Goal: Task Accomplishment & Management: Use online tool/utility

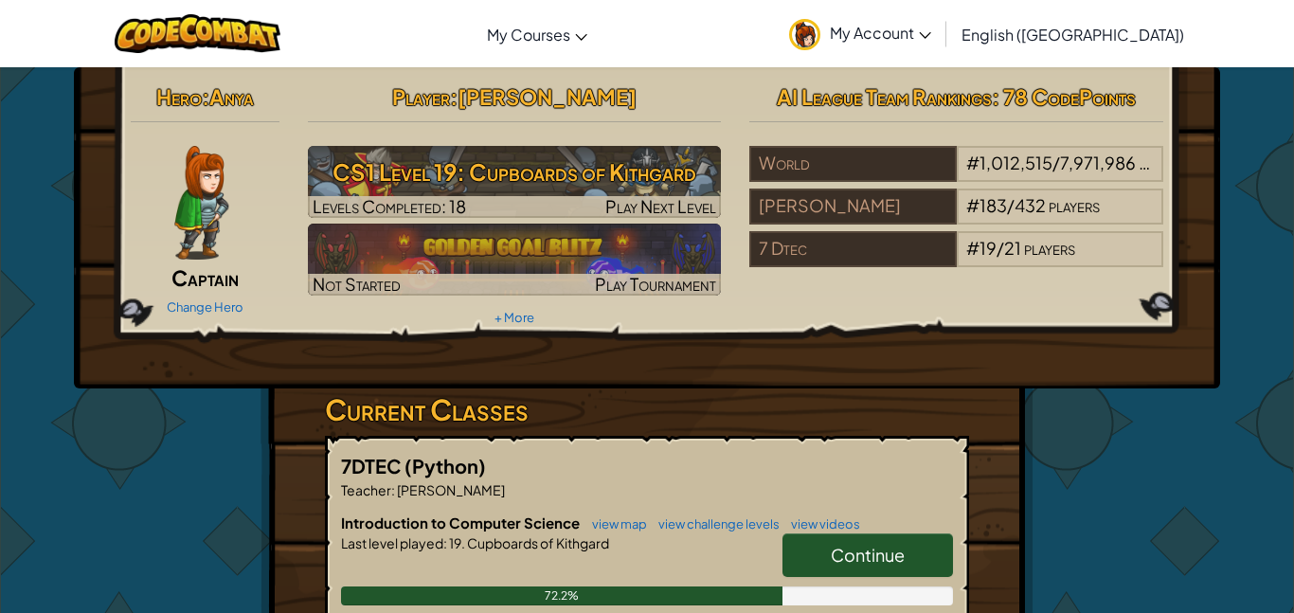
click at [828, 566] on link "Continue" at bounding box center [867, 555] width 170 height 44
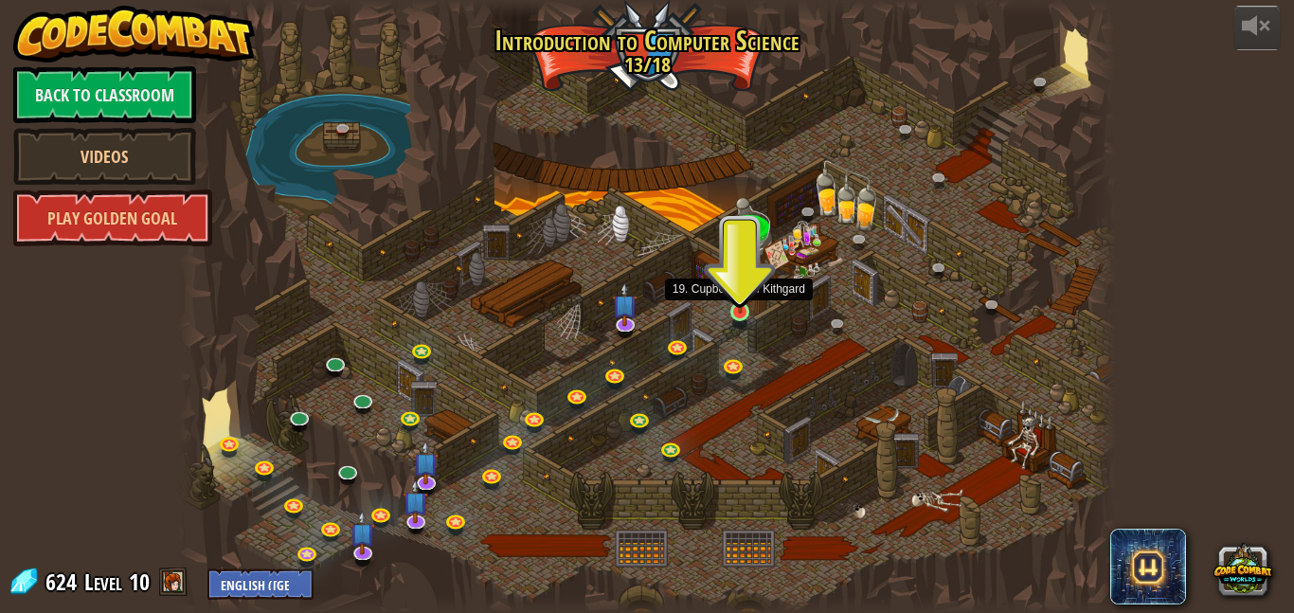
click at [743, 300] on img at bounding box center [740, 287] width 22 height 51
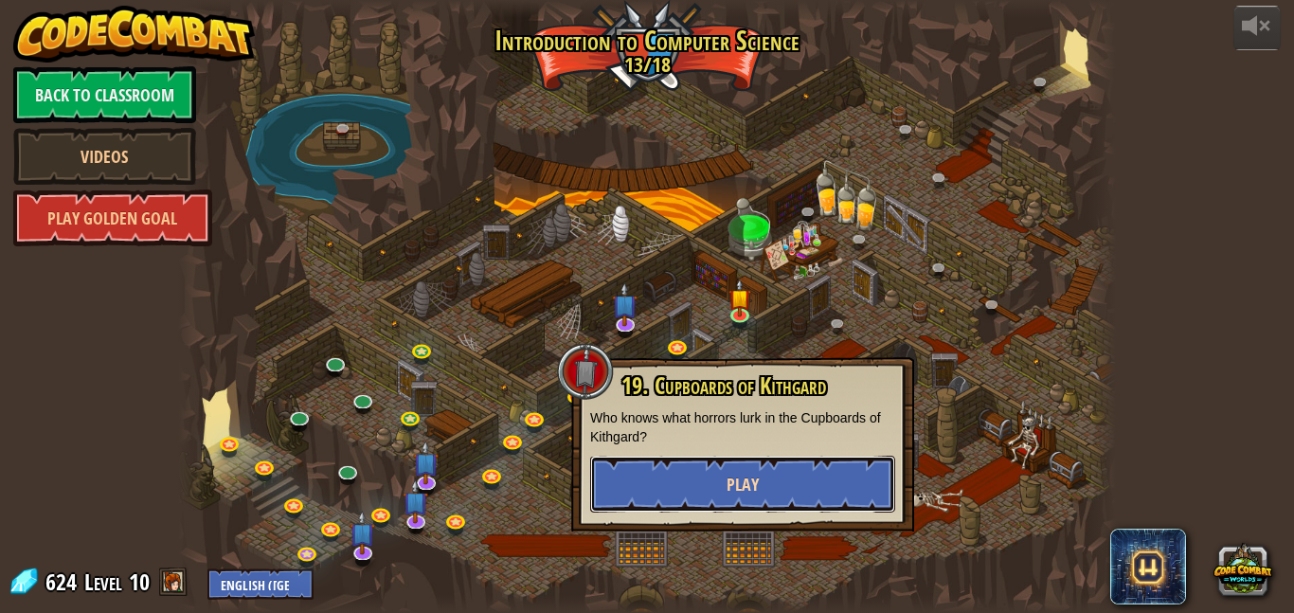
click at [740, 479] on span "Play" at bounding box center [742, 485] width 32 height 24
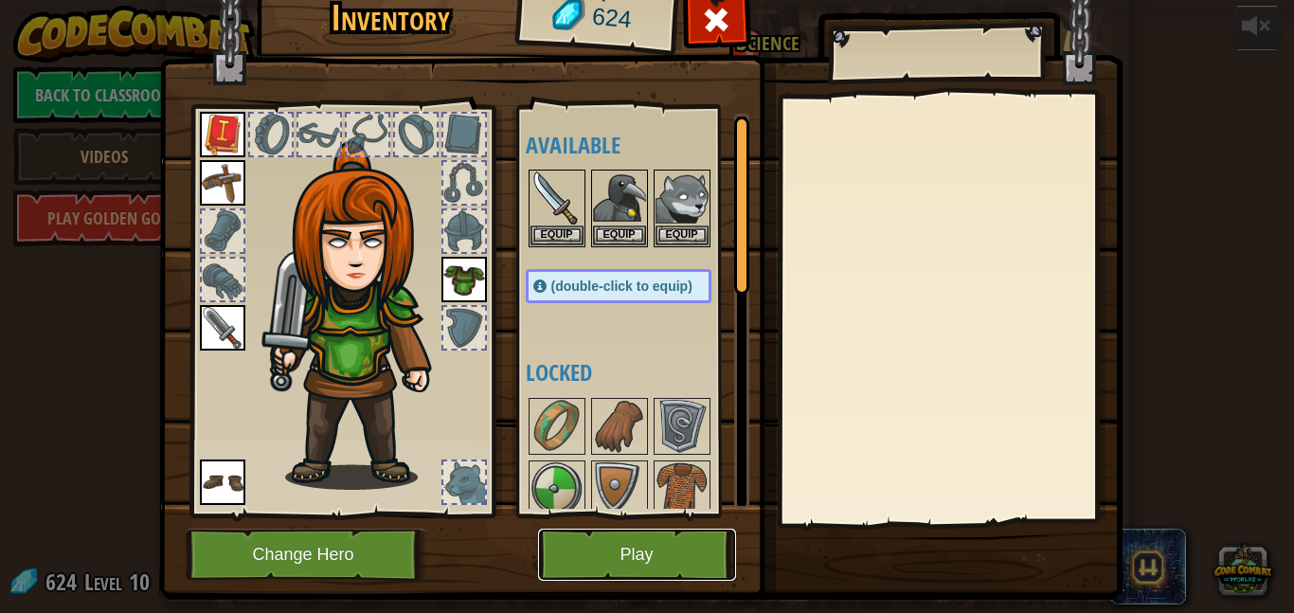
click at [593, 539] on button "Play" at bounding box center [637, 555] width 198 height 52
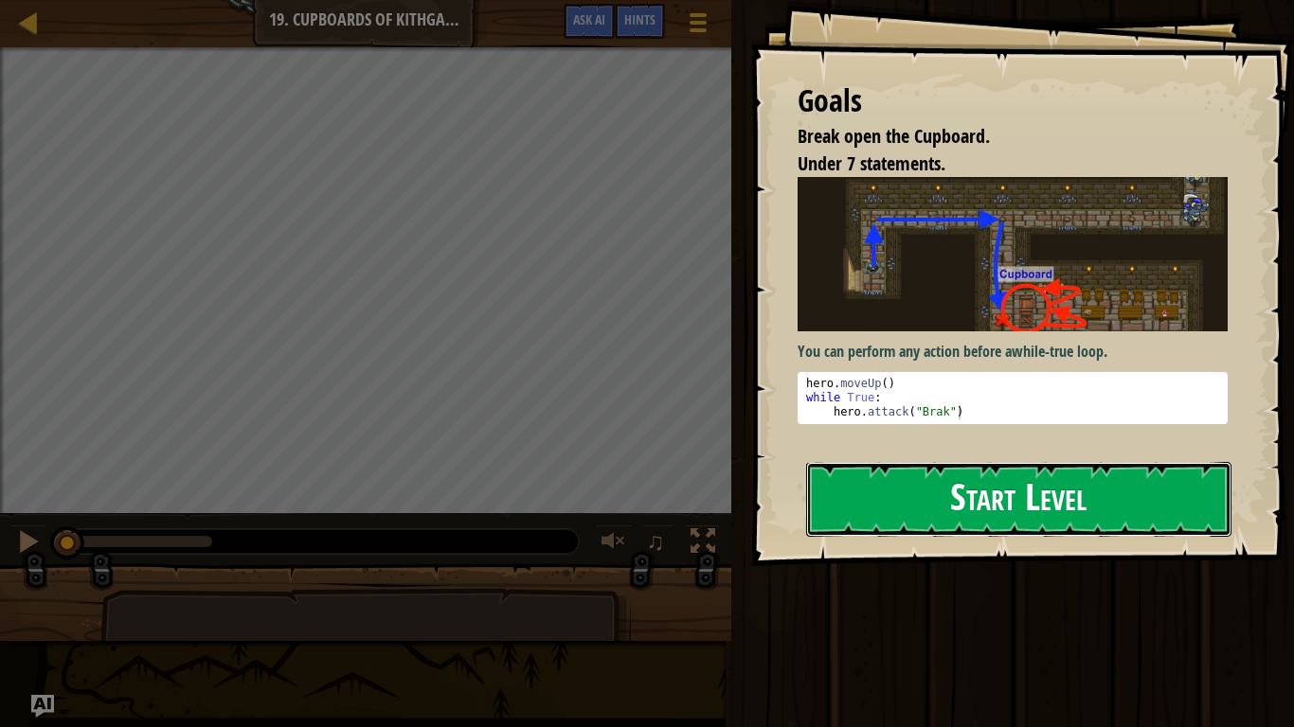
click at [849, 491] on button "Start Level" at bounding box center [1018, 499] width 425 height 75
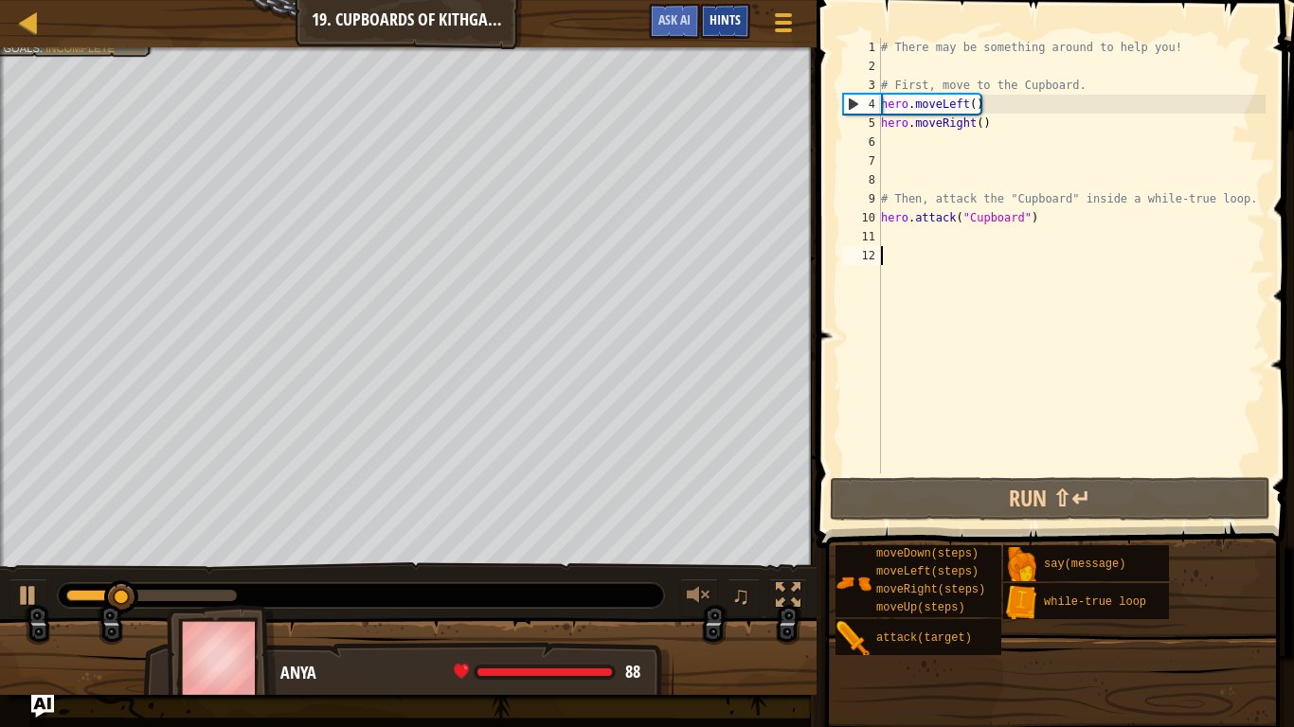
click at [708, 16] on div "Hints" at bounding box center [725, 21] width 50 height 35
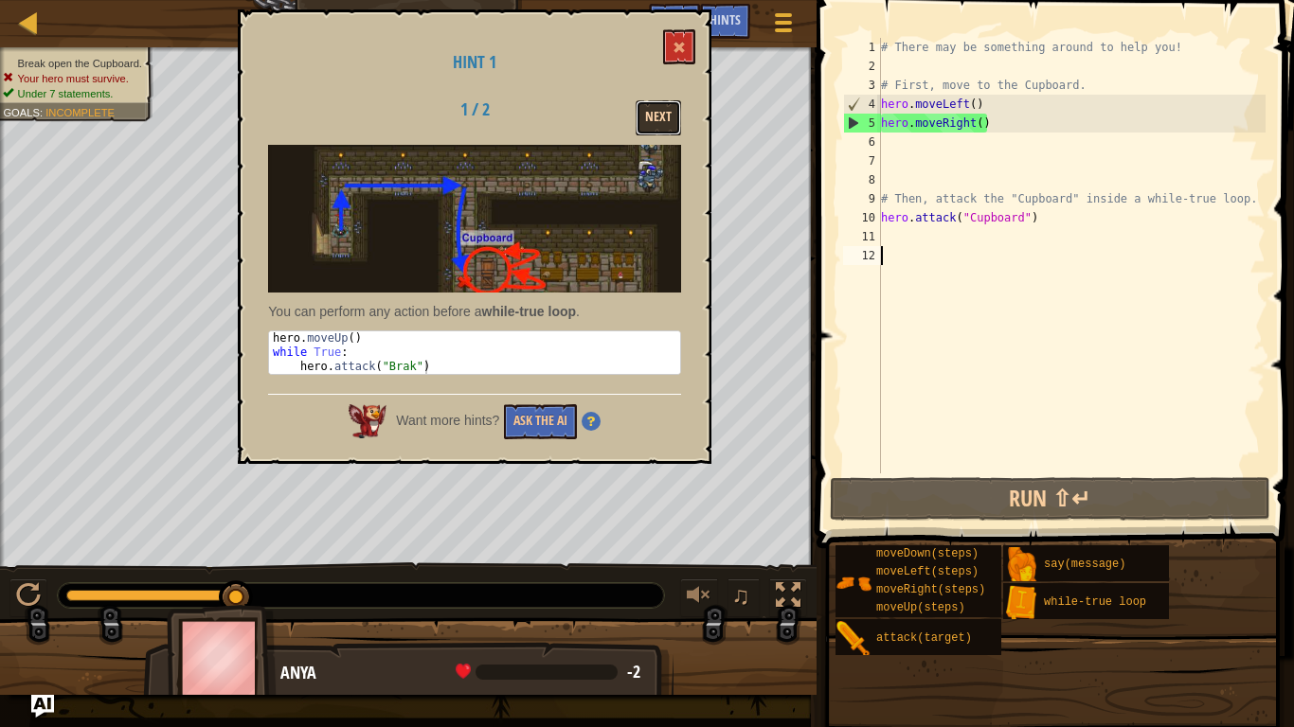
click at [657, 124] on button "Next" at bounding box center [658, 117] width 45 height 35
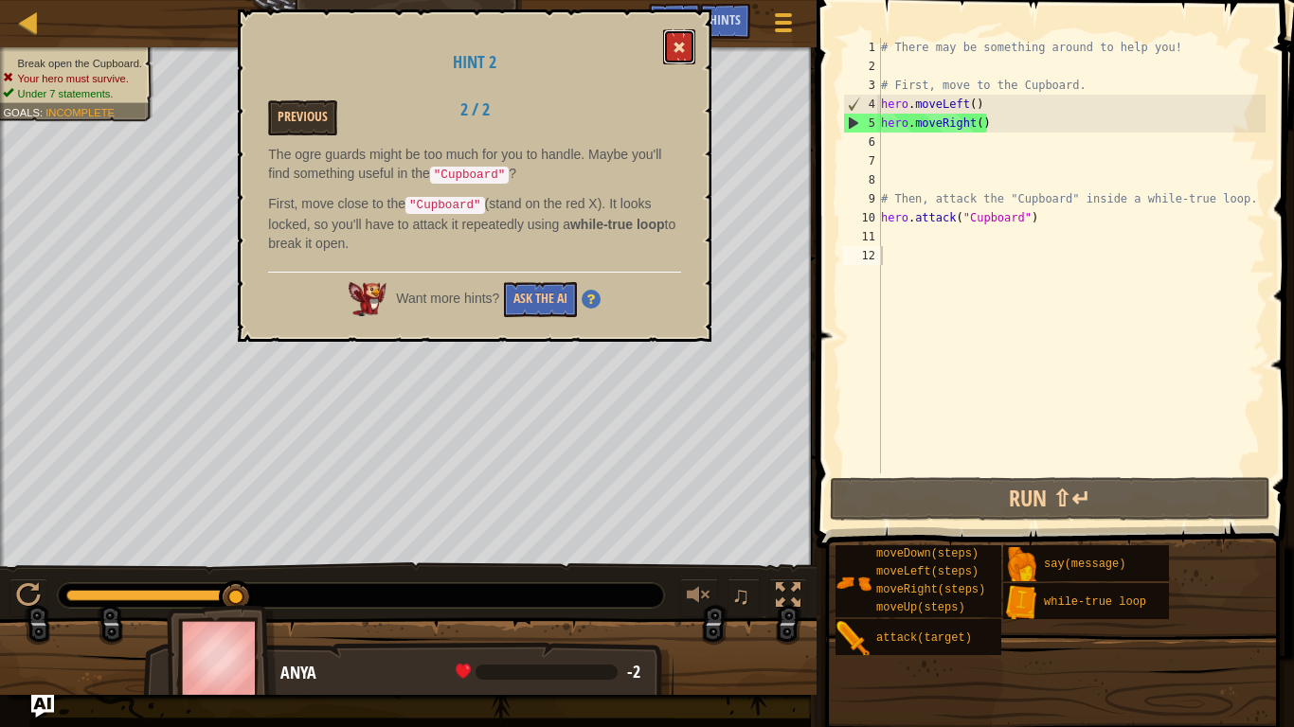
click at [670, 46] on button at bounding box center [679, 46] width 32 height 35
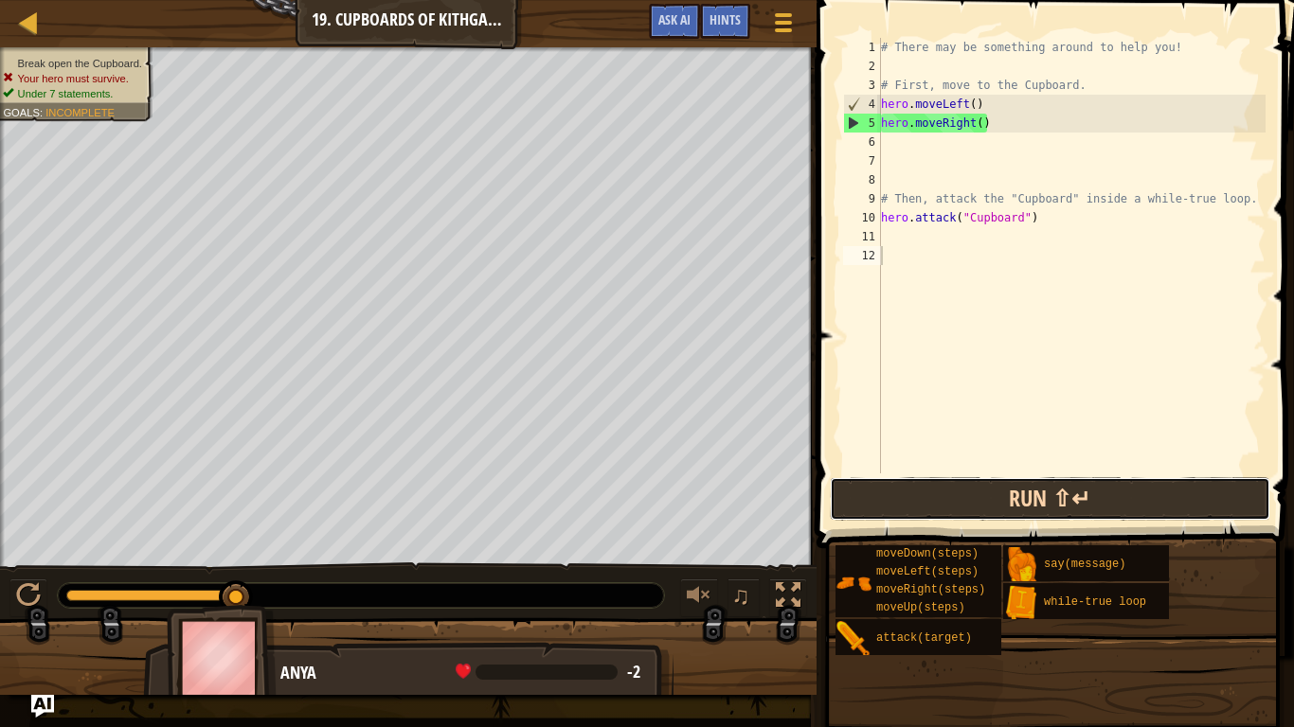
click at [984, 511] on button "Run ⇧↵" at bounding box center [1050, 499] width 441 height 44
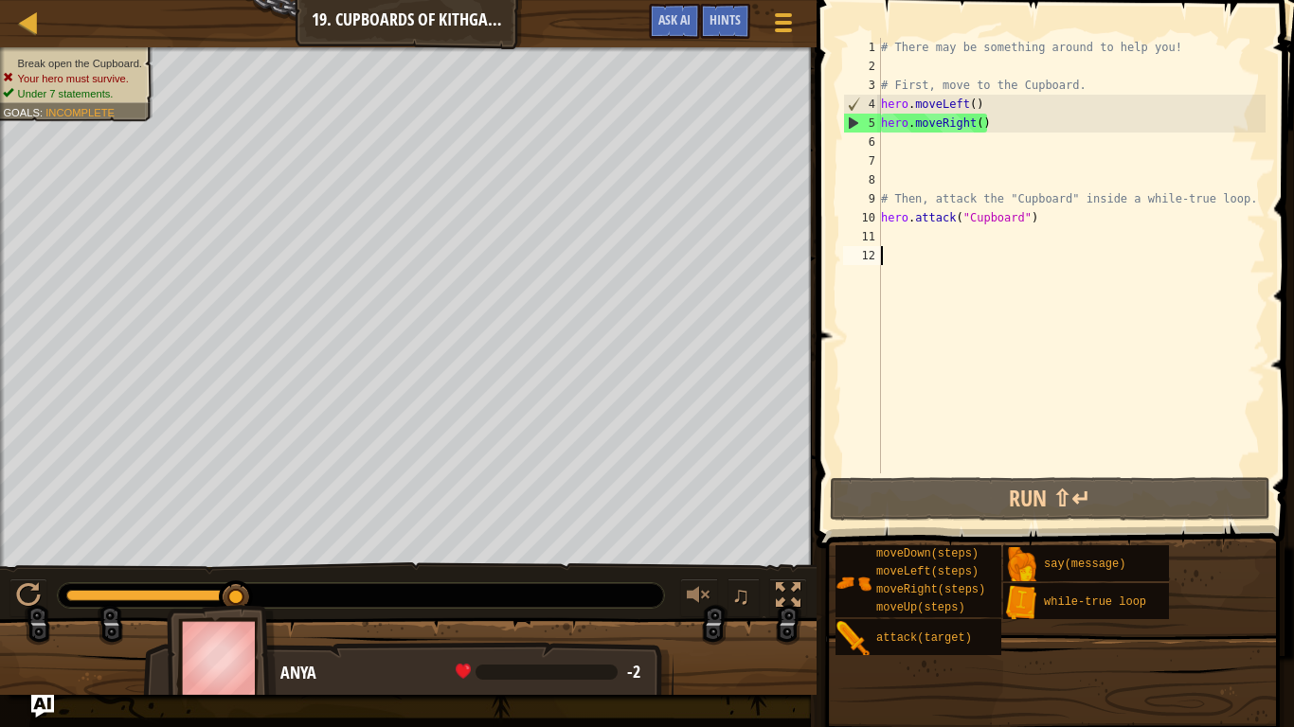
click at [905, 230] on div "# There may be something around to help you! # First, move to the Cupboard. her…" at bounding box center [1071, 275] width 388 height 474
click at [1036, 223] on div "# There may be something around to help you! # First, move to the Cupboard. her…" at bounding box center [1071, 275] width 388 height 474
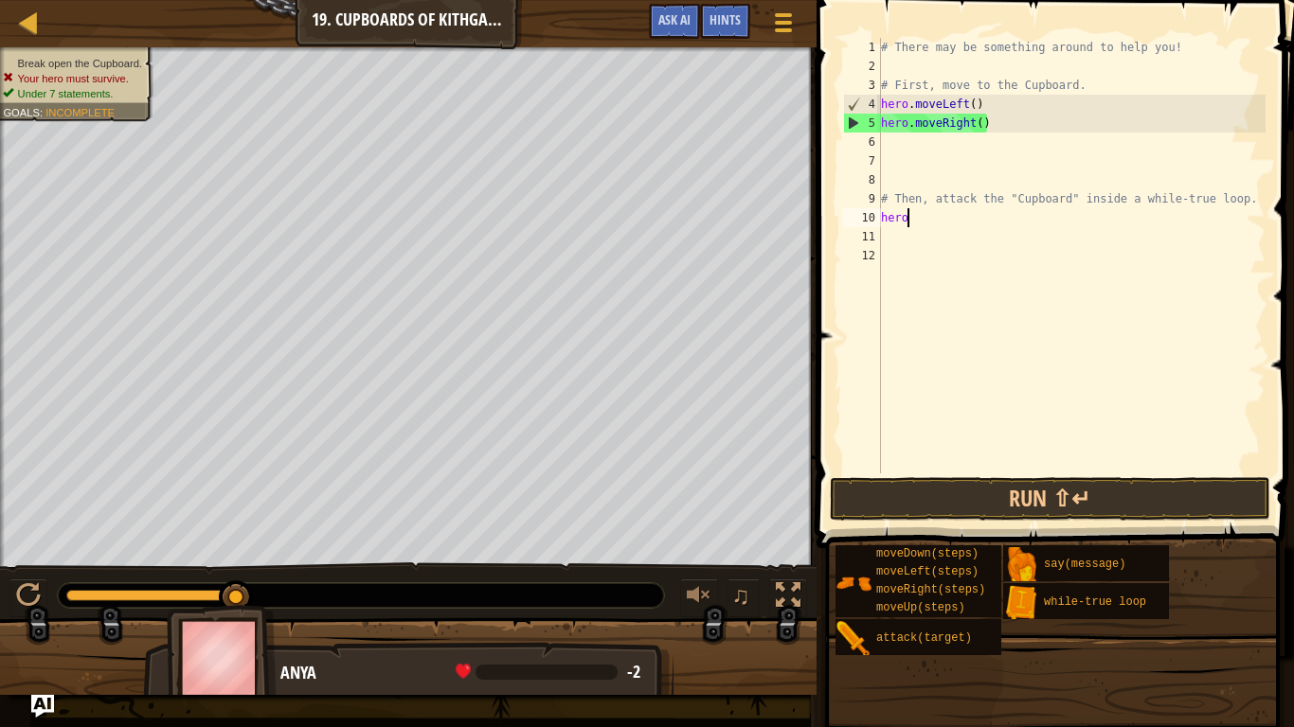
type textarea "h"
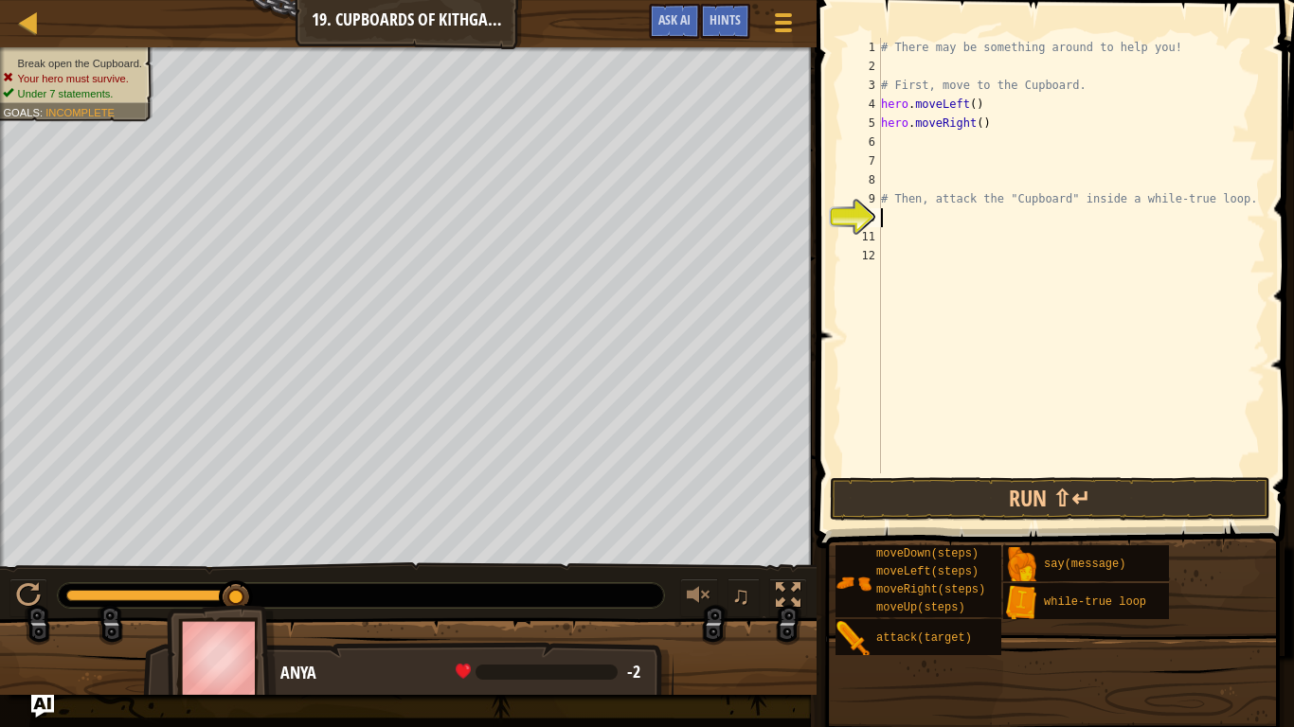
scroll to position [9, 0]
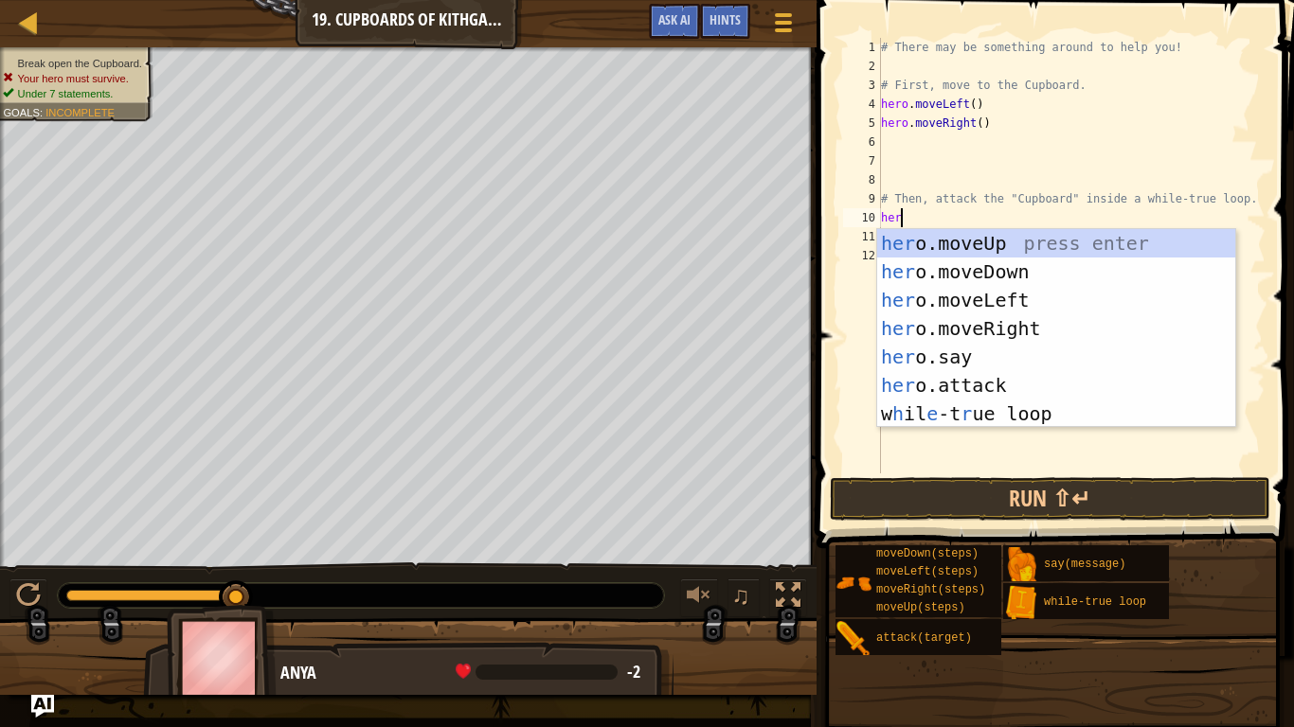
type textarea "hero"
click at [977, 242] on div "hero .moveUp press enter hero .moveDown press enter hero .moveLeft press enter …" at bounding box center [1056, 357] width 358 height 256
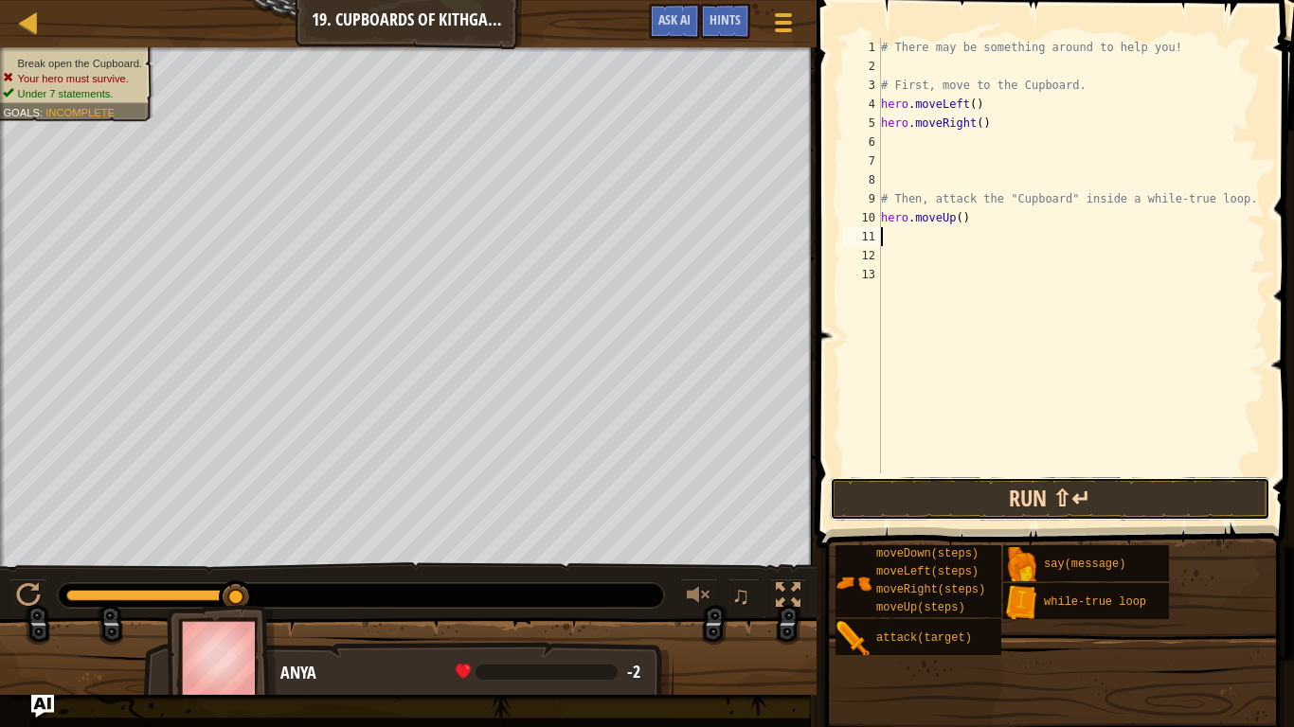
click at [995, 492] on button "Run ⇧↵" at bounding box center [1050, 499] width 441 height 44
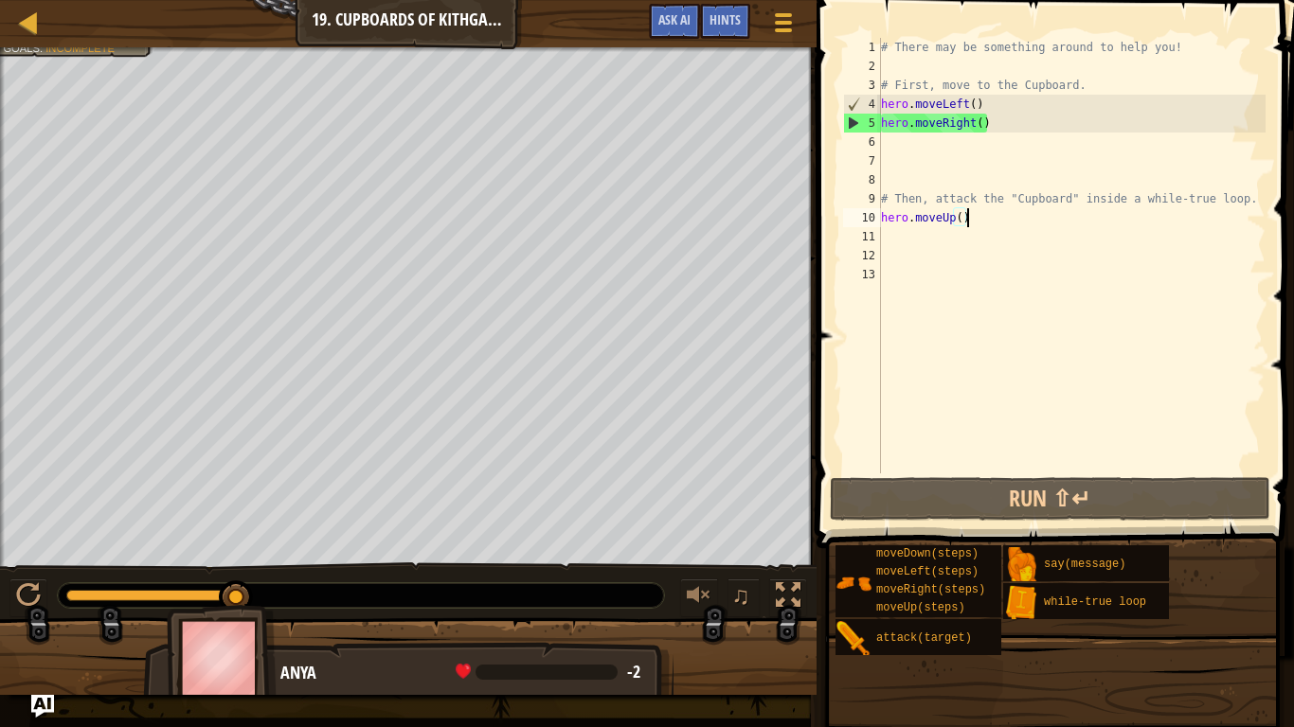
click at [989, 219] on div "# There may be something around to help you! # First, move to the Cupboard. her…" at bounding box center [1071, 275] width 388 height 474
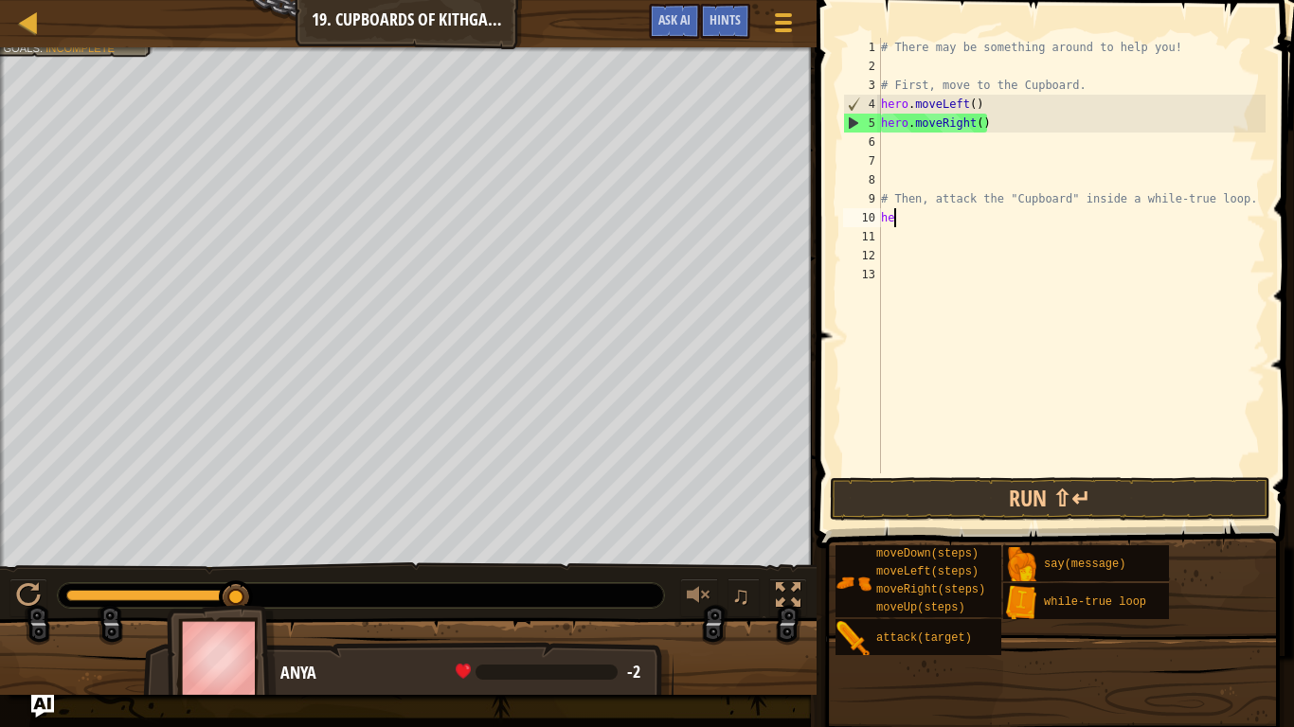
type textarea "h"
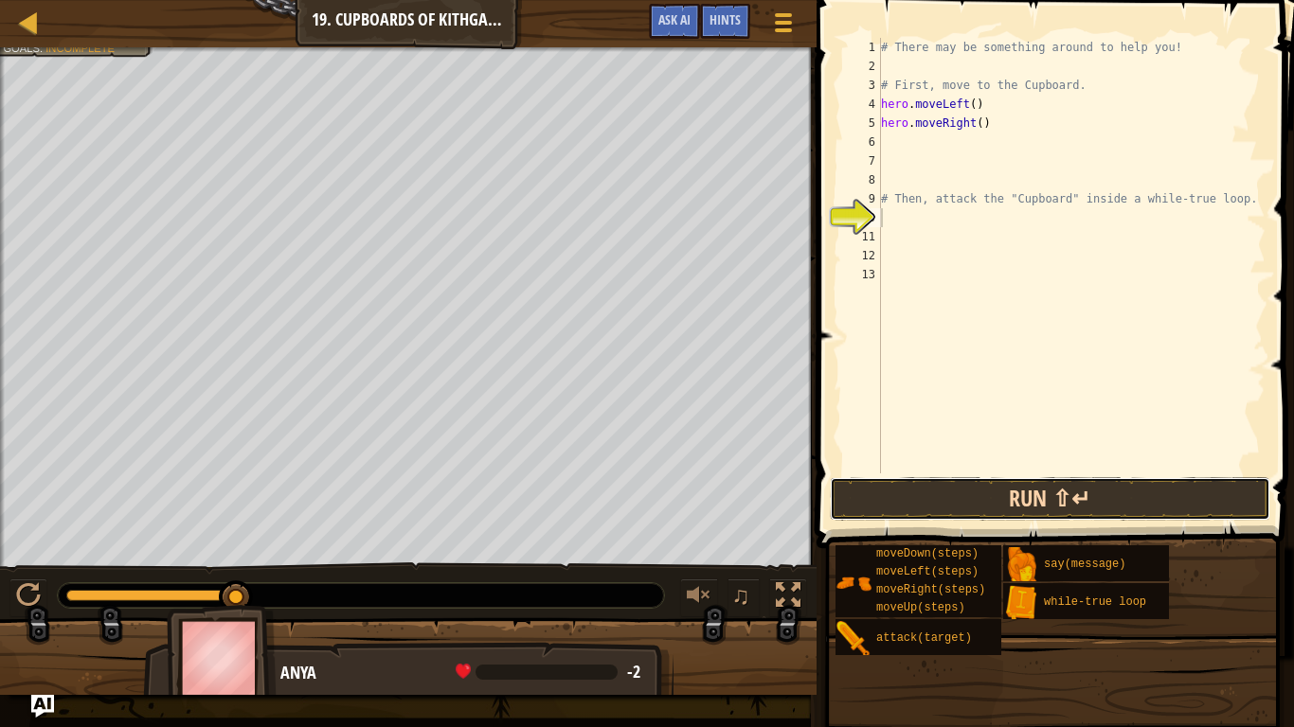
click at [1005, 498] on button "Run ⇧↵" at bounding box center [1050, 499] width 441 height 44
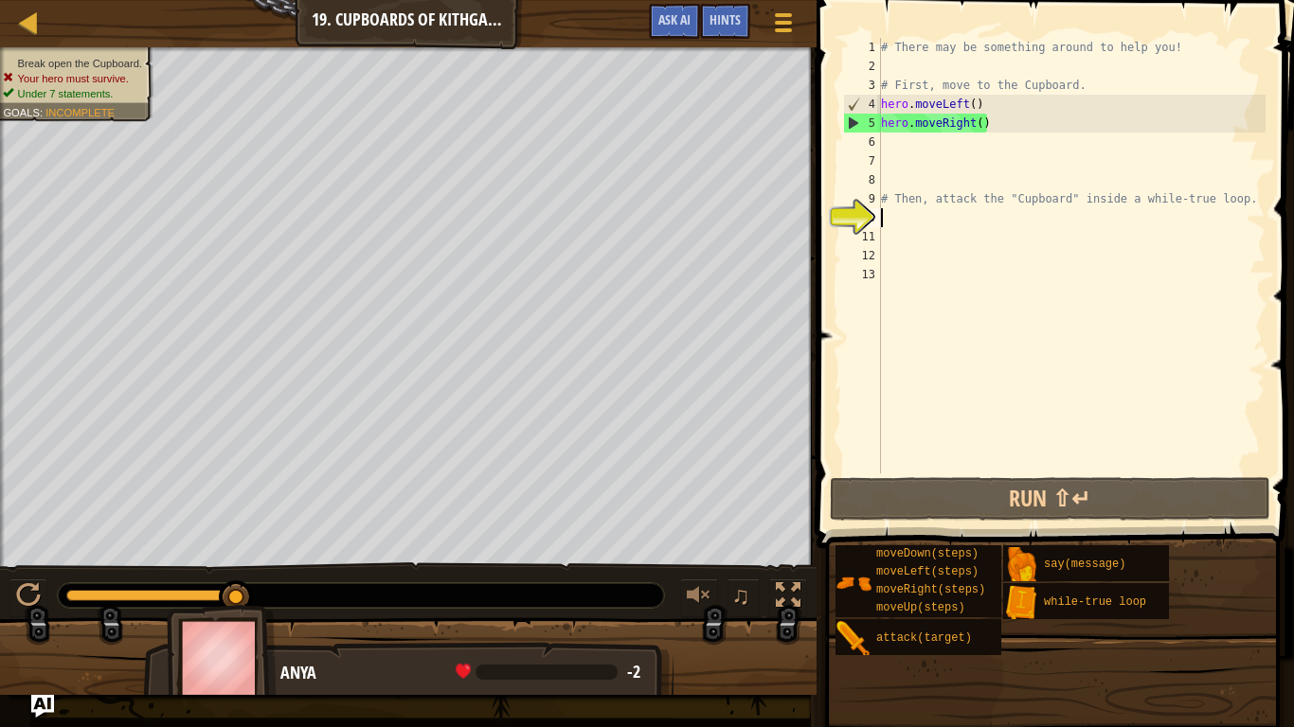
click at [894, 150] on div "# There may be something around to help you! # First, move to the Cupboard. her…" at bounding box center [1071, 275] width 388 height 474
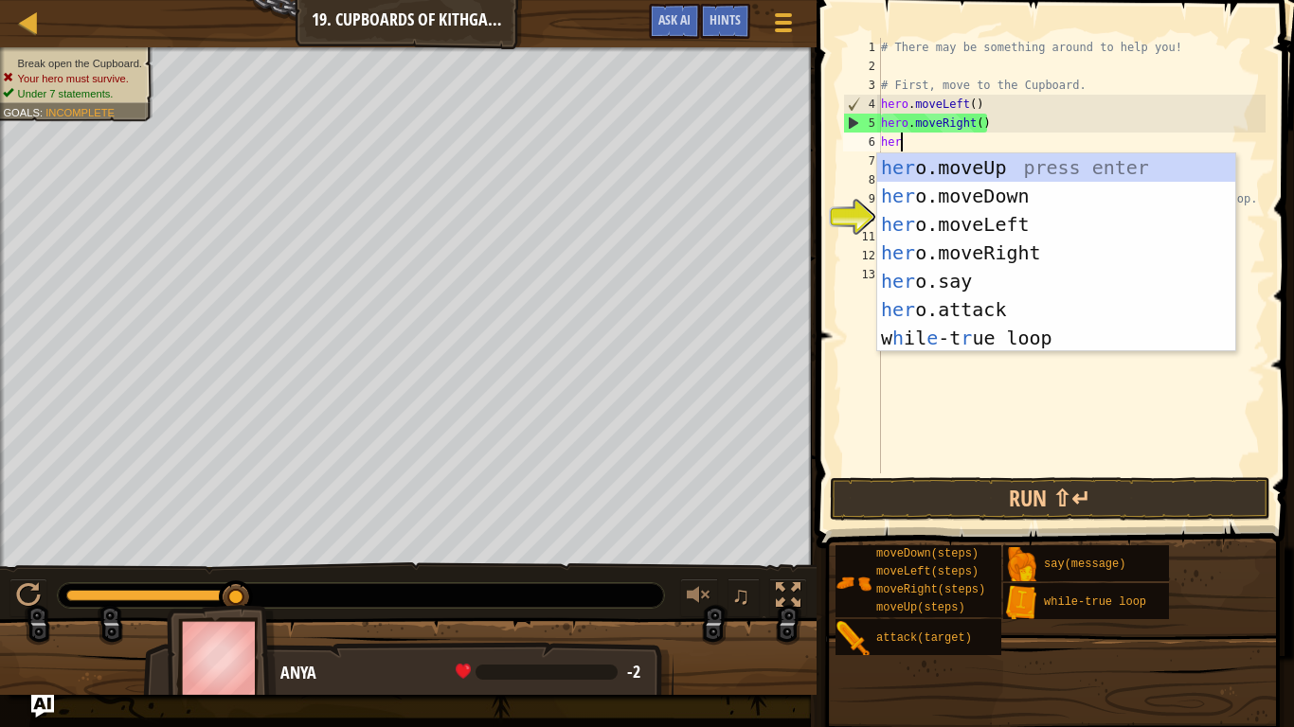
type textarea "hero"
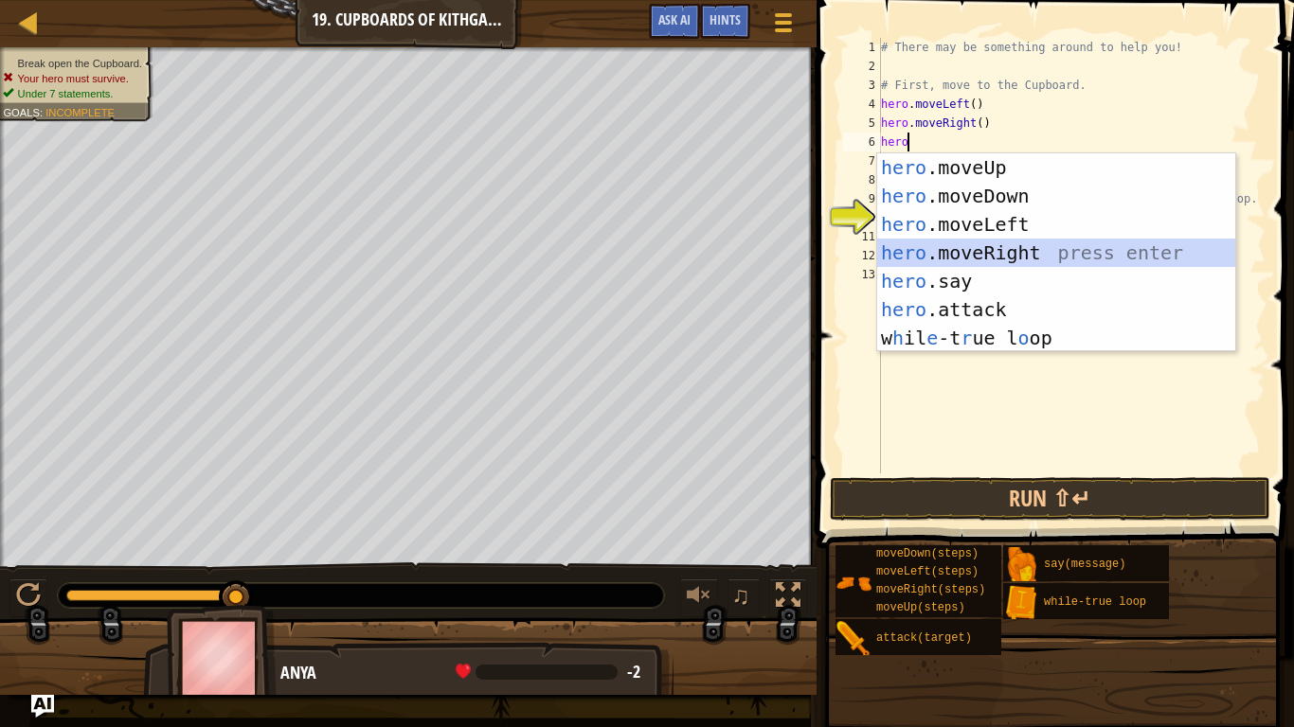
click at [955, 245] on div "hero .moveUp press enter hero .moveDown press enter hero .moveLeft press enter …" at bounding box center [1056, 281] width 358 height 256
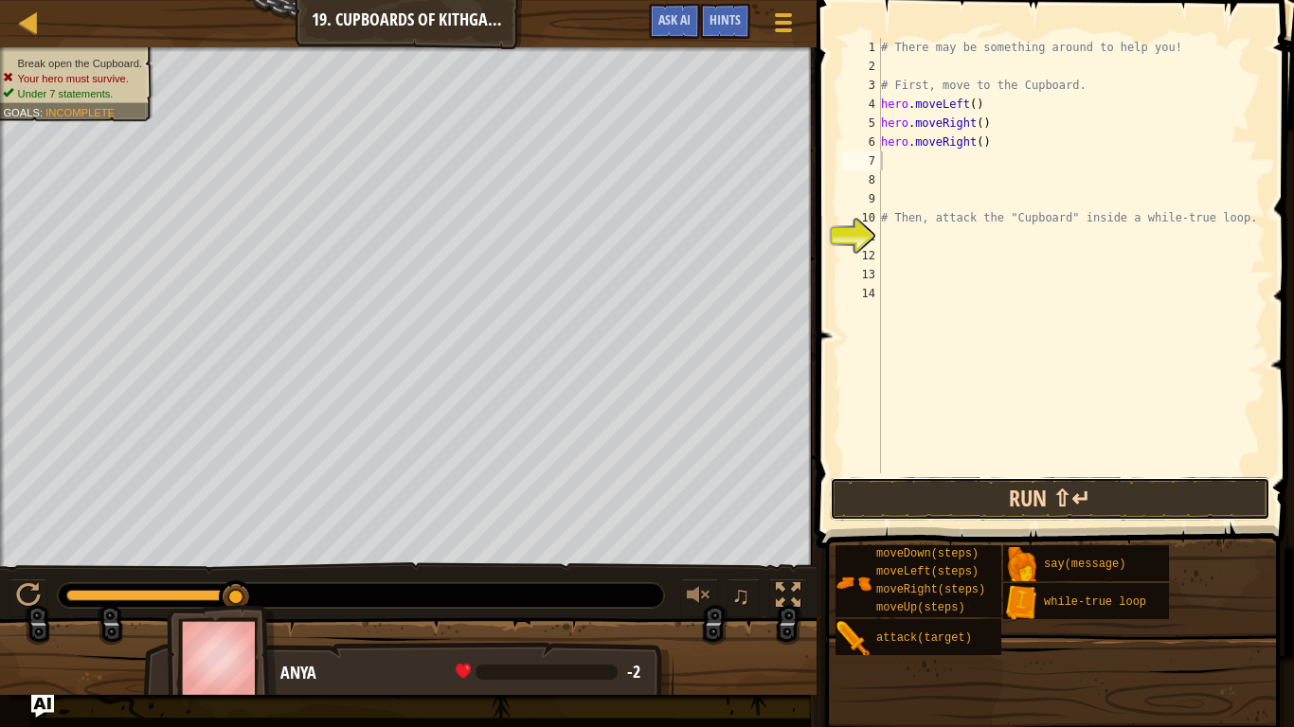
click at [997, 502] on button "Run ⇧↵" at bounding box center [1050, 499] width 441 height 44
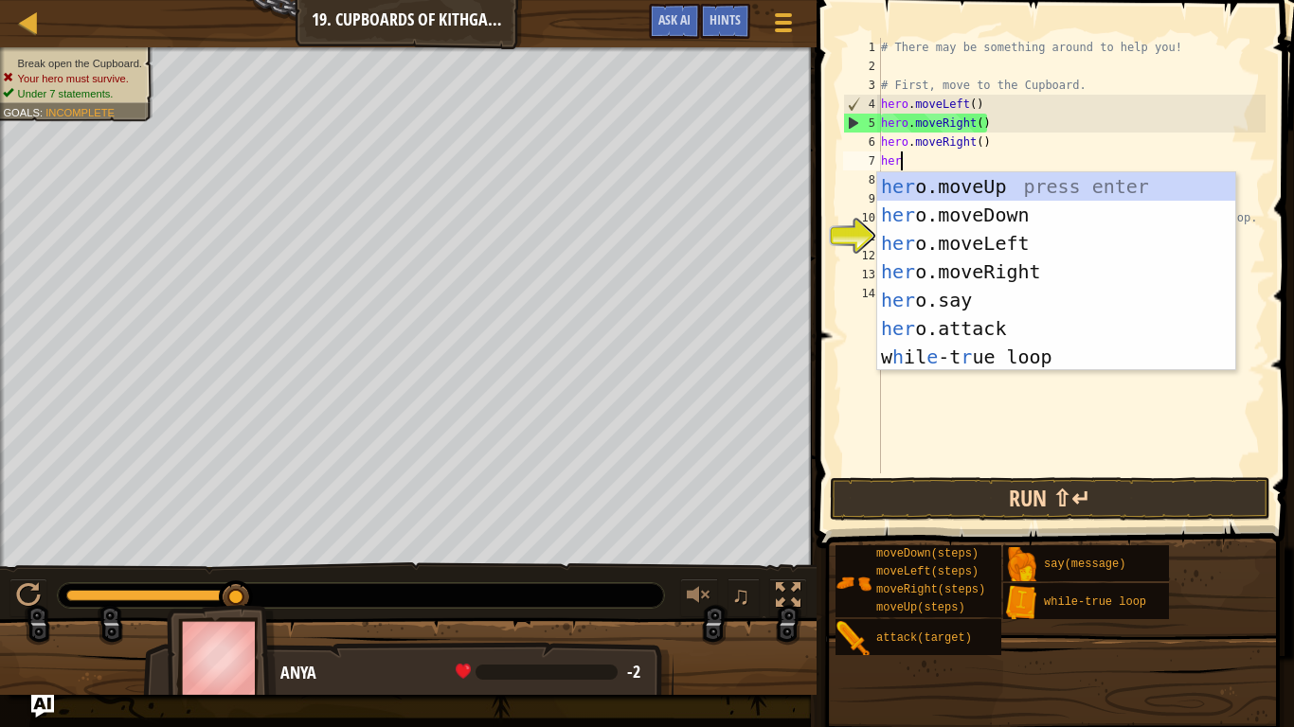
type textarea "hero"
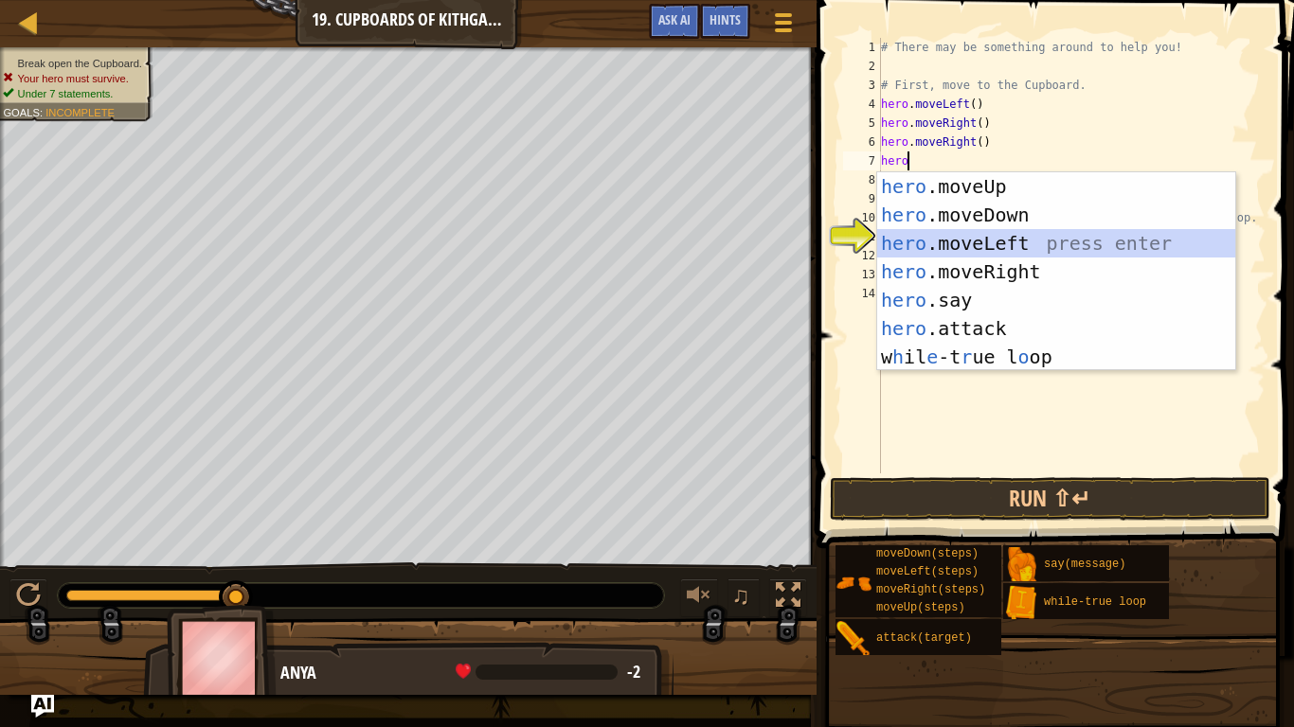
click at [1031, 242] on div "hero .moveUp press enter hero .moveDown press enter hero .moveLeft press enter …" at bounding box center [1056, 300] width 358 height 256
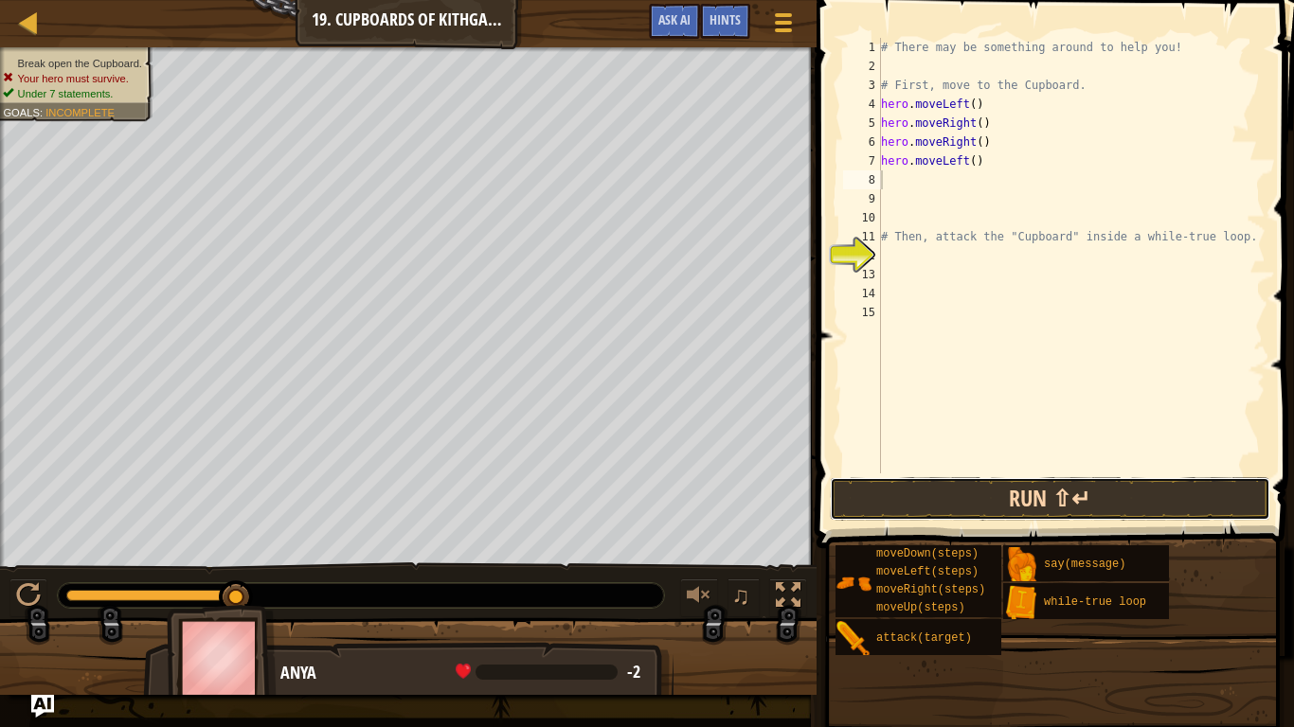
click at [1110, 505] on button "Run ⇧↵" at bounding box center [1050, 499] width 441 height 44
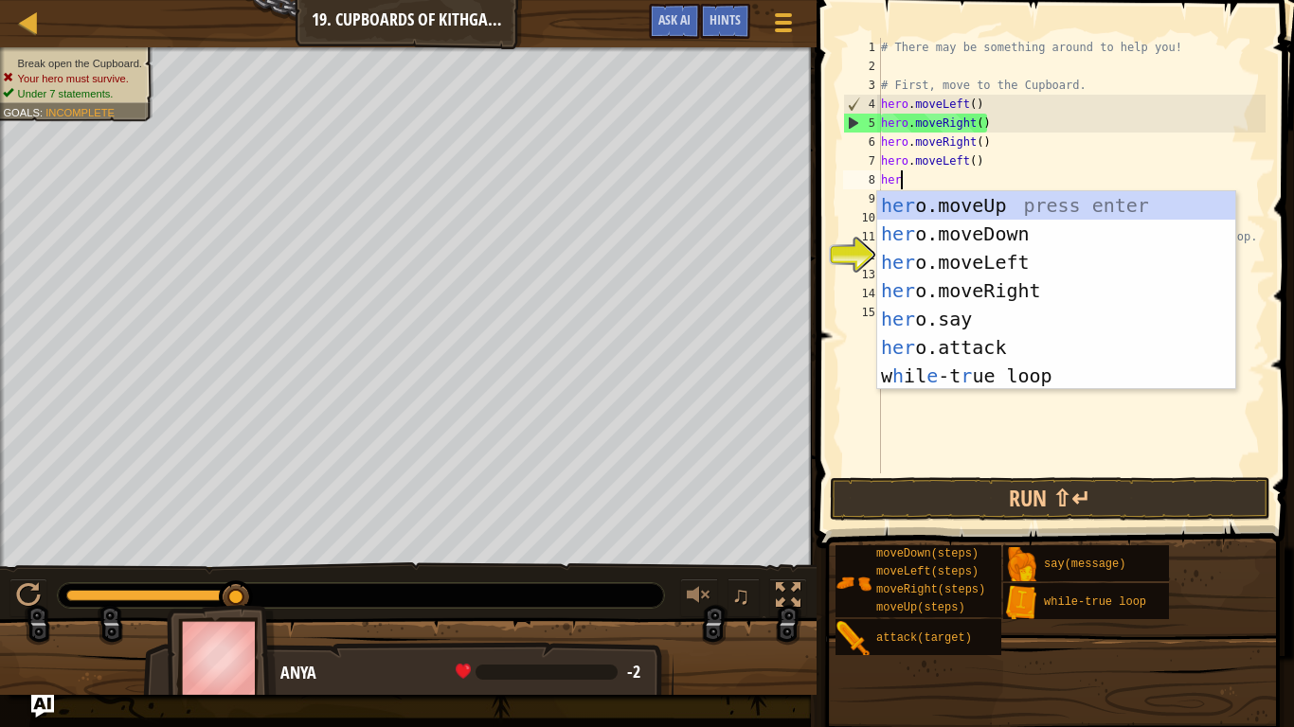
type textarea "hero"
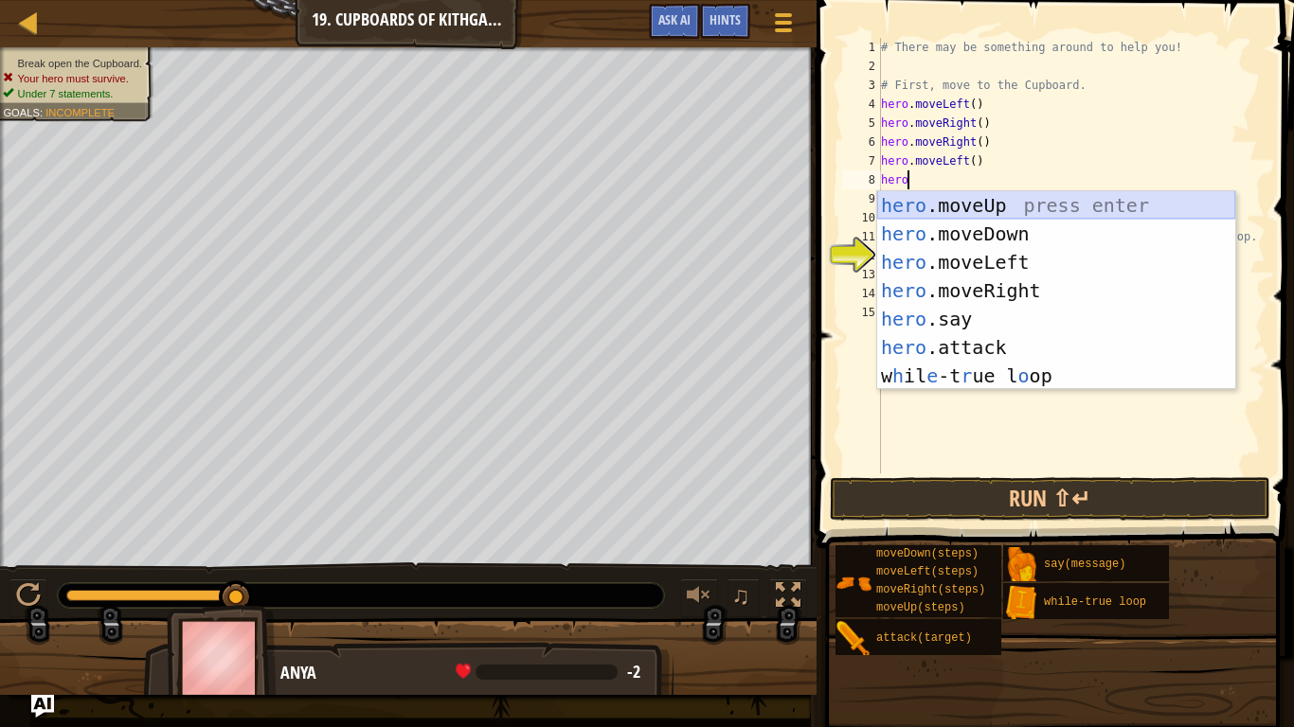
click at [912, 206] on div "hero .moveUp press enter hero .moveDown press enter hero .moveLeft press enter …" at bounding box center [1056, 319] width 358 height 256
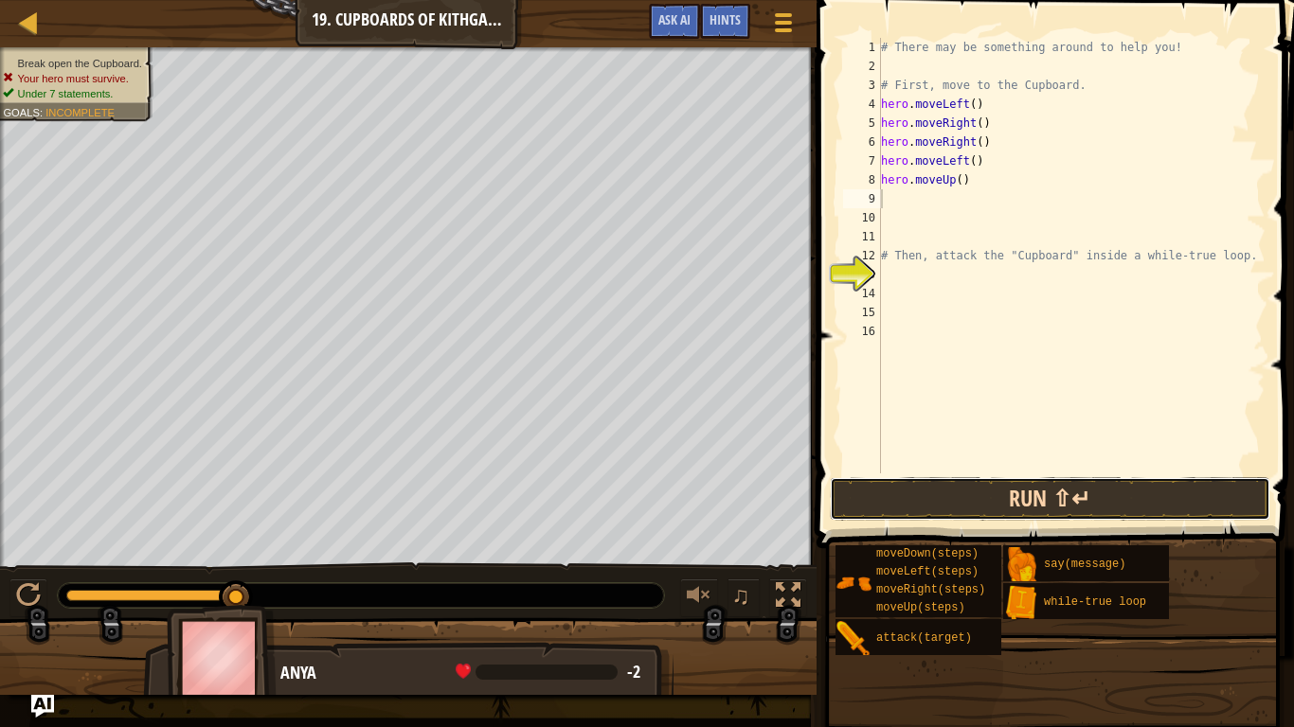
click at [1070, 488] on button "Run ⇧↵" at bounding box center [1050, 499] width 441 height 44
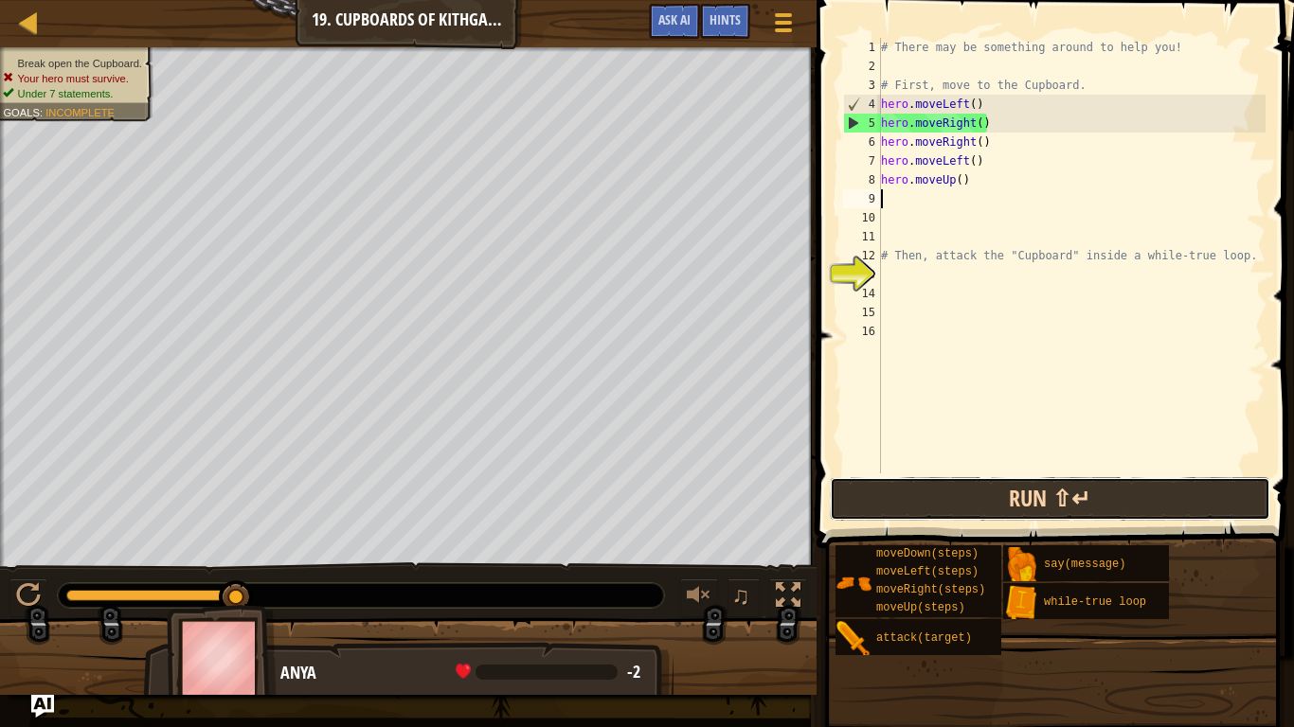
click at [1096, 513] on button "Run ⇧↵" at bounding box center [1050, 499] width 441 height 44
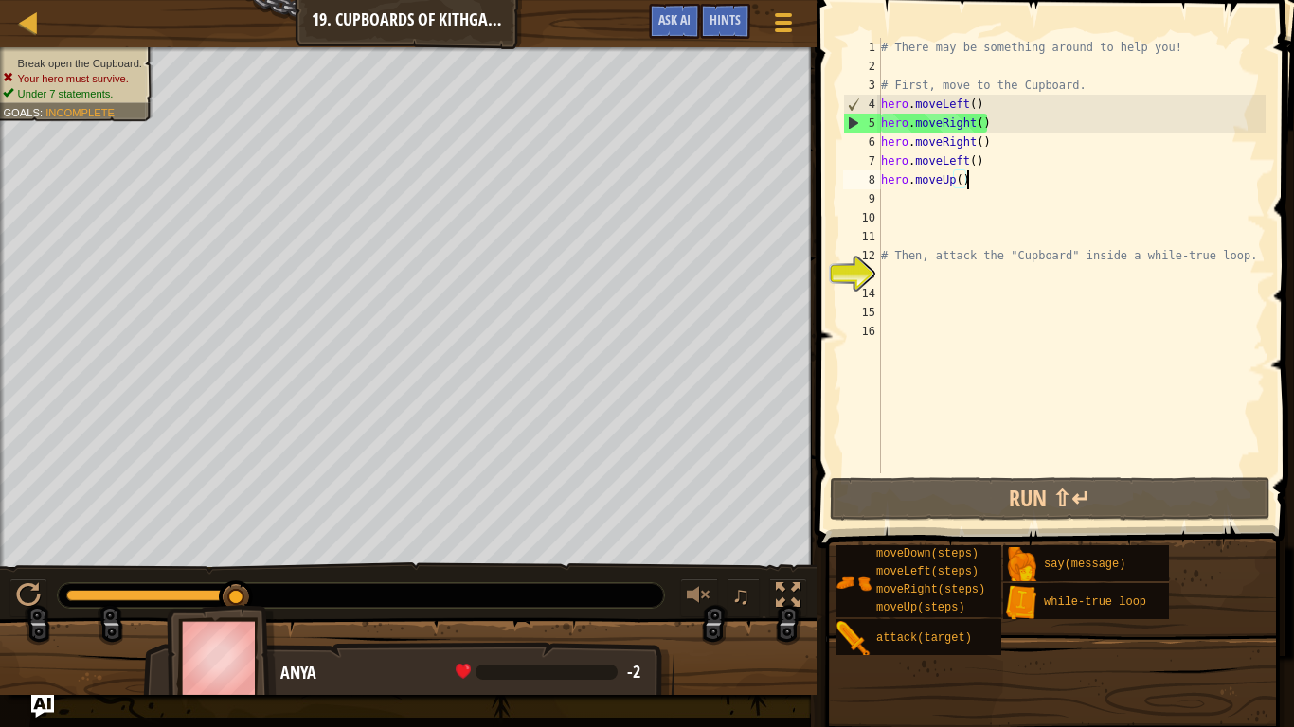
click at [987, 186] on div "# There may be something around to help you! # First, move to the Cupboard. her…" at bounding box center [1071, 275] width 388 height 474
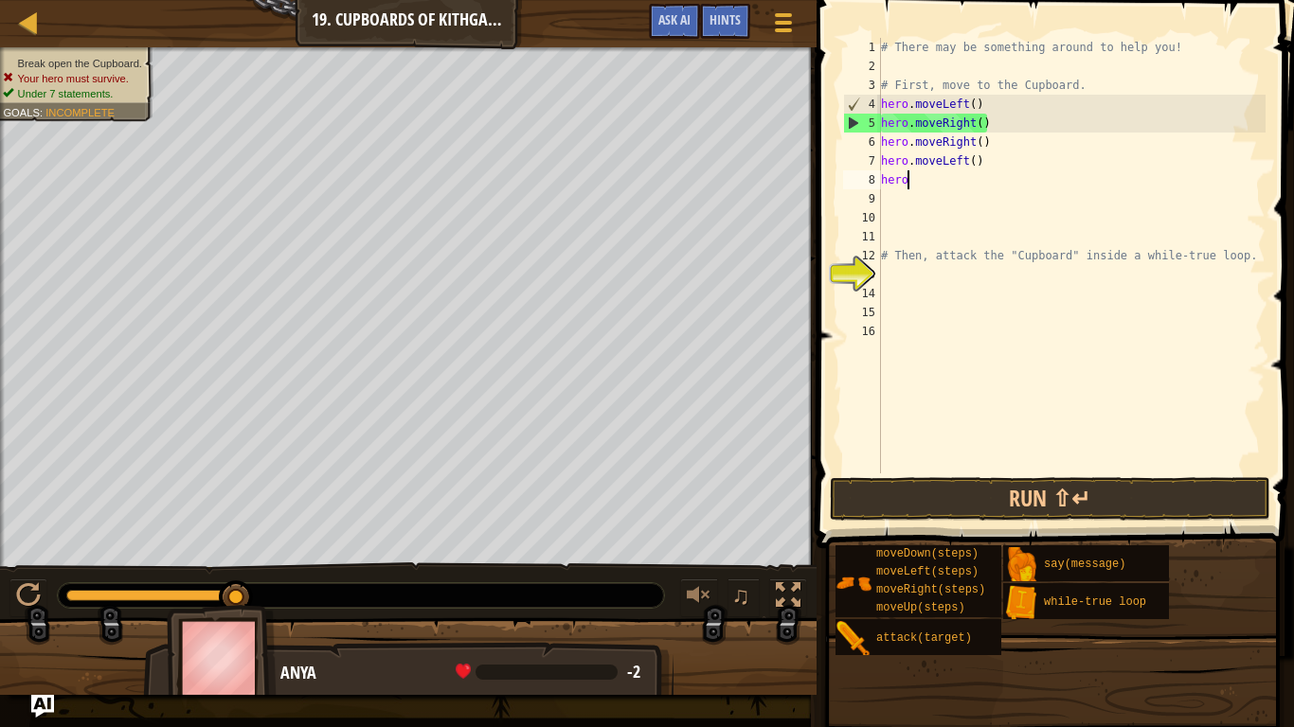
type textarea "h"
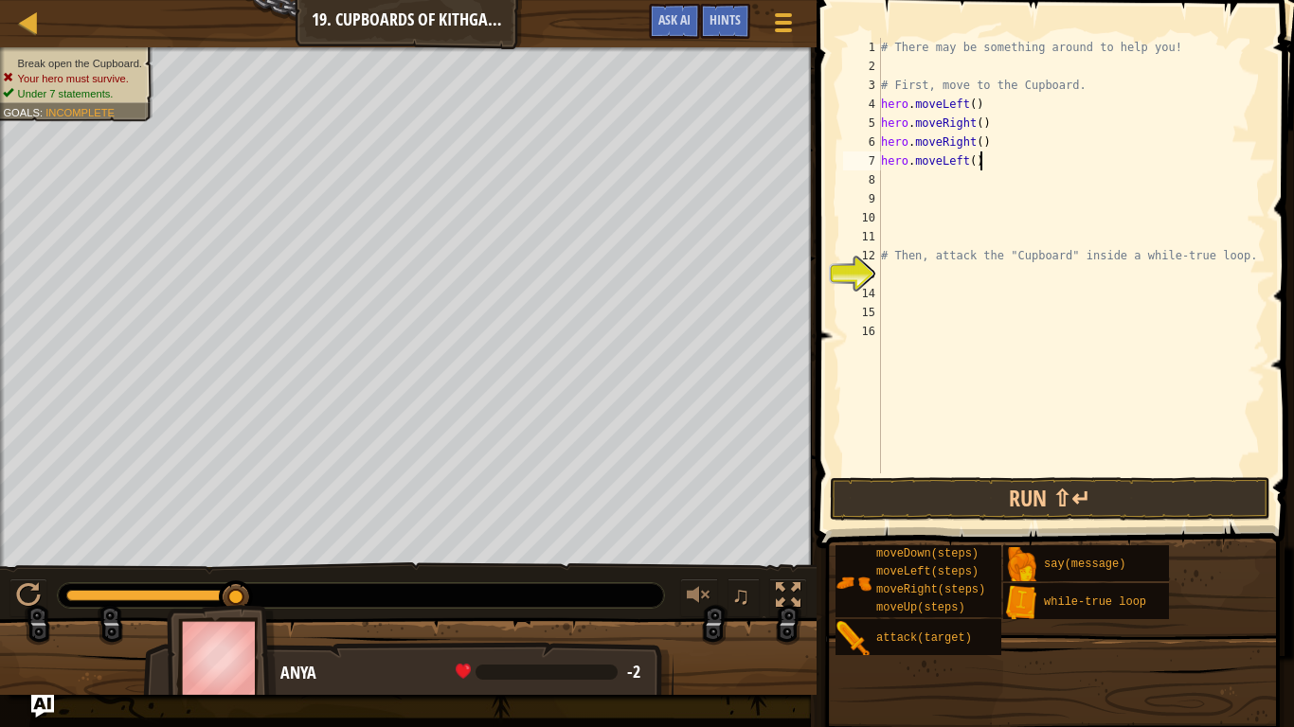
click at [1009, 165] on div "# There may be something around to help you! # First, move to the Cupboard. her…" at bounding box center [1071, 275] width 388 height 474
type textarea "h"
click at [1022, 137] on div "# There may be something around to help you! # First, move to the Cupboard. her…" at bounding box center [1071, 275] width 388 height 474
type textarea "h"
click at [885, 278] on div "# There may be something around to help you! # First, move to the Cupboard. her…" at bounding box center [1071, 275] width 388 height 474
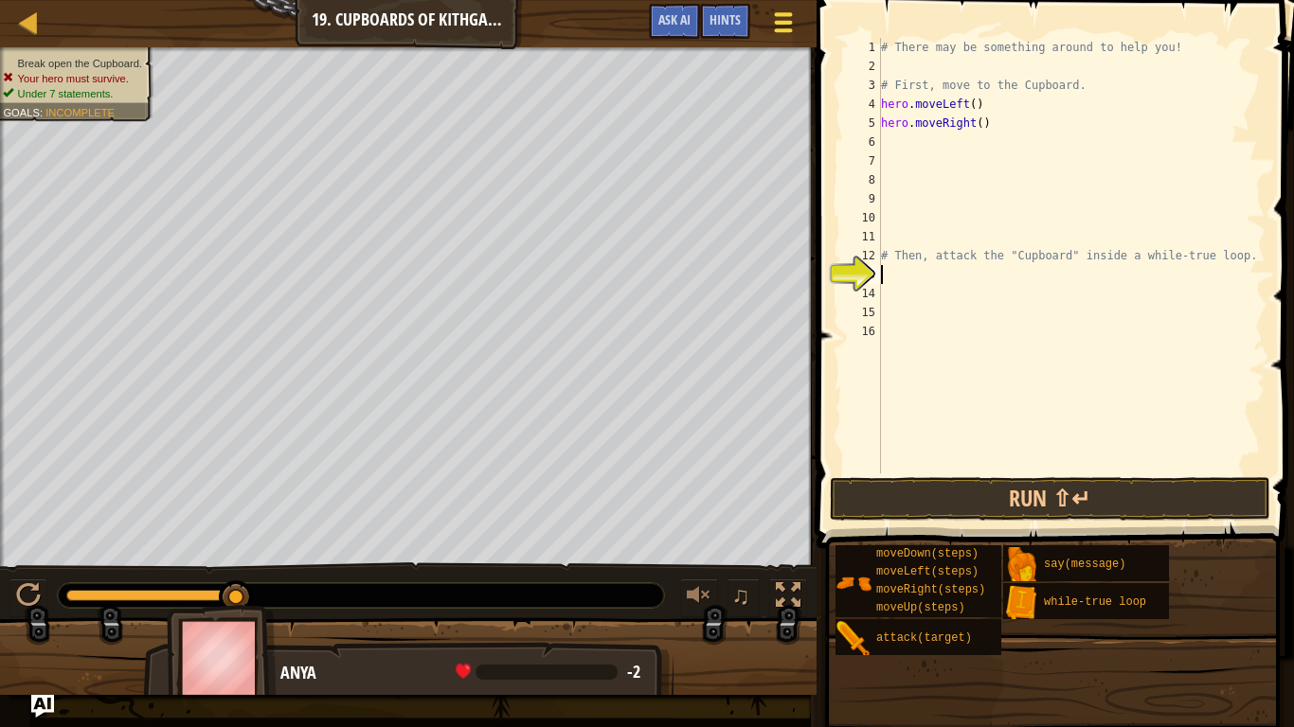
click at [788, 25] on div at bounding box center [783, 22] width 26 height 27
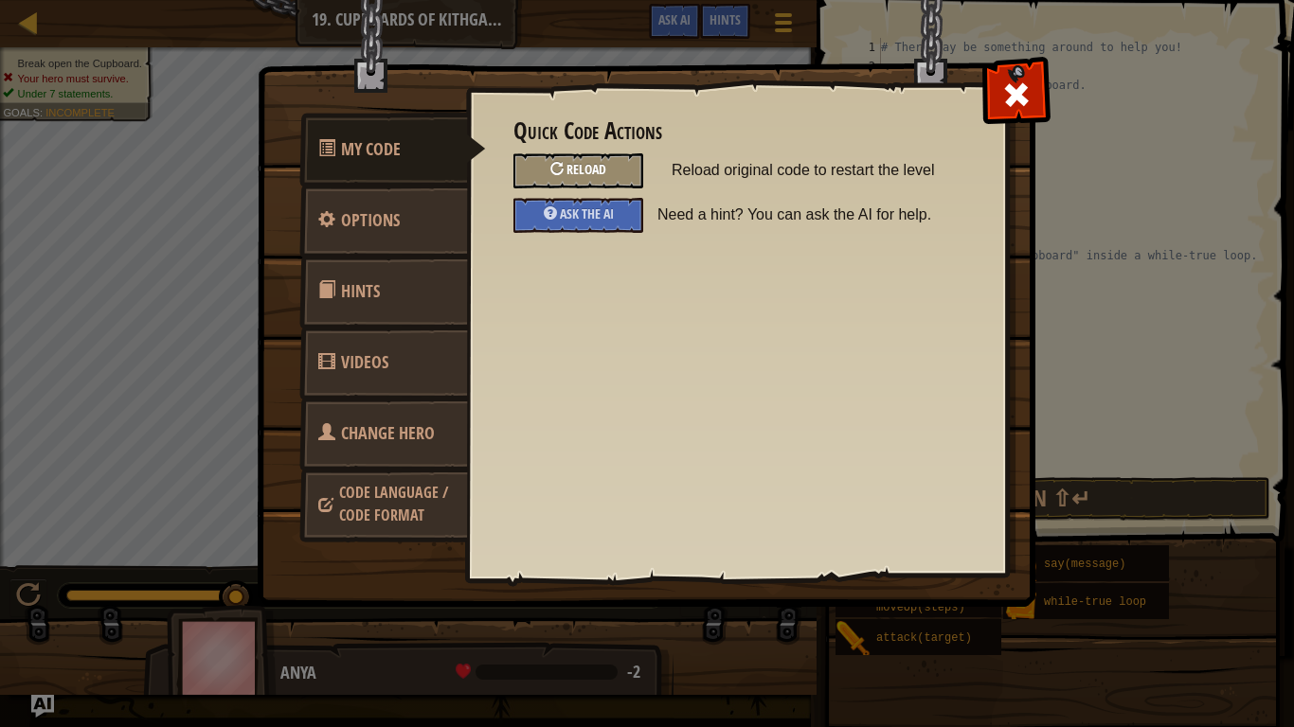
click at [607, 163] on div "Reload" at bounding box center [578, 170] width 130 height 35
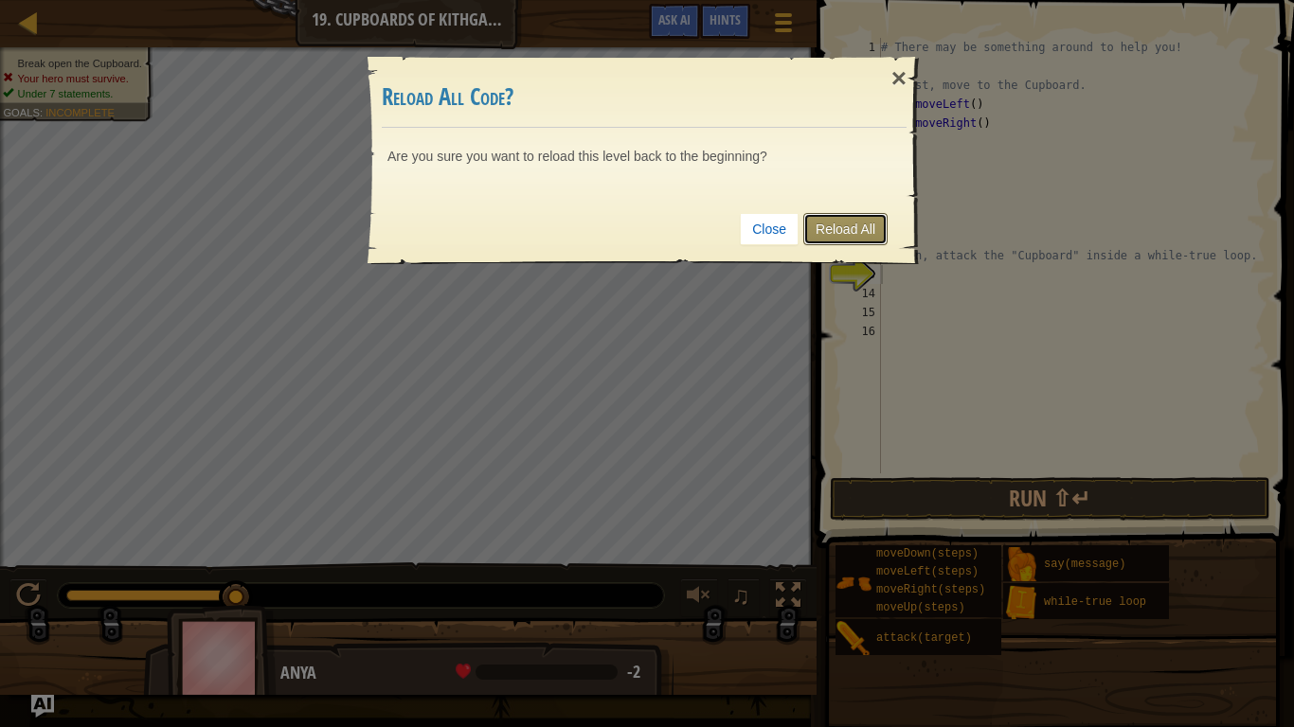
click at [882, 235] on link "Reload All" at bounding box center [845, 229] width 84 height 32
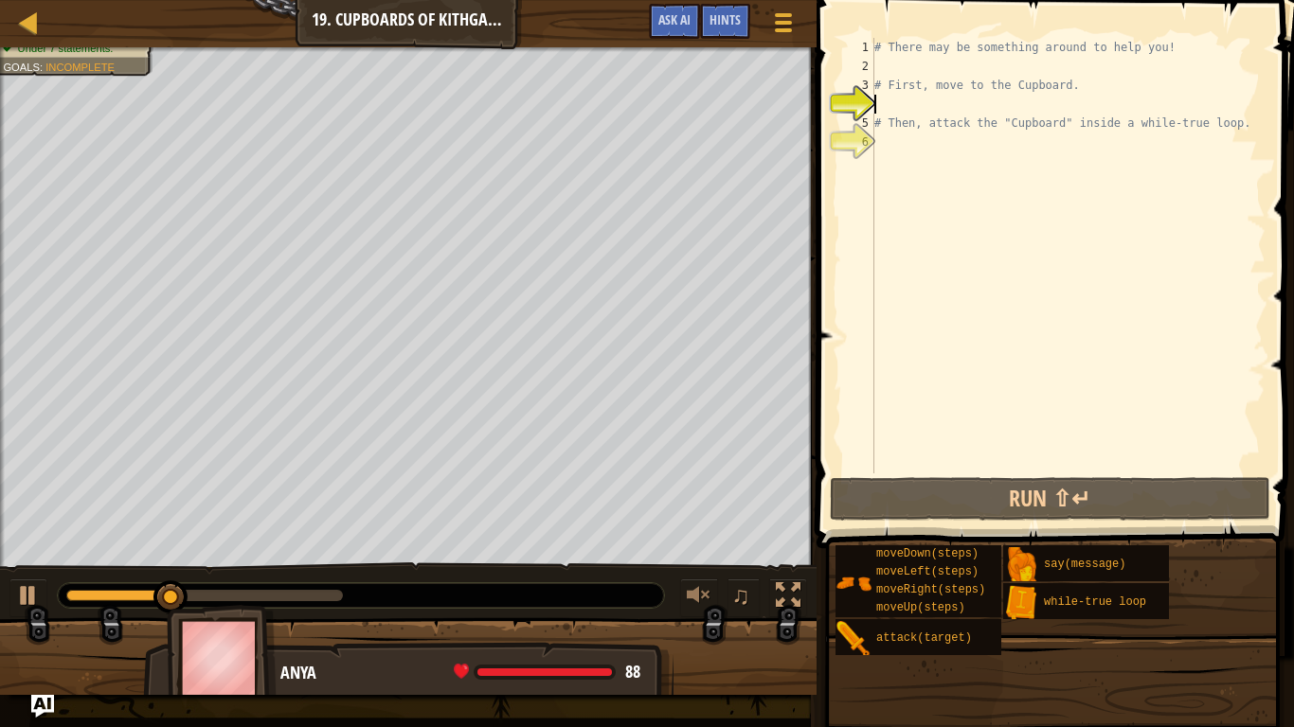
type textarea "m"
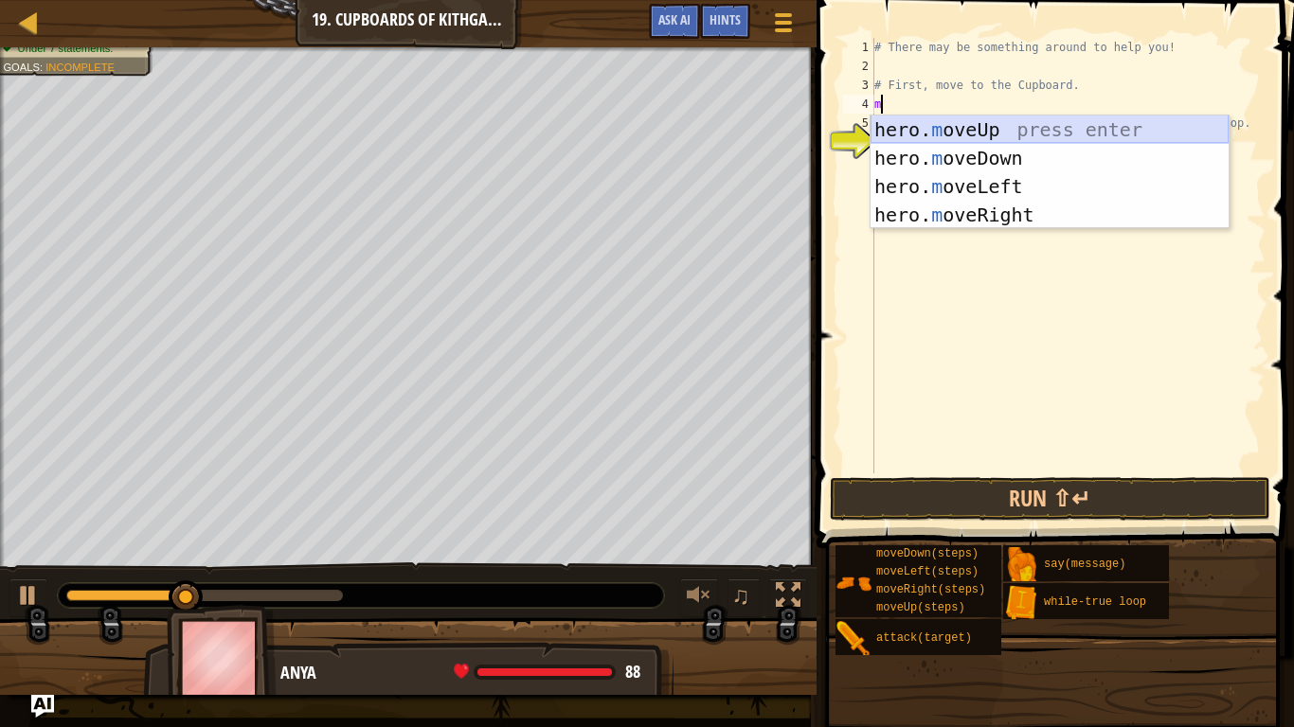
click at [954, 120] on div "hero. m oveUp press enter hero. m oveDown press enter hero. m oveLeft press ent…" at bounding box center [1049, 201] width 358 height 170
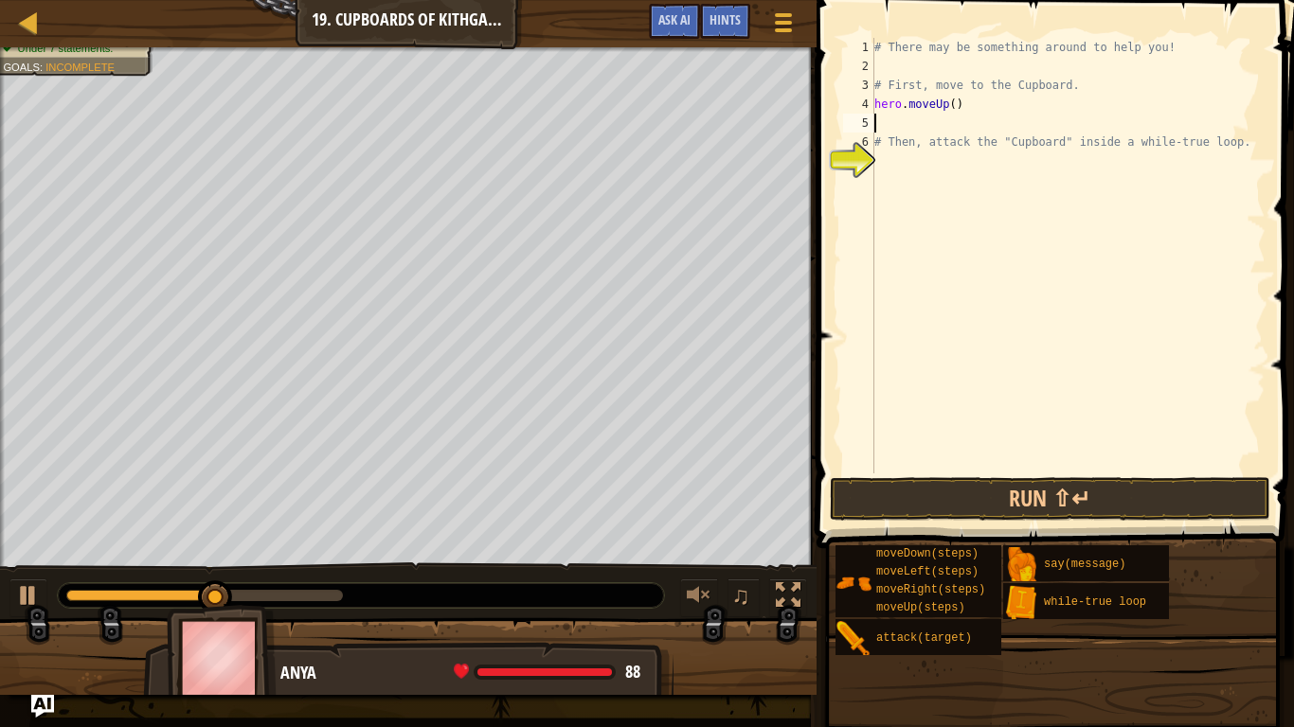
type textarea "m"
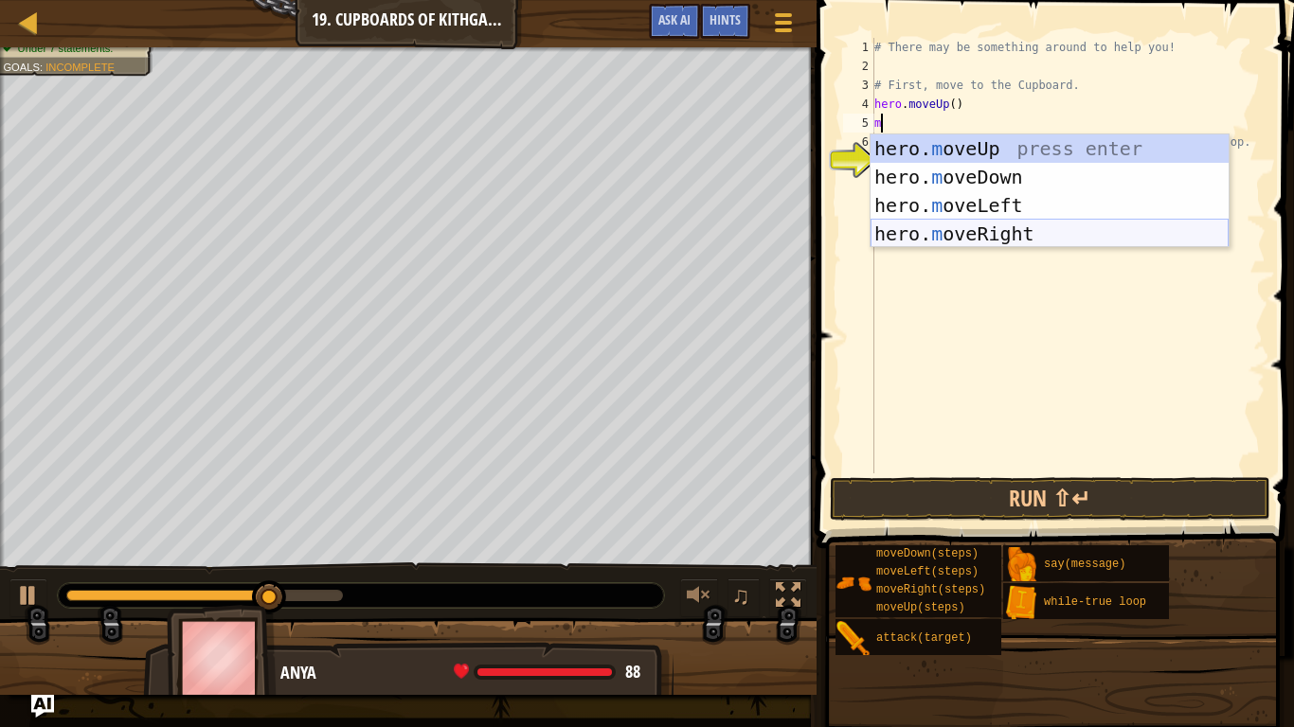
click at [964, 229] on div "hero. m oveUp press enter hero. m oveDown press enter hero. m oveLeft press ent…" at bounding box center [1049, 219] width 358 height 170
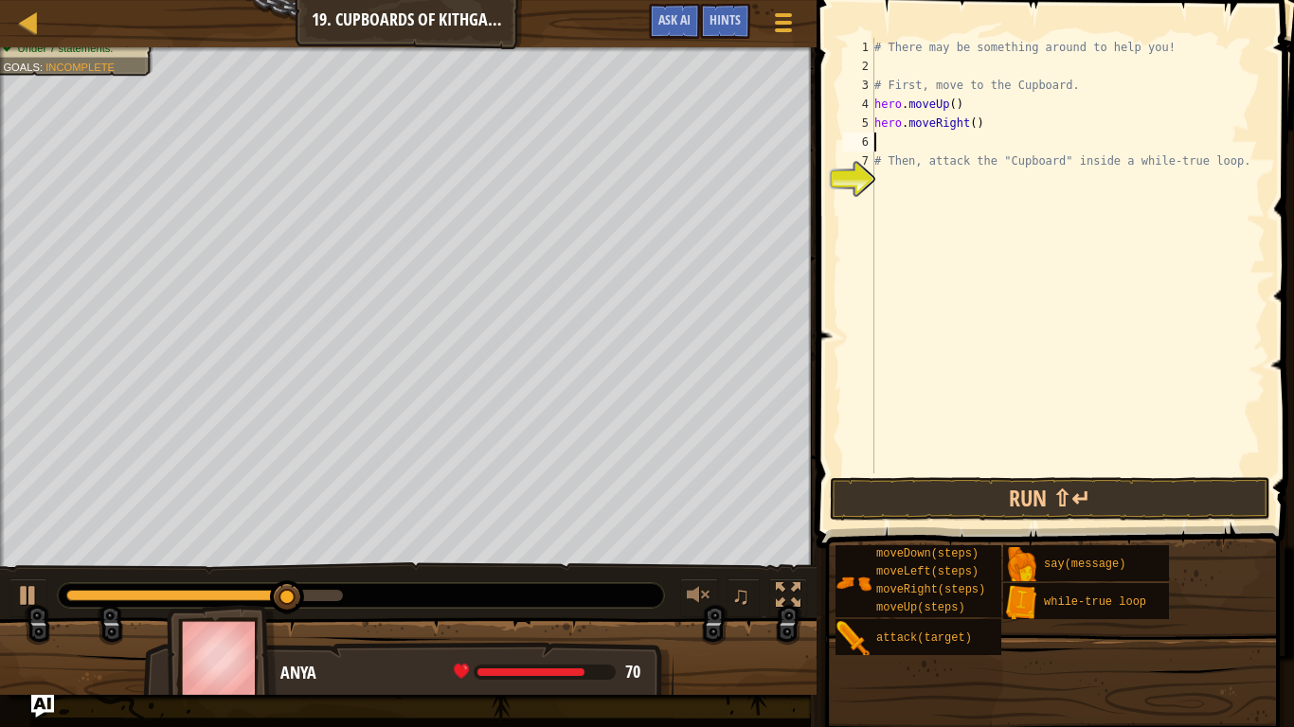
click at [976, 128] on div "# There may be something around to help you! # First, move to the Cupboard. her…" at bounding box center [1067, 275] width 395 height 474
type textarea "hero.moveRight(2)"
click at [978, 146] on div "# There may be something around to help you! # First, move to the Cupboard. her…" at bounding box center [1067, 275] width 395 height 474
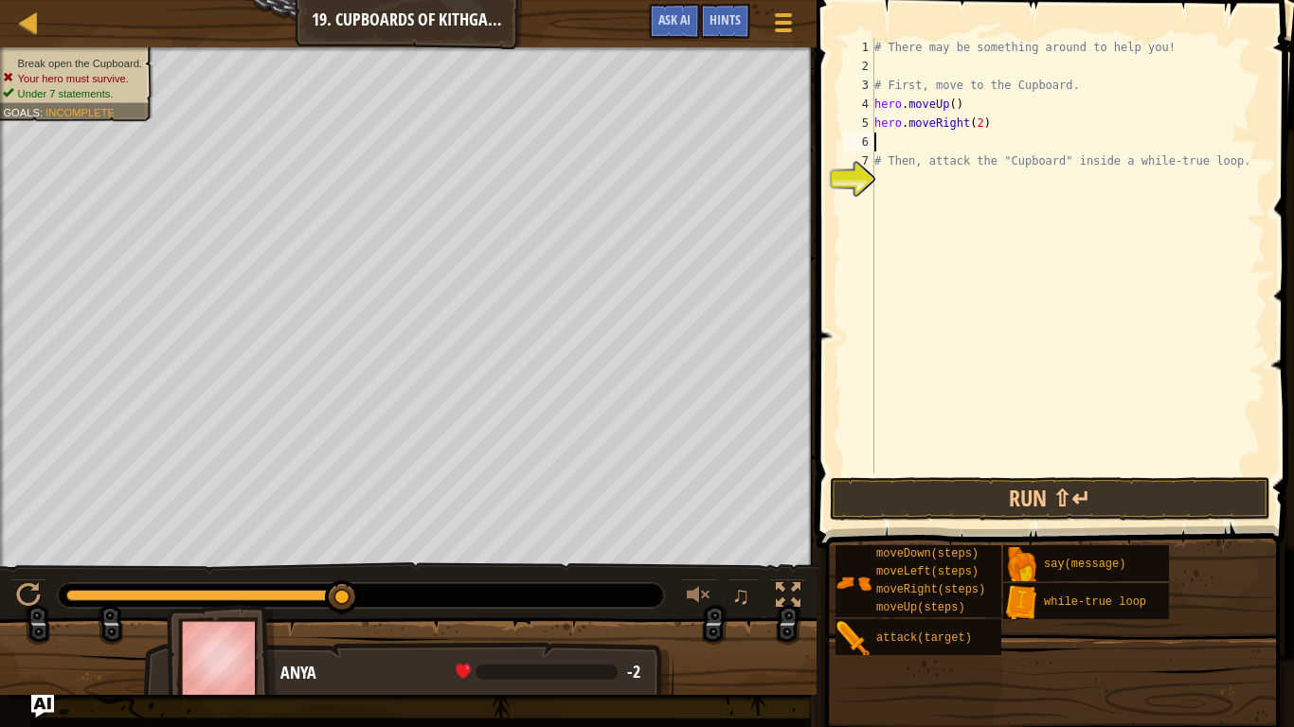
type textarea "m"
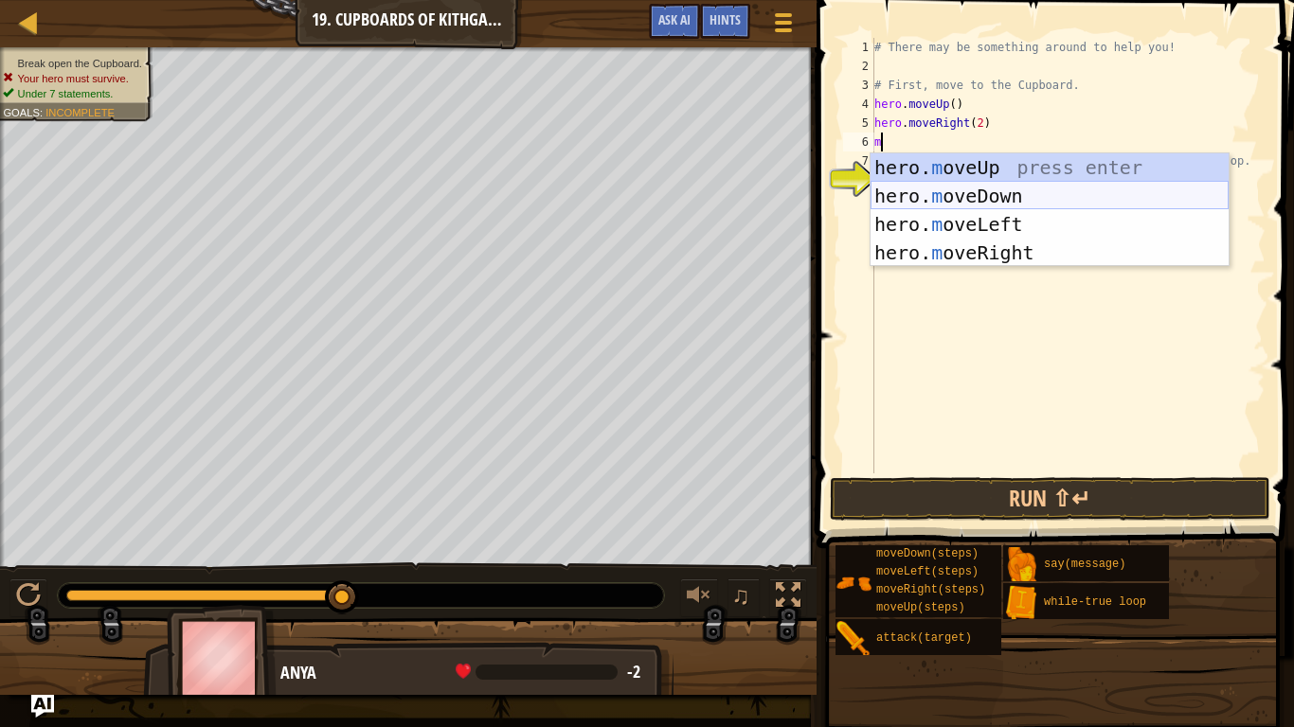
click at [956, 185] on div "hero. m oveUp press enter hero. m oveDown press enter hero. m oveLeft press ent…" at bounding box center [1049, 238] width 358 height 170
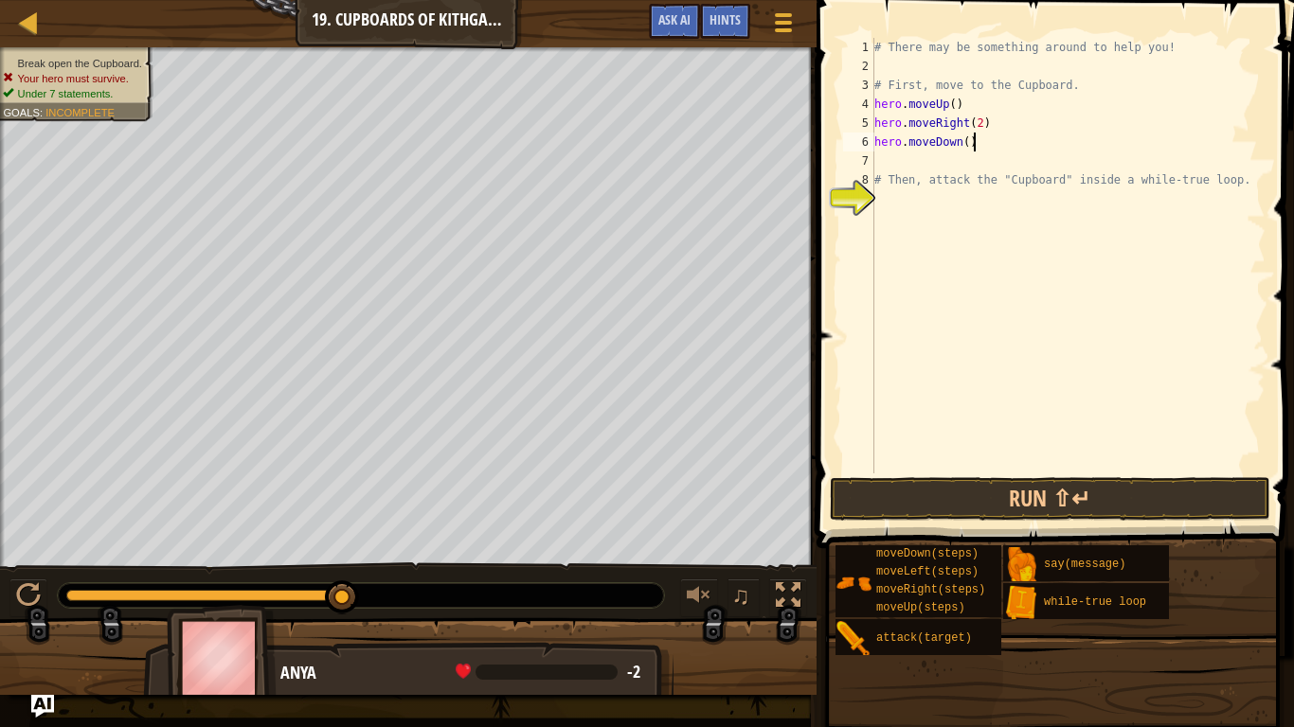
click at [972, 148] on div "# There may be something around to help you! # First, move to the Cupboard. her…" at bounding box center [1067, 275] width 395 height 474
click at [966, 143] on div "# There may be something around to help you! # First, move to the Cupboard. her…" at bounding box center [1067, 275] width 395 height 474
click at [965, 171] on div "# There may be something around to help you! # First, move to the Cupboard. her…" at bounding box center [1067, 275] width 395 height 474
type textarea "# Then, attack the "Cupboard" inside a while-true loop."
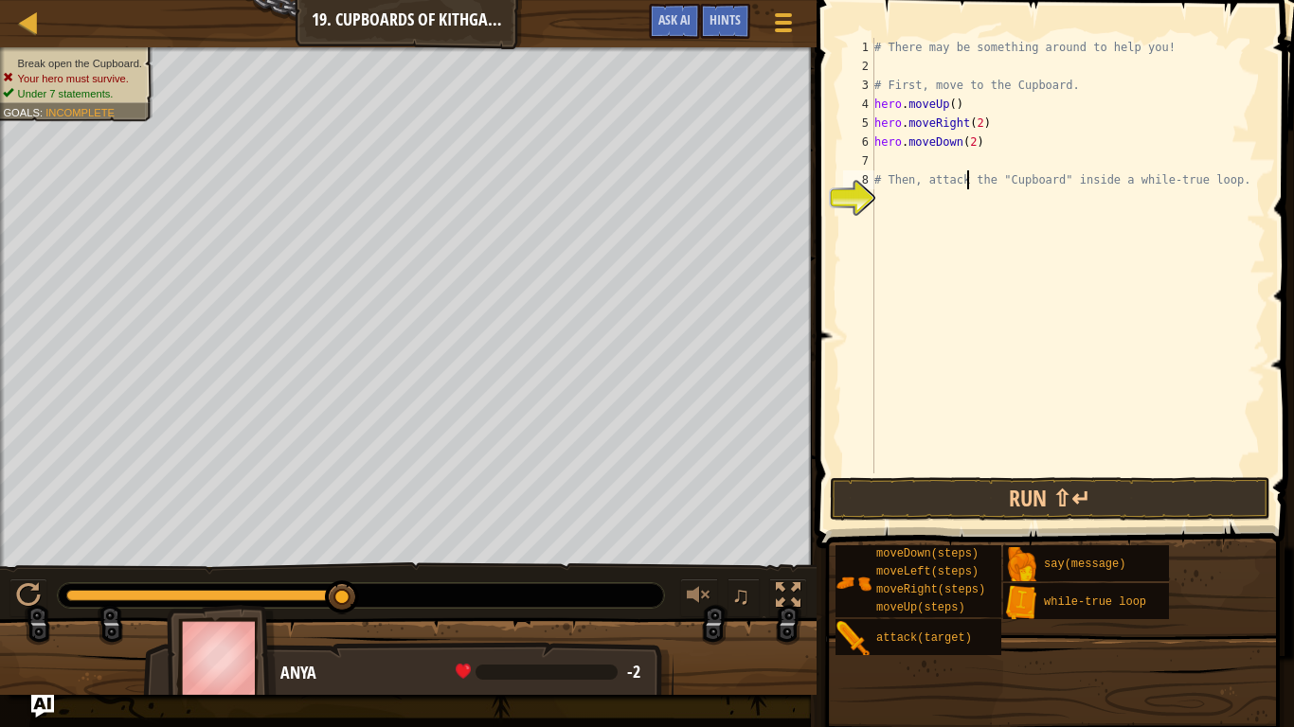
click at [946, 164] on div "# There may be something around to help you! # First, move to the Cupboard. her…" at bounding box center [1067, 275] width 395 height 474
click at [1123, 218] on div "# There may be something around to help you! # First, move to the Cupboard. her…" at bounding box center [1067, 275] width 395 height 474
type textarea "h"
type textarea "wh"
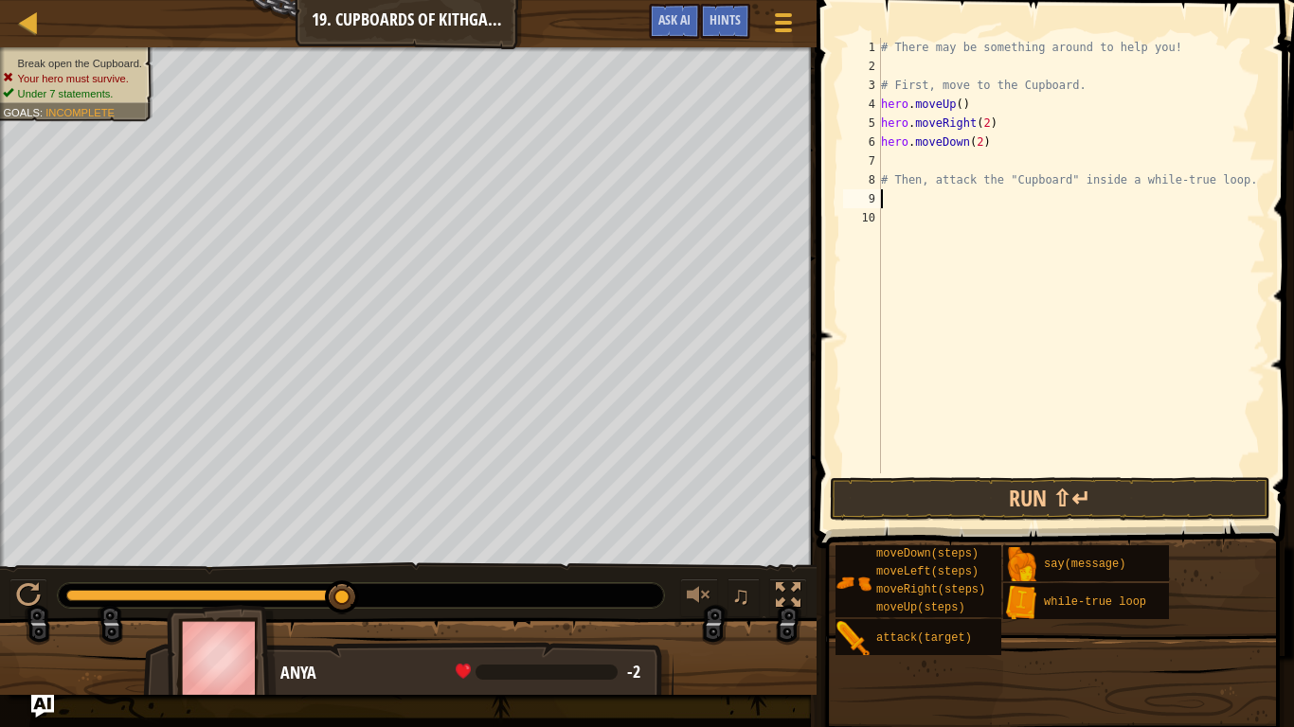
scroll to position [9, 1]
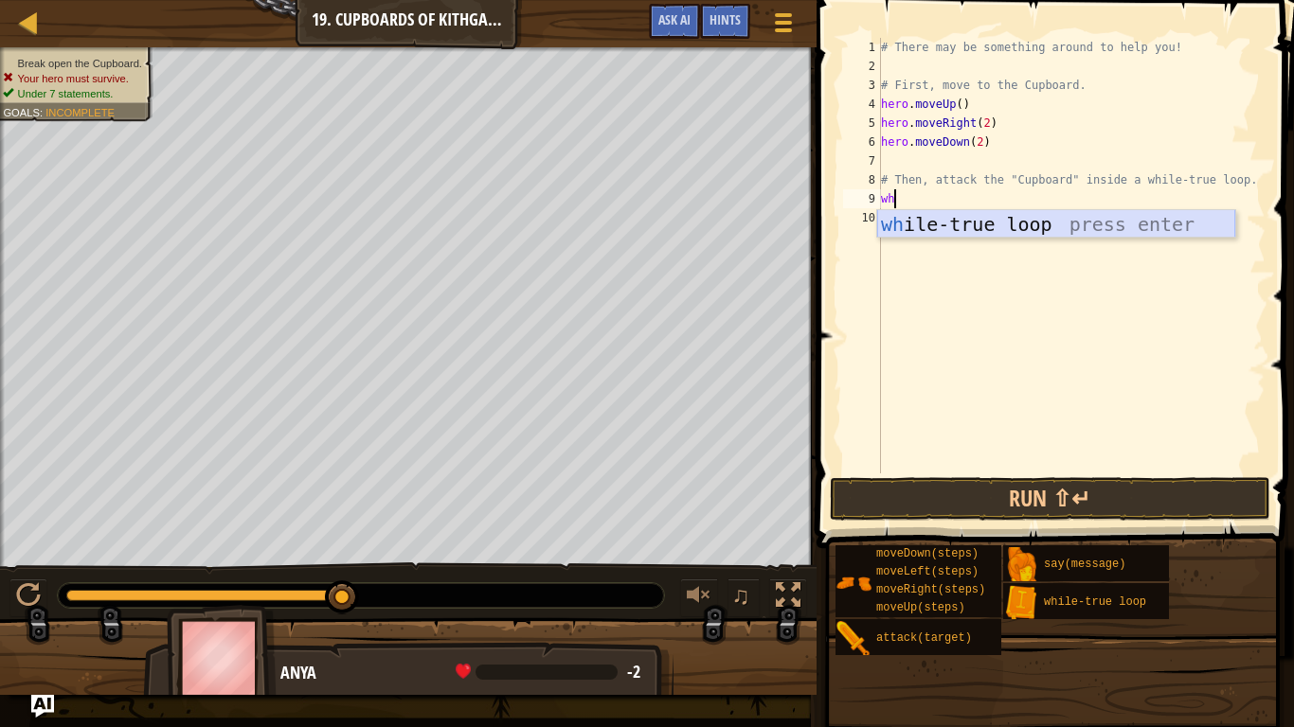
click at [1115, 228] on div "wh ile-true loop press enter" at bounding box center [1056, 252] width 358 height 85
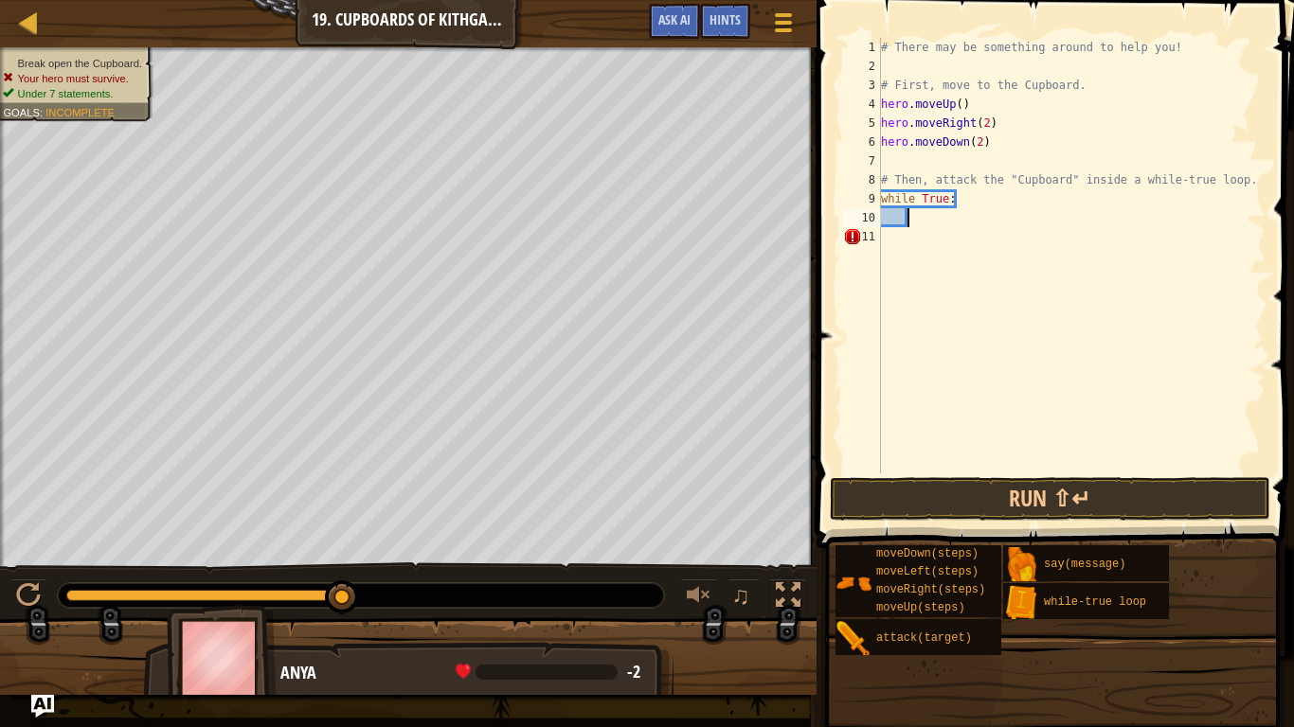
click at [892, 218] on div "# There may be something around to help you! # First, move to the Cupboard. her…" at bounding box center [1071, 275] width 388 height 474
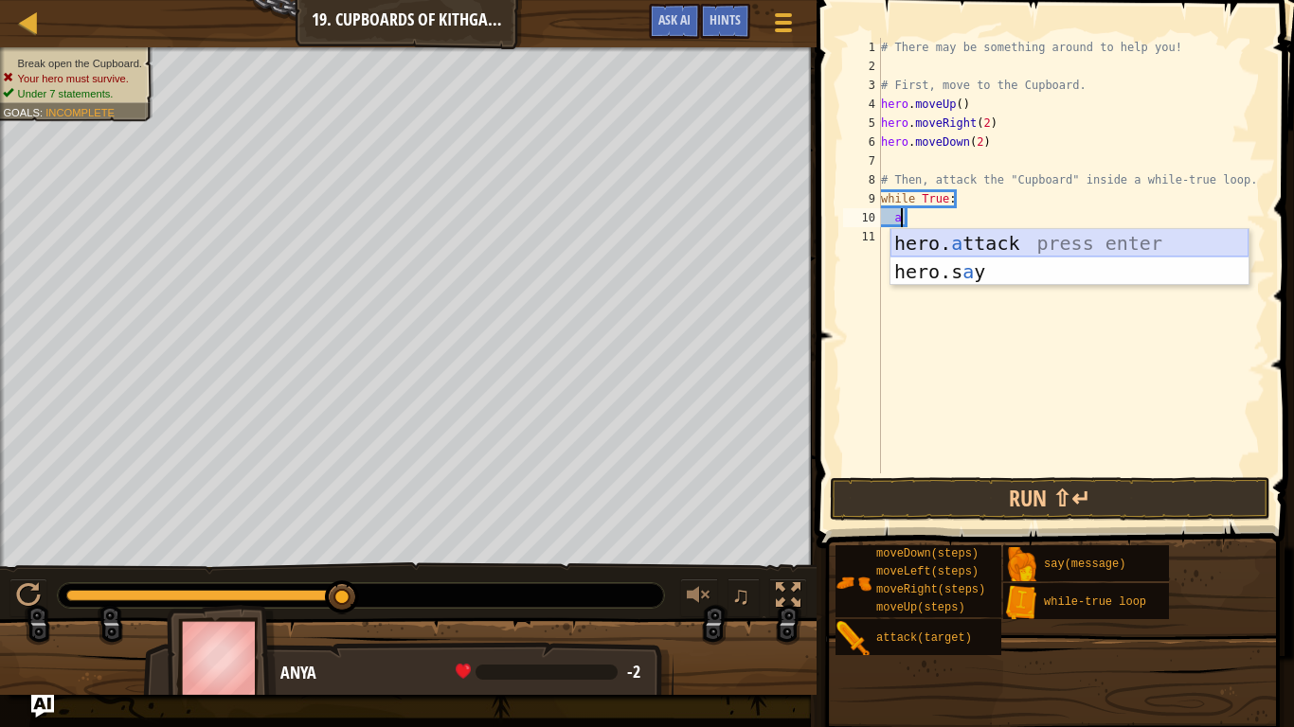
click at [932, 241] on div "hero. a ttack press enter hero.s a y press enter" at bounding box center [1069, 286] width 358 height 114
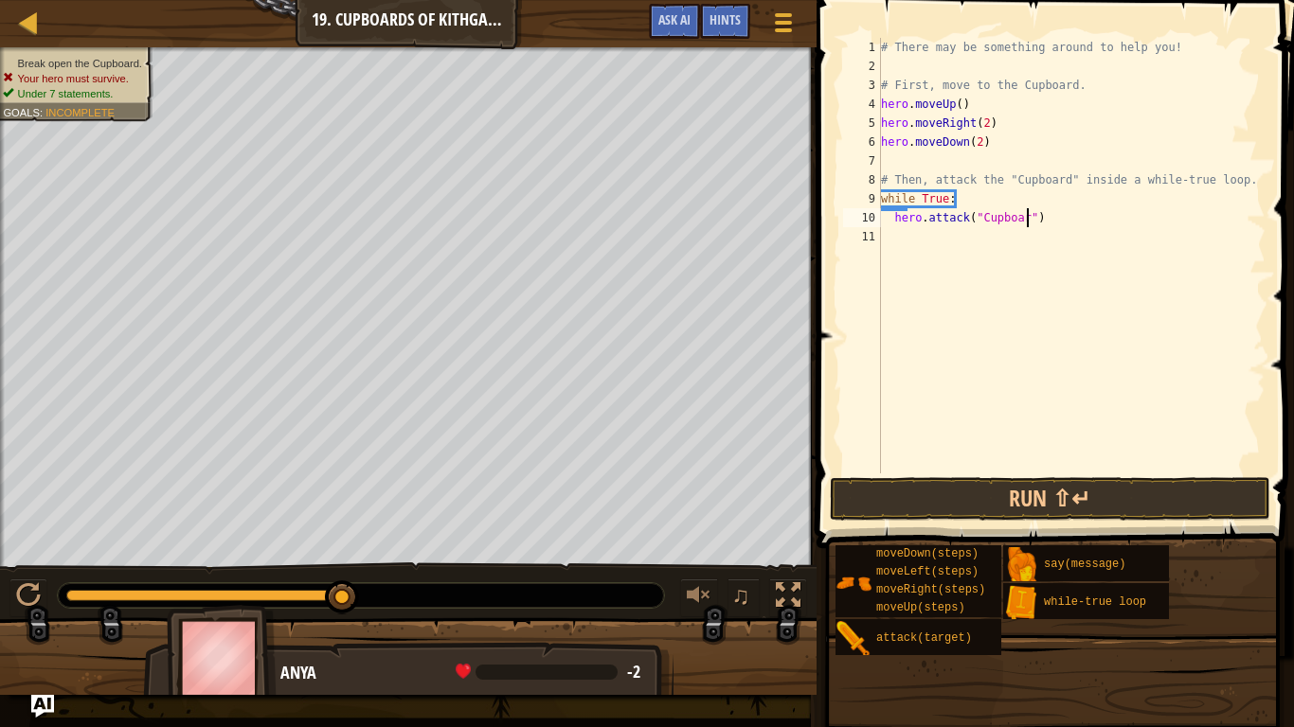
scroll to position [9, 22]
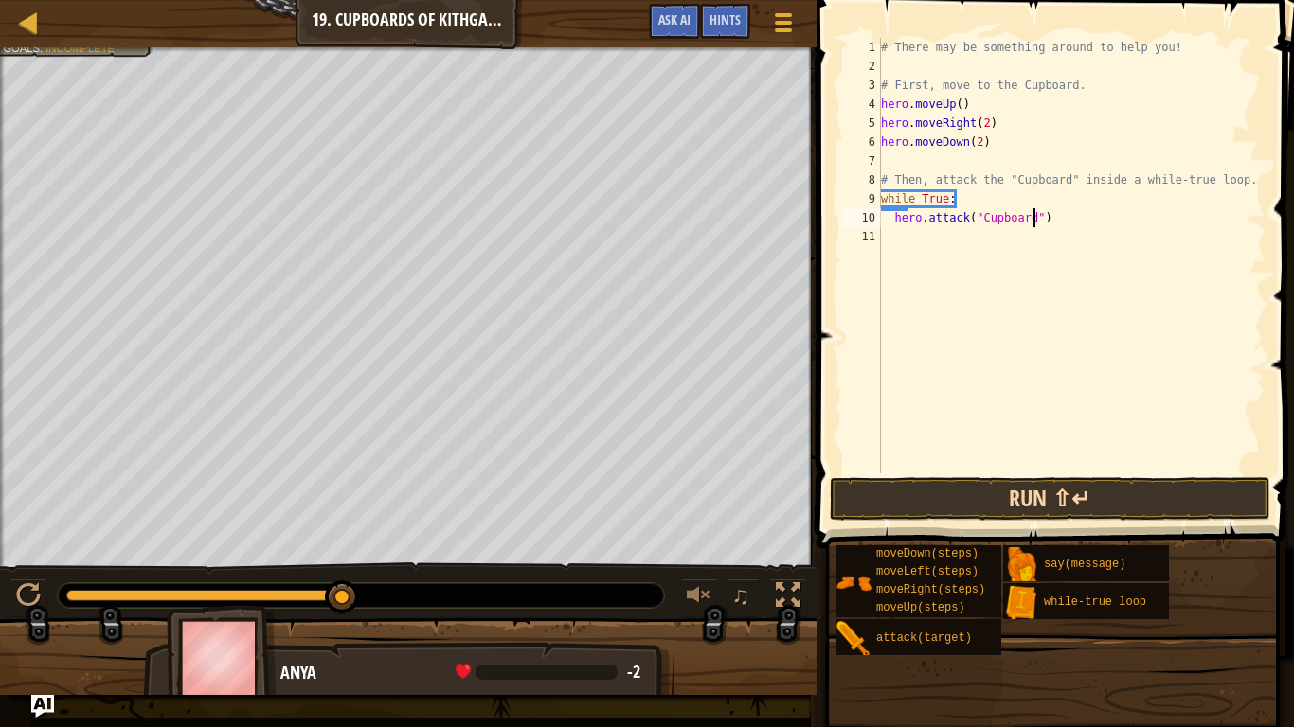
type textarea "hero.attack("Cupboard")"
click at [858, 496] on button "Run ⇧↵" at bounding box center [1050, 499] width 441 height 44
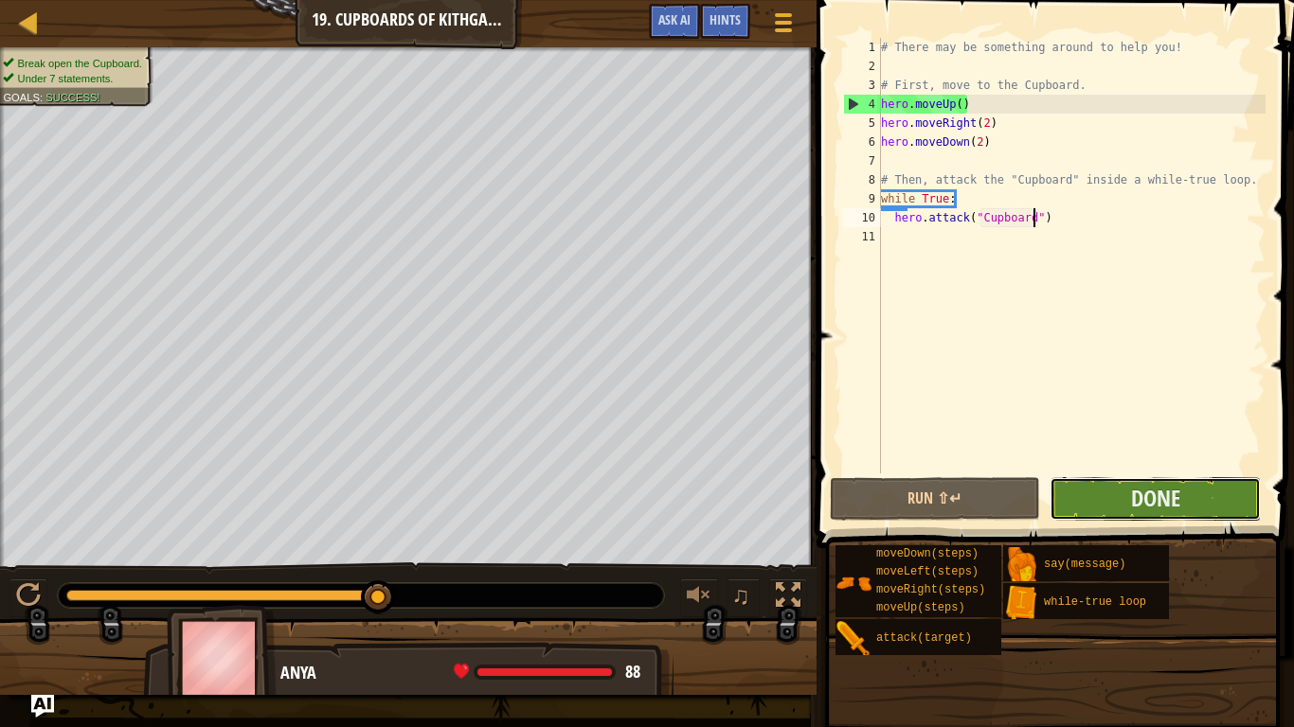
click at [1096, 493] on button "Done" at bounding box center [1154, 499] width 211 height 44
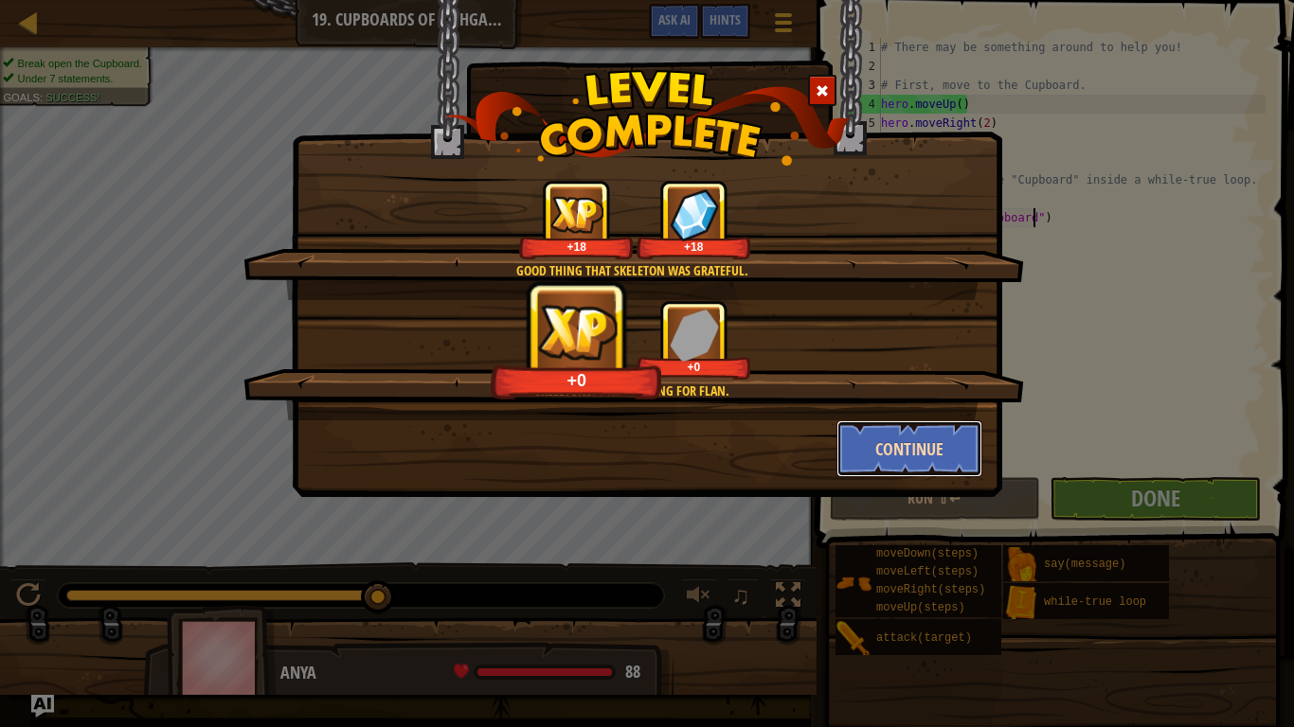
click at [871, 443] on button "Continue" at bounding box center [909, 449] width 147 height 57
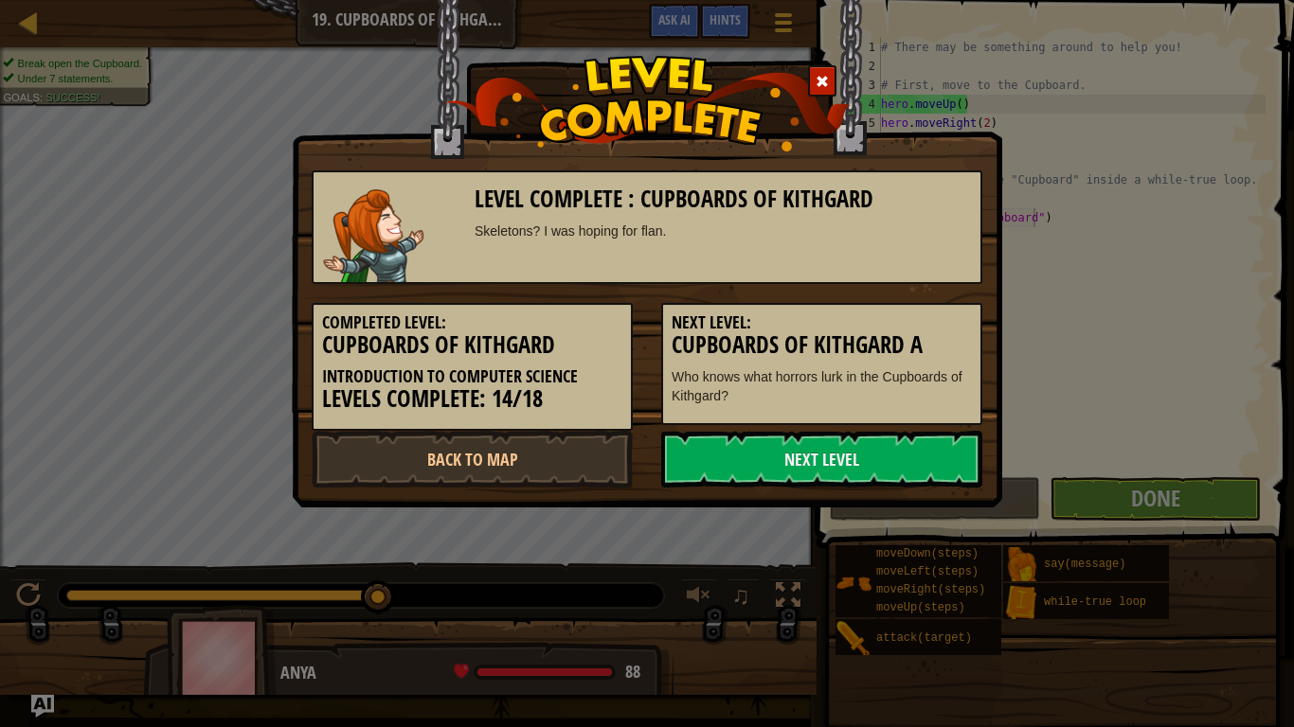
click at [871, 443] on link "Next Level" at bounding box center [821, 459] width 321 height 57
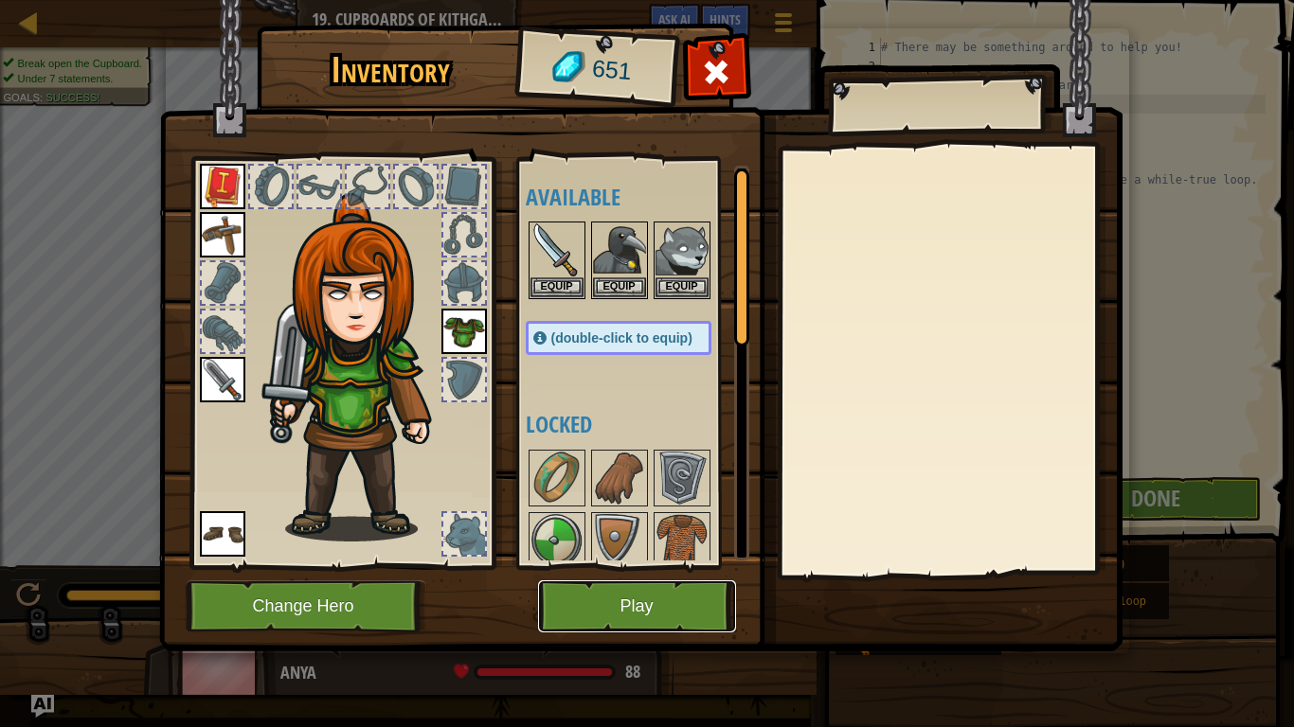
click at [568, 603] on button "Play" at bounding box center [637, 607] width 198 height 52
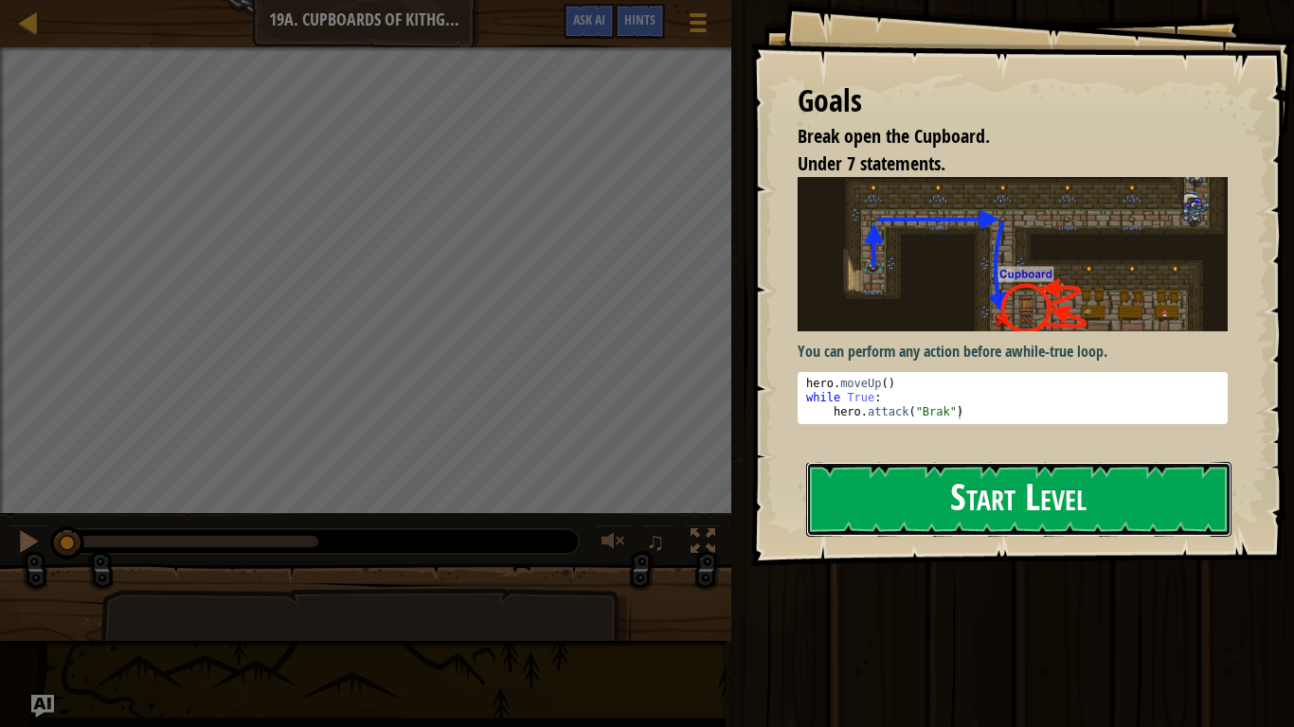
click at [923, 503] on button "Start Level" at bounding box center [1018, 499] width 425 height 75
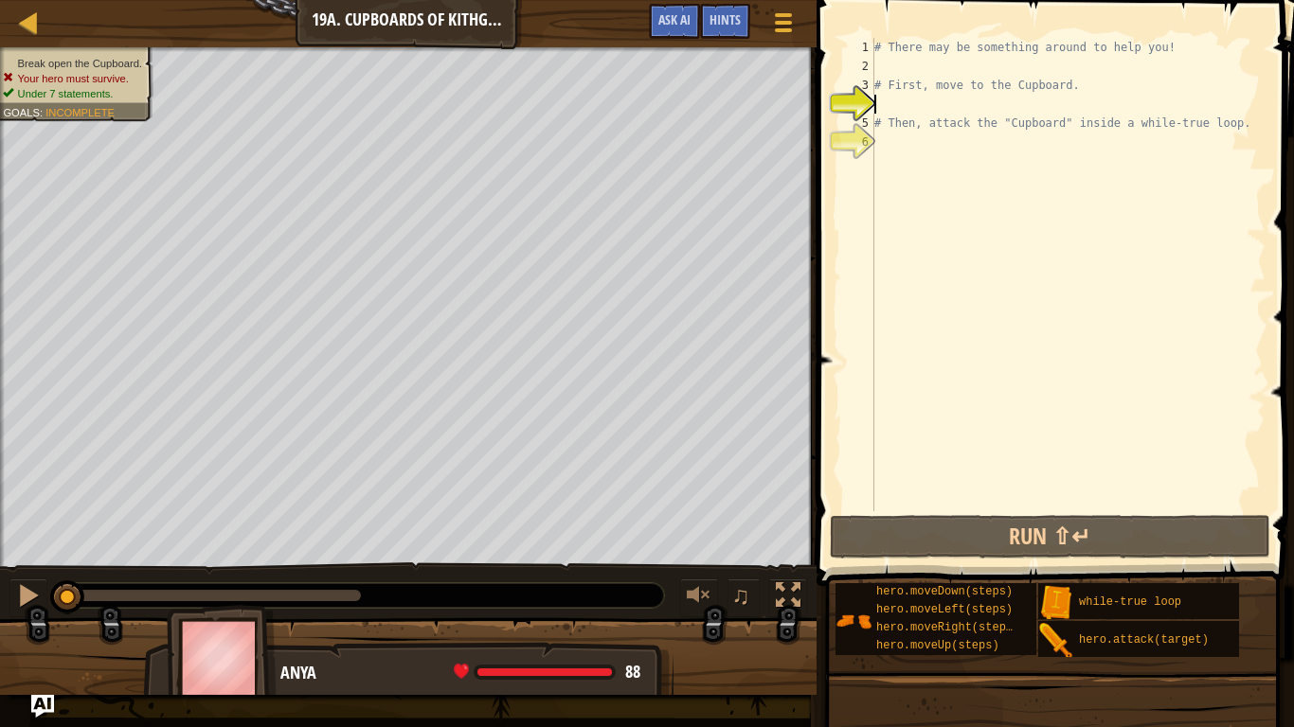
type textarea "h"
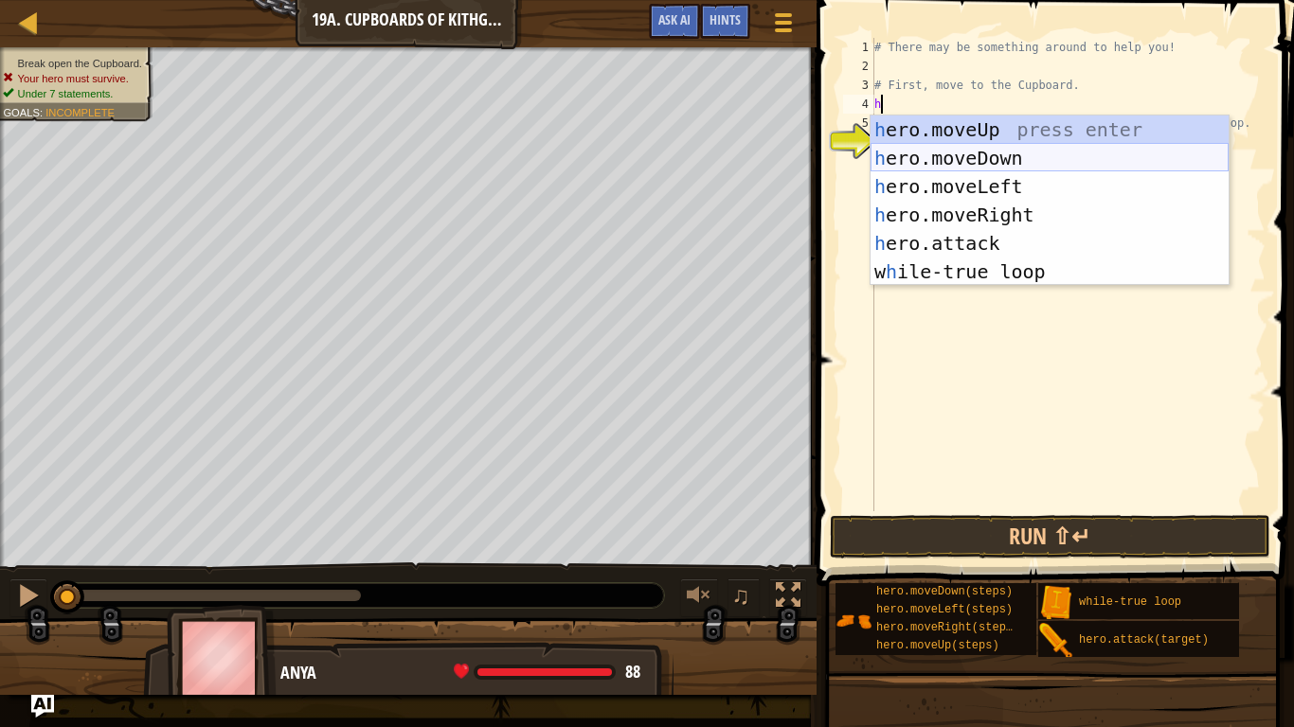
click at [964, 152] on div "h ero.moveUp press enter h ero.moveDown press enter h ero.moveLeft press enter …" at bounding box center [1049, 229] width 358 height 227
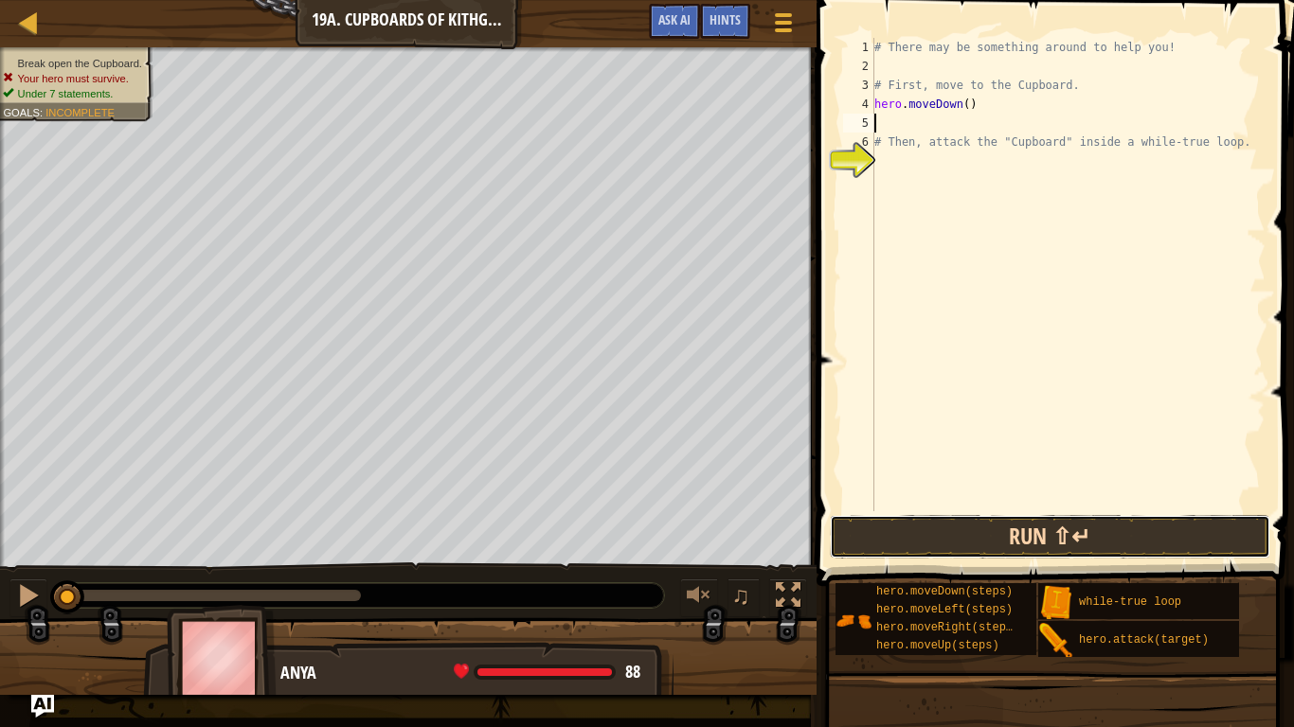
click at [987, 531] on button "Run ⇧↵" at bounding box center [1050, 537] width 441 height 44
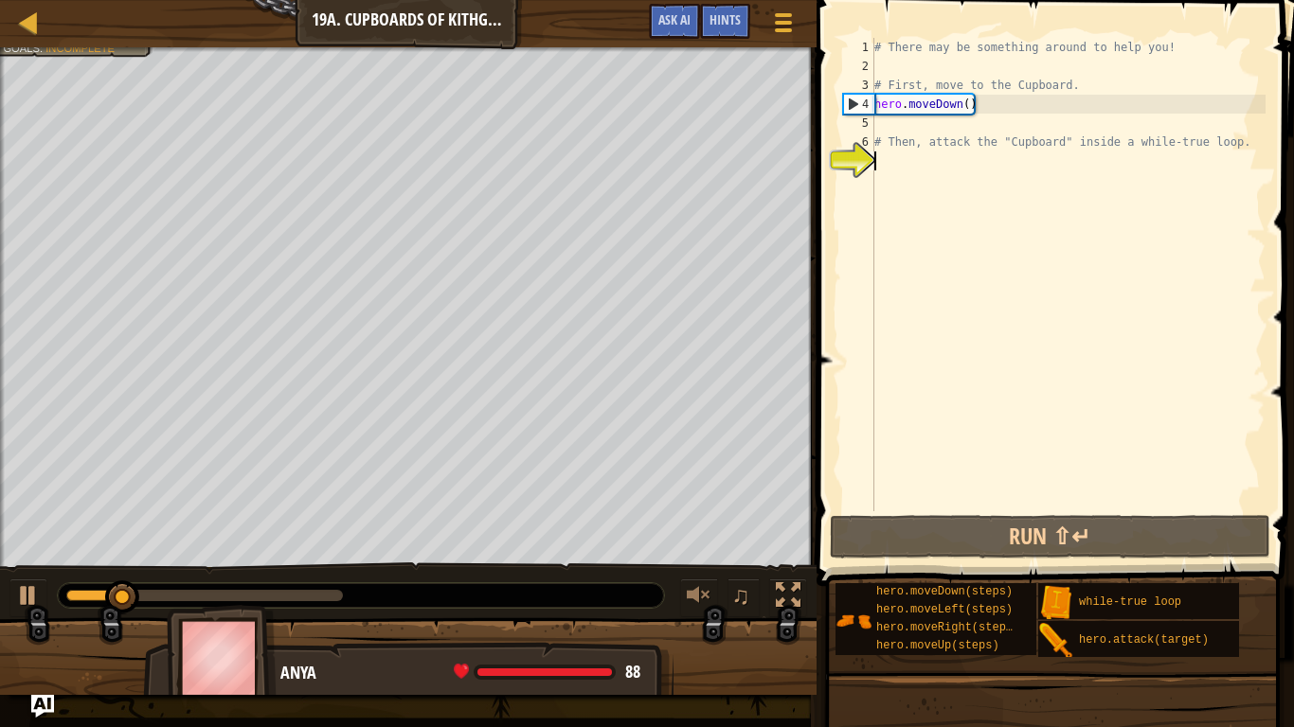
click at [899, 160] on div "# There may be something around to help you! # First, move to the Cupboard. her…" at bounding box center [1067, 293] width 395 height 511
type textarea "l"
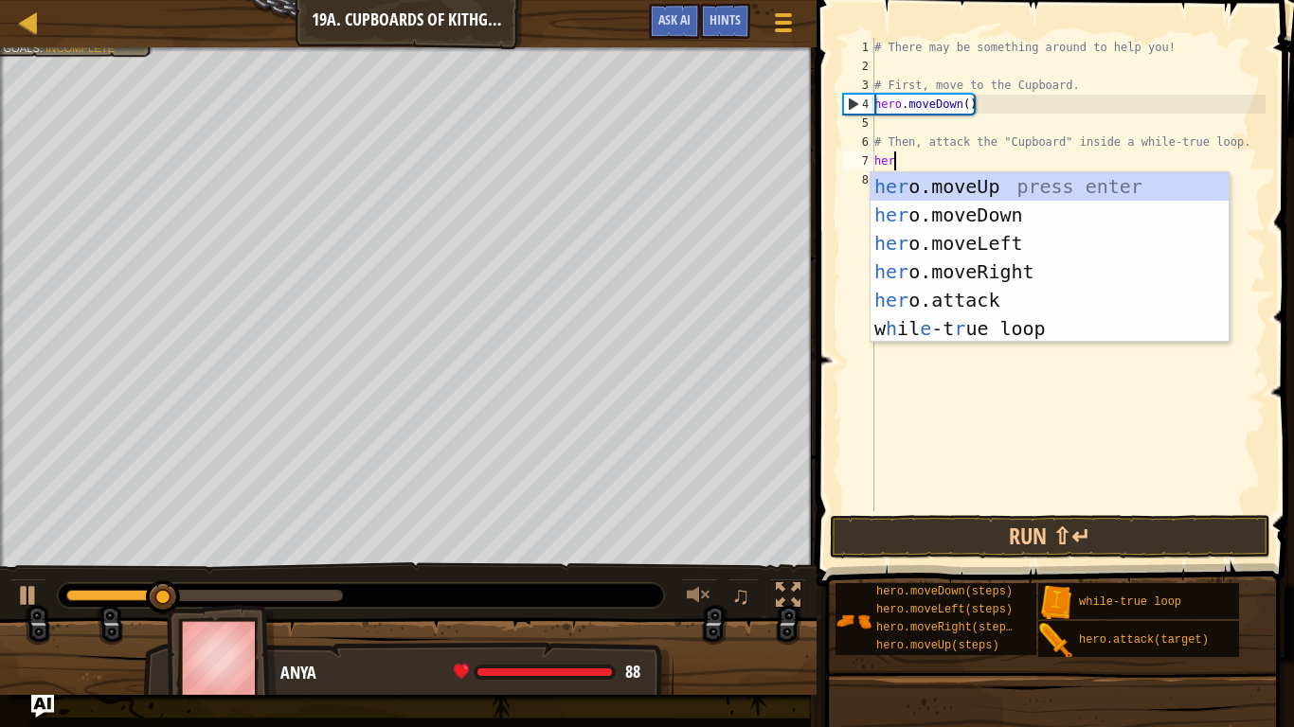
type textarea "hero"
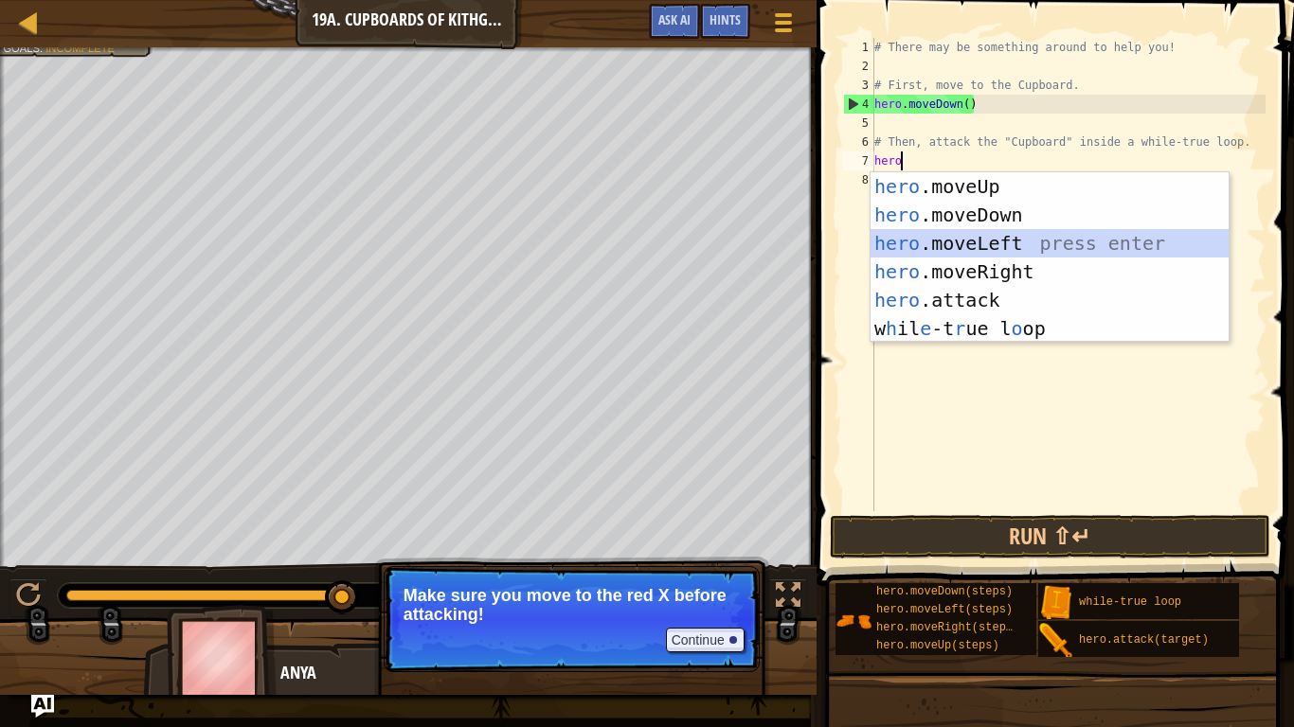
click at [952, 236] on div "hero .moveUp press enter hero .moveDown press enter hero .moveLeft press enter …" at bounding box center [1049, 285] width 358 height 227
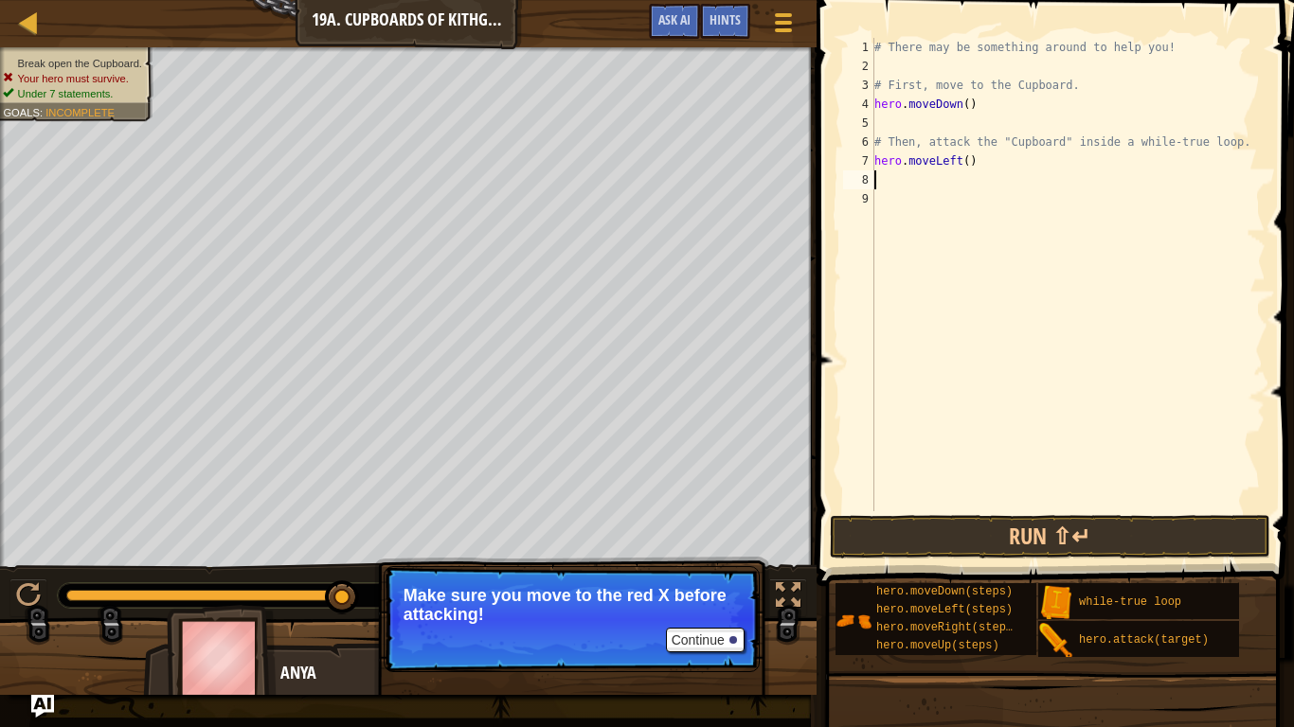
click at [967, 162] on div "# There may be something around to help you! # First, move to the Cupboard. her…" at bounding box center [1067, 293] width 395 height 511
type textarea "hero.moveLeft(2)"
click at [951, 528] on button "Run ⇧↵" at bounding box center [1050, 537] width 441 height 44
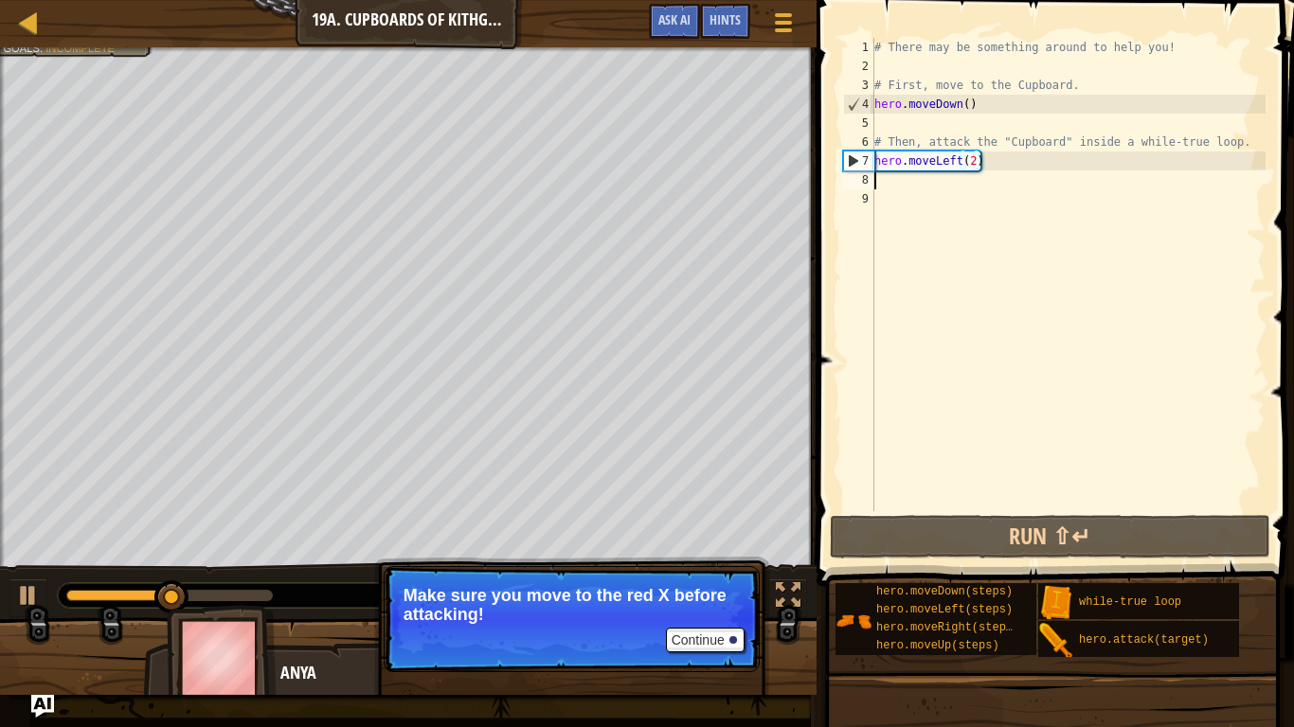
click at [898, 188] on div "# There may be something around to help you! # First, move to the Cupboard. her…" at bounding box center [1067, 293] width 395 height 511
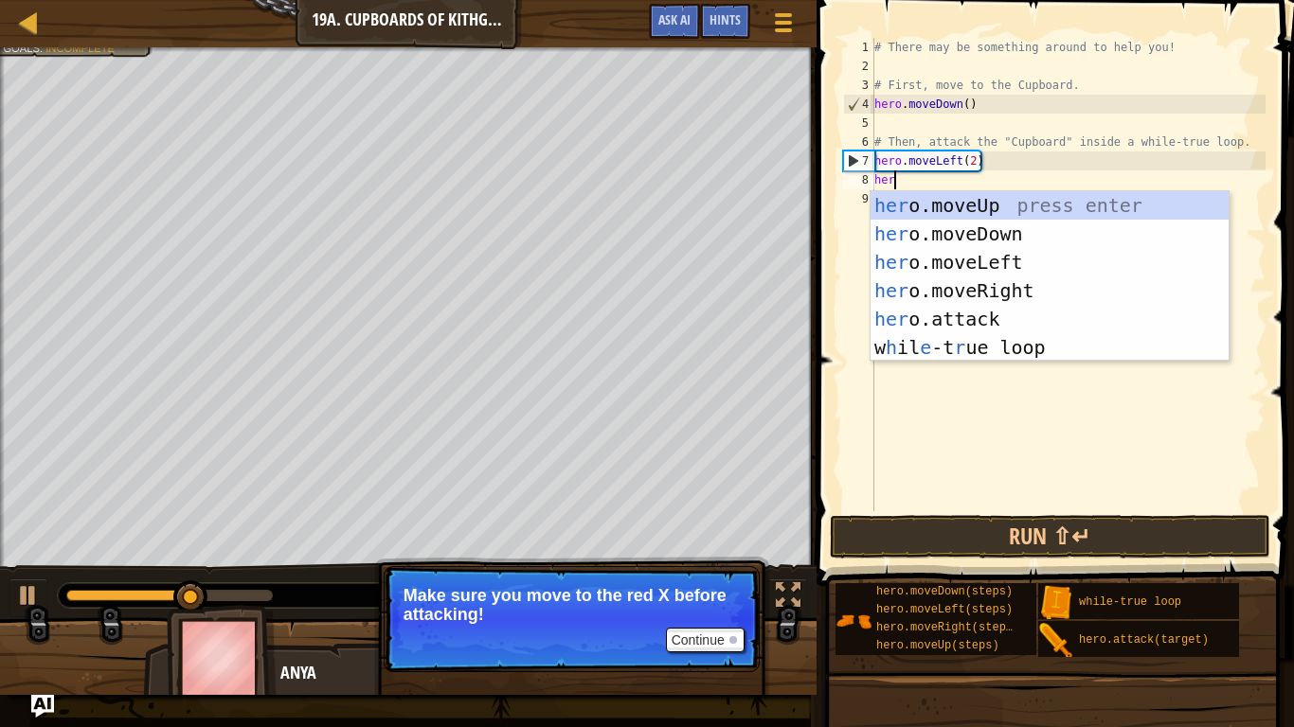
type textarea "hero"
click at [941, 198] on div "hero .moveUp press enter hero .moveDown press enter hero .moveLeft press enter …" at bounding box center [1049, 304] width 358 height 227
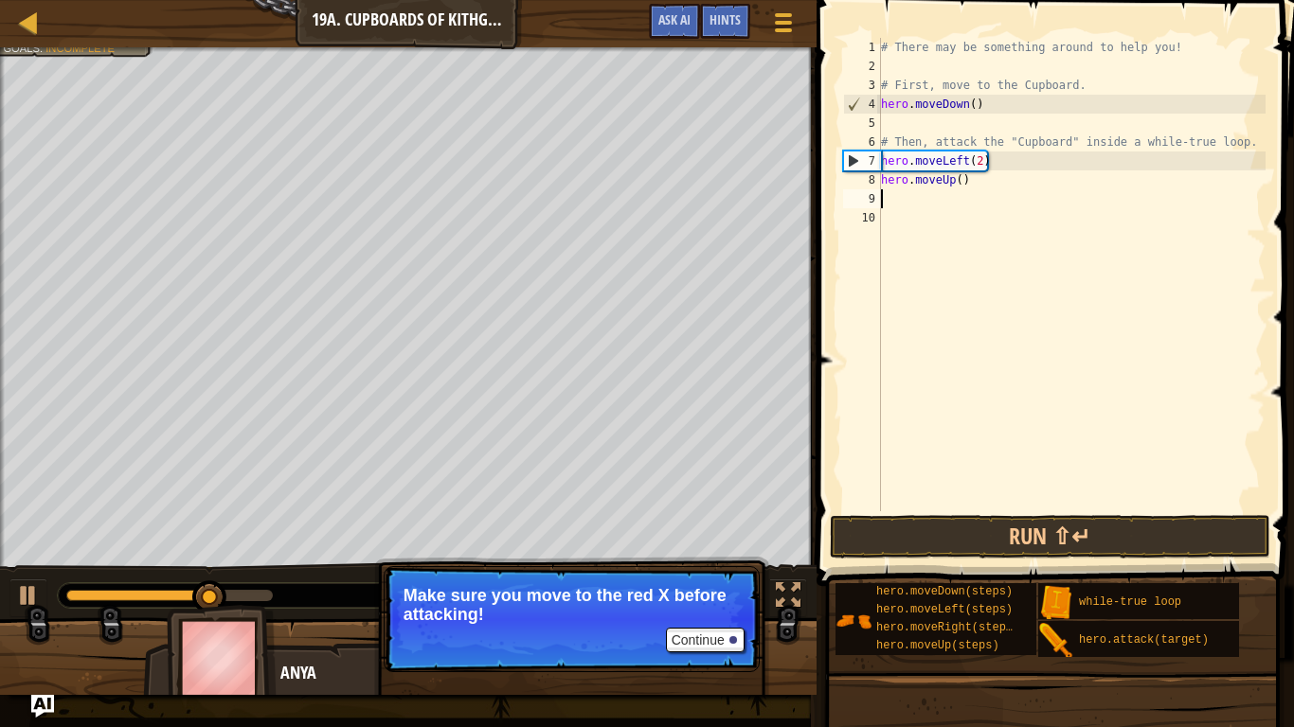
scroll to position [9, 0]
click at [961, 180] on div "# There may be something around to help you! # First, move to the Cupboard. her…" at bounding box center [1071, 293] width 388 height 511
type textarea "hero.moveUp(2)"
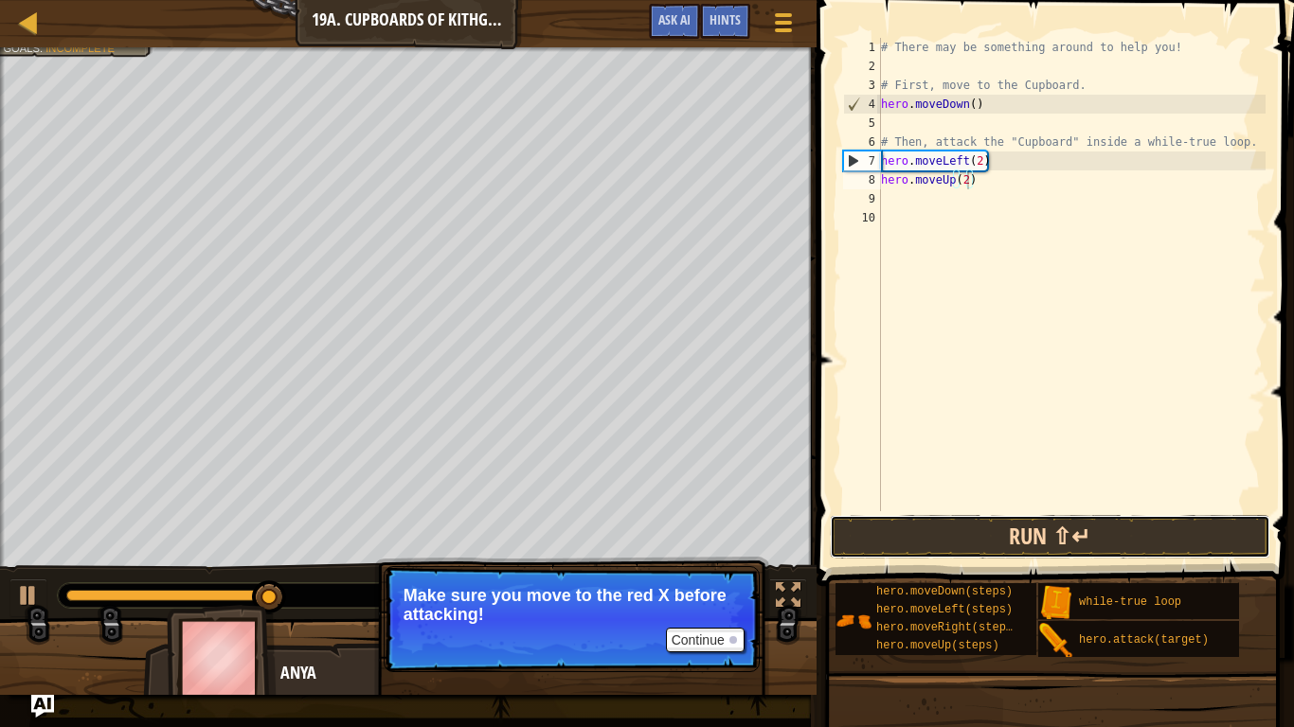
click at [1089, 530] on button "Run ⇧↵" at bounding box center [1050, 537] width 441 height 44
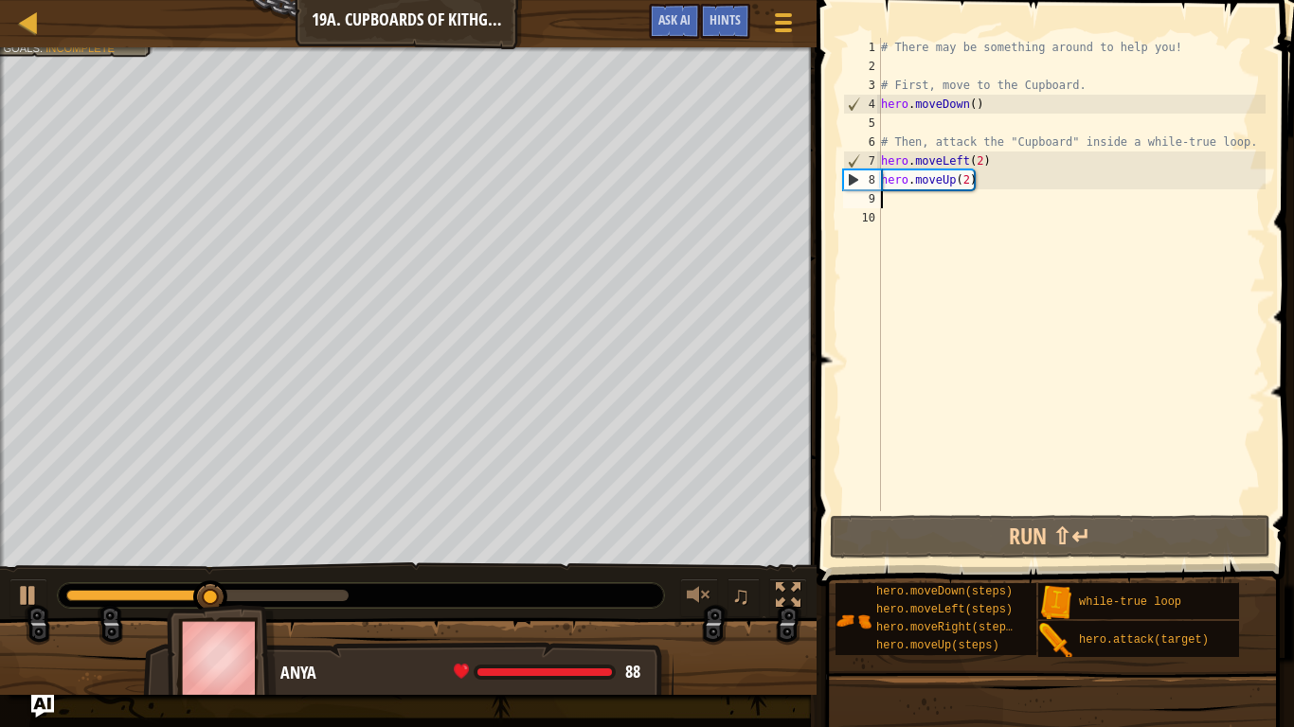
click at [904, 207] on div "# There may be something around to help you! # First, move to the Cupboard. her…" at bounding box center [1071, 293] width 388 height 511
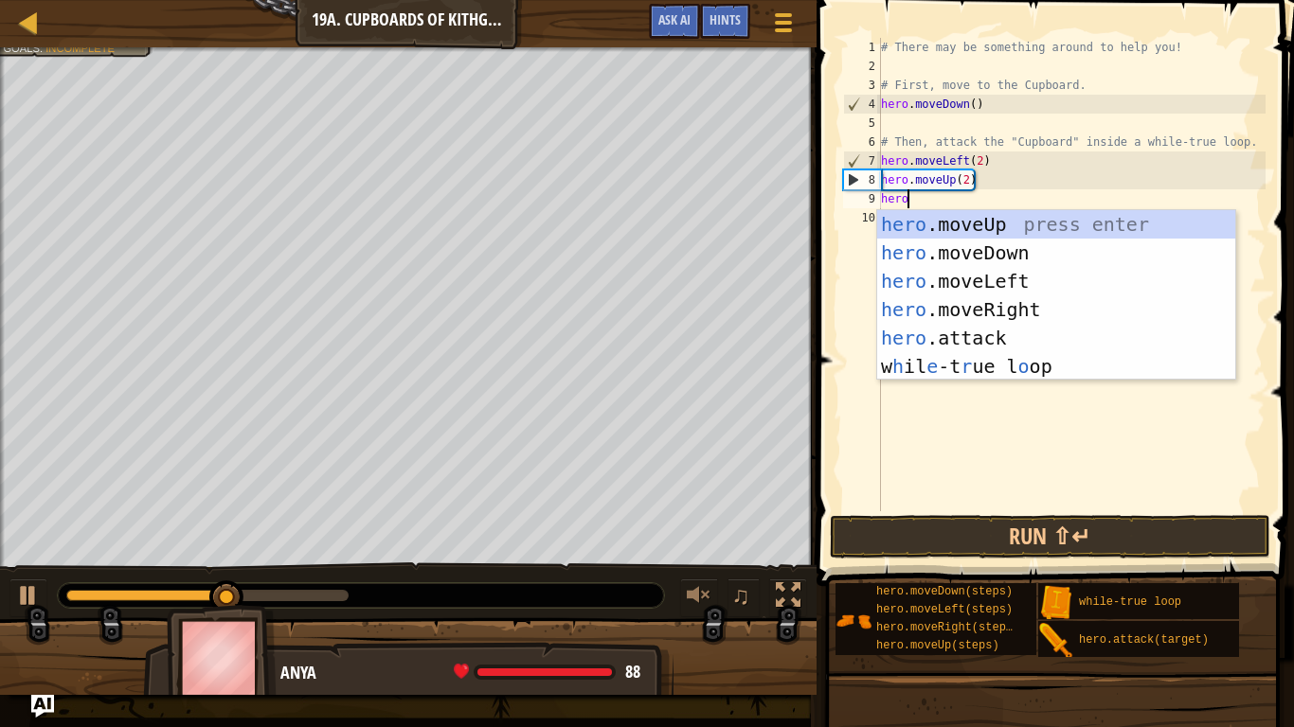
scroll to position [9, 3]
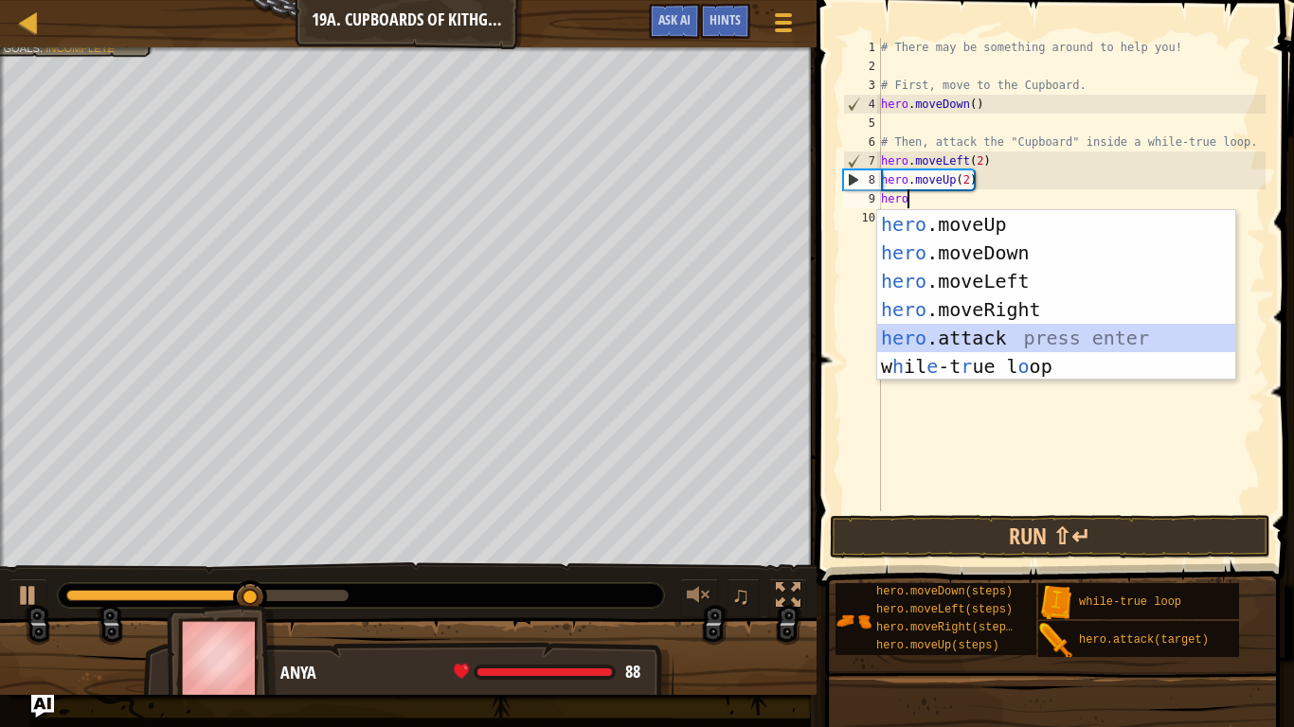
click at [964, 341] on div "hero .moveUp press enter hero .moveDown press enter hero .moveLeft press enter …" at bounding box center [1056, 323] width 358 height 227
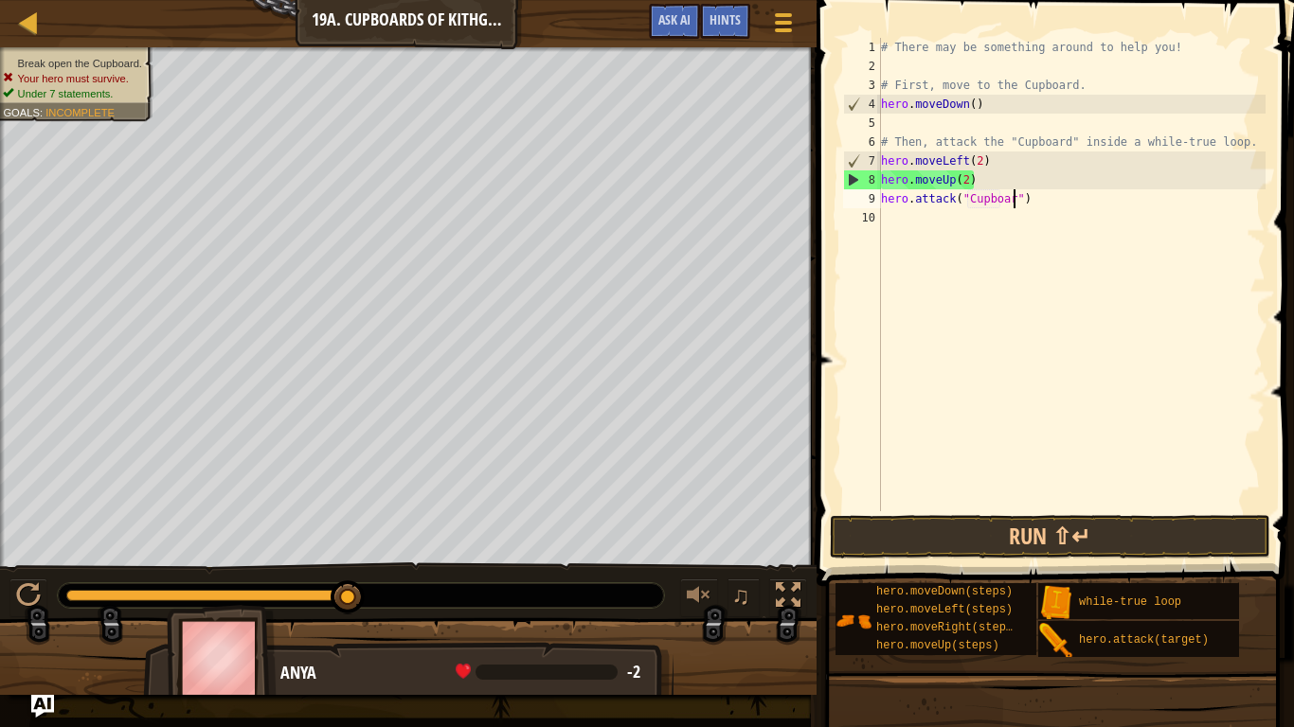
scroll to position [9, 20]
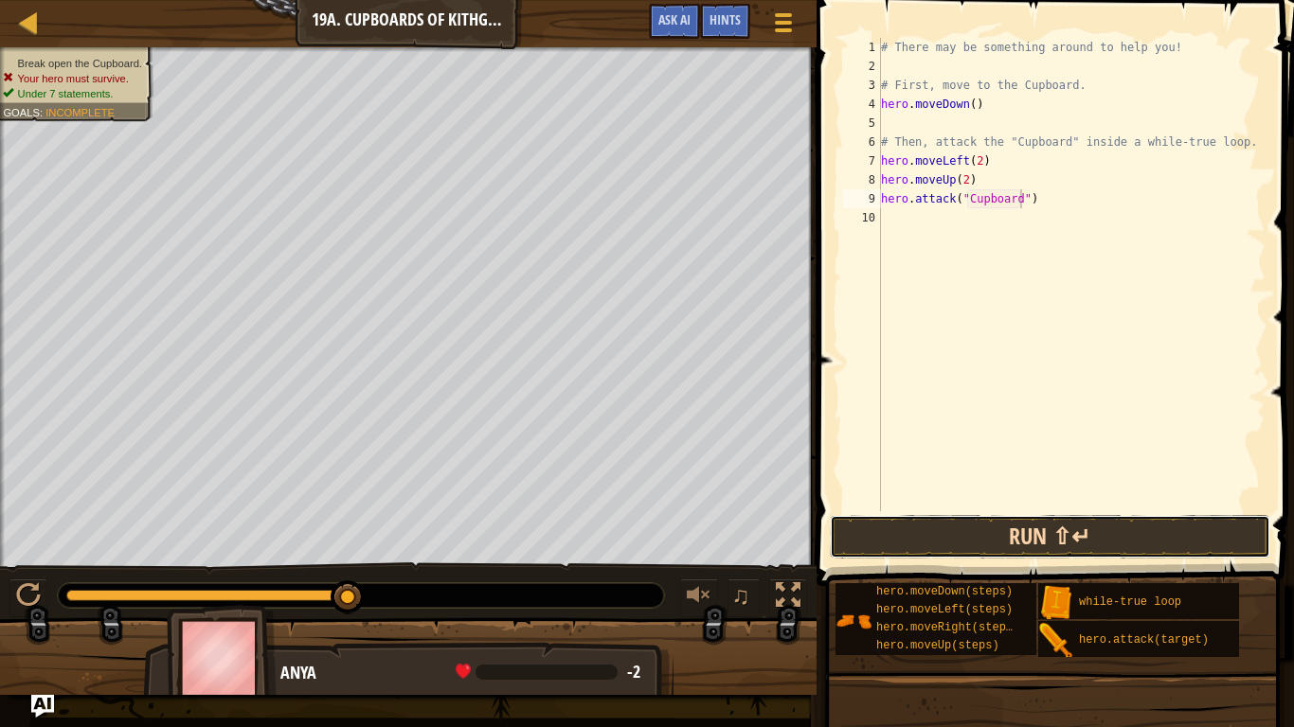
click at [1006, 527] on button "Run ⇧↵" at bounding box center [1050, 537] width 441 height 44
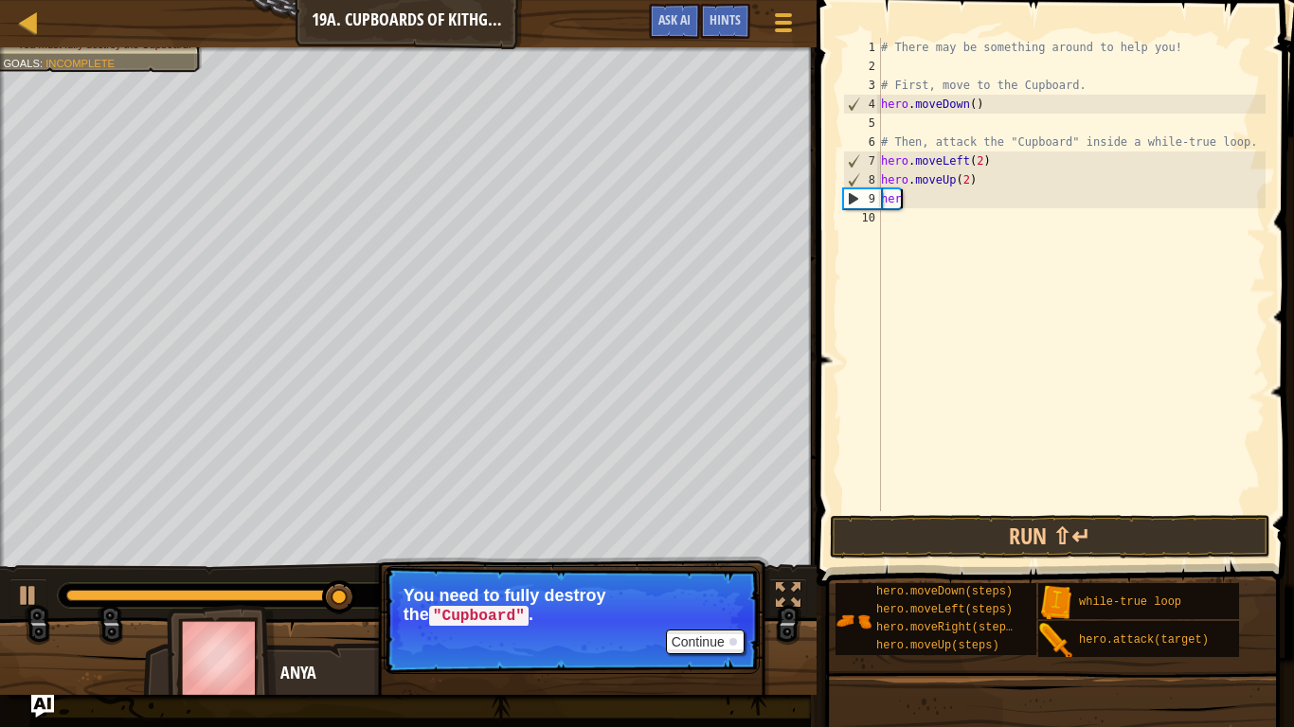
scroll to position [9, 1]
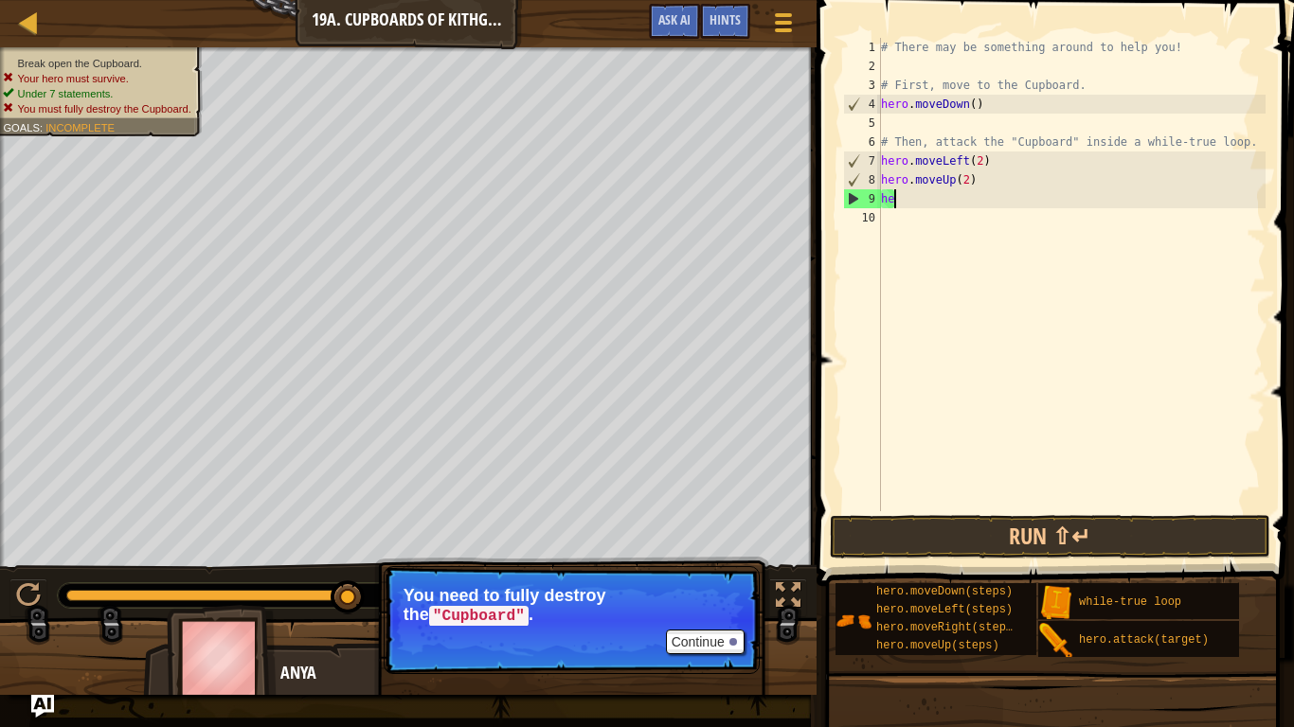
type textarea "h"
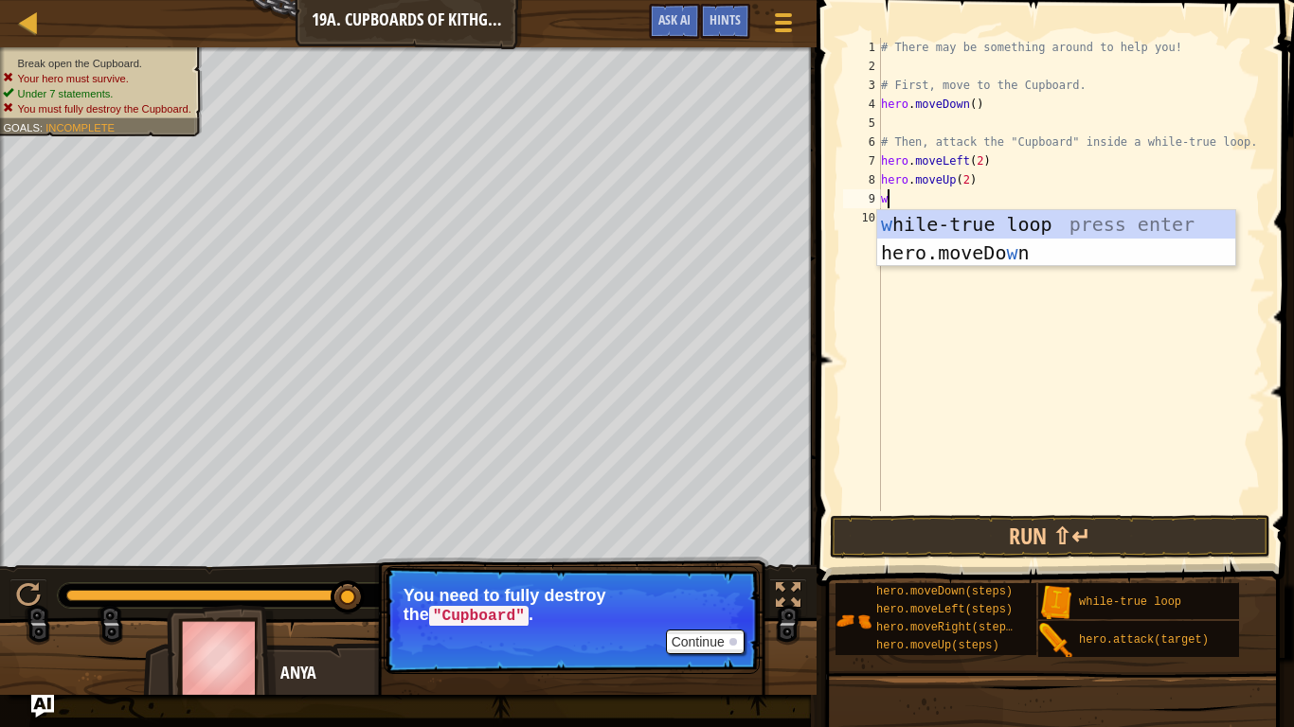
type textarea "wh"
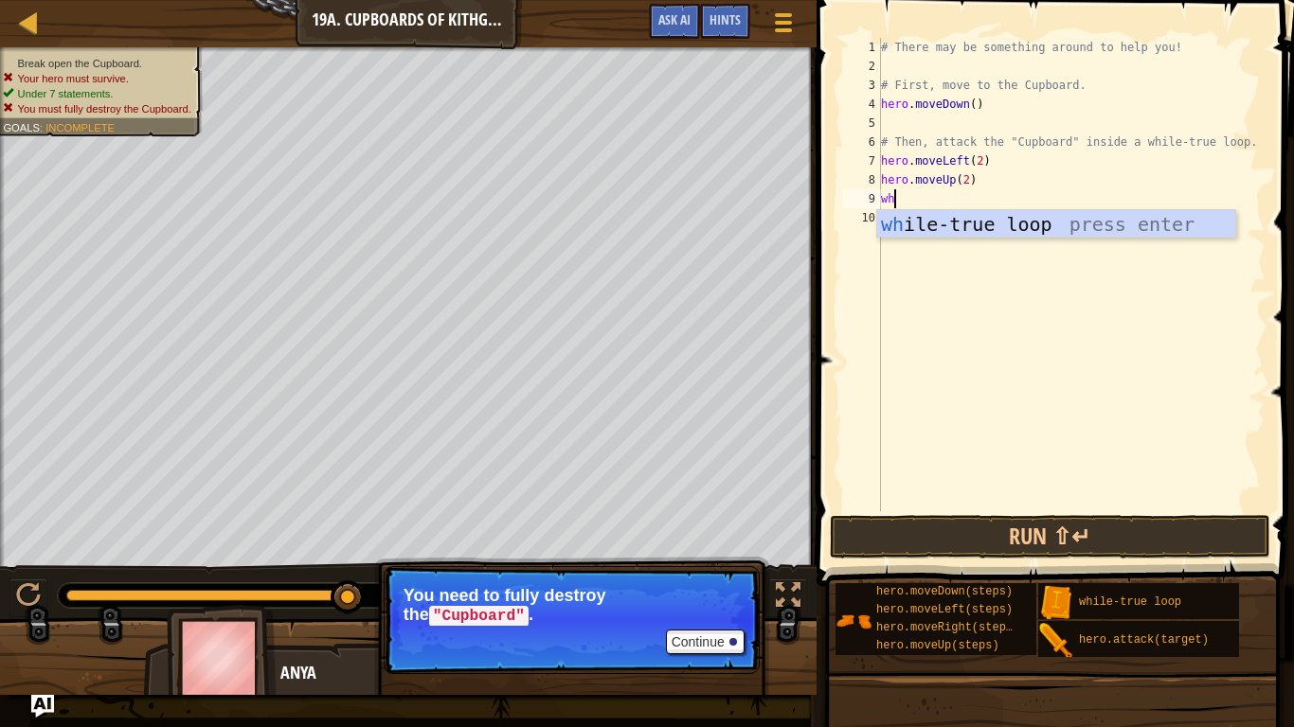
scroll to position [9, 1]
click at [1040, 223] on div "wh ile-true loop press enter" at bounding box center [1056, 252] width 358 height 85
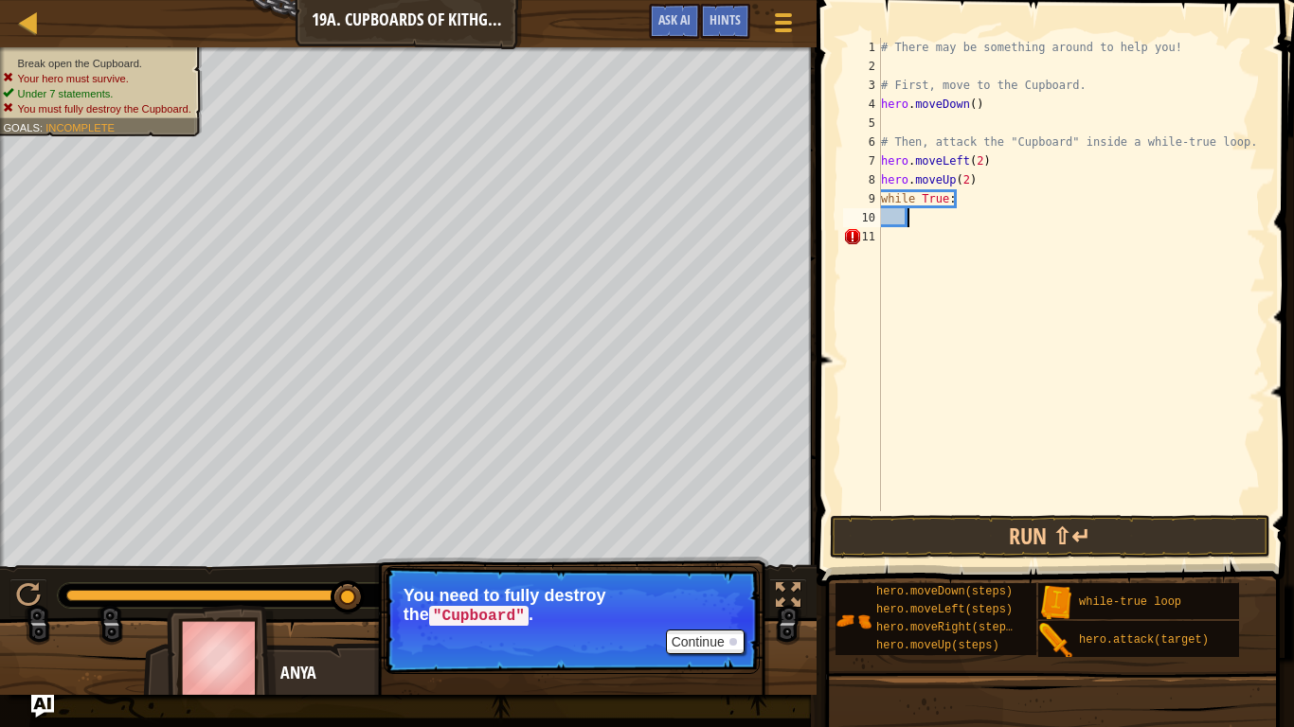
click at [893, 214] on div "# There may be something around to help you! # First, move to the Cupboard. her…" at bounding box center [1071, 293] width 388 height 511
type textarea "h"
click at [0, 0] on div "wh ile-true loop press enter" at bounding box center [0, 0] width 0 height 0
type textarea "e"
type textarea "h"
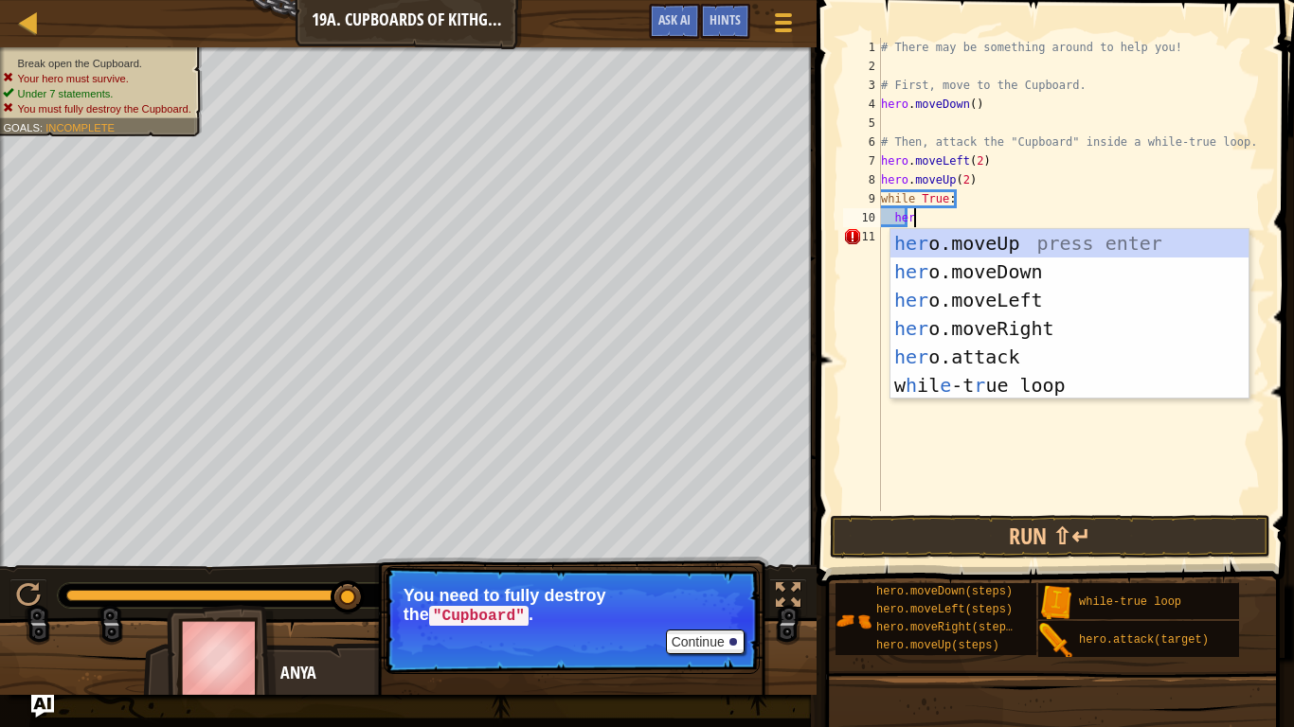
scroll to position [9, 5]
click at [1002, 361] on div "her o.moveUp press enter her o.moveDown press enter her o.moveLeft press enter …" at bounding box center [1069, 342] width 358 height 227
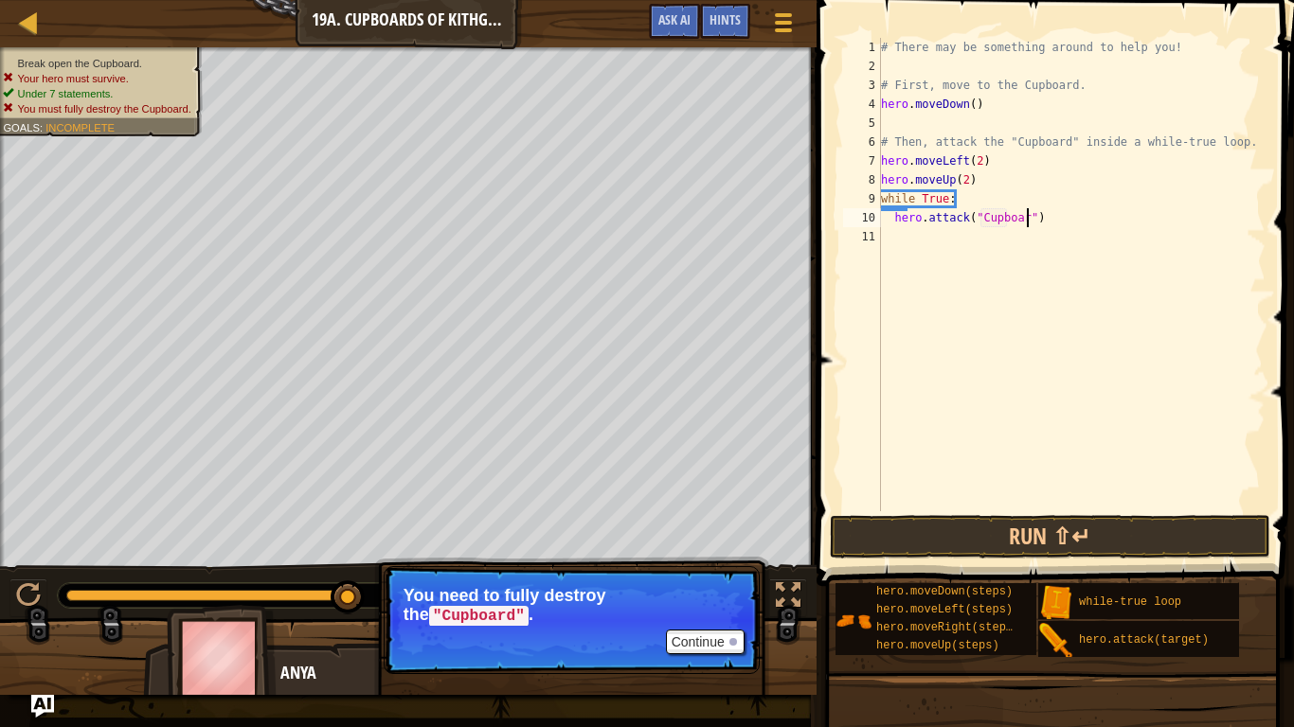
scroll to position [9, 22]
type textarea "hero.attack("Cupboard")"
click at [1116, 541] on button "Run ⇧↵" at bounding box center [1050, 537] width 441 height 44
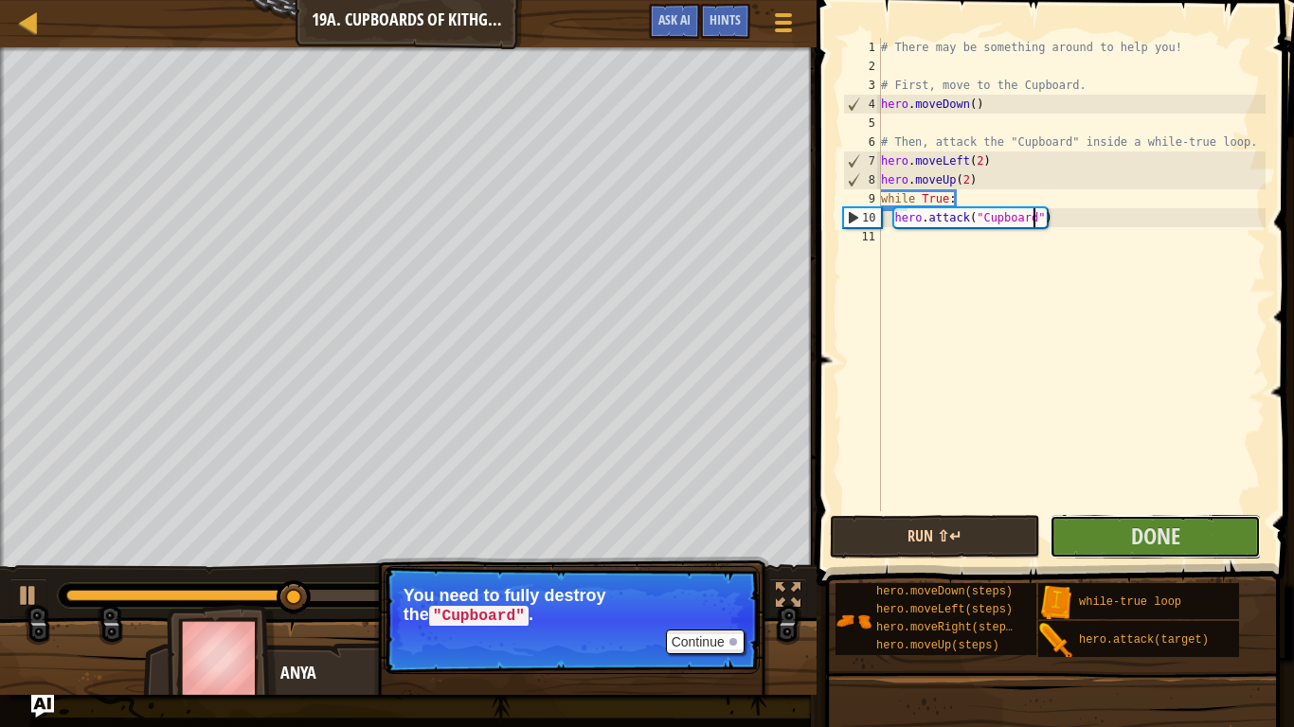
click at [1116, 541] on button "Done" at bounding box center [1154, 537] width 211 height 44
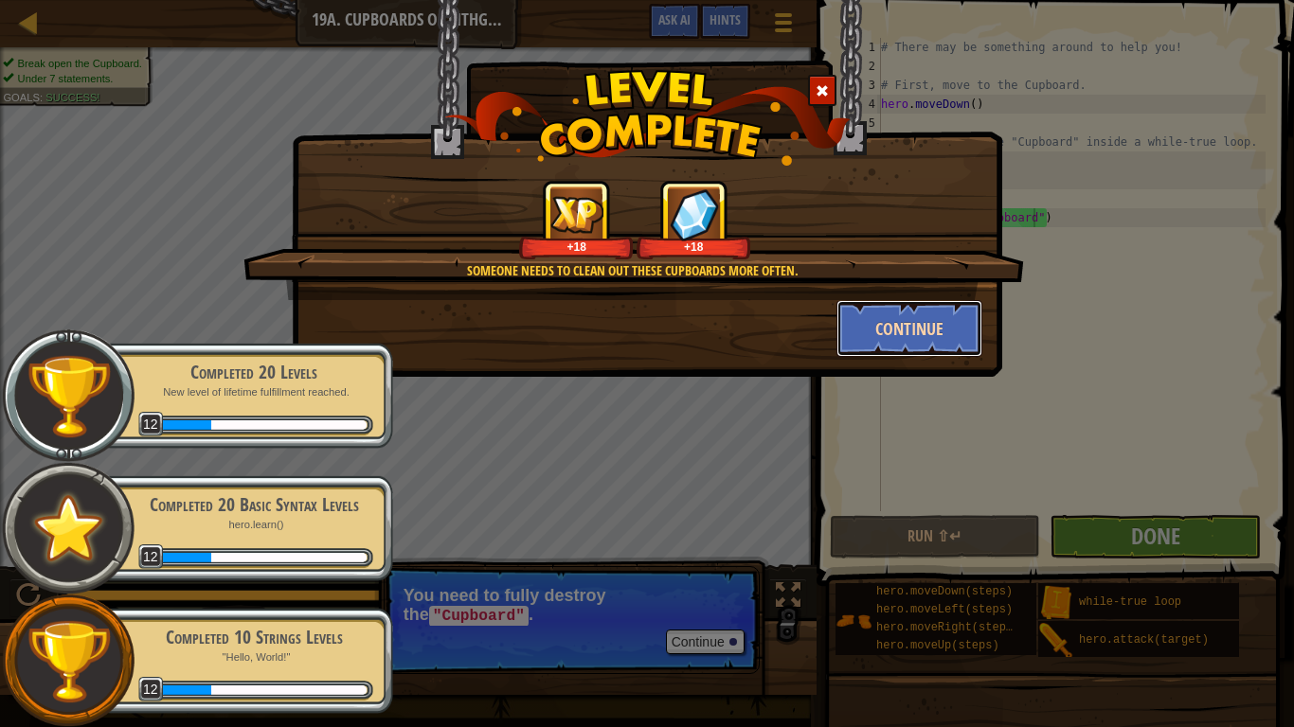
click at [872, 324] on button "Continue" at bounding box center [909, 328] width 147 height 57
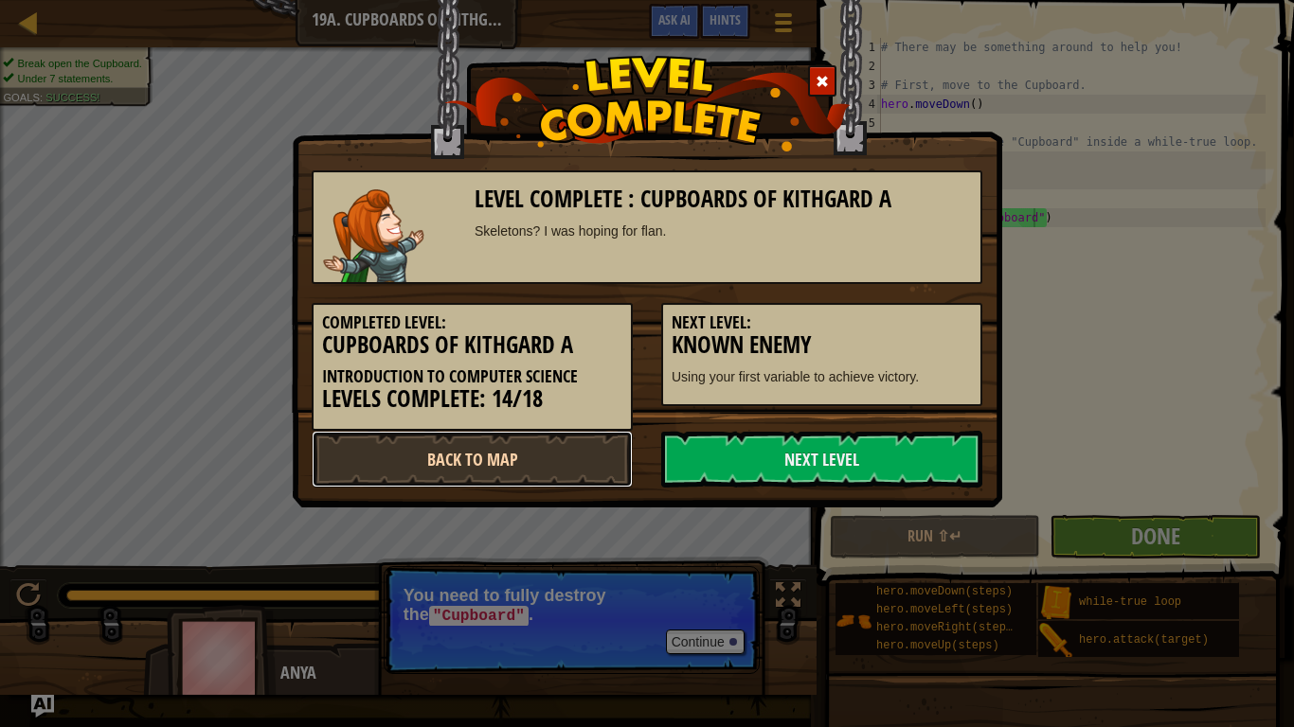
click at [514, 453] on link "Back to Map" at bounding box center [472, 459] width 321 height 57
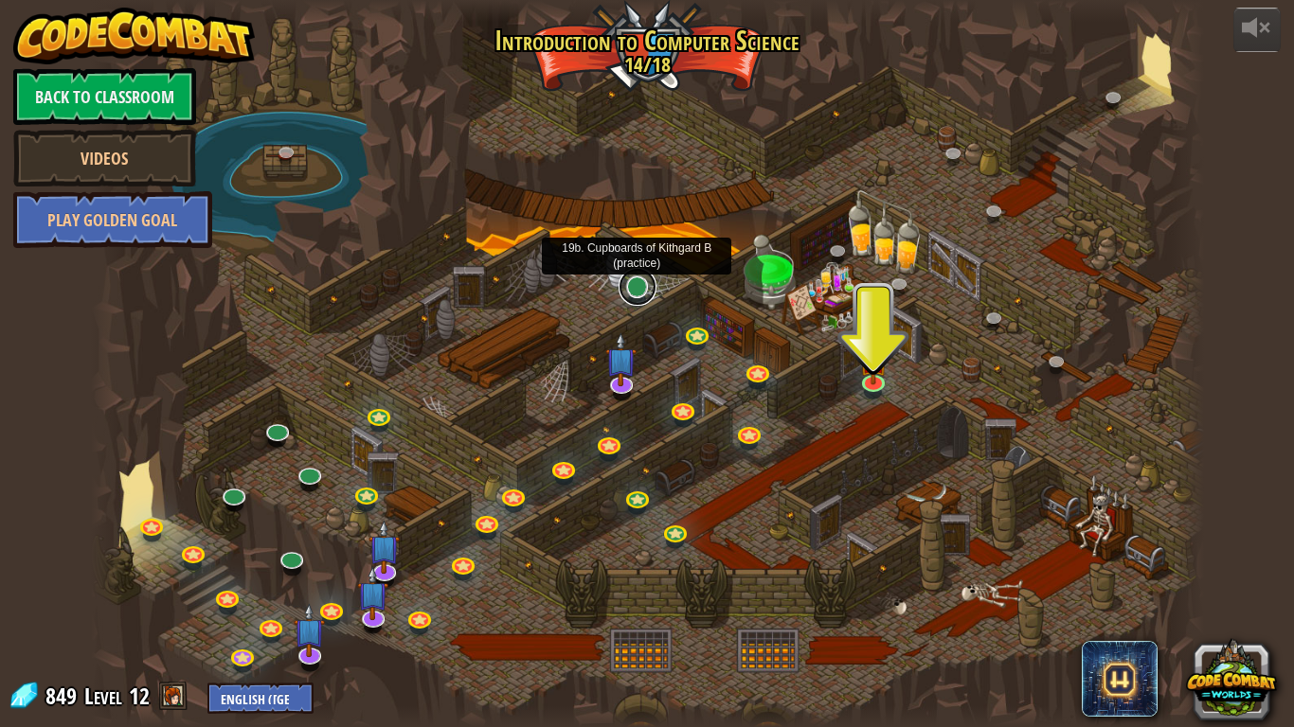
click at [636, 291] on link at bounding box center [638, 287] width 38 height 38
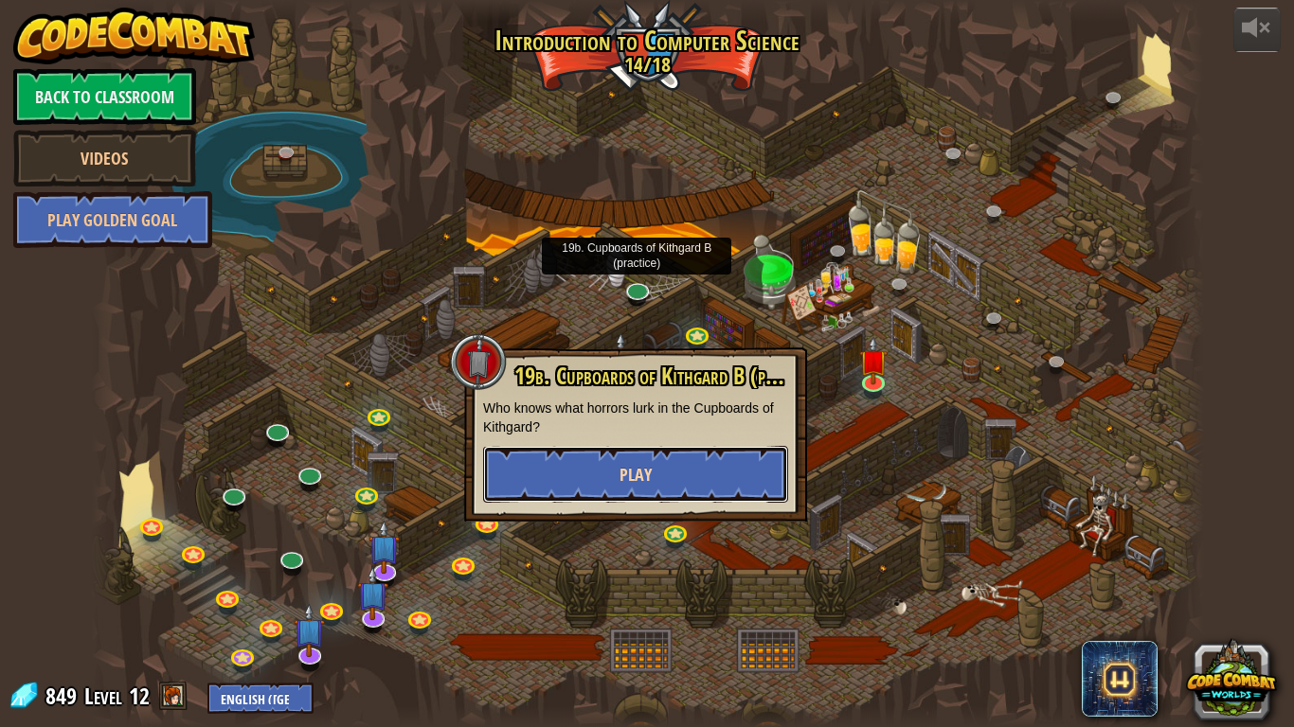
click at [694, 479] on button "Play" at bounding box center [635, 474] width 305 height 57
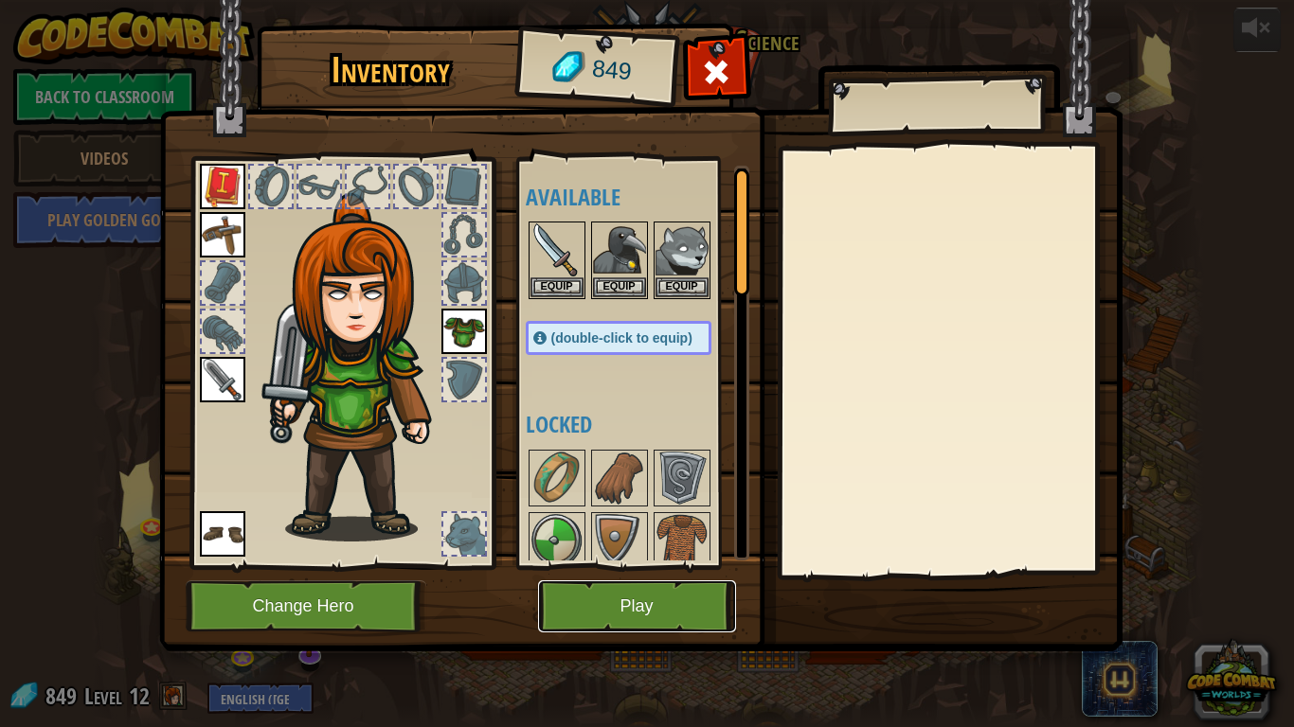
click at [611, 590] on button "Play" at bounding box center [637, 607] width 198 height 52
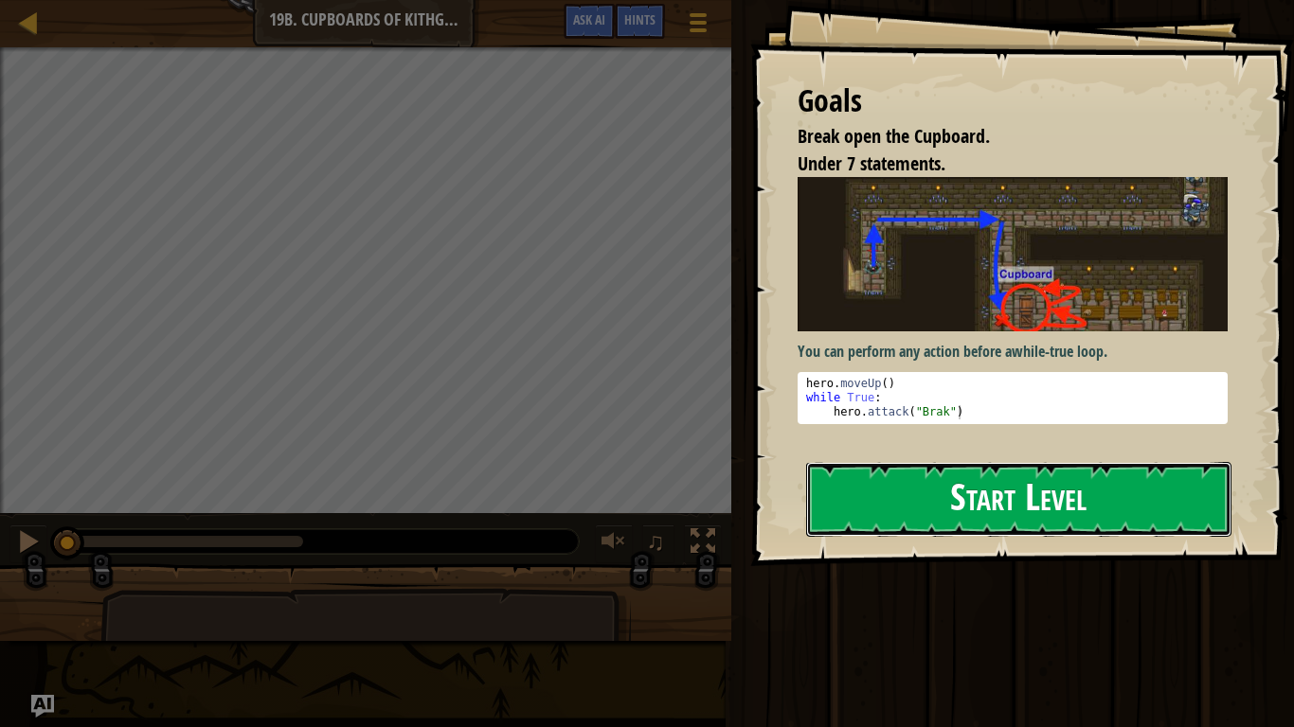
click at [875, 520] on button "Start Level" at bounding box center [1018, 499] width 425 height 75
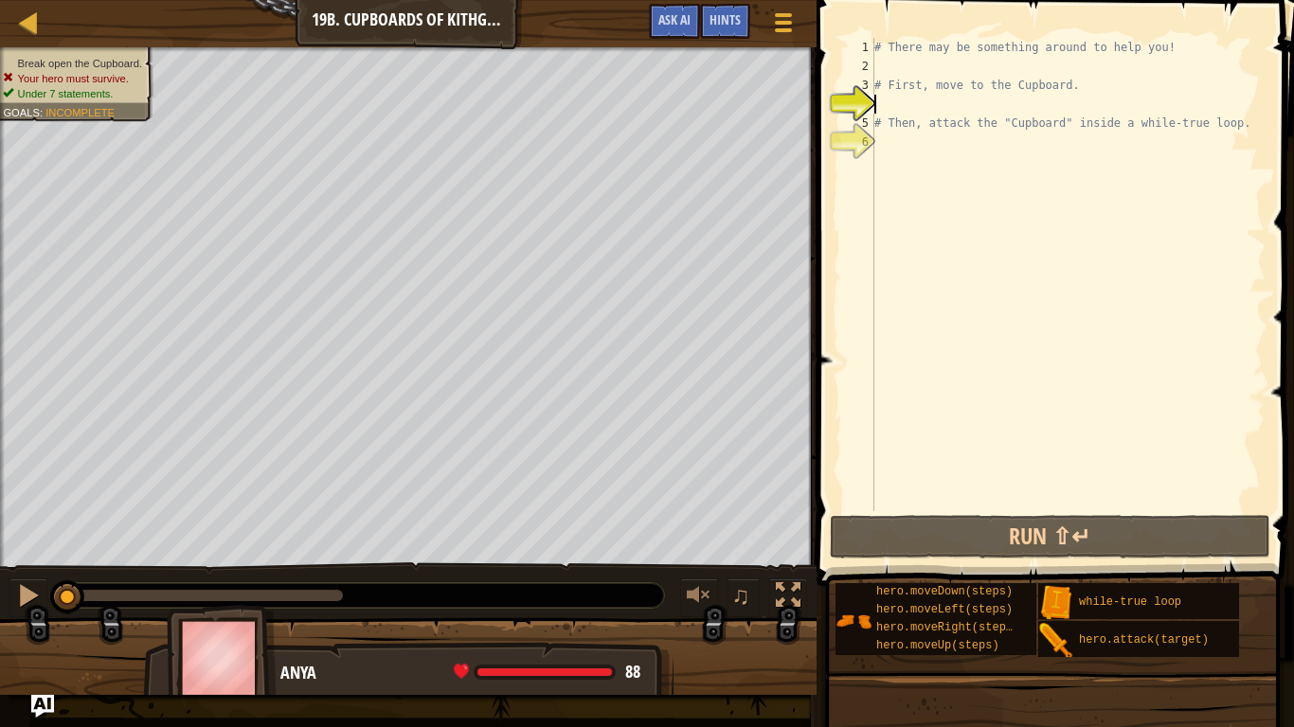
scroll to position [9, 0]
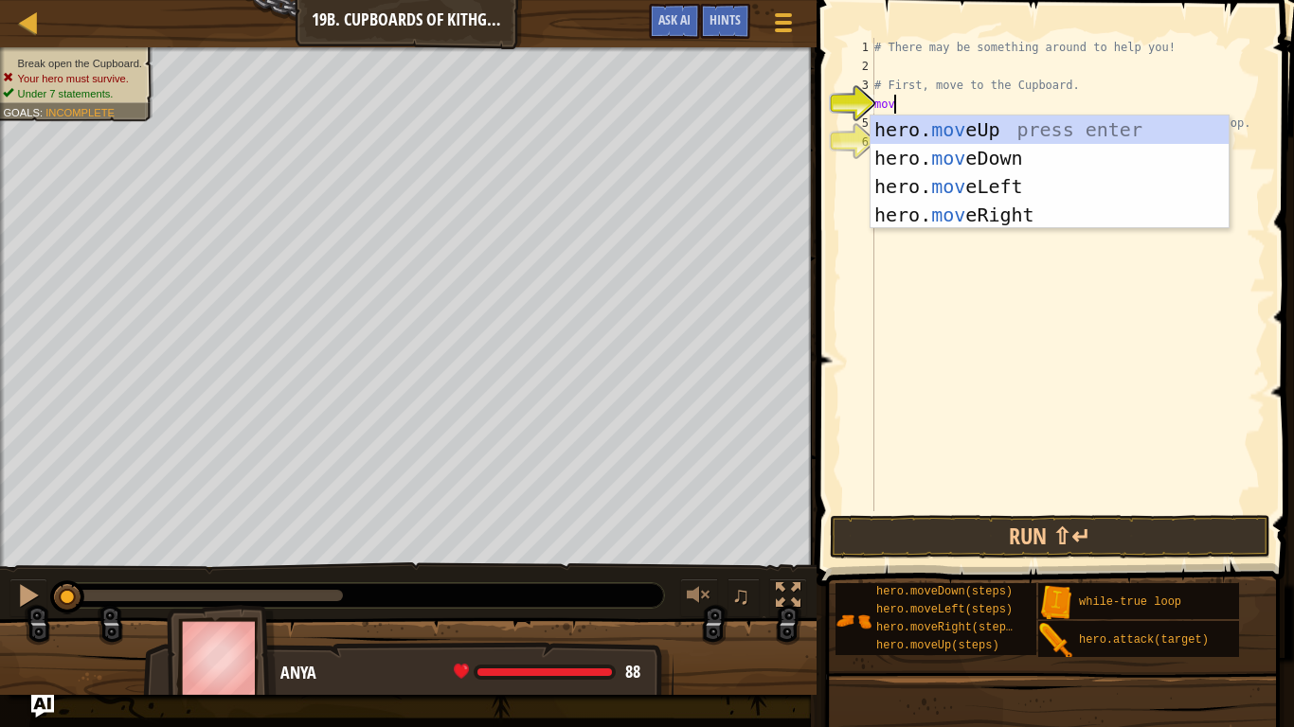
type textarea "move"
click at [964, 190] on div "hero. move Up press enter hero. move Down press enter hero. move Left press ent…" at bounding box center [1049, 201] width 358 height 170
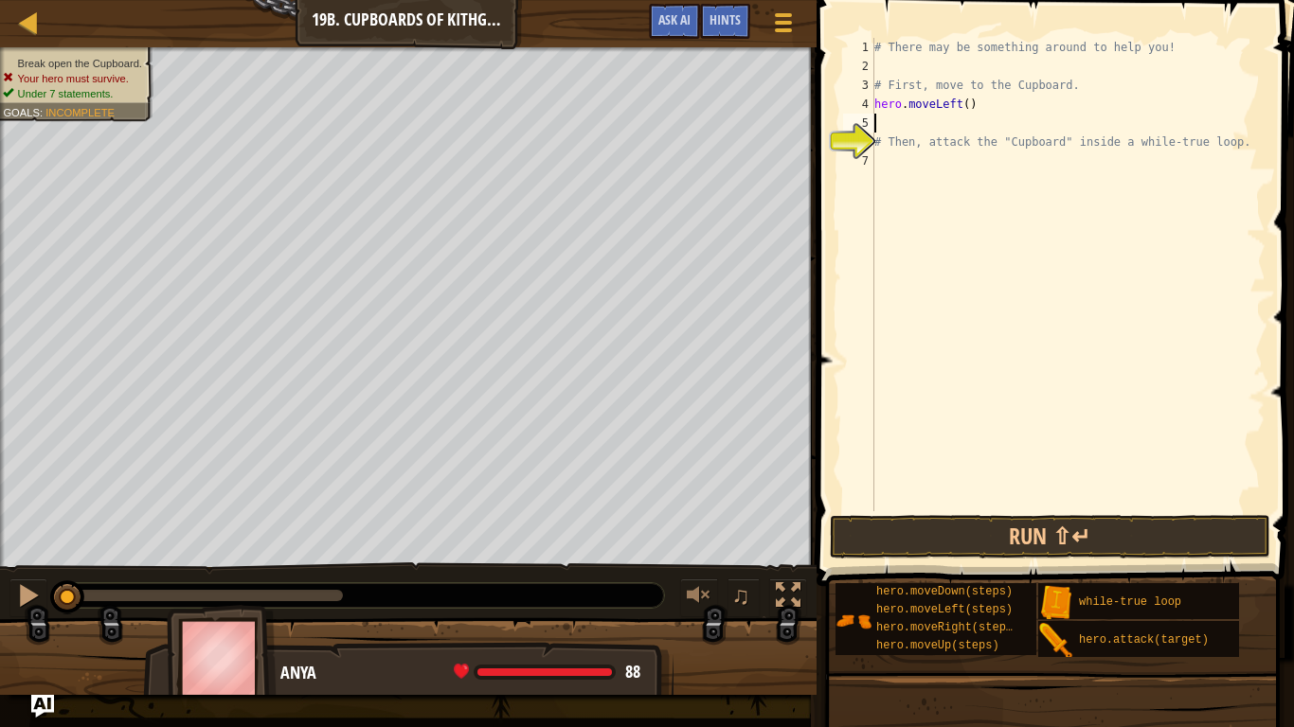
scroll to position [9, 0]
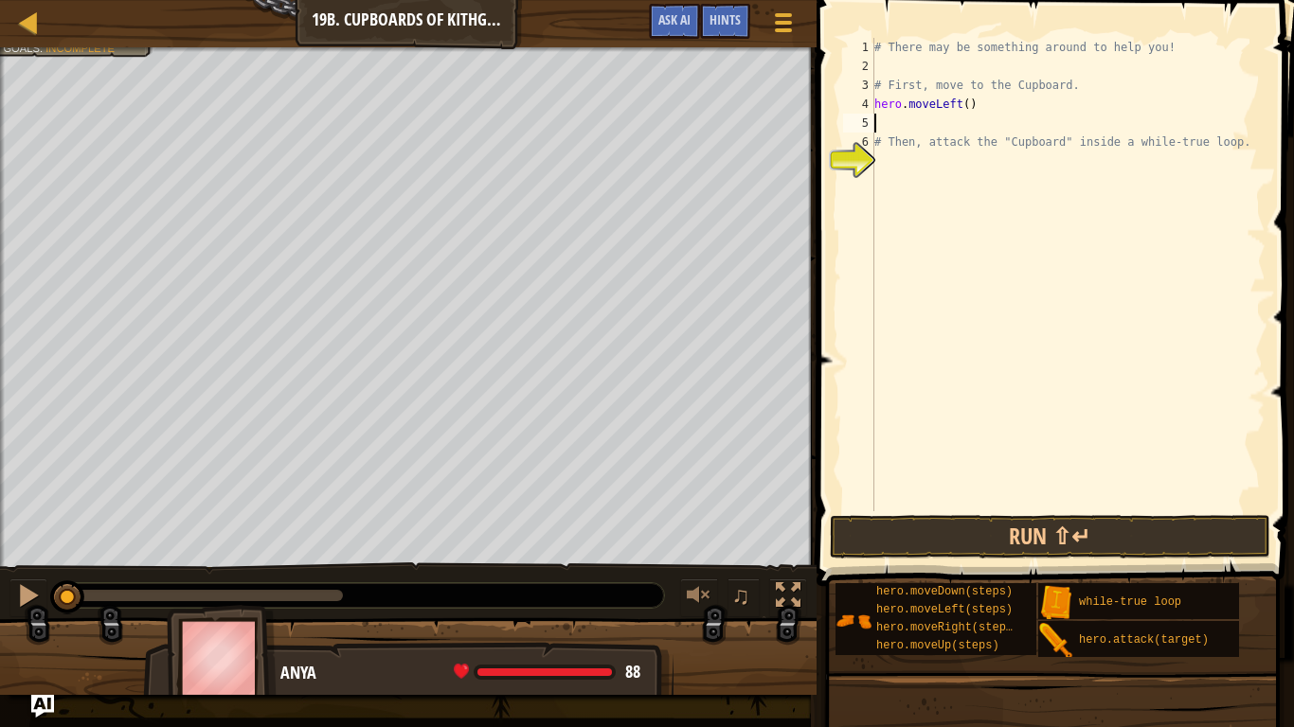
click at [900, 160] on div "# There may be something around to help you! # First, move to the Cupboard. her…" at bounding box center [1067, 293] width 395 height 511
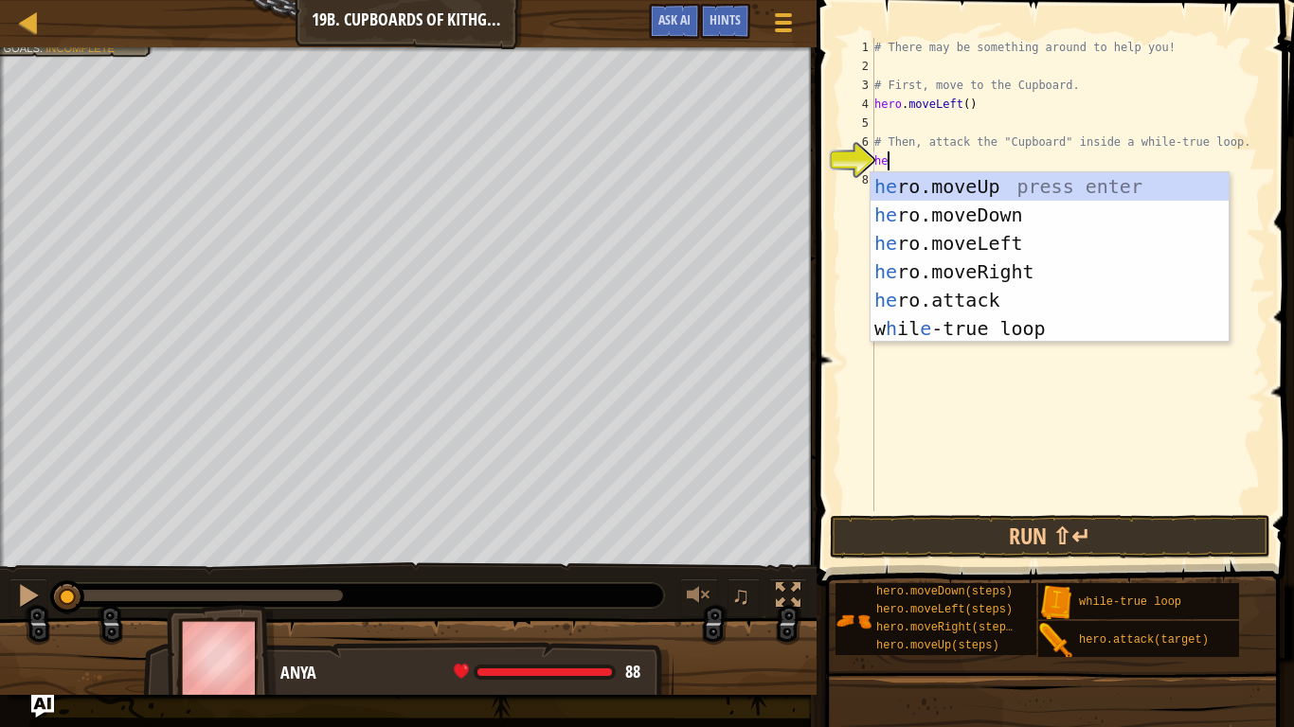
type textarea "her"
click at [1012, 213] on div "her o.moveUp press enter her o.moveDown press enter her o.moveLeft press enter …" at bounding box center [1049, 285] width 358 height 227
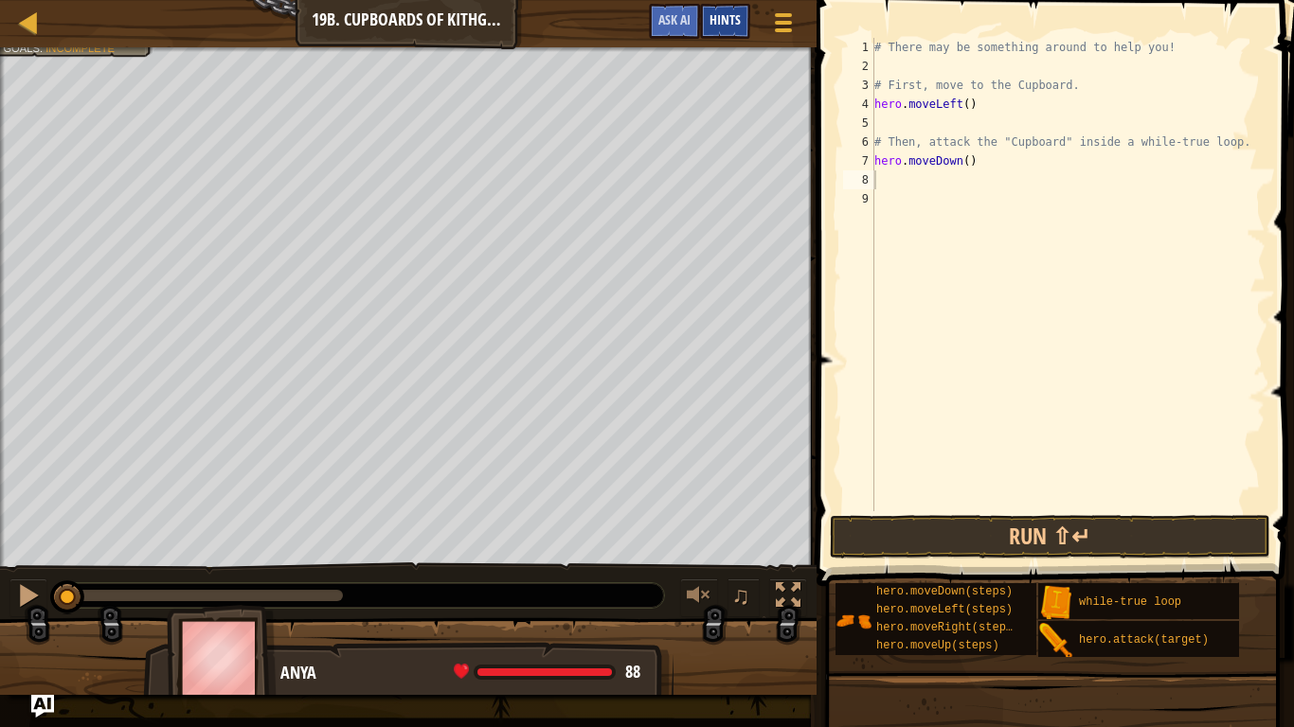
click at [714, 11] on span "Hints" at bounding box center [724, 19] width 31 height 18
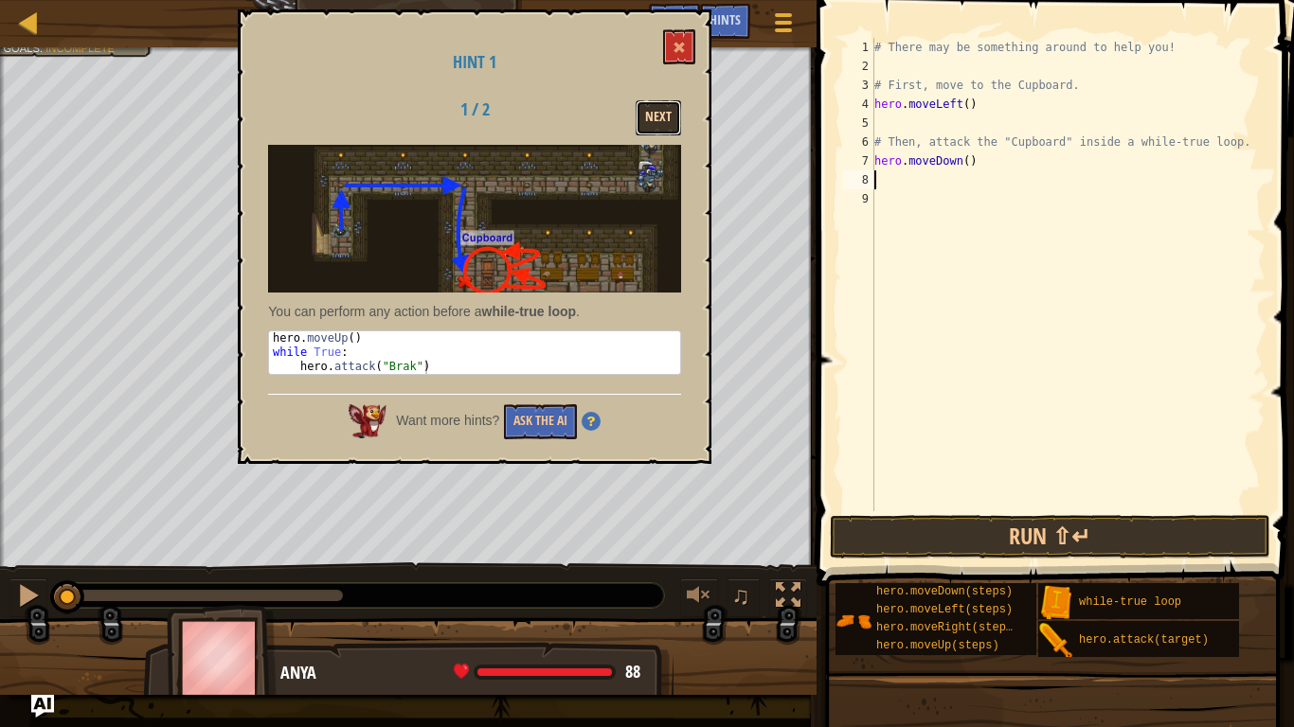
click at [668, 116] on button "Next" at bounding box center [658, 117] width 45 height 35
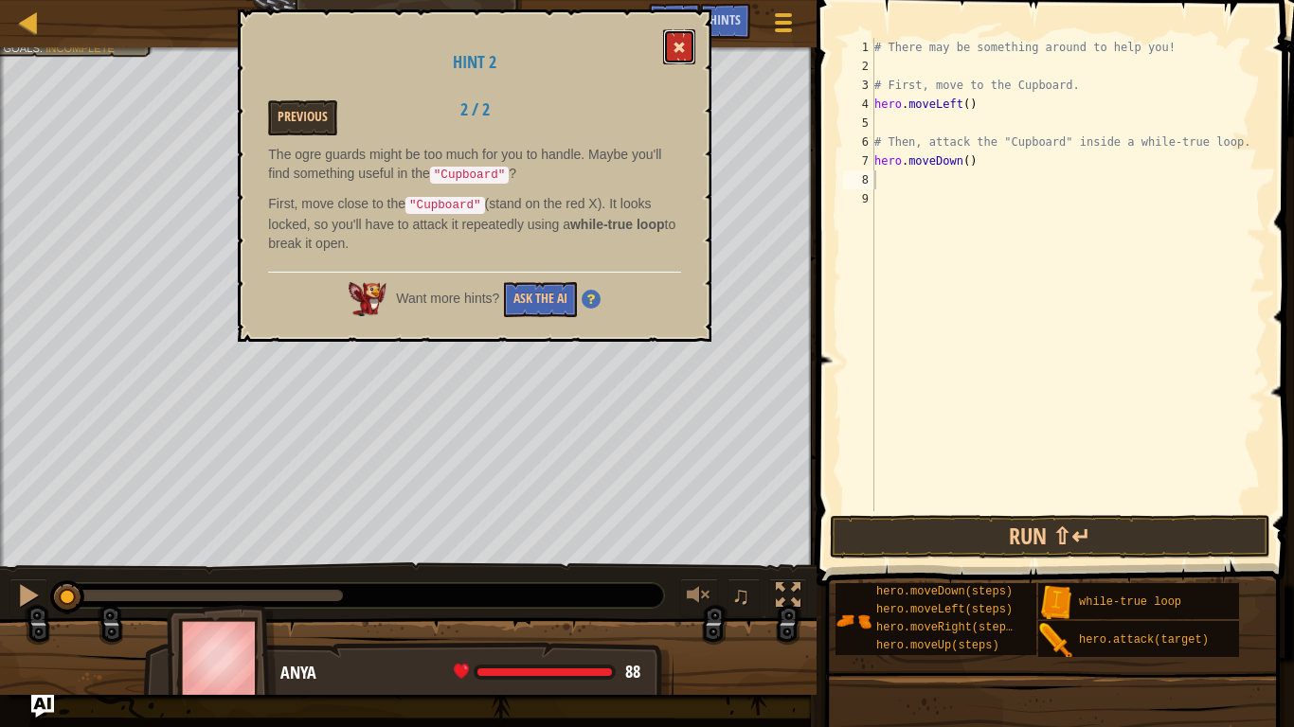
click at [674, 47] on span at bounding box center [678, 47] width 13 height 13
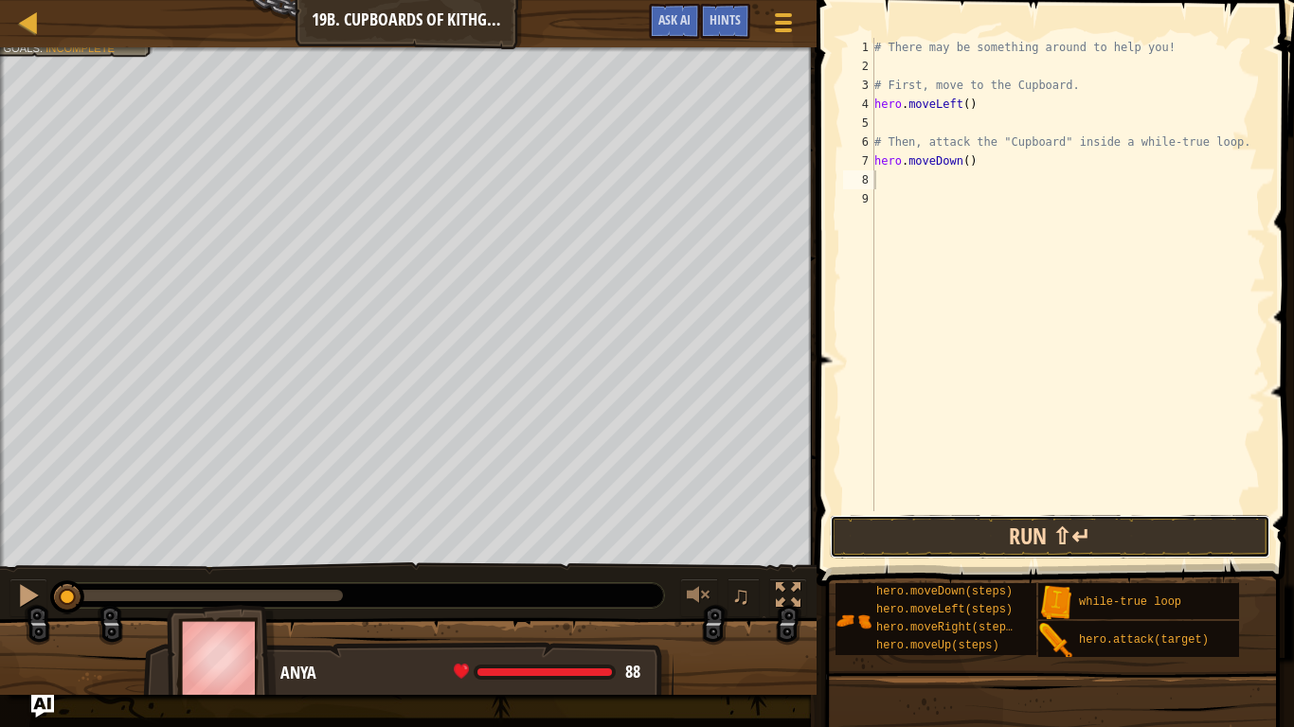
click at [952, 526] on button "Run ⇧↵" at bounding box center [1050, 537] width 441 height 44
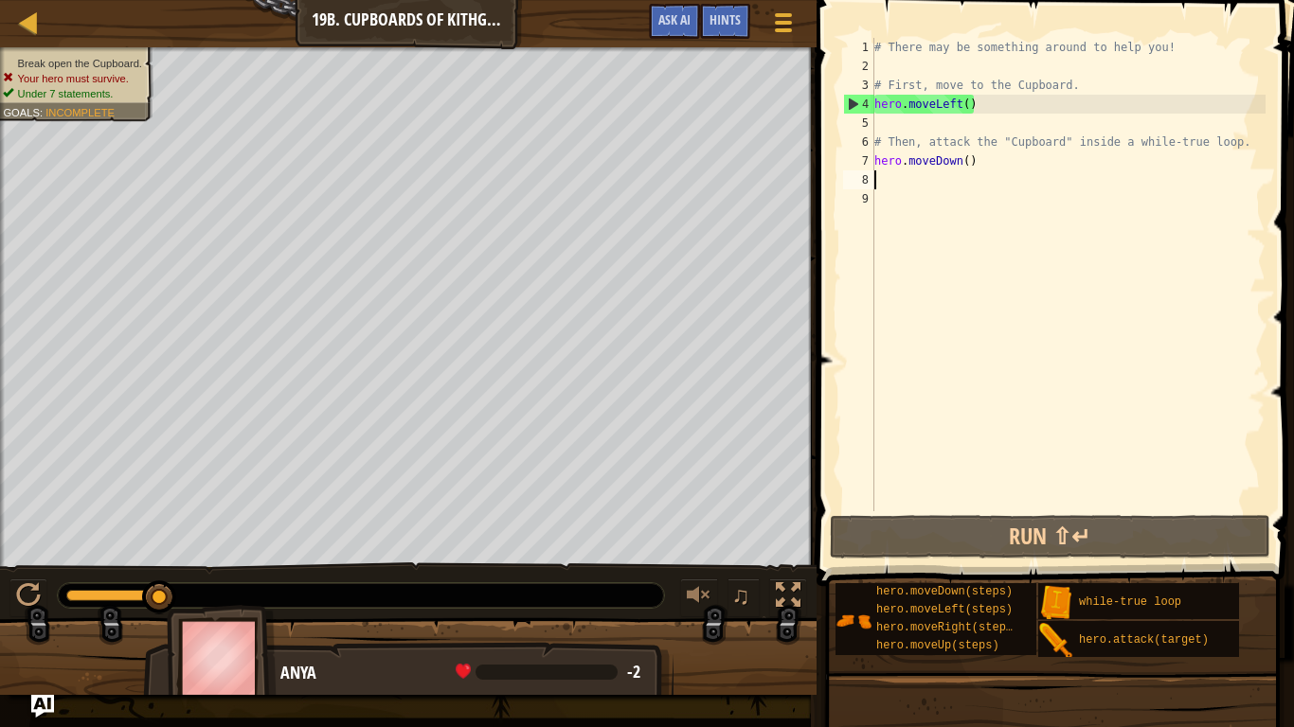
click at [1000, 104] on div "# There may be something around to help you! # First, move to the Cupboard. her…" at bounding box center [1067, 293] width 395 height 511
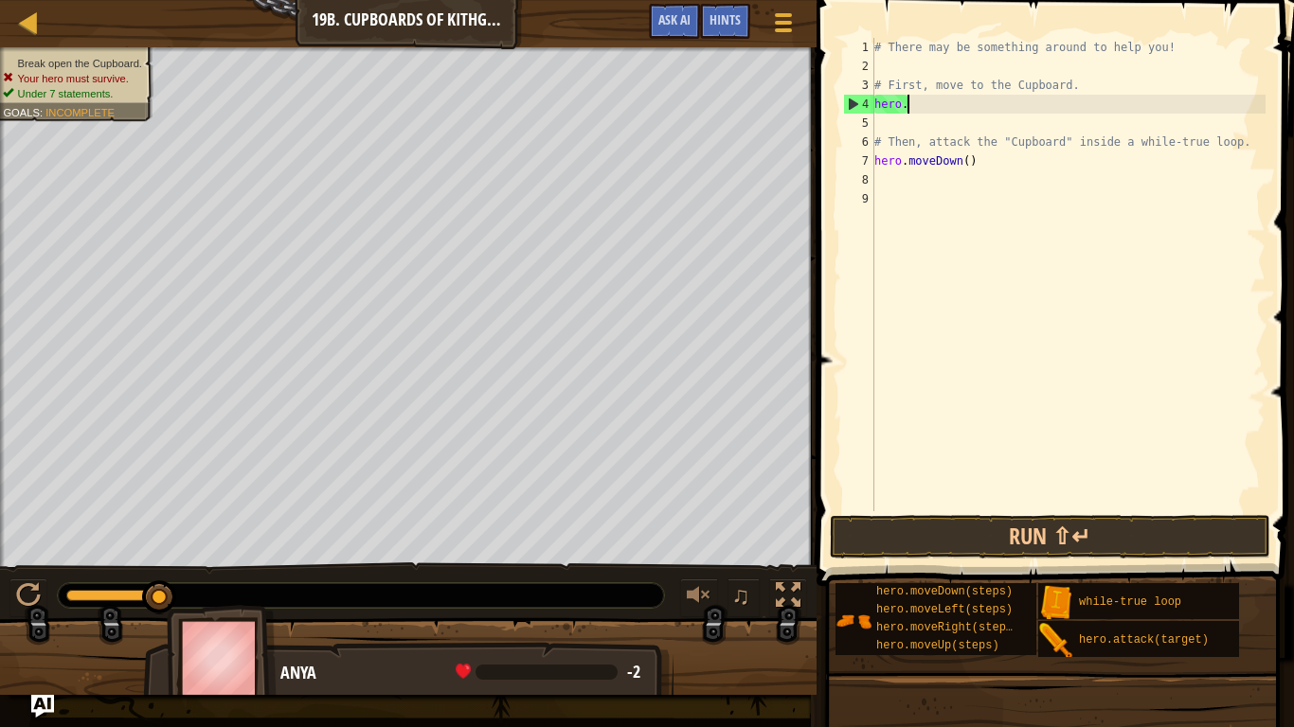
type textarea "h"
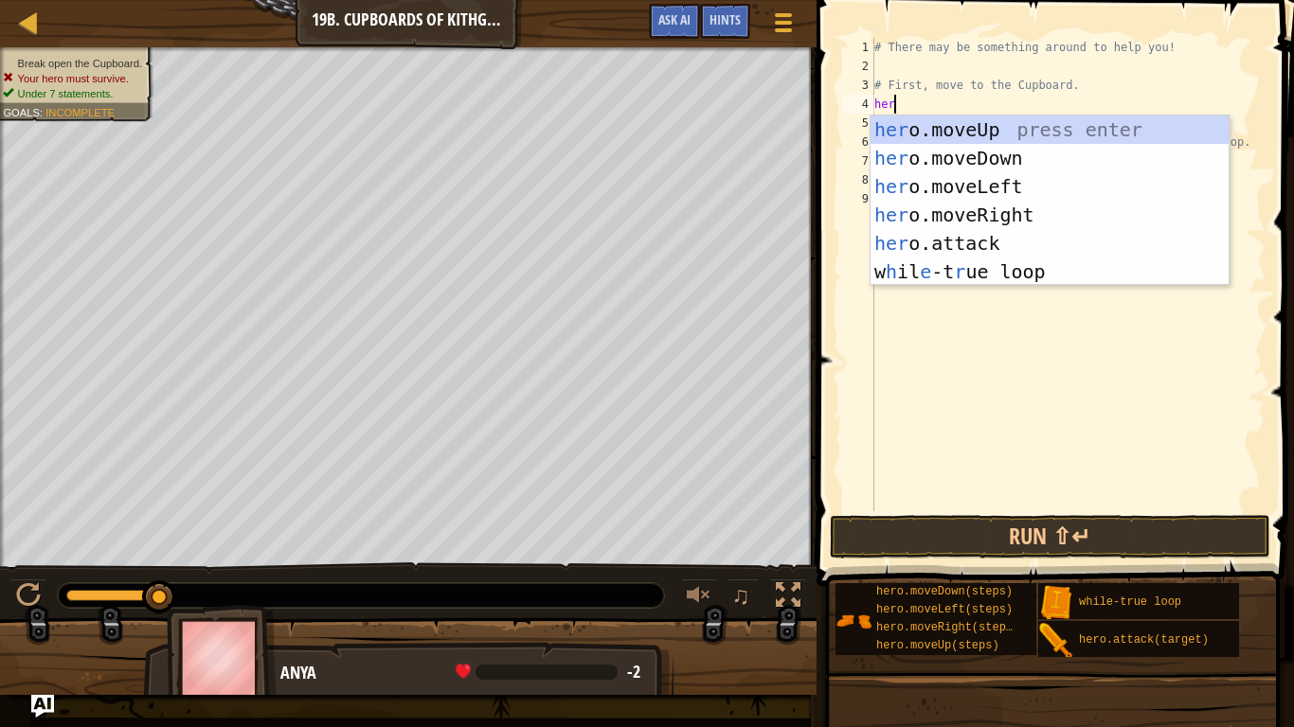
type textarea "hero"
click at [972, 263] on div "hero .moveUp press enter hero .moveDown press enter hero .moveLeft press enter …" at bounding box center [1049, 229] width 358 height 227
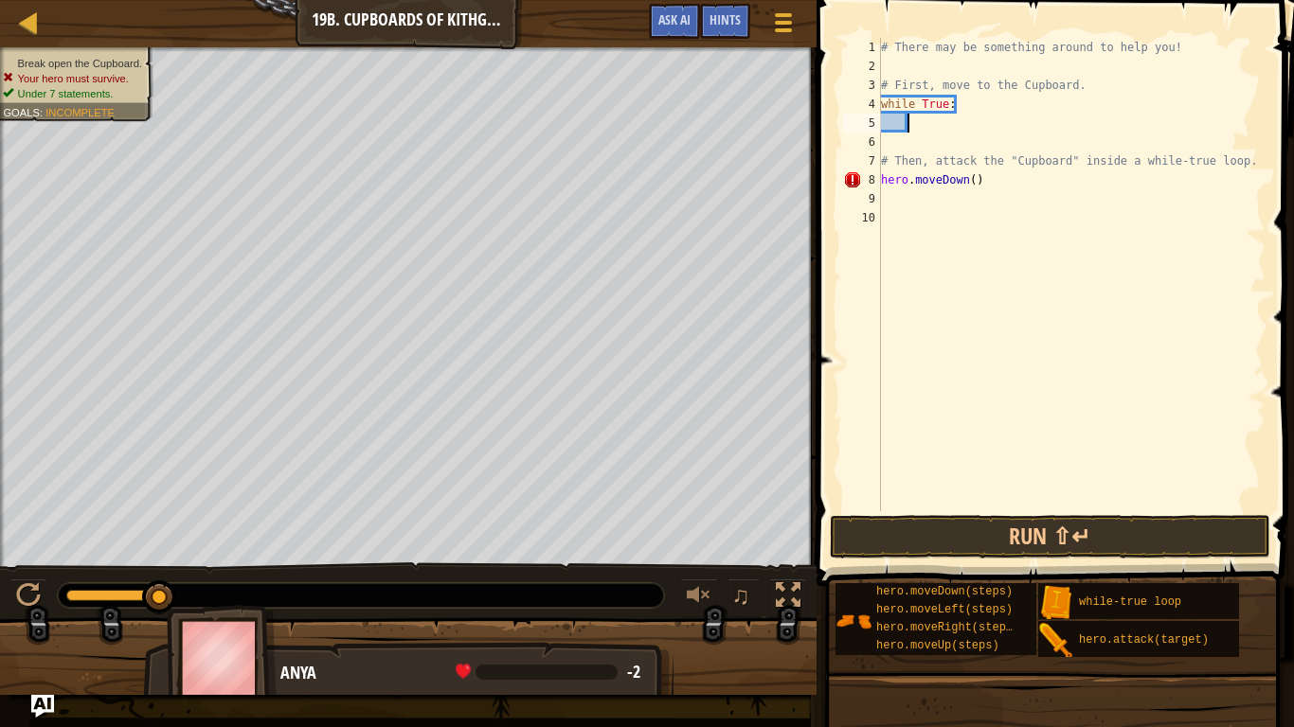
click at [910, 132] on div "# There may be something around to help you! # First, move to the Cupboard. whi…" at bounding box center [1071, 293] width 388 height 511
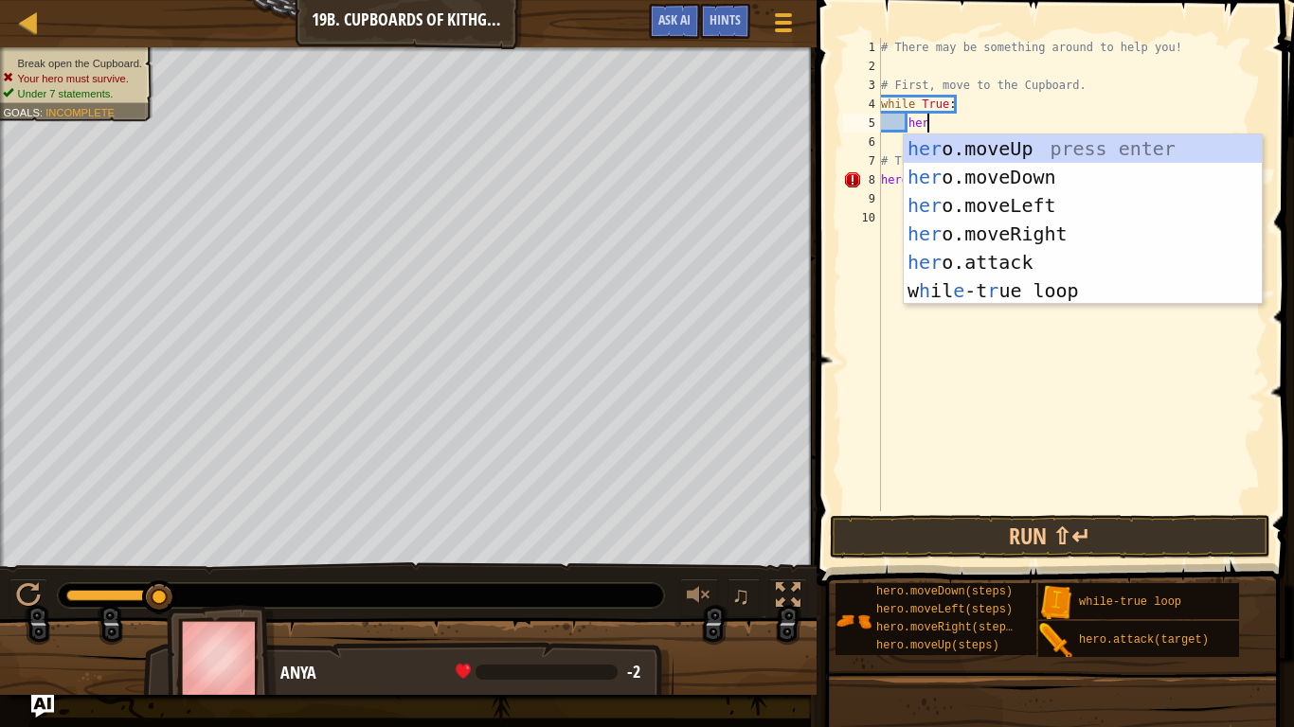
type textarea "hero"
click at [961, 200] on div "hero .moveUp press enter hero .moveDown press enter hero .moveLeft press enter …" at bounding box center [1083, 247] width 358 height 227
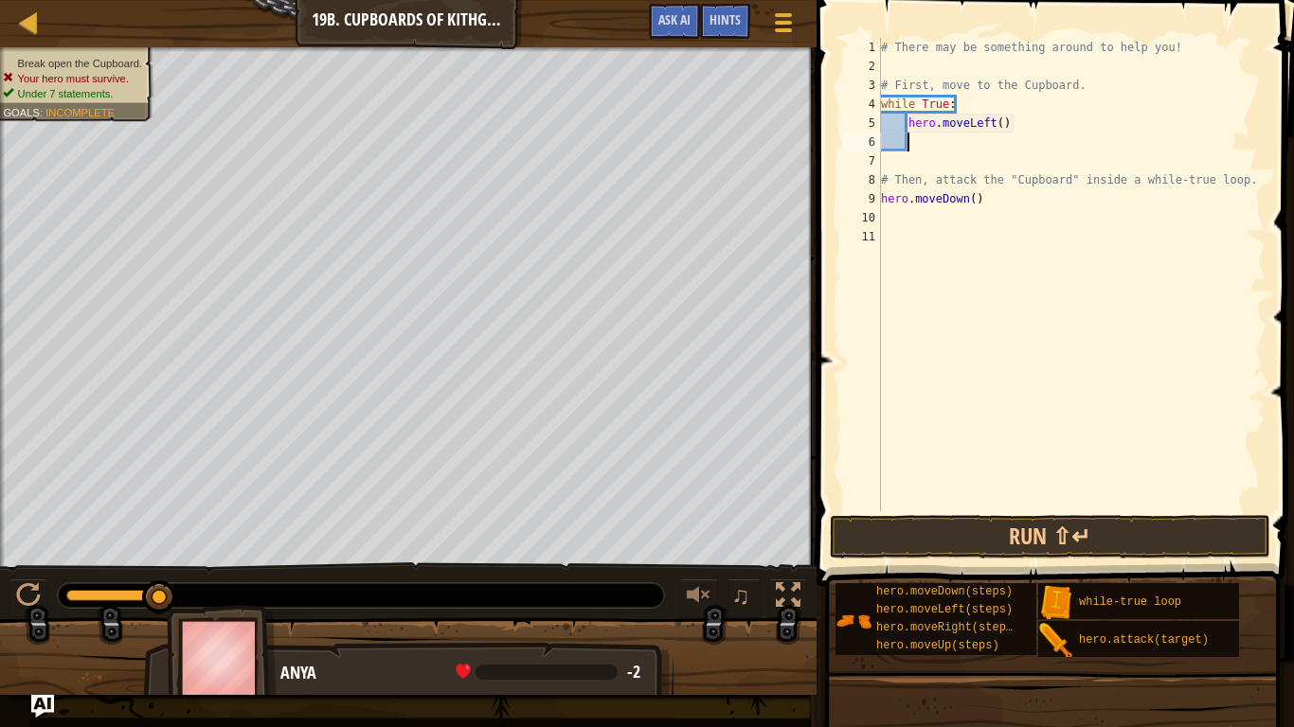
scroll to position [9, 3]
click at [993, 524] on button "Run ⇧↵" at bounding box center [1050, 537] width 441 height 44
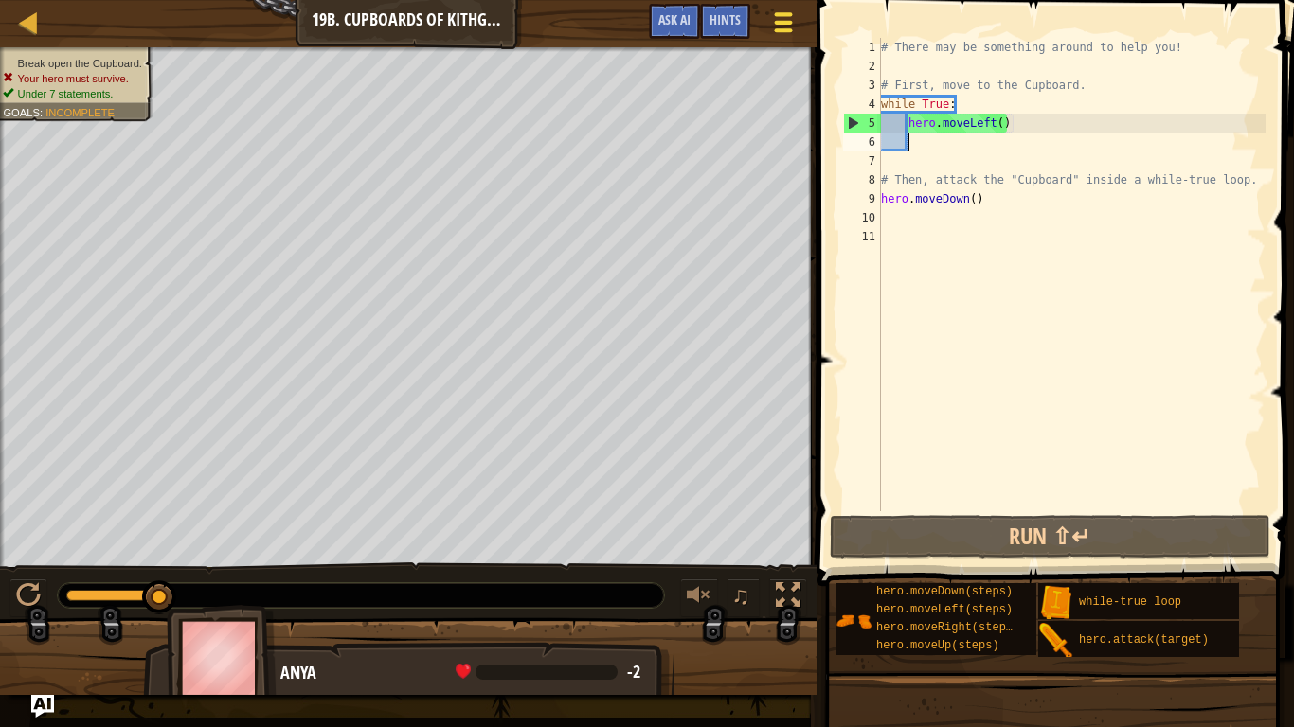
click at [770, 20] on div at bounding box center [783, 22] width 26 height 27
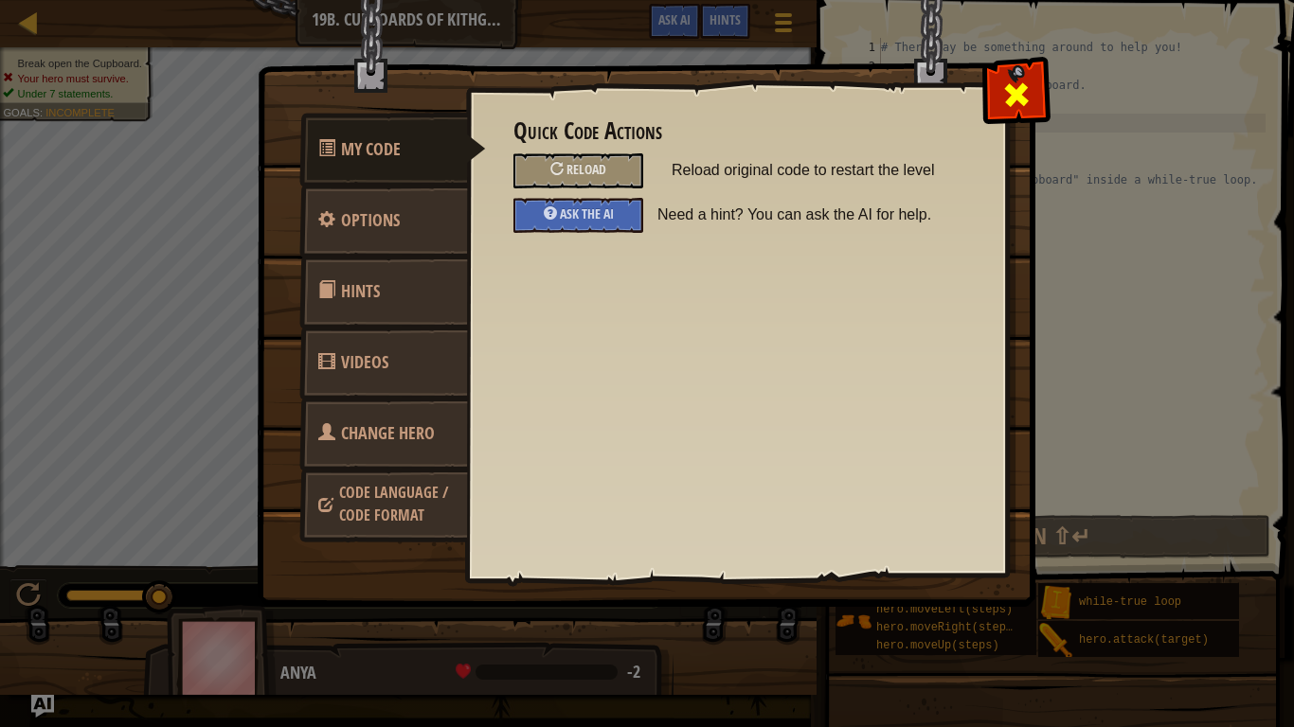
click at [1008, 103] on span at bounding box center [1016, 95] width 30 height 30
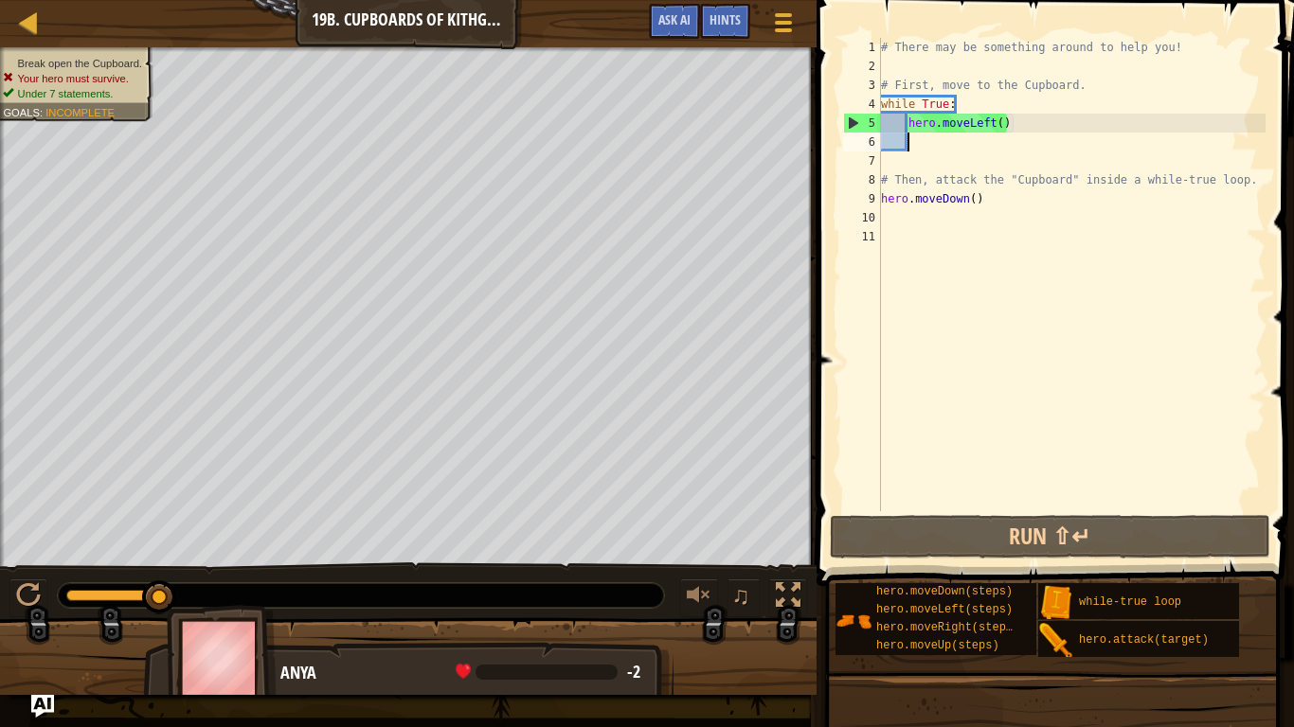
scroll to position [9, 0]
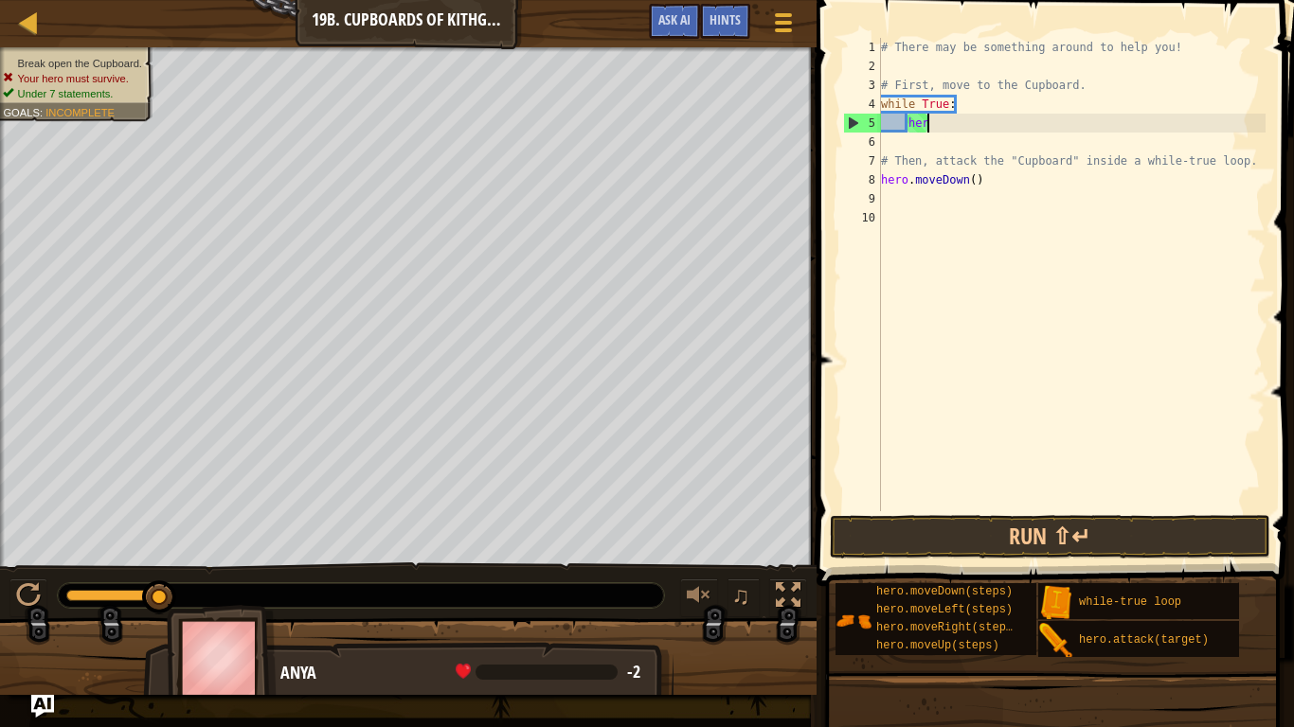
type textarea "h"
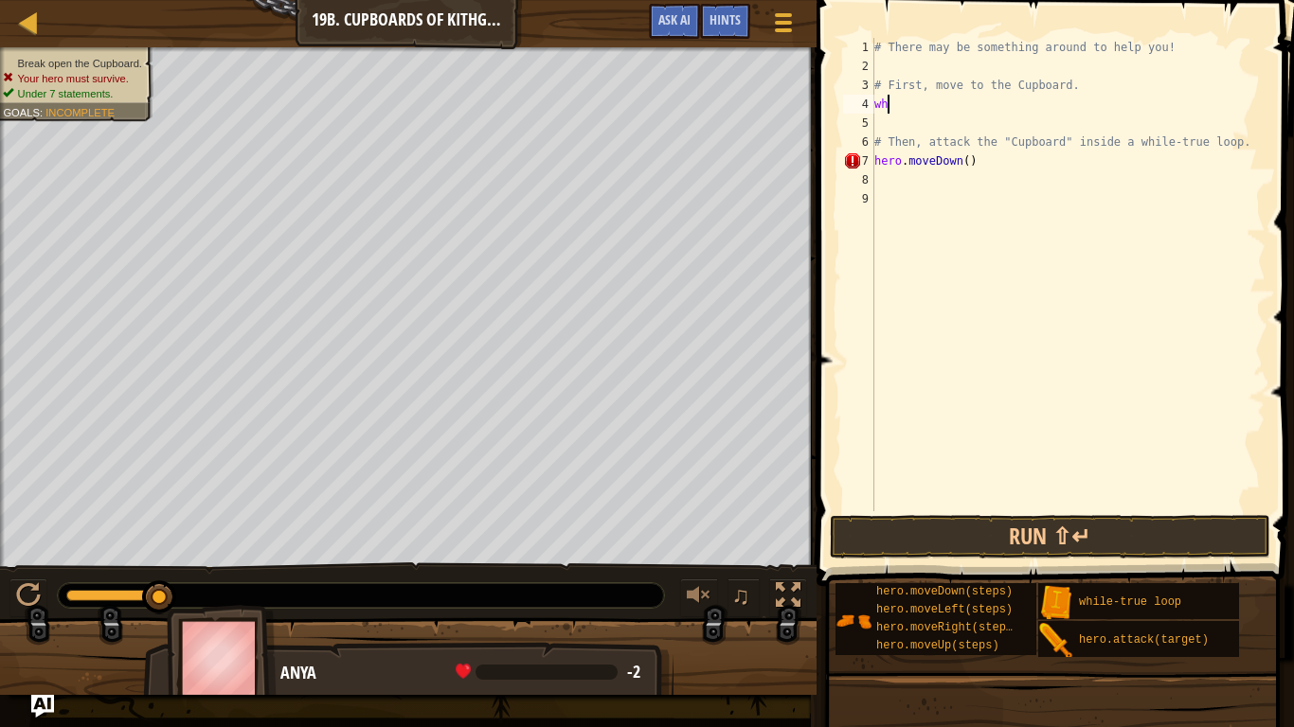
type textarea "w"
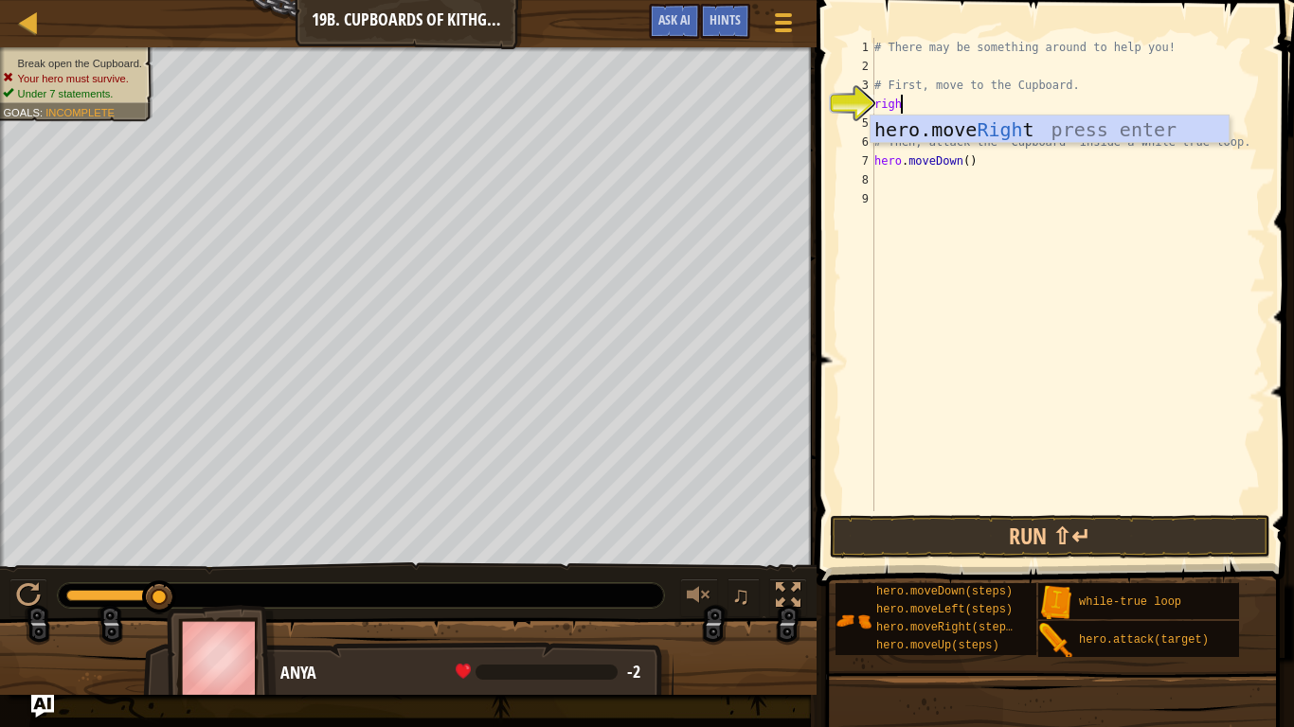
type textarea "right"
click at [881, 134] on div "hero.move Right press enter" at bounding box center [1049, 158] width 358 height 85
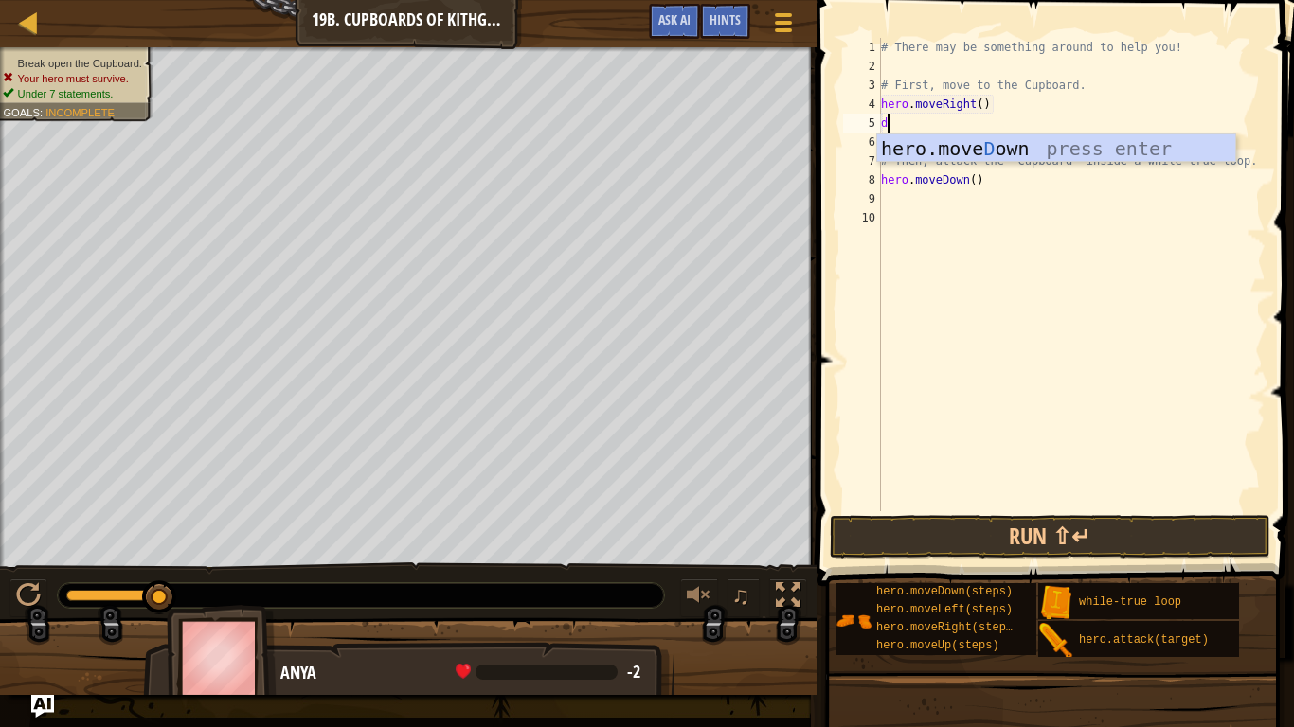
type textarea "do"
click at [914, 151] on div "hero.move Do wn press enter" at bounding box center [1056, 176] width 358 height 85
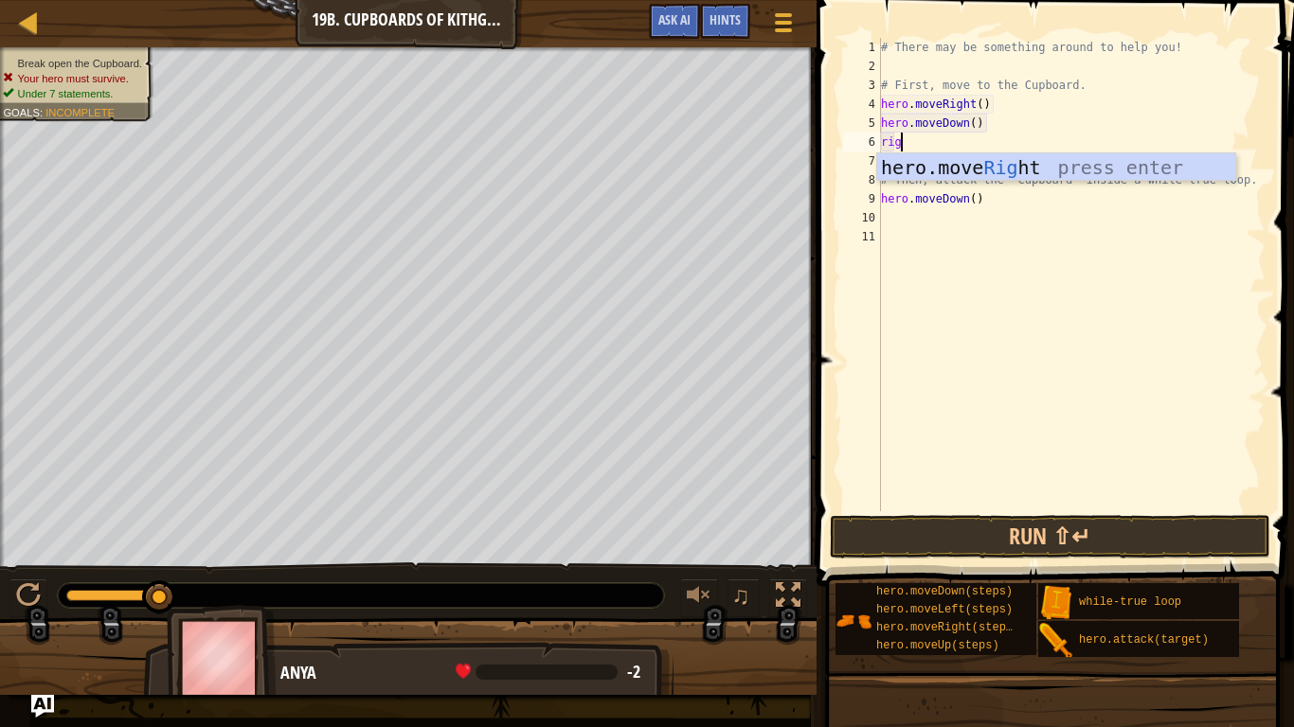
type textarea "righ"
click at [972, 161] on div "hero.move Righ t press enter" at bounding box center [1056, 195] width 358 height 85
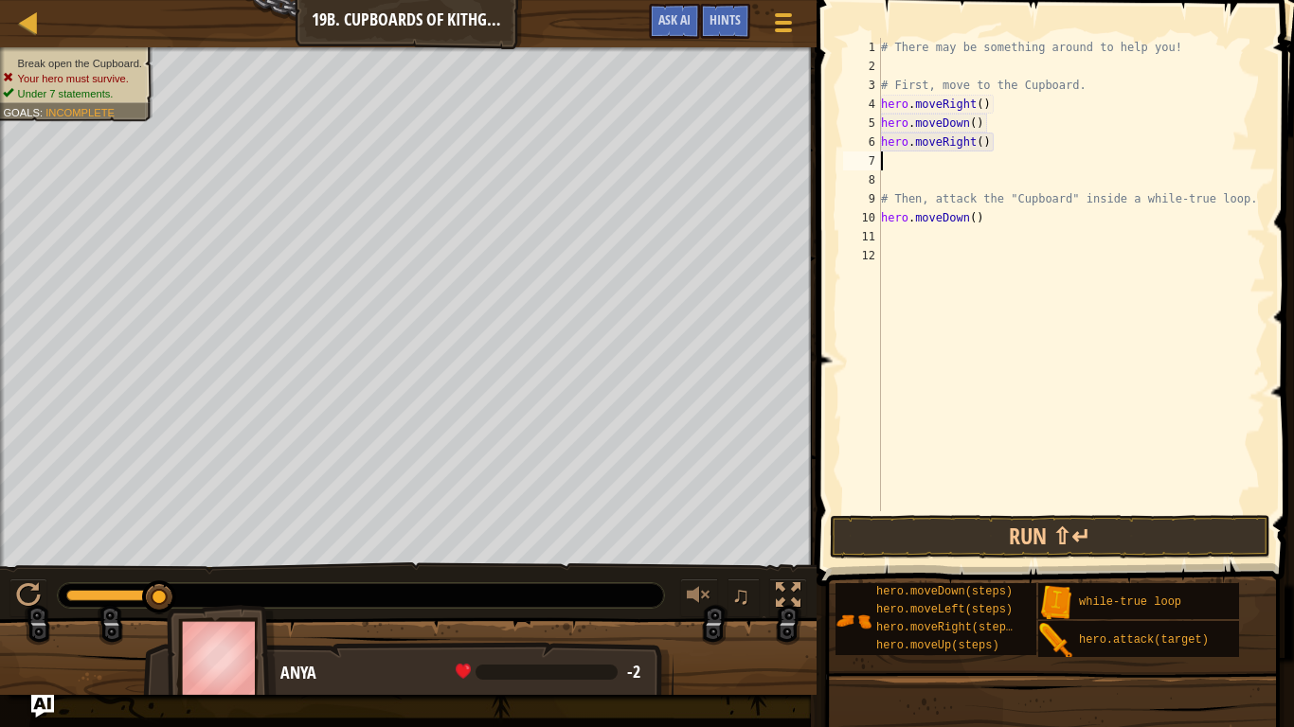
scroll to position [9, 0]
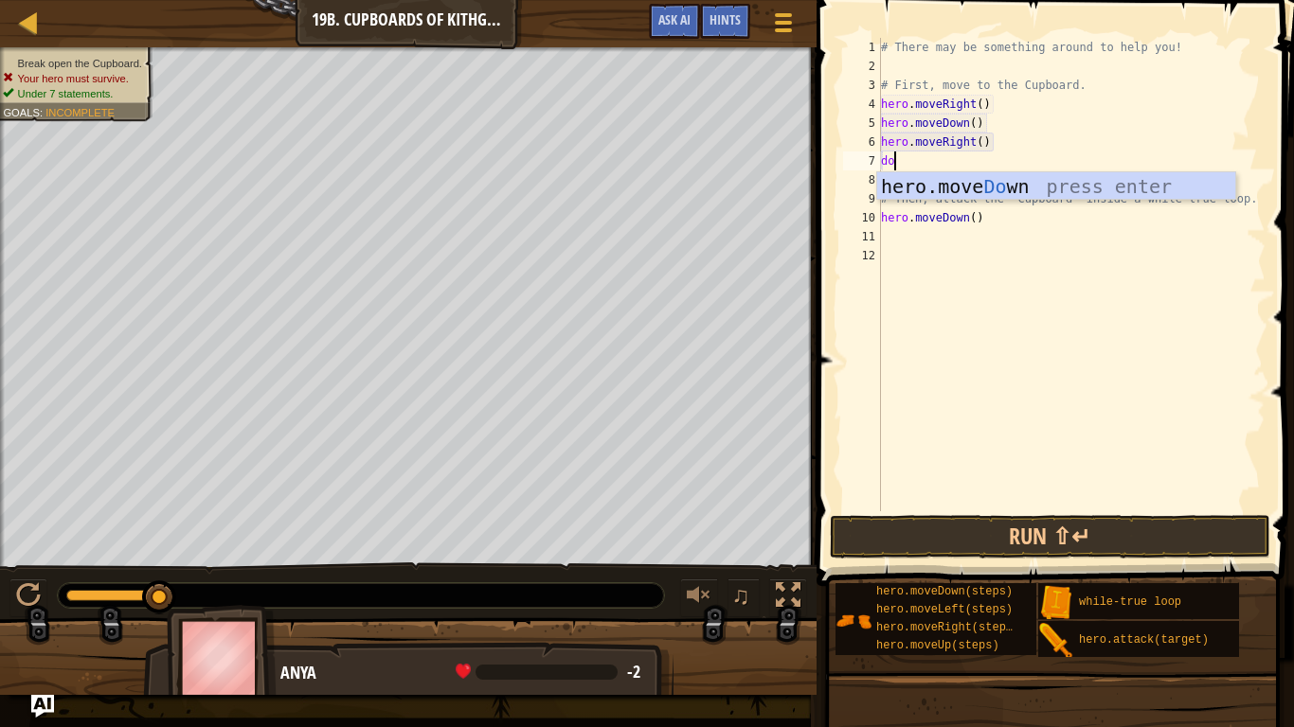
type textarea "dow"
click at [951, 173] on div "hero.move Dow n press enter" at bounding box center [1056, 214] width 358 height 85
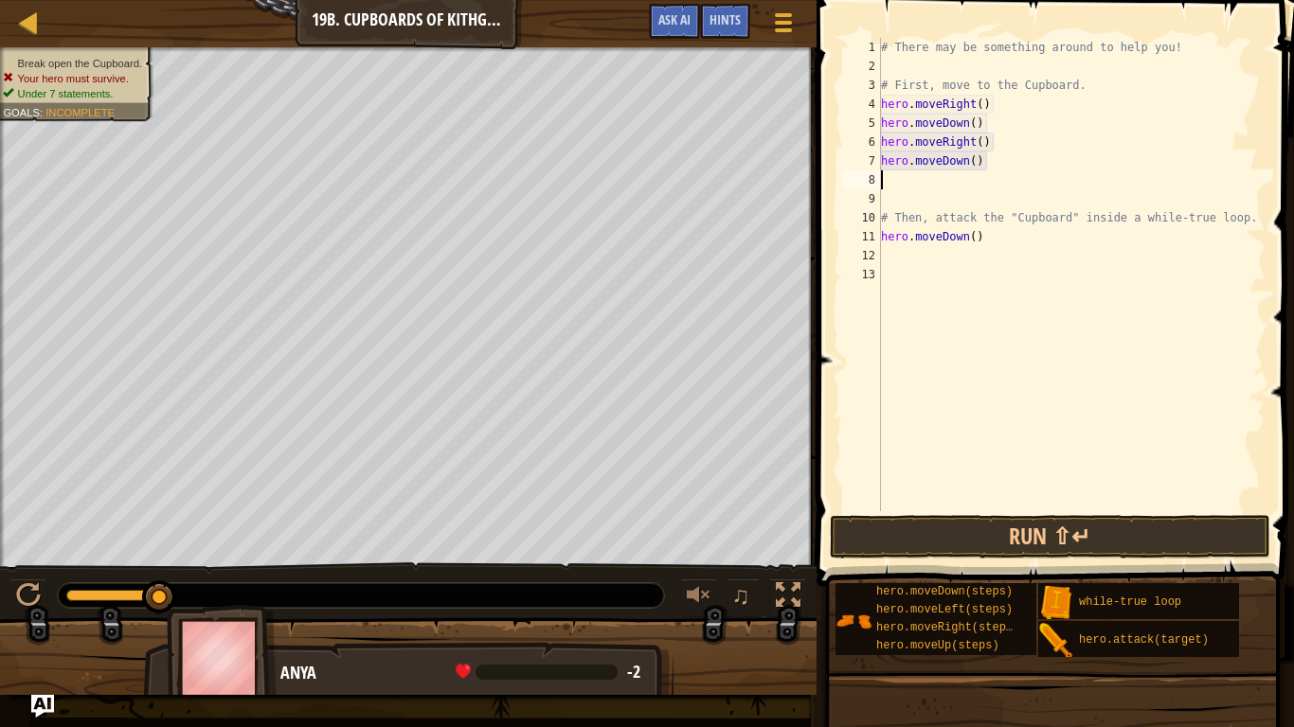
click at [975, 161] on div "# There may be something around to help you! # First, move to the Cupboard. her…" at bounding box center [1071, 293] width 388 height 511
type textarea "hero.moveDown(2)"
click at [991, 248] on div "# There may be something around to help you! # First, move to the Cupboard. her…" at bounding box center [1071, 293] width 388 height 511
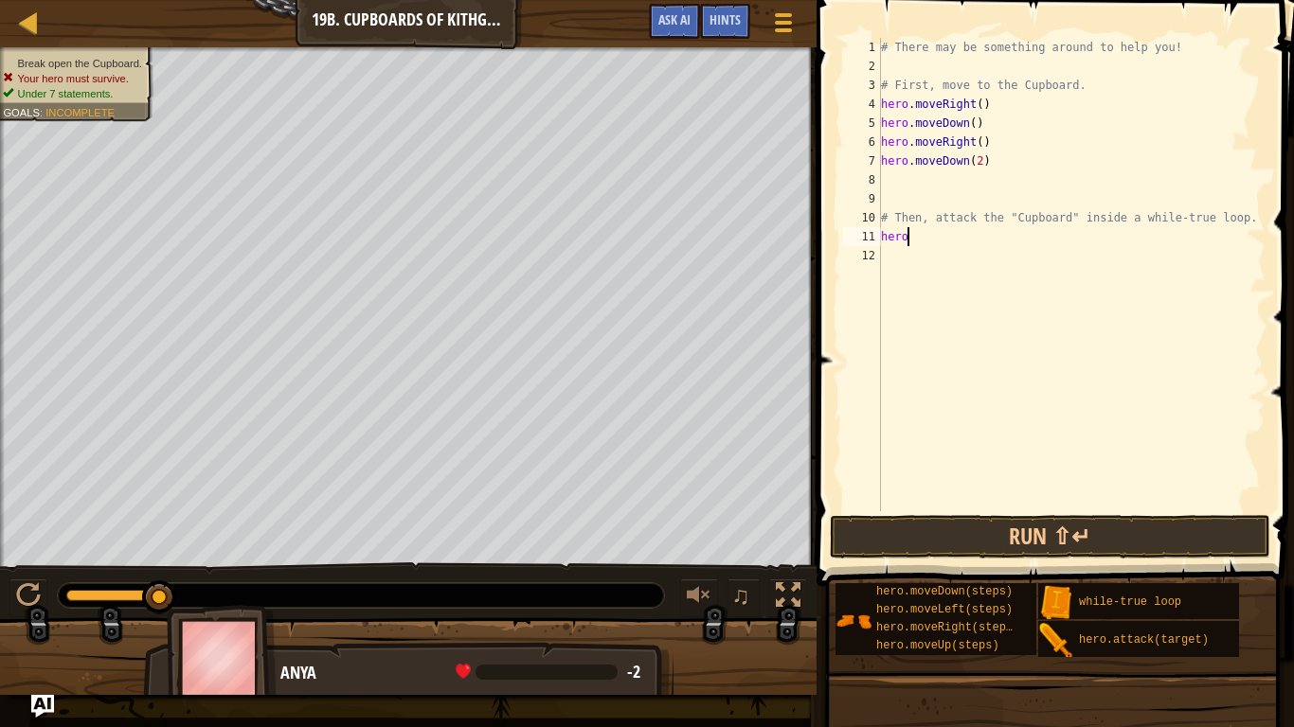
type textarea "h"
type textarea "wh"
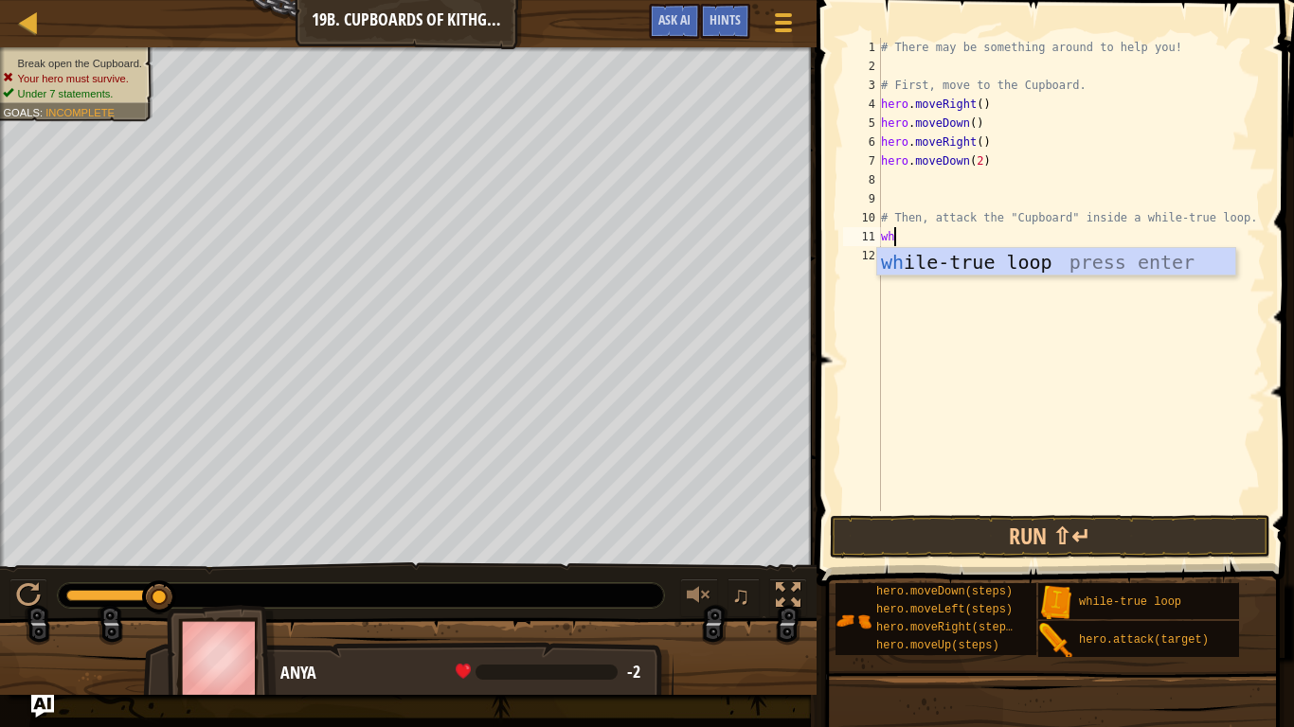
scroll to position [9, 1]
click at [1008, 266] on div "wh ile-true loop press enter" at bounding box center [1056, 290] width 358 height 85
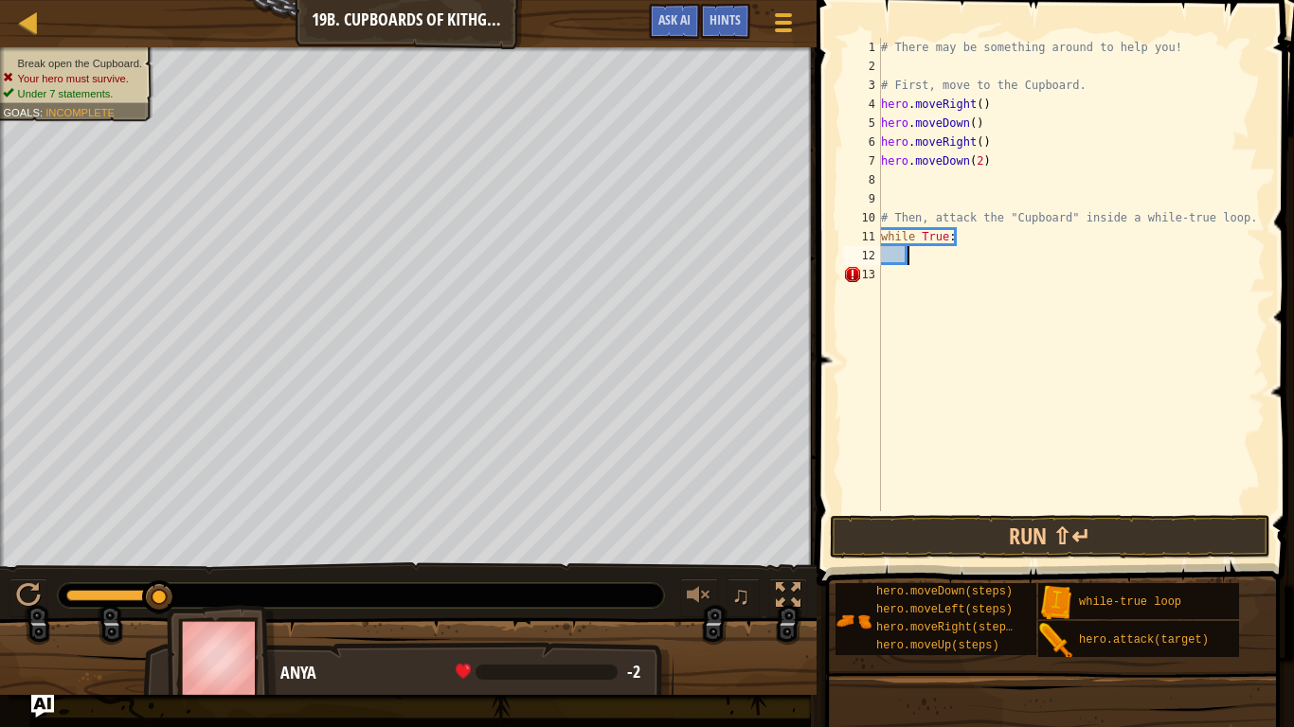
click at [897, 247] on div "# There may be something around to help you! # First, move to the Cupboard. her…" at bounding box center [1071, 293] width 388 height 511
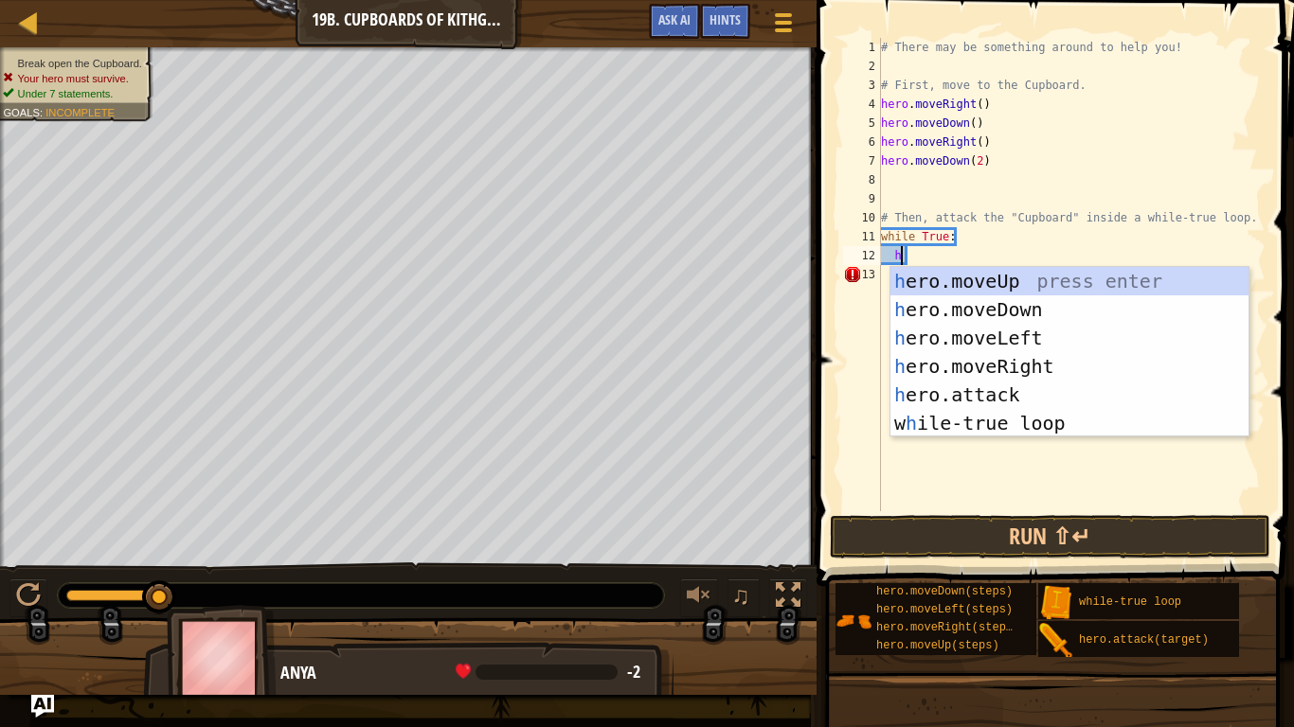
scroll to position [9, 3]
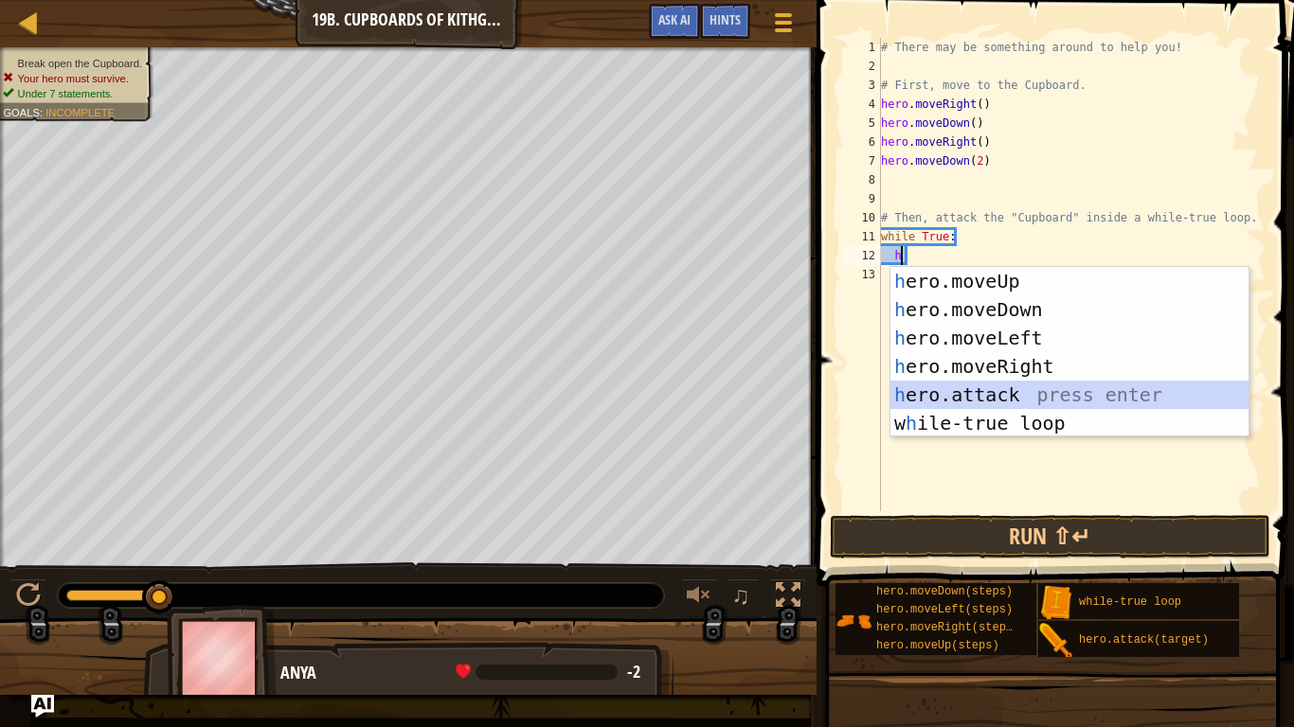
click at [962, 392] on div "h ero.moveUp press enter h ero.moveDown press enter h ero.moveLeft press enter …" at bounding box center [1069, 380] width 358 height 227
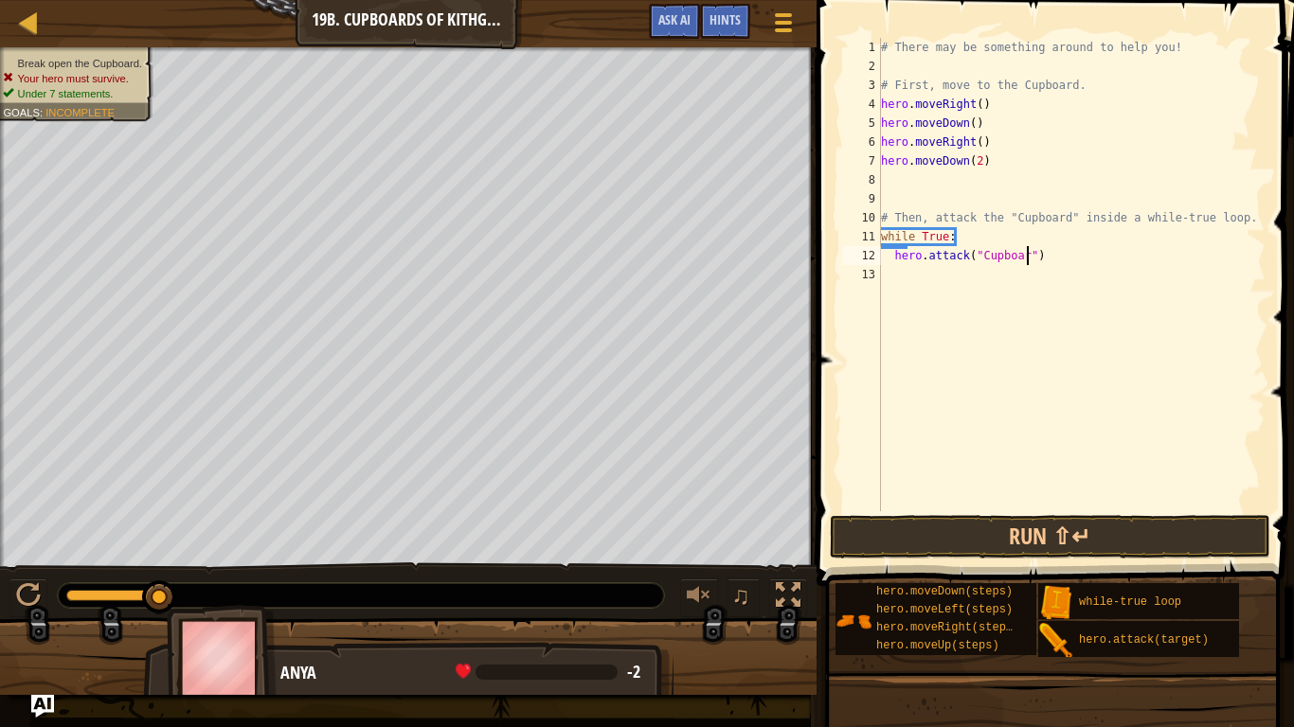
scroll to position [9, 22]
type textarea "hero.attack("Cupboard")"
click at [1067, 525] on button "Run ⇧↵" at bounding box center [1050, 537] width 441 height 44
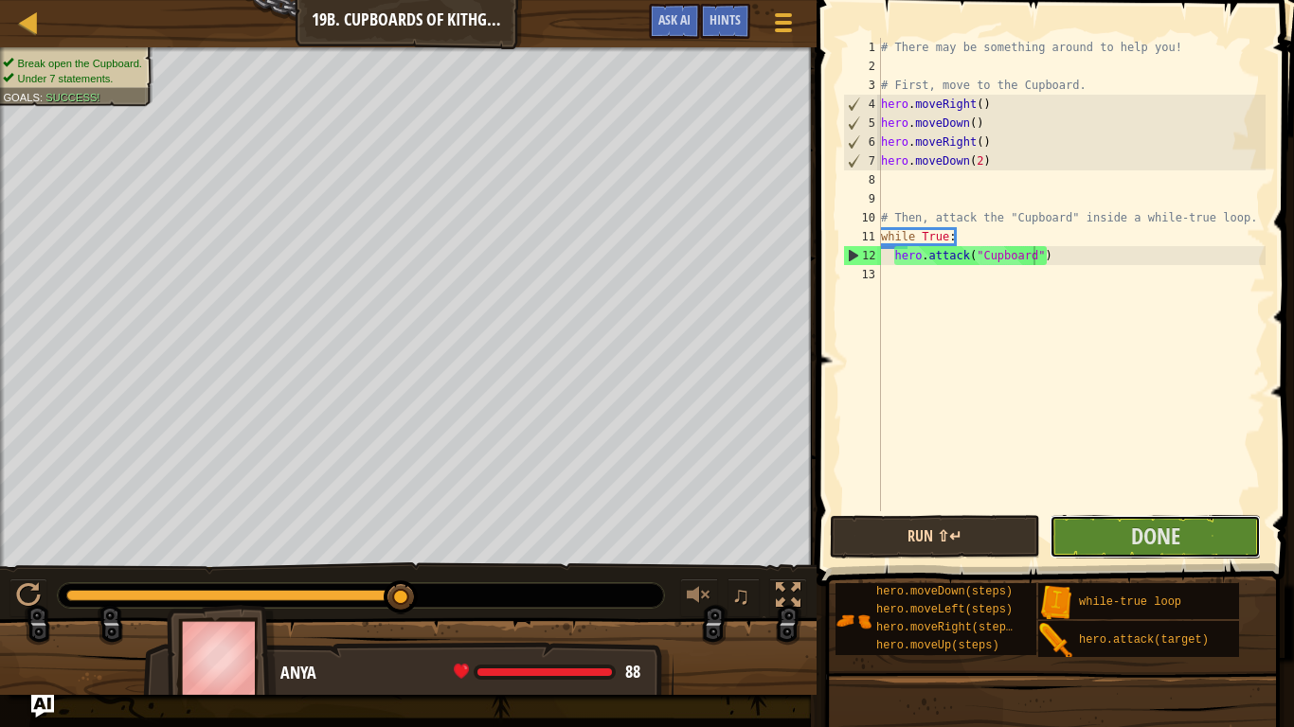
click at [1067, 525] on button "Done" at bounding box center [1154, 537] width 211 height 44
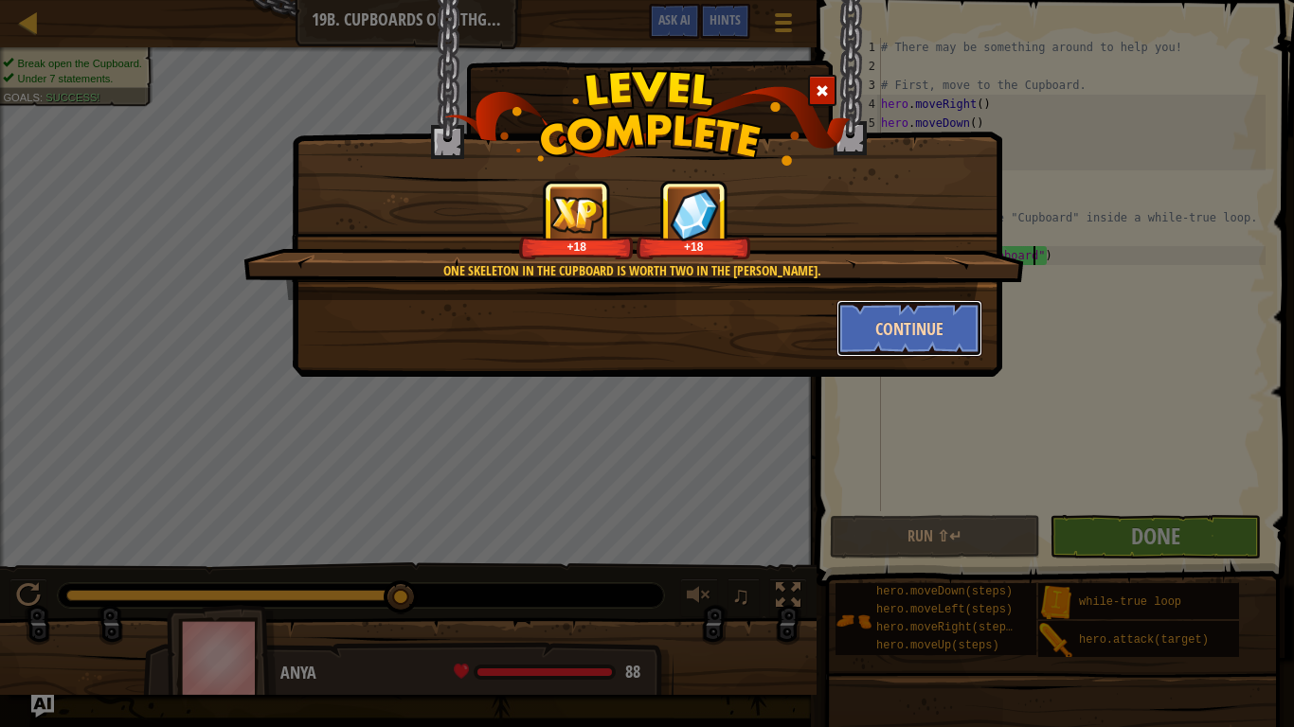
click at [894, 316] on button "Continue" at bounding box center [909, 328] width 147 height 57
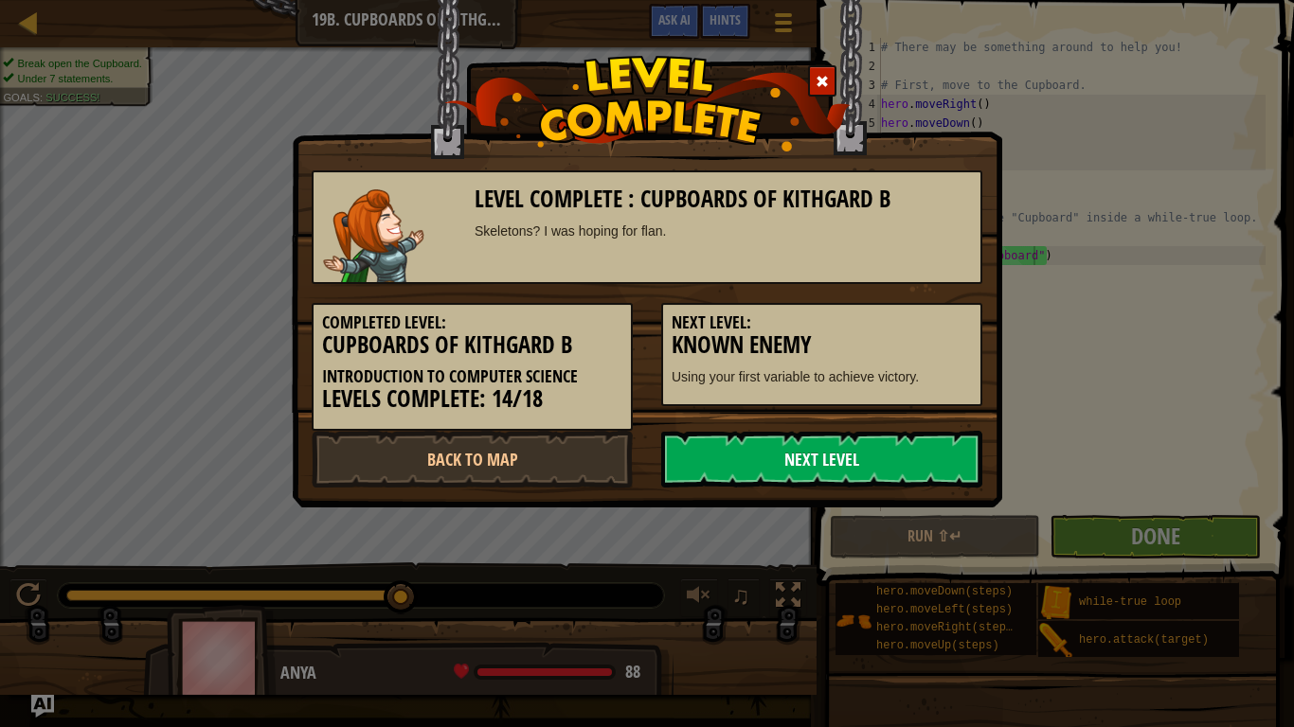
click at [784, 455] on link "Next Level" at bounding box center [821, 459] width 321 height 57
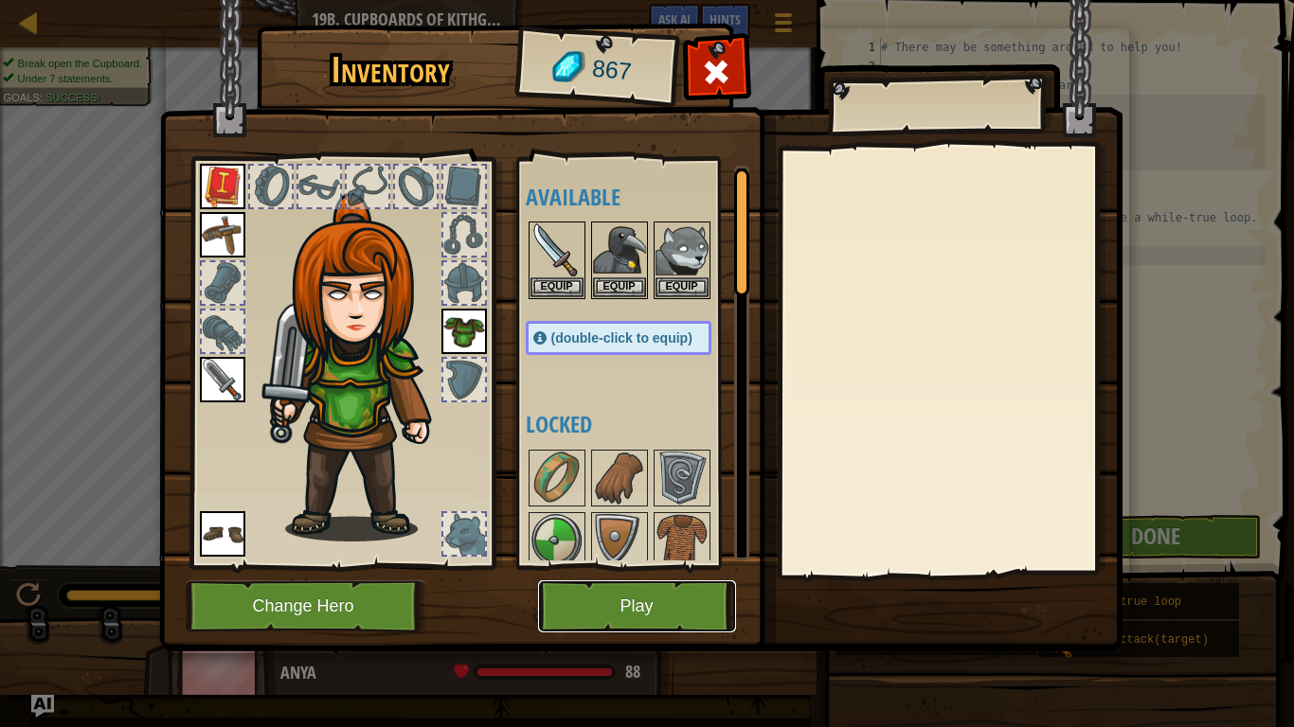
click at [568, 612] on button "Play" at bounding box center [637, 607] width 198 height 52
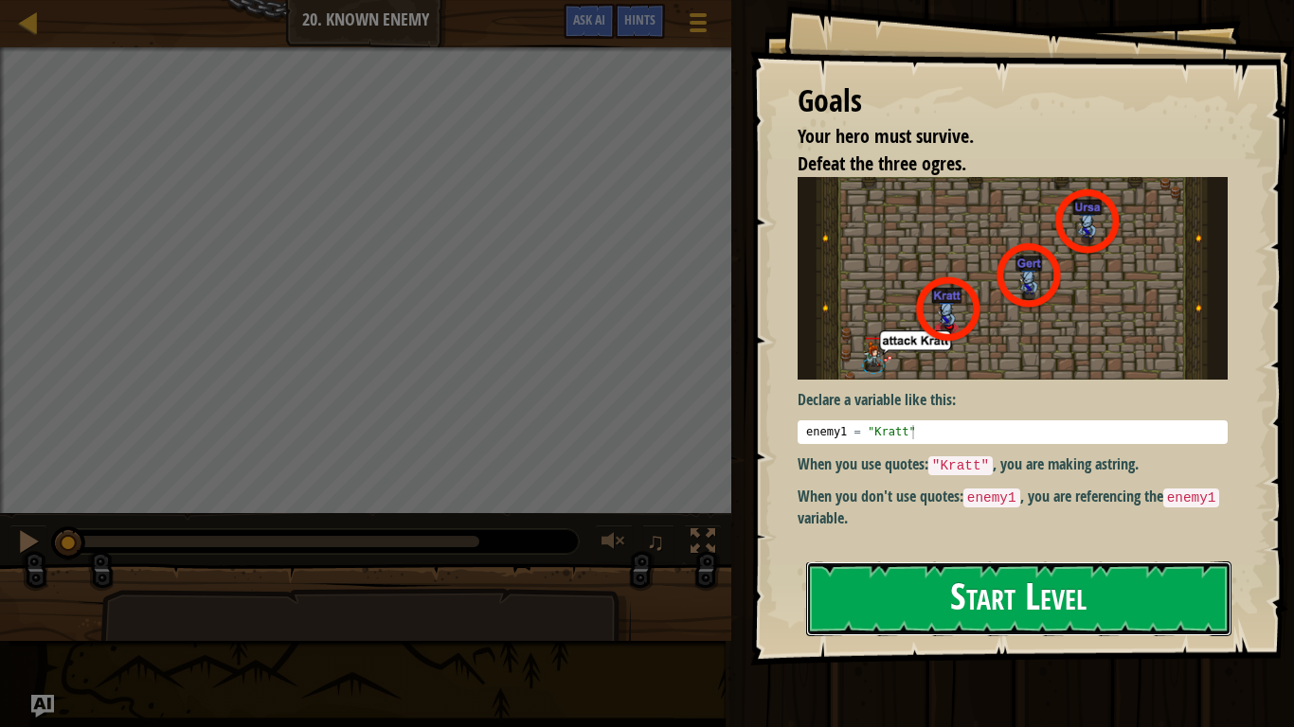
click at [953, 610] on button "Start Level" at bounding box center [1018, 599] width 425 height 75
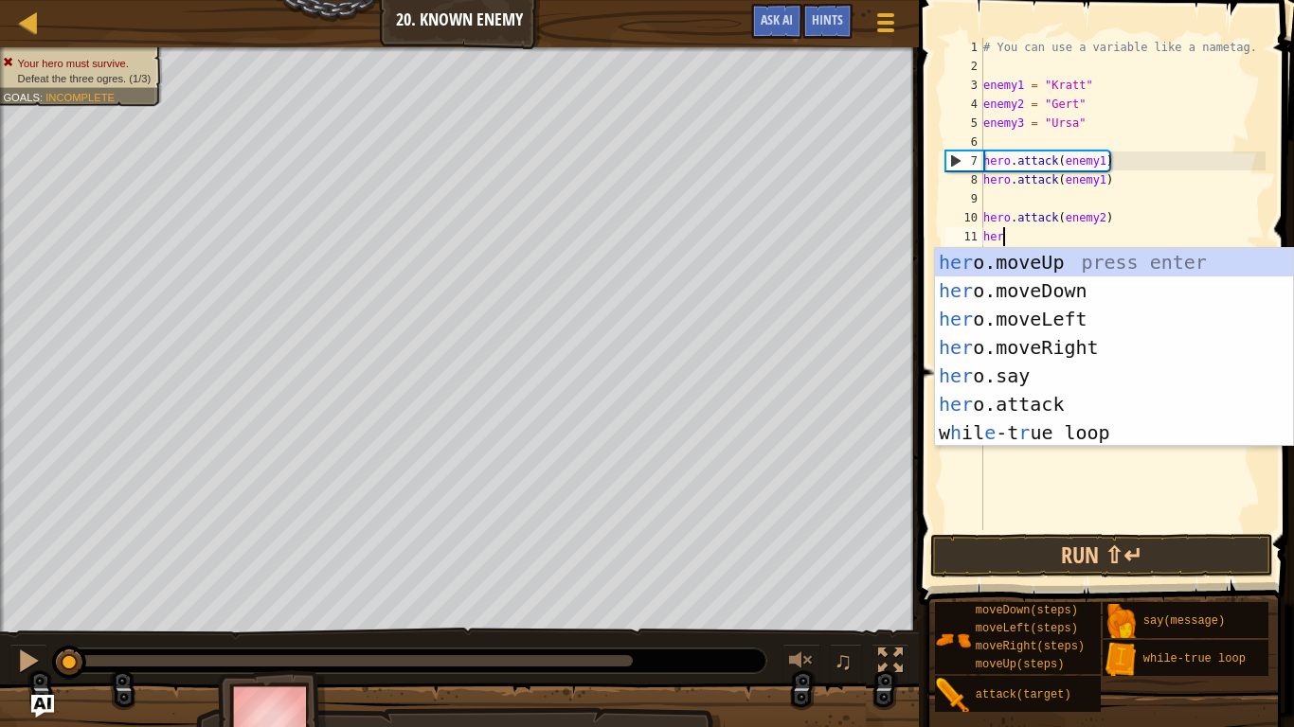
scroll to position [9, 3]
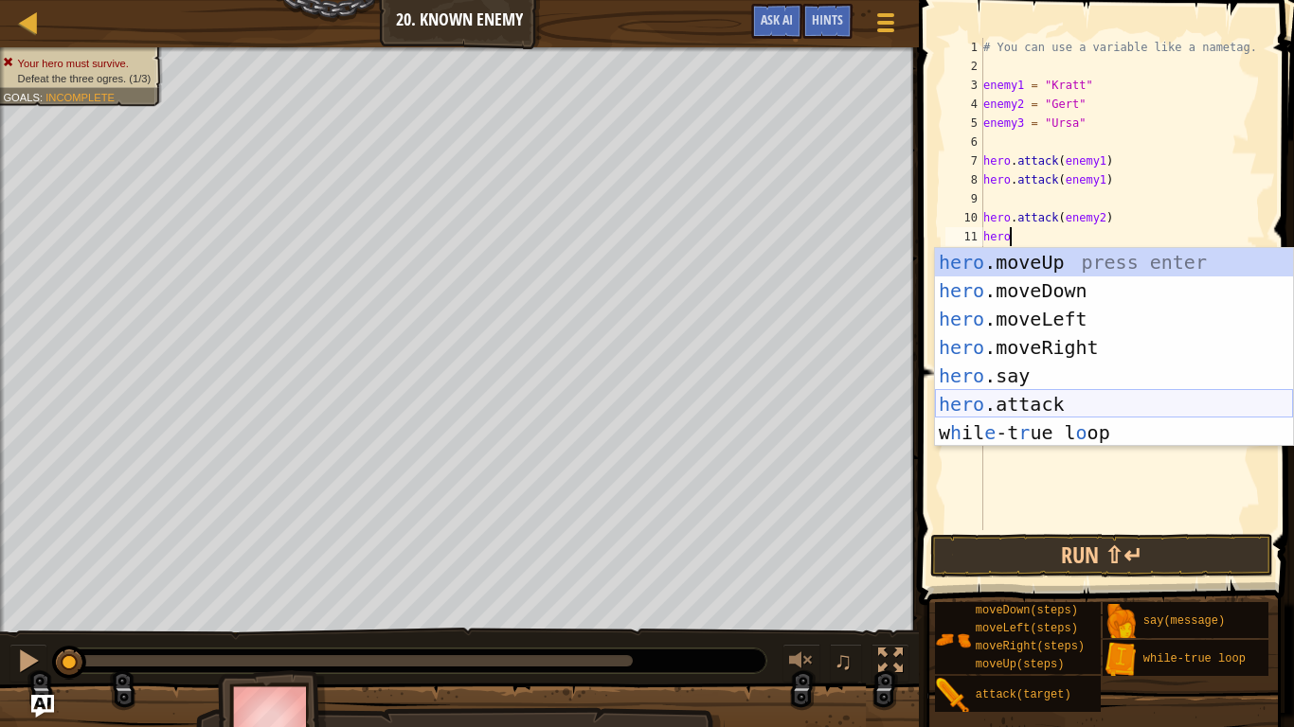
click at [1030, 398] on div "hero .moveUp press enter hero .moveDown press enter hero .moveLeft press enter …" at bounding box center [1114, 376] width 358 height 256
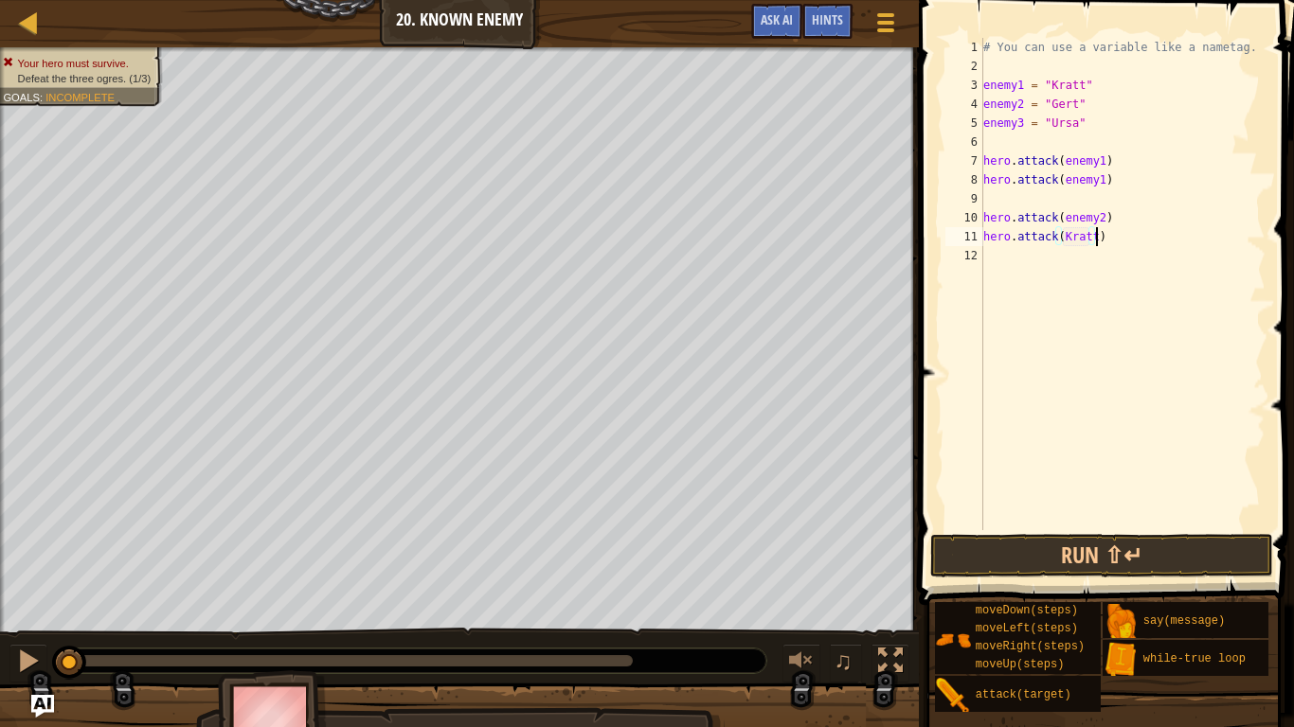
scroll to position [9, 16]
click at [1152, 547] on button "Run ⇧↵" at bounding box center [1101, 556] width 342 height 44
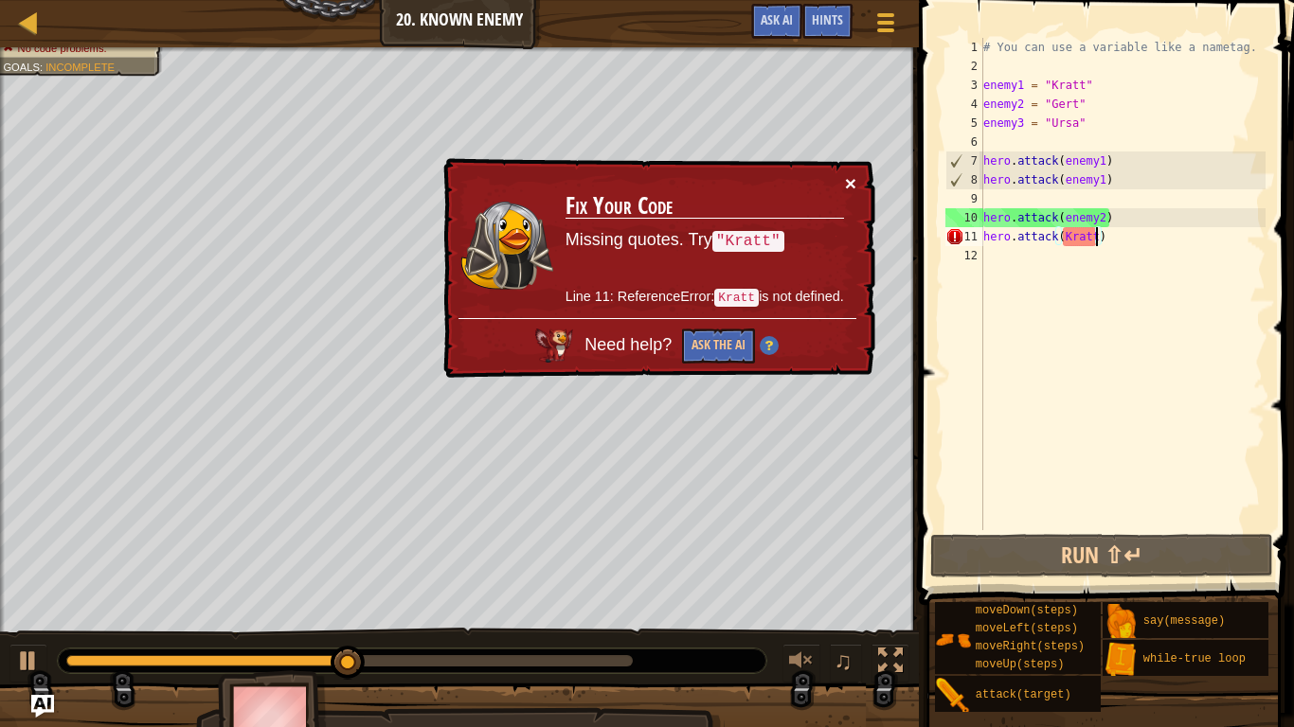
click at [852, 174] on button "×" at bounding box center [850, 183] width 11 height 20
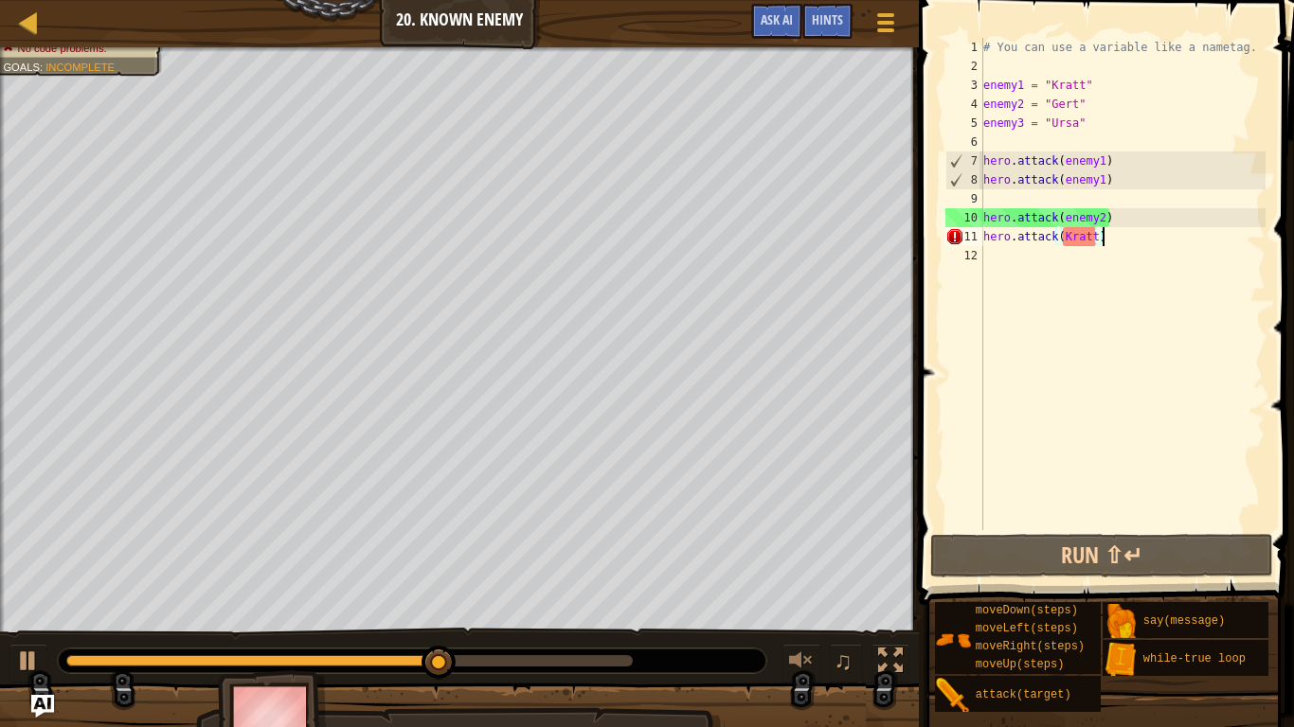
click at [1127, 241] on div "# You can use a variable like a nametag. enemy1 = "[PERSON_NAME]" enemy2 = "[PE…" at bounding box center [1122, 303] width 286 height 530
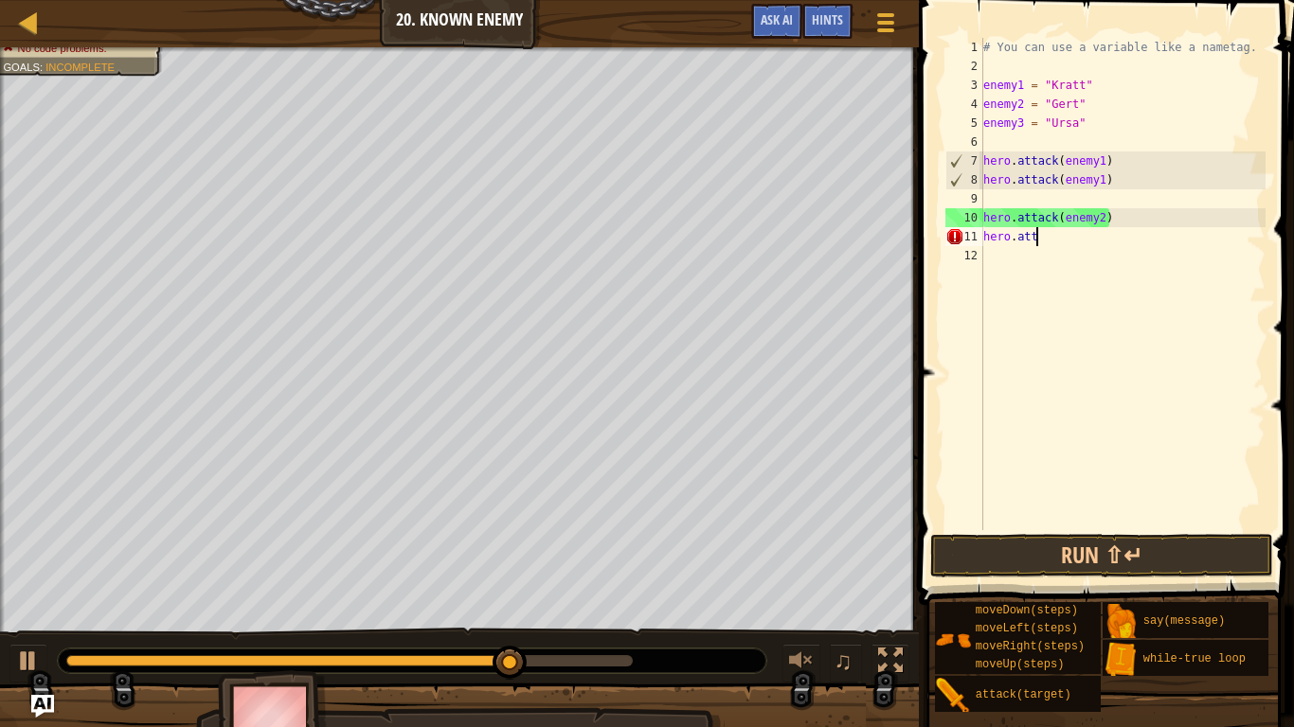
scroll to position [9, 2]
type textarea "h"
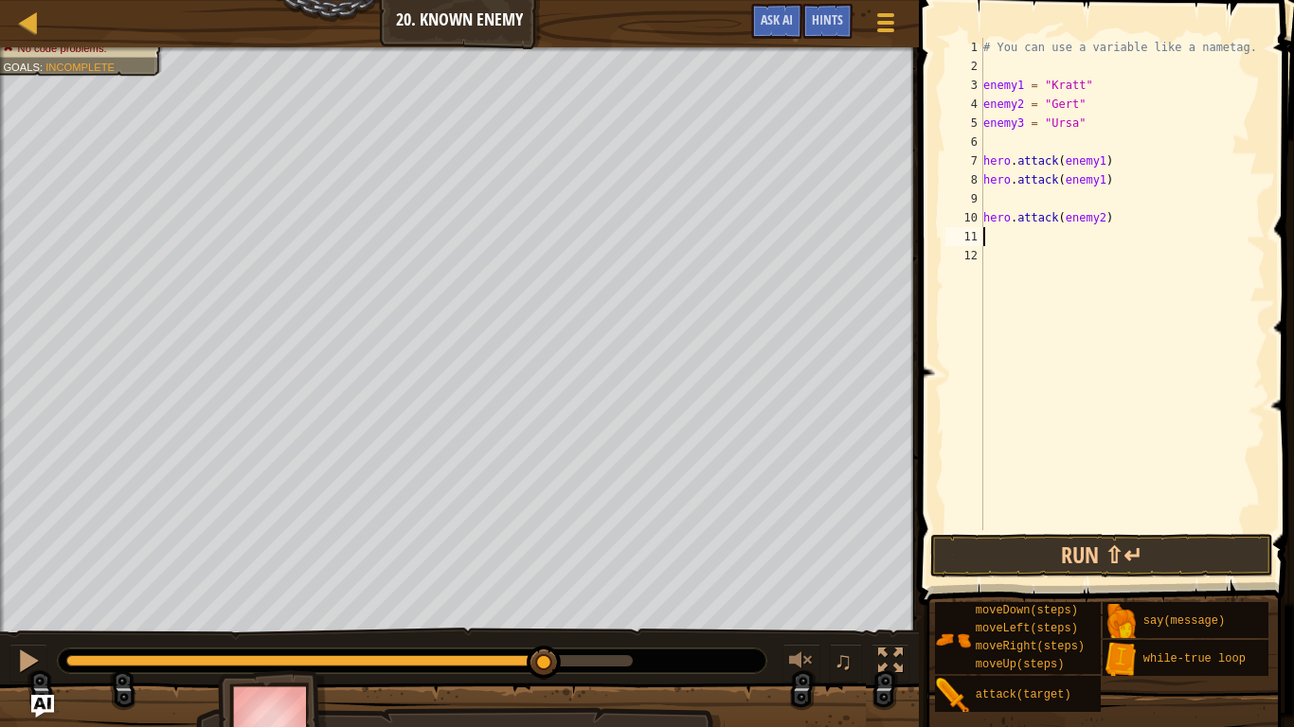
click at [1098, 219] on div "# You can use a variable like a nametag. enemy1 = "[PERSON_NAME]" enemy2 = "[PE…" at bounding box center [1122, 303] width 286 height 530
click at [1102, 219] on div "# You can use a variable like a nametag. enemy1 = "[PERSON_NAME]" enemy2 = "[PE…" at bounding box center [1122, 303] width 286 height 530
click at [1113, 215] on div "# You can use a variable like a nametag. enemy1 = "[PERSON_NAME]" enemy2 = "[PE…" at bounding box center [1122, 303] width 286 height 530
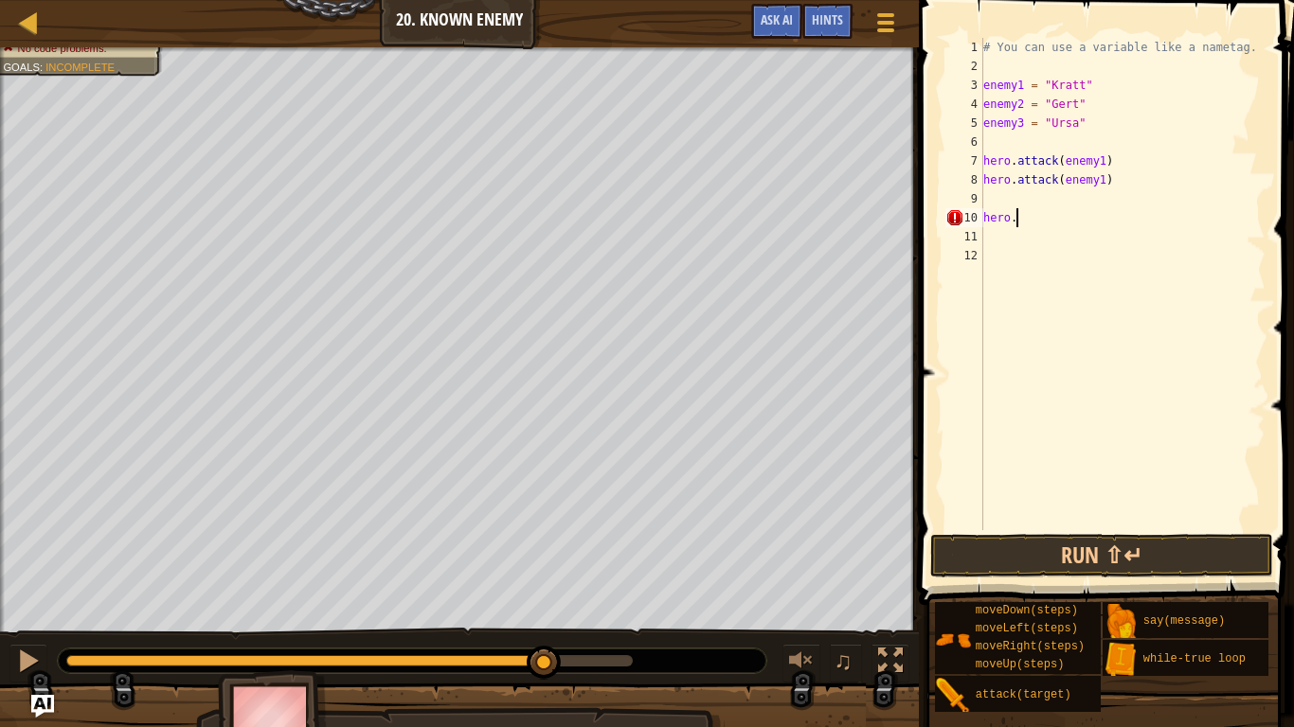
type textarea "h"
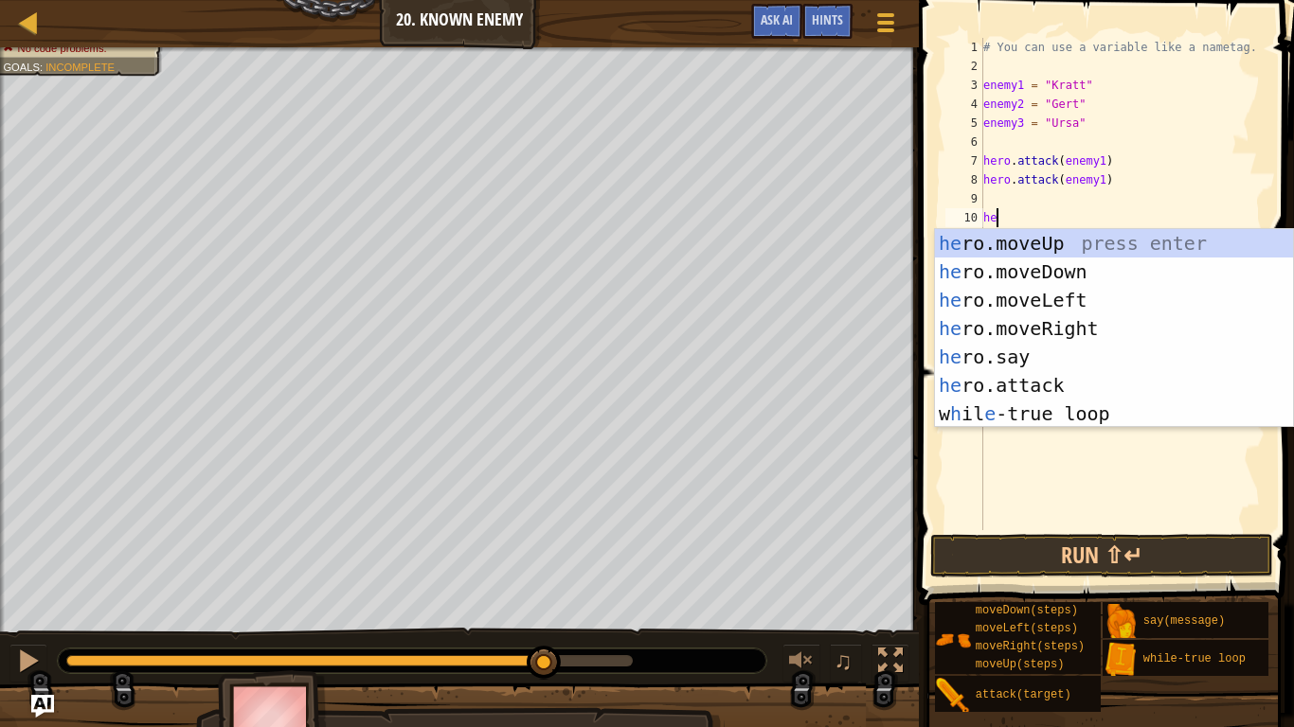
scroll to position [9, 1]
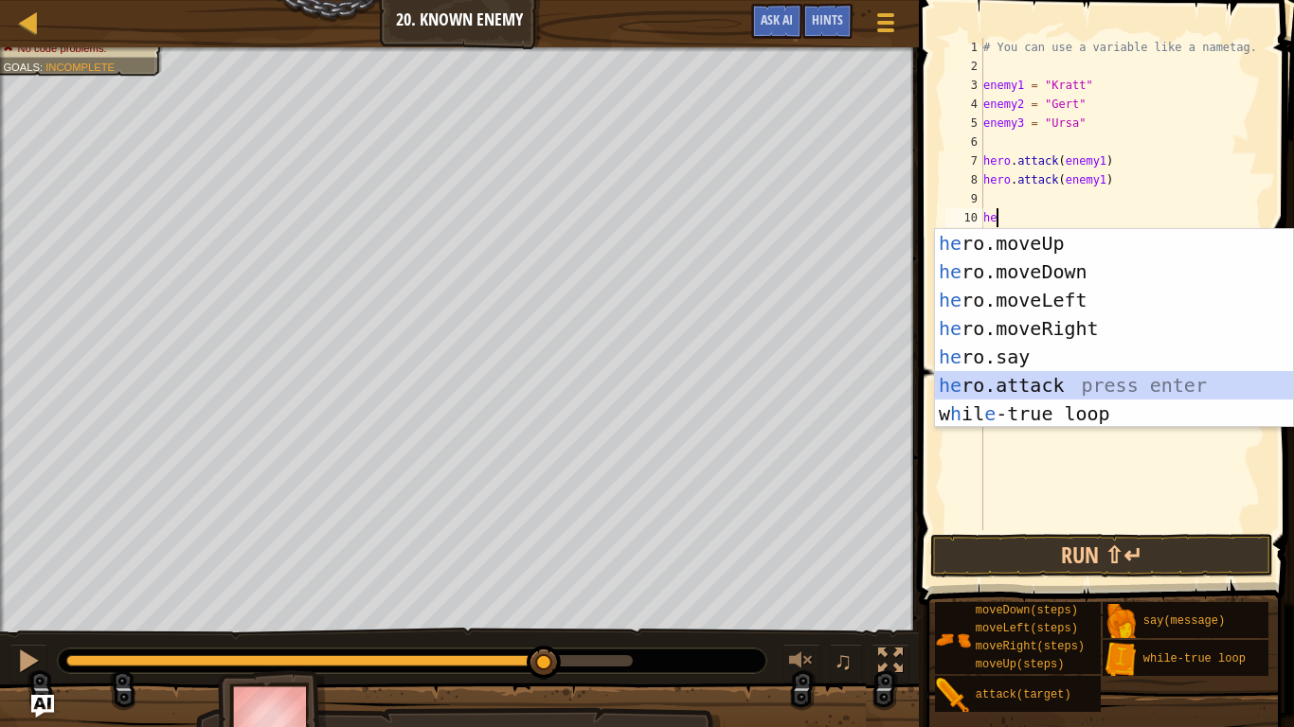
click at [1064, 373] on div "he ro.moveUp press enter he ro.moveDown press enter he ro.moveLeft press enter …" at bounding box center [1114, 357] width 358 height 256
type textarea "hero.attack(enemy)"
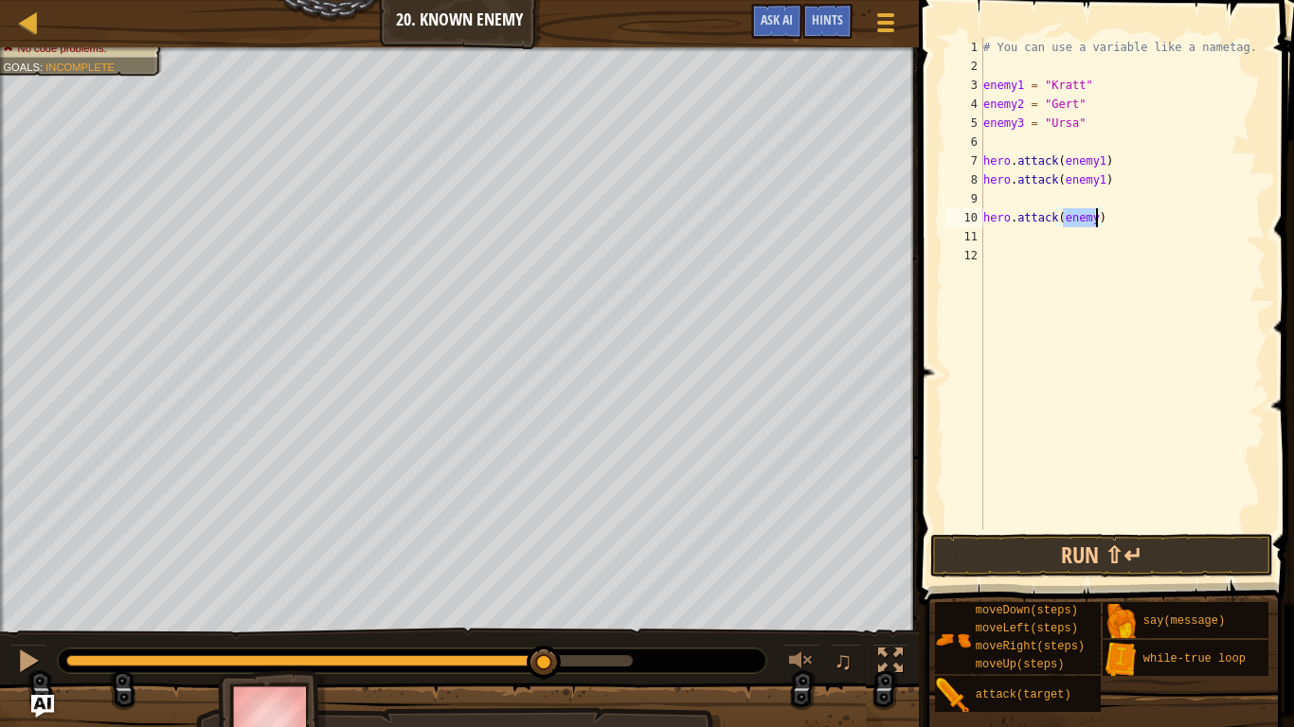
click at [1064, 373] on div "# You can use a variable like a nametag. enemy1 = "[PERSON_NAME]" enemy2 = "[PE…" at bounding box center [1122, 303] width 286 height 530
type textarea "K"
click at [1095, 219] on div "# You can use a variable like a nametag. enemy1 = "[PERSON_NAME]" enemy2 = "[PE…" at bounding box center [1122, 303] width 286 height 530
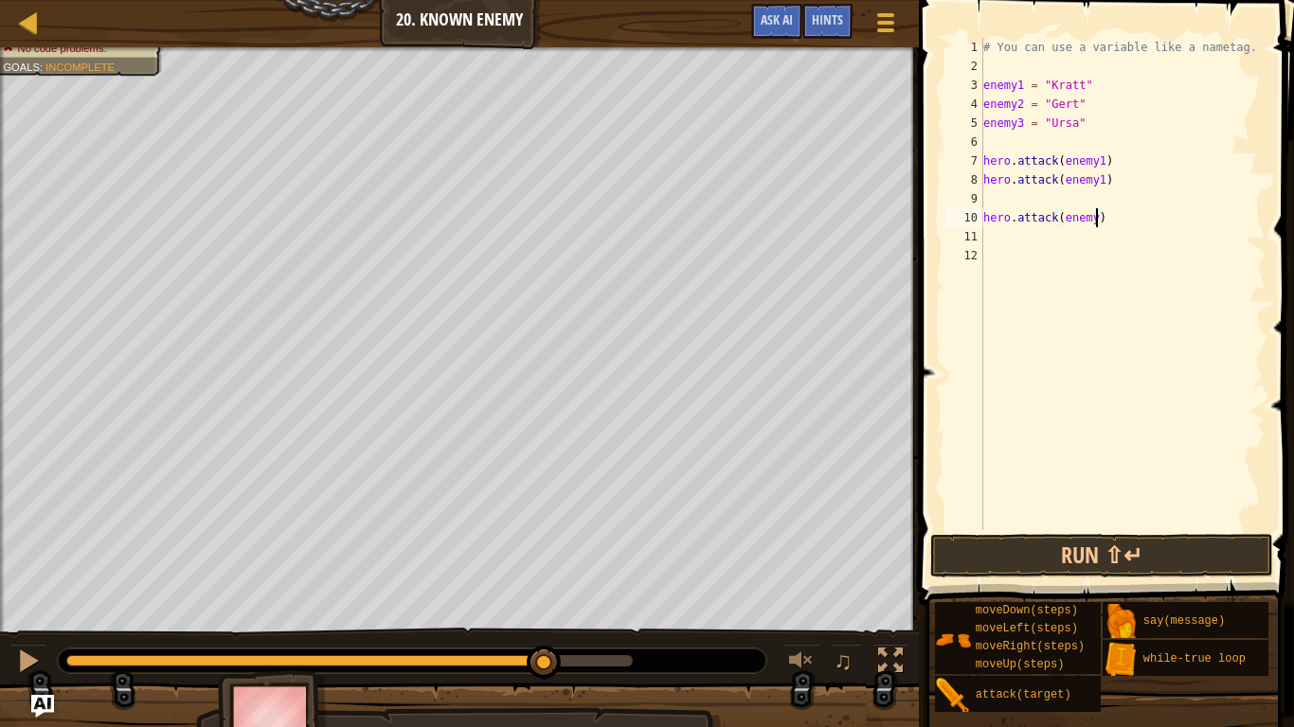
click at [1095, 219] on div "# You can use a variable like a nametag. enemy1 = "[PERSON_NAME]" enemy2 = "[PE…" at bounding box center [1122, 303] width 286 height 530
type textarea "hero.attack(enemy1)"
click at [879, 10] on div at bounding box center [885, 22] width 26 height 27
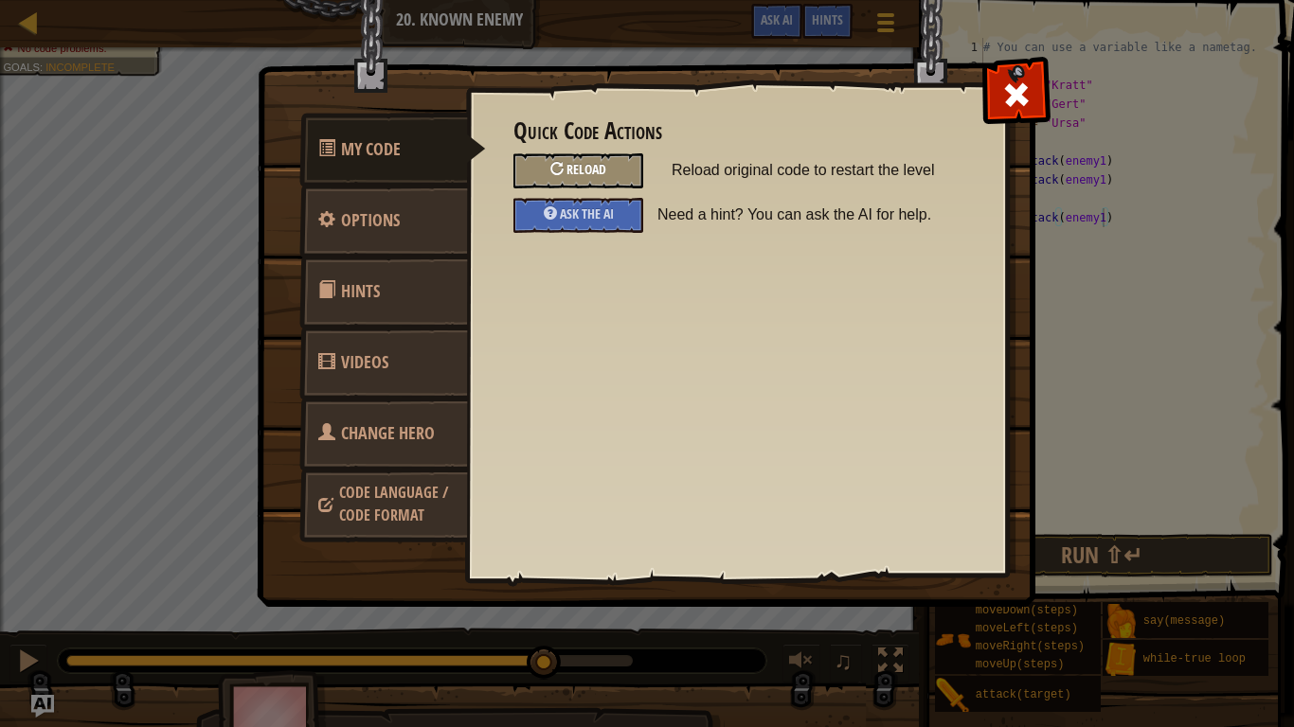
click at [553, 168] on div at bounding box center [556, 168] width 13 height 13
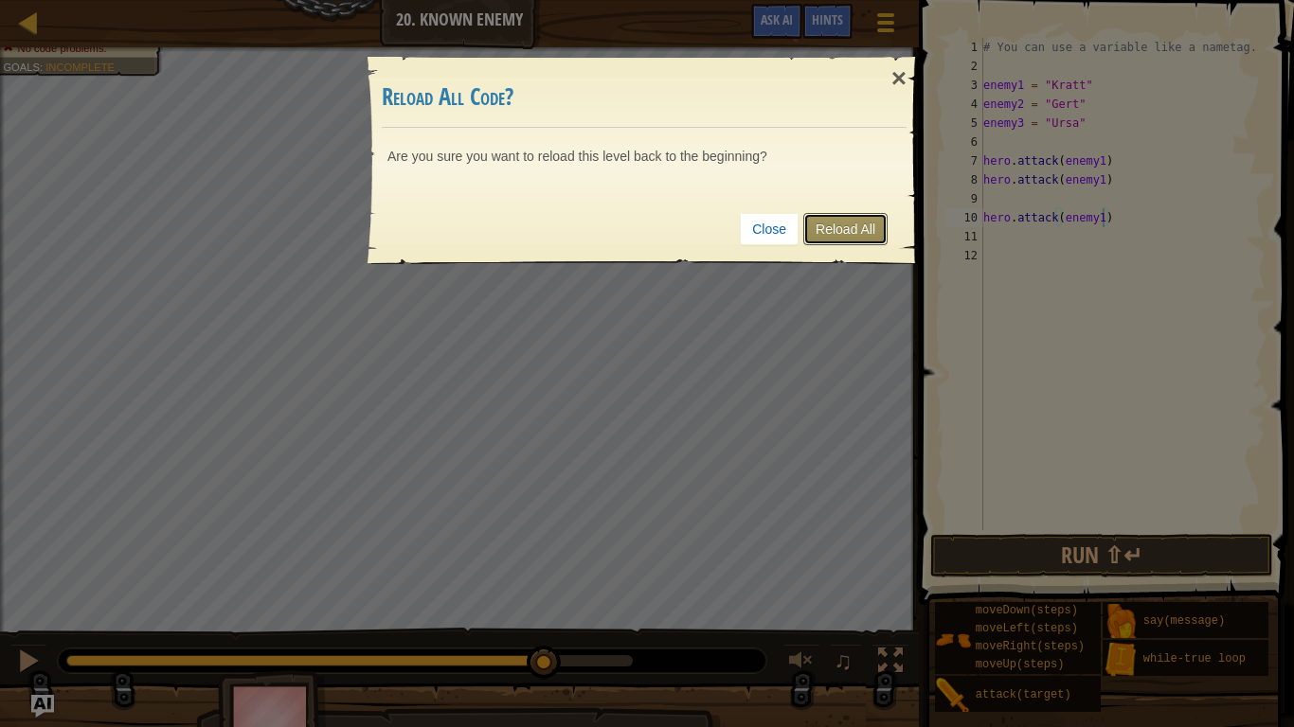
click at [830, 230] on link "Reload All" at bounding box center [845, 229] width 84 height 32
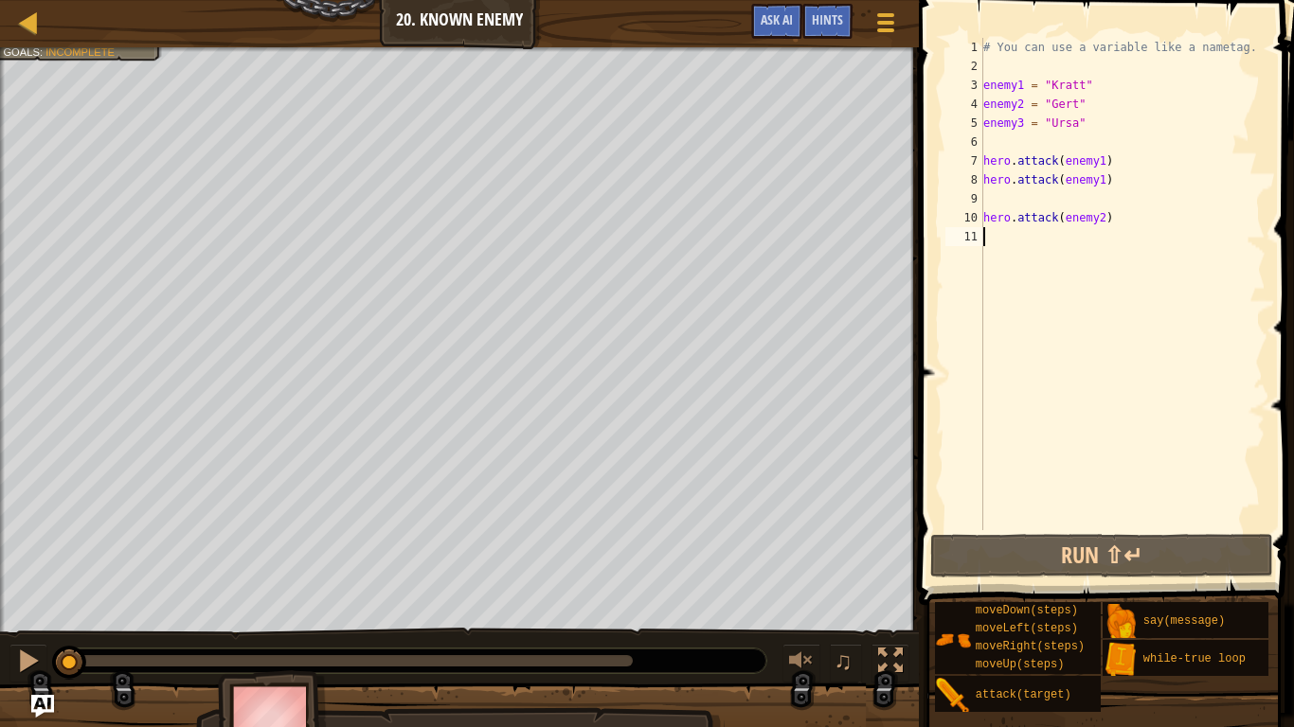
scroll to position [9, 0]
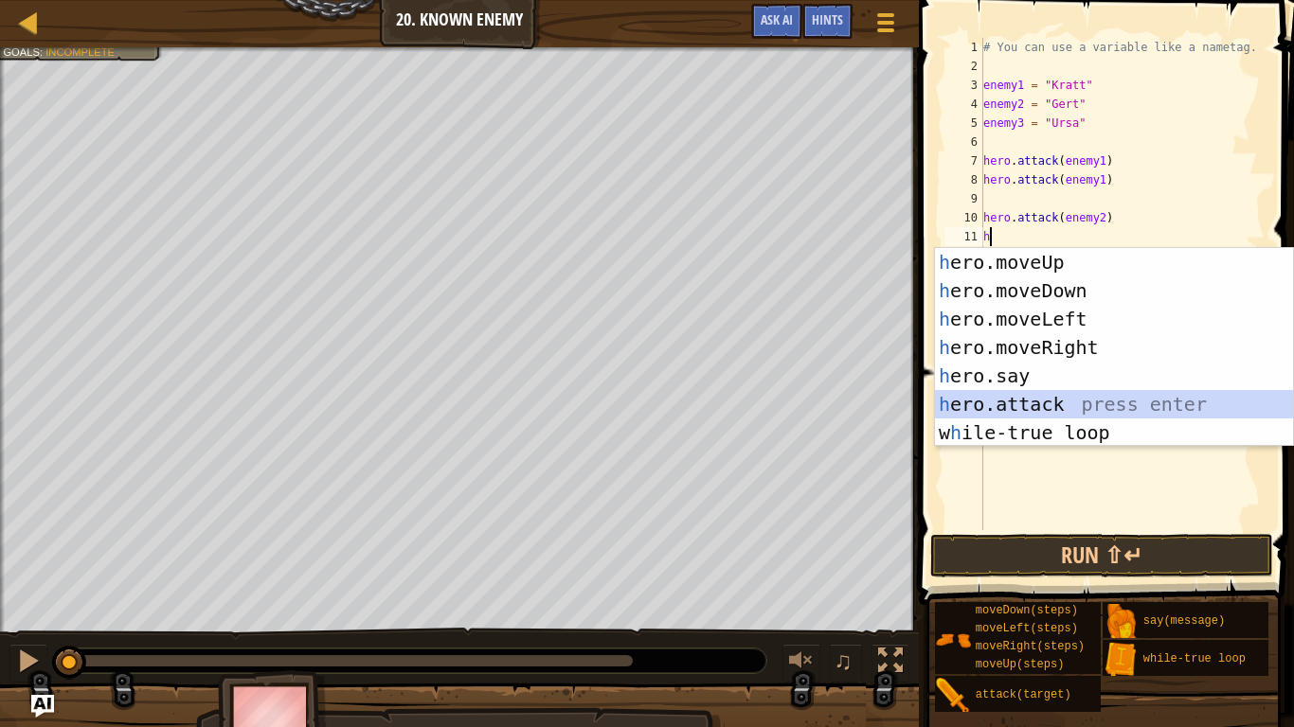
click at [1028, 400] on div "h ero.moveUp press enter h ero.moveDown press enter h ero.moveLeft press enter …" at bounding box center [1114, 376] width 358 height 256
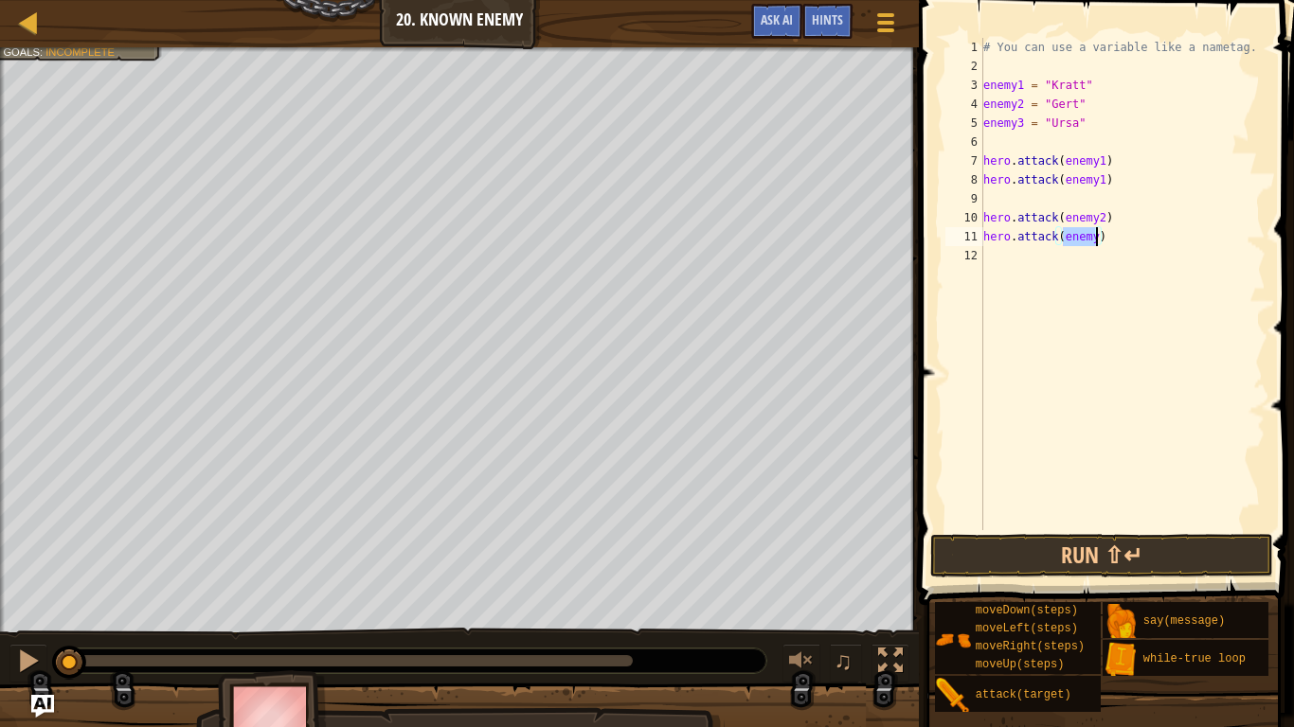
click at [1096, 242] on div "# You can use a variable like a nametag. enemy1 = "[PERSON_NAME]" enemy2 = "[PE…" at bounding box center [1122, 284] width 286 height 493
type textarea "hero.attack(enemy2)"
click at [1133, 554] on button "Run ⇧↵" at bounding box center [1101, 556] width 342 height 44
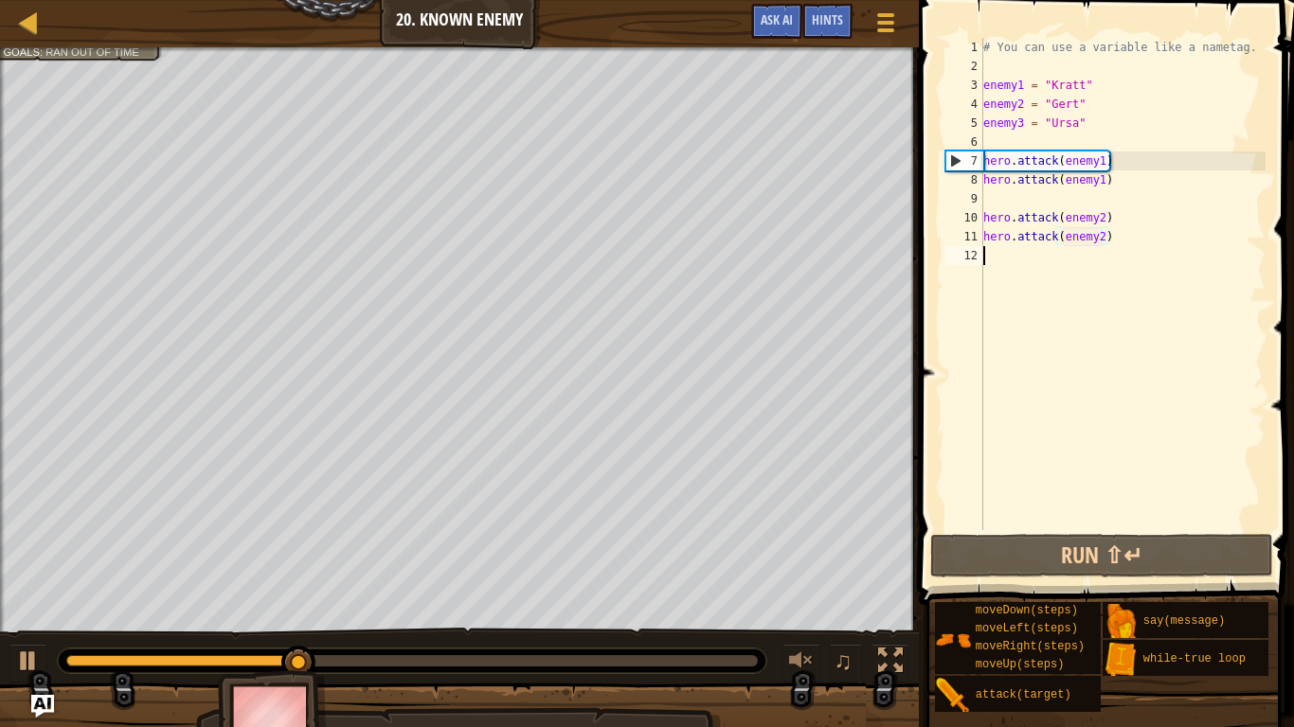
click at [1137, 252] on div "# You can use a variable like a nametag. enemy1 = "[PERSON_NAME]" enemy2 = "[PE…" at bounding box center [1122, 303] width 286 height 530
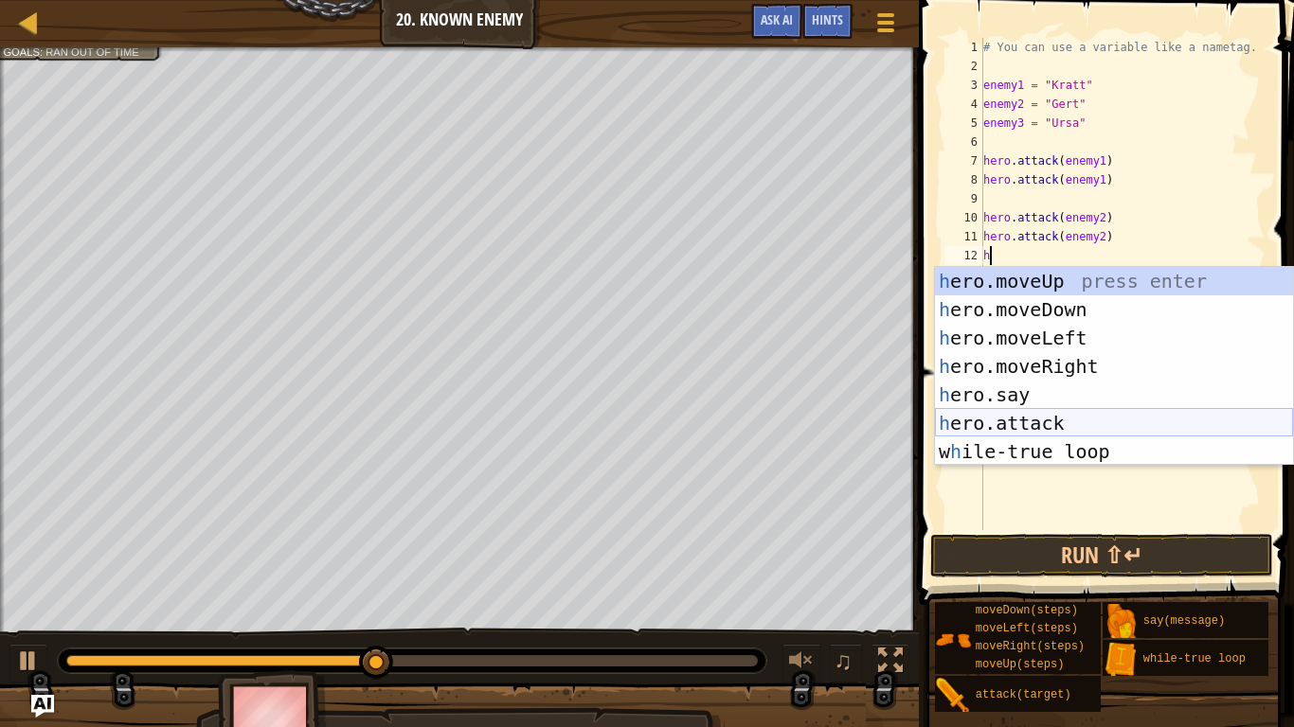
click at [1092, 419] on div "h ero.moveUp press enter h ero.moveDown press enter h ero.moveLeft press enter …" at bounding box center [1114, 395] width 358 height 256
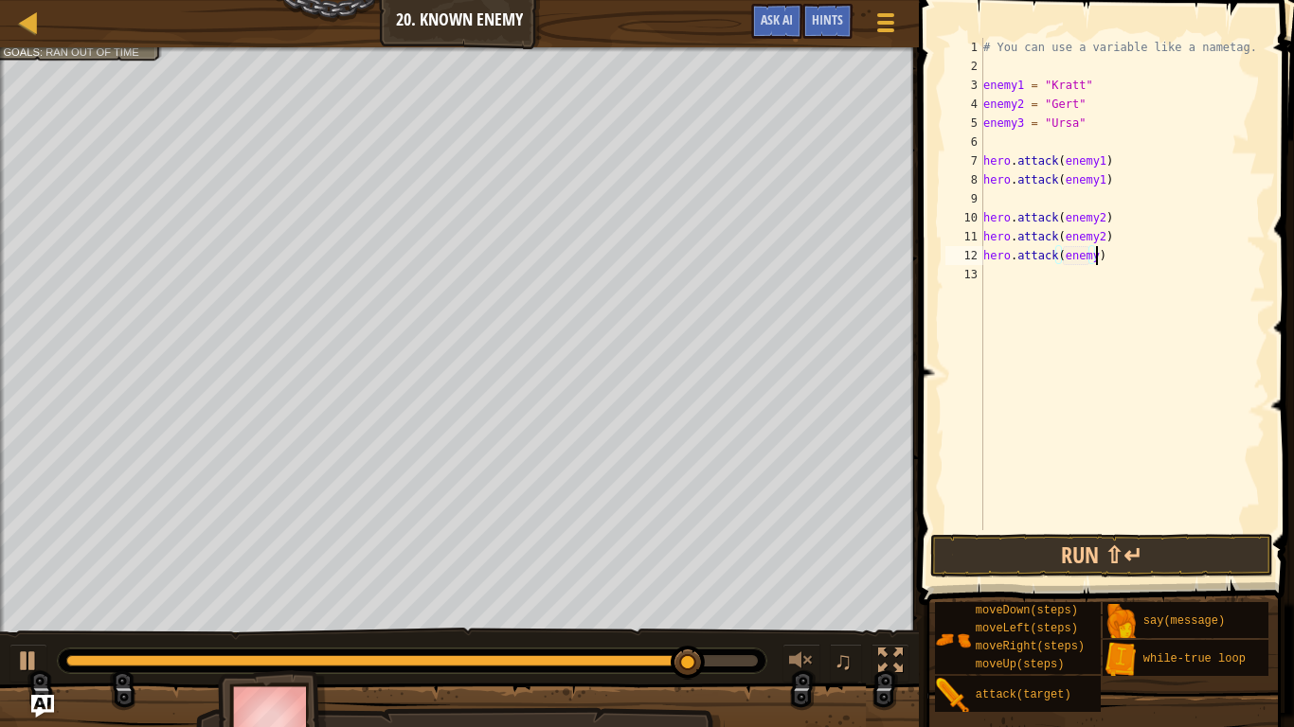
scroll to position [9, 16]
type textarea "hero.attack(enemy3)"
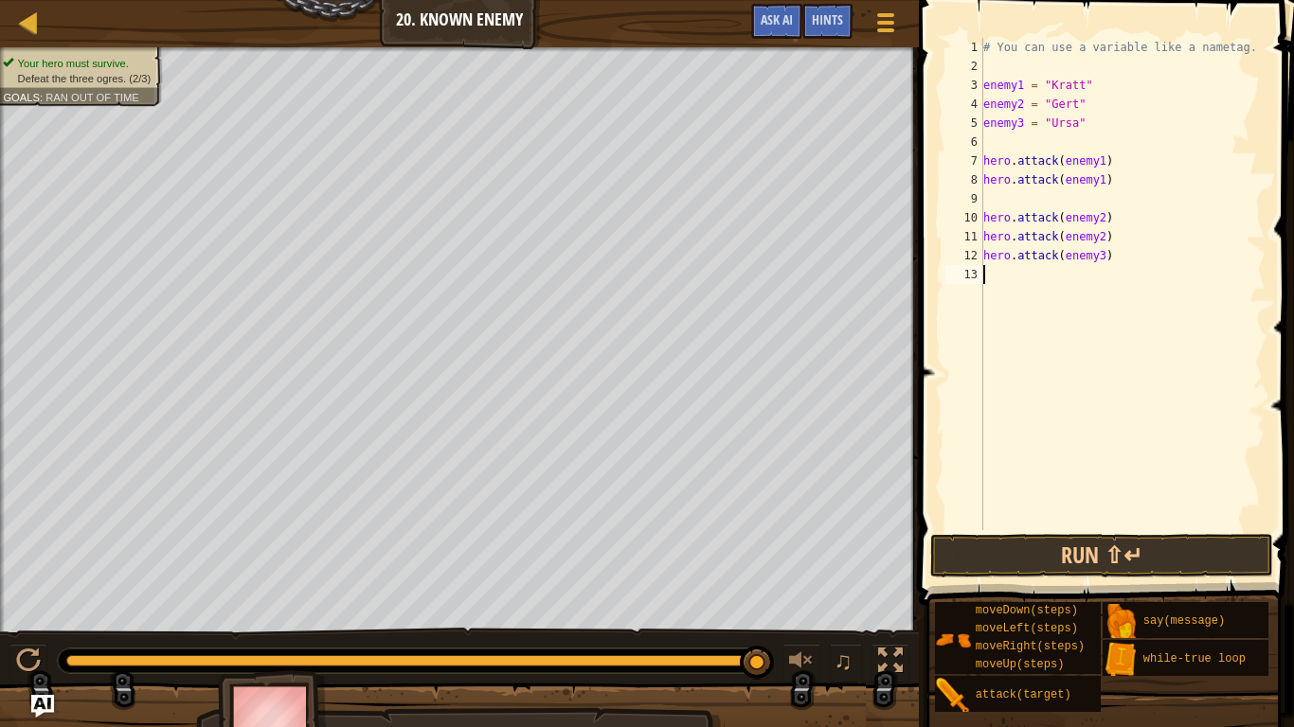
click at [989, 281] on div "# You can use a variable like a nametag. enemy1 = "[PERSON_NAME]" enemy2 = "[PE…" at bounding box center [1122, 303] width 286 height 530
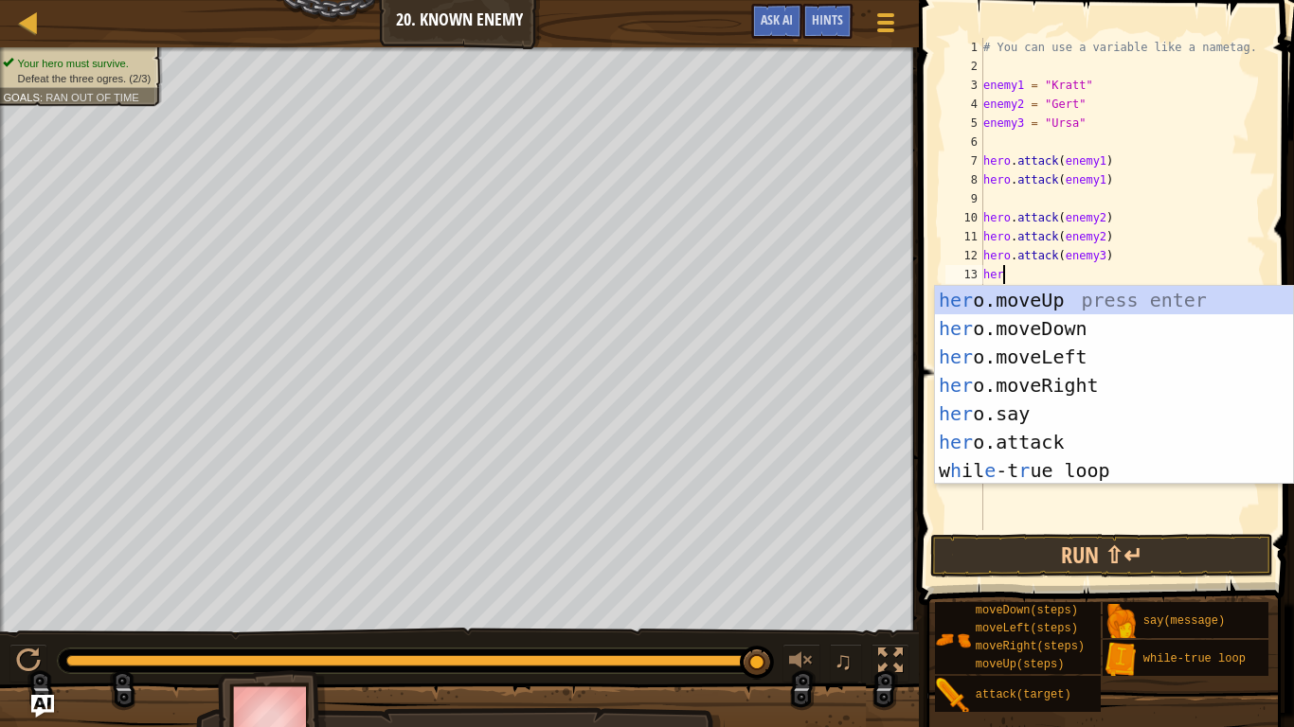
scroll to position [9, 3]
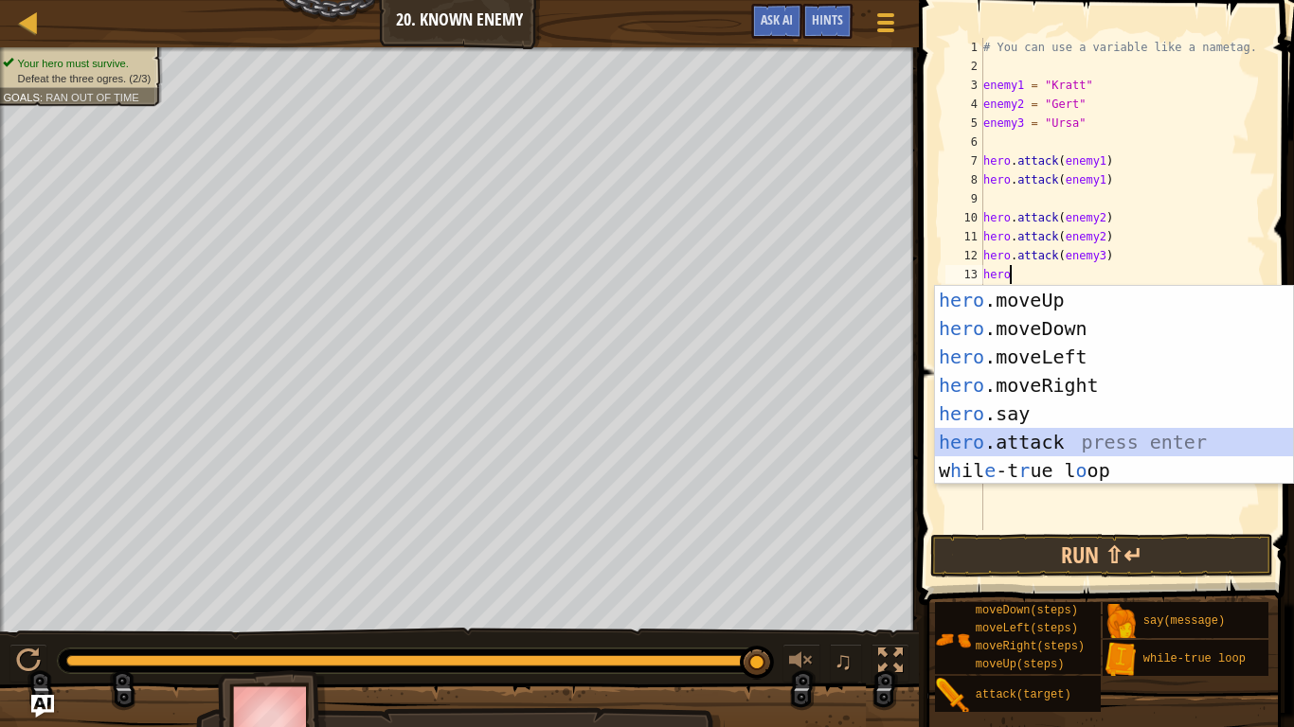
click at [1069, 441] on div "hero .moveUp press enter hero .moveDown press enter hero .moveLeft press enter …" at bounding box center [1114, 414] width 358 height 256
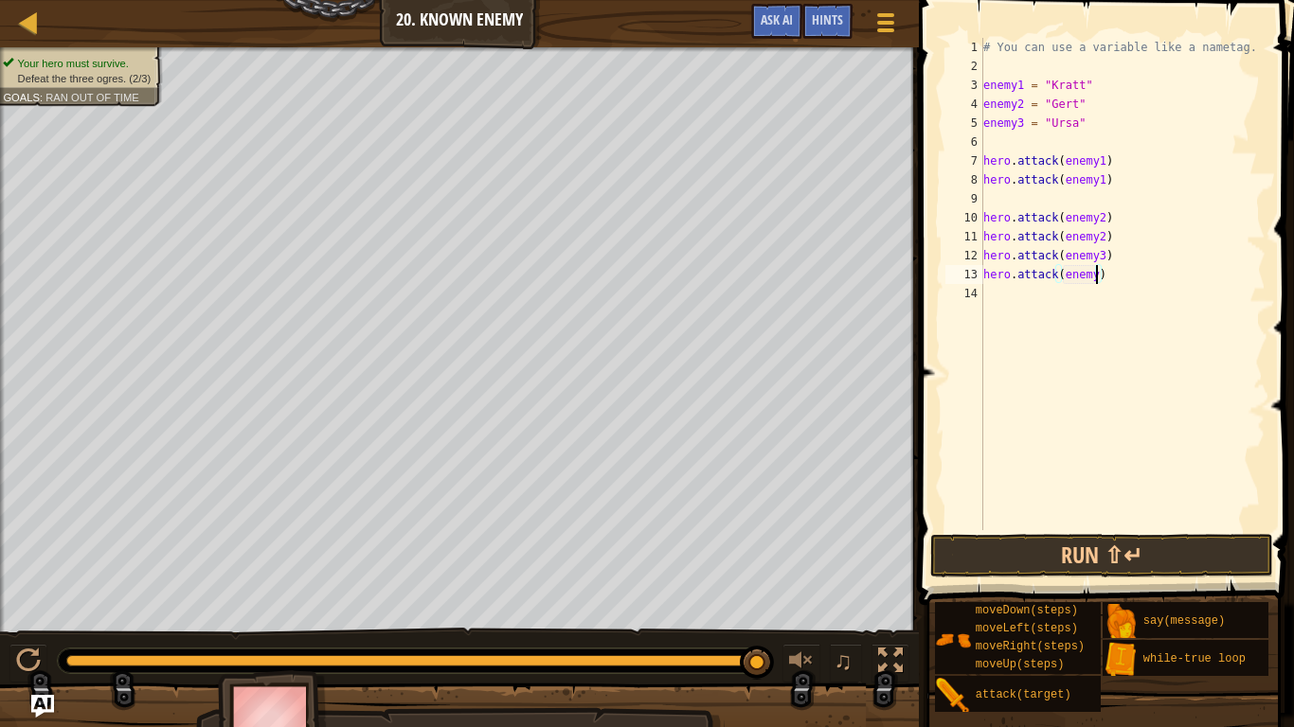
scroll to position [9, 17]
type textarea "hero.attack(enemy3)"
click at [1205, 559] on button "Run ⇧↵" at bounding box center [1101, 556] width 342 height 44
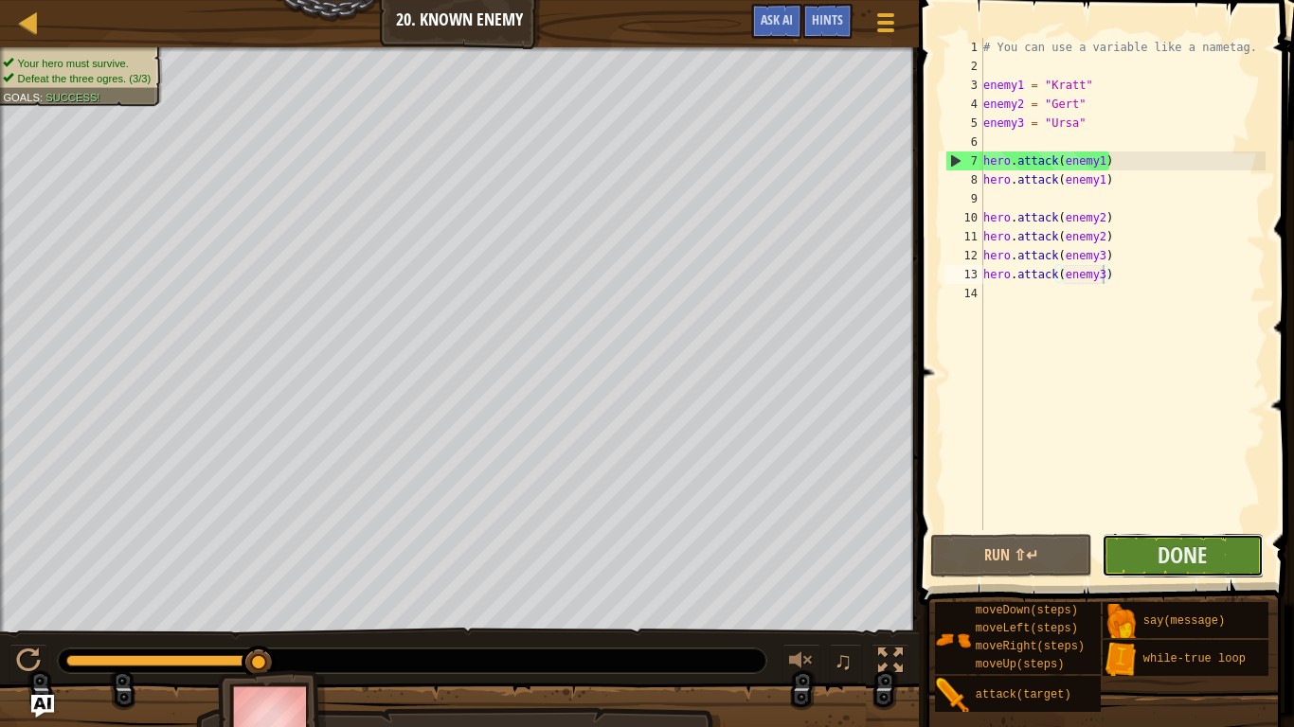
click at [1160, 538] on button "Done" at bounding box center [1183, 556] width 162 height 44
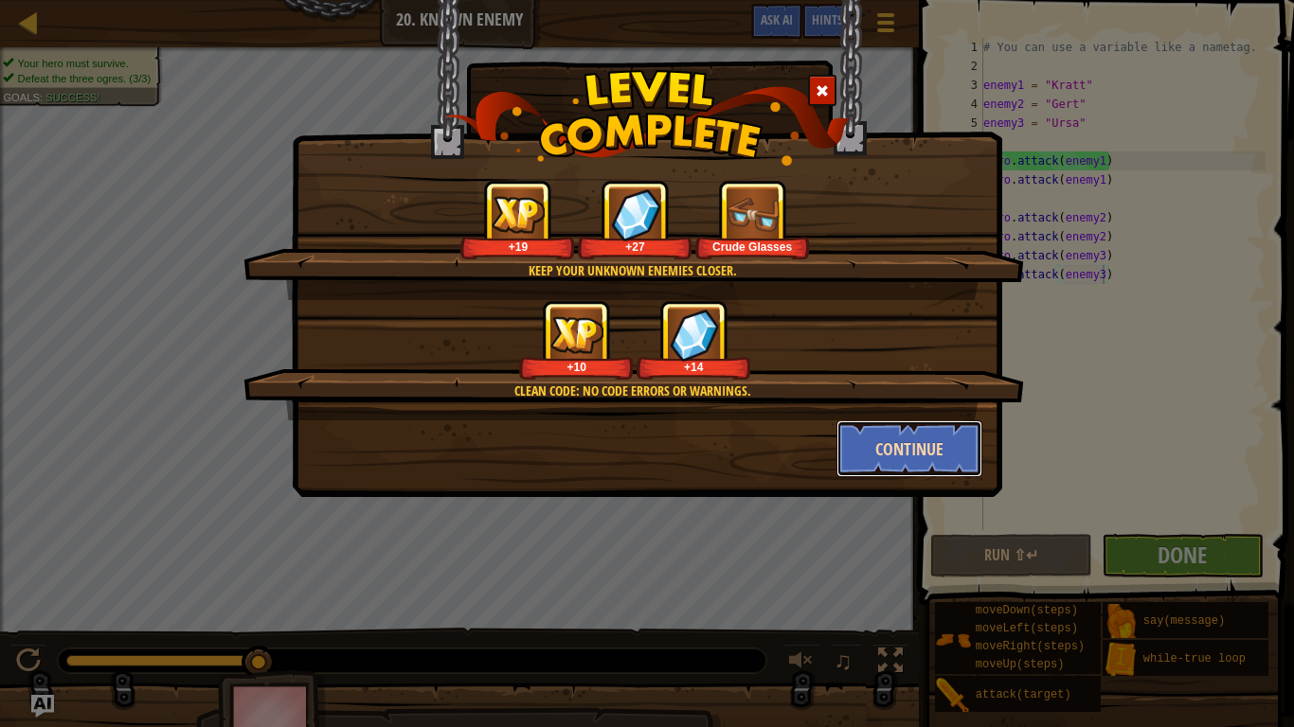
click at [843, 427] on button "Continue" at bounding box center [909, 449] width 147 height 57
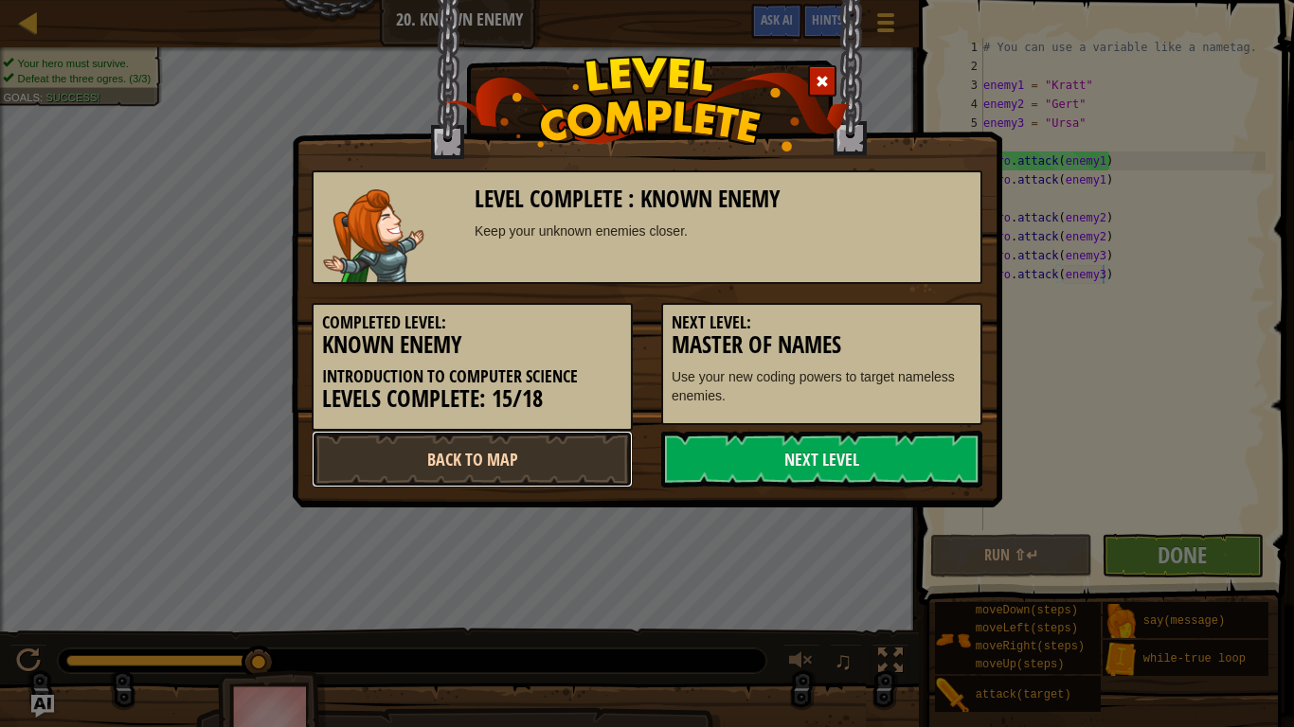
click at [454, 469] on link "Back to Map" at bounding box center [472, 459] width 321 height 57
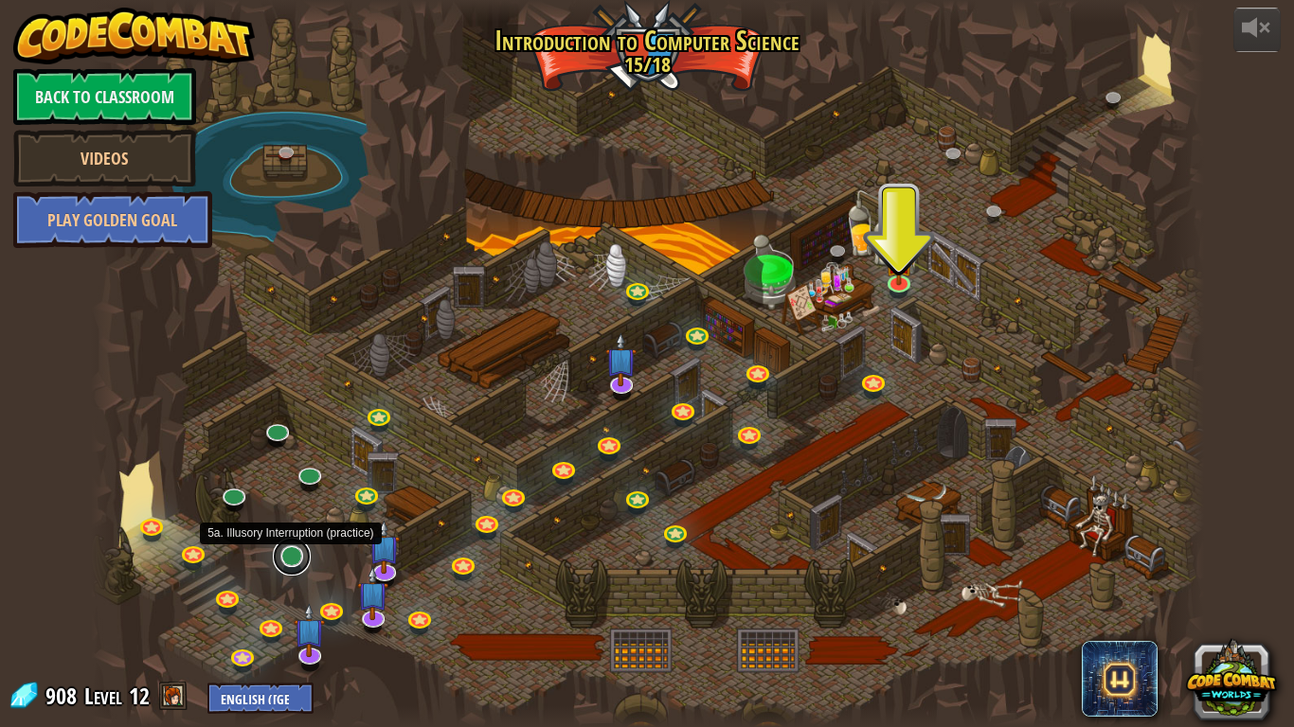
click at [288, 552] on link at bounding box center [292, 557] width 38 height 38
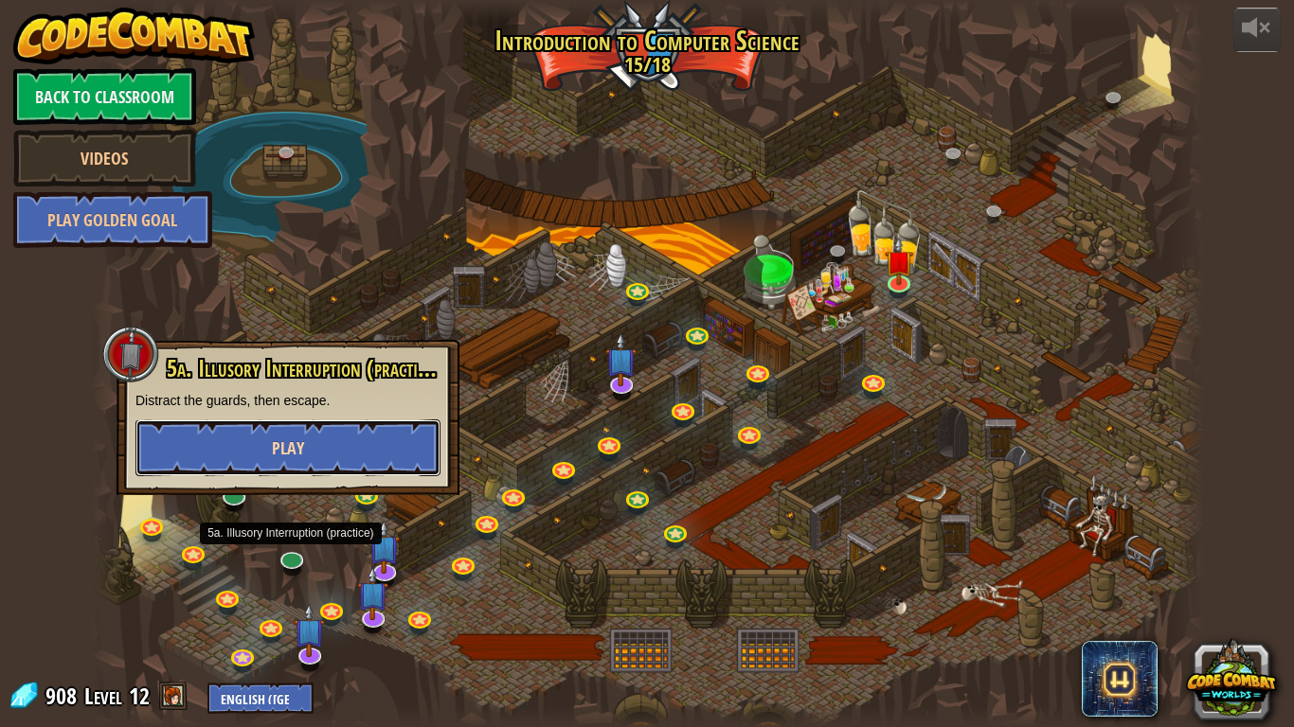
click at [286, 449] on span "Play" at bounding box center [288, 449] width 32 height 24
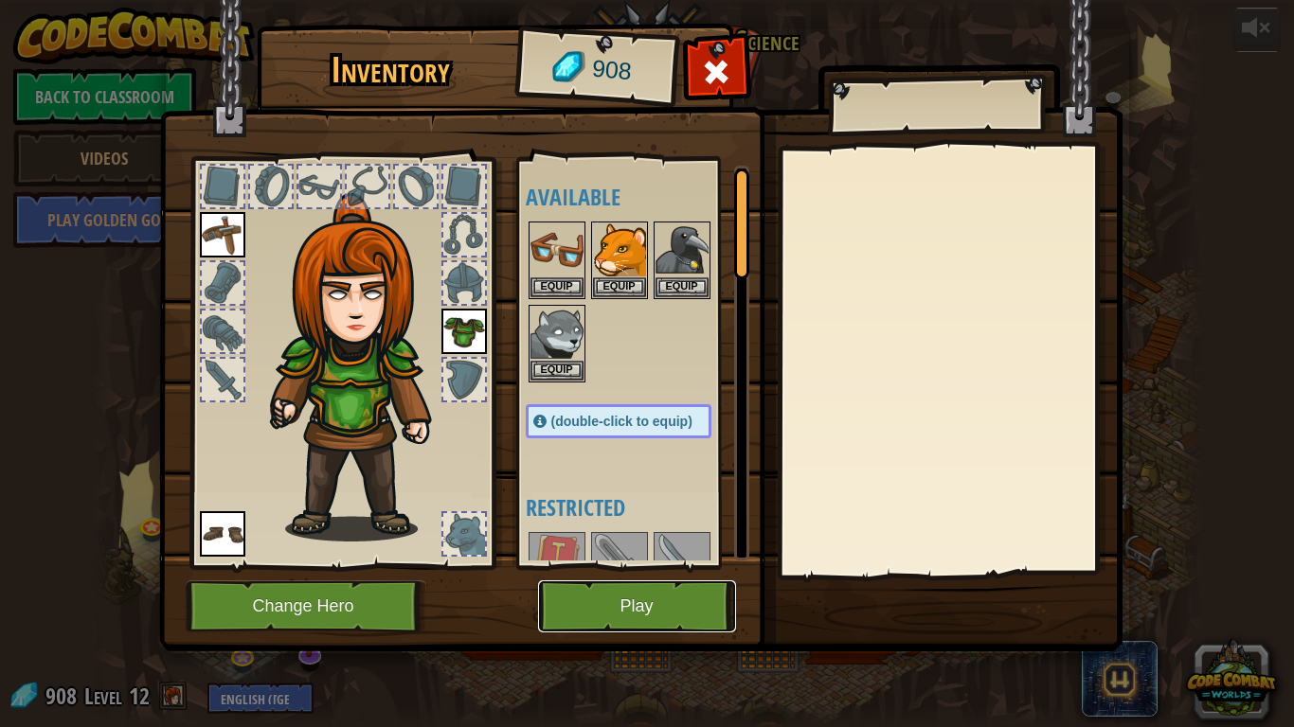
click at [573, 611] on button "Play" at bounding box center [637, 607] width 198 height 52
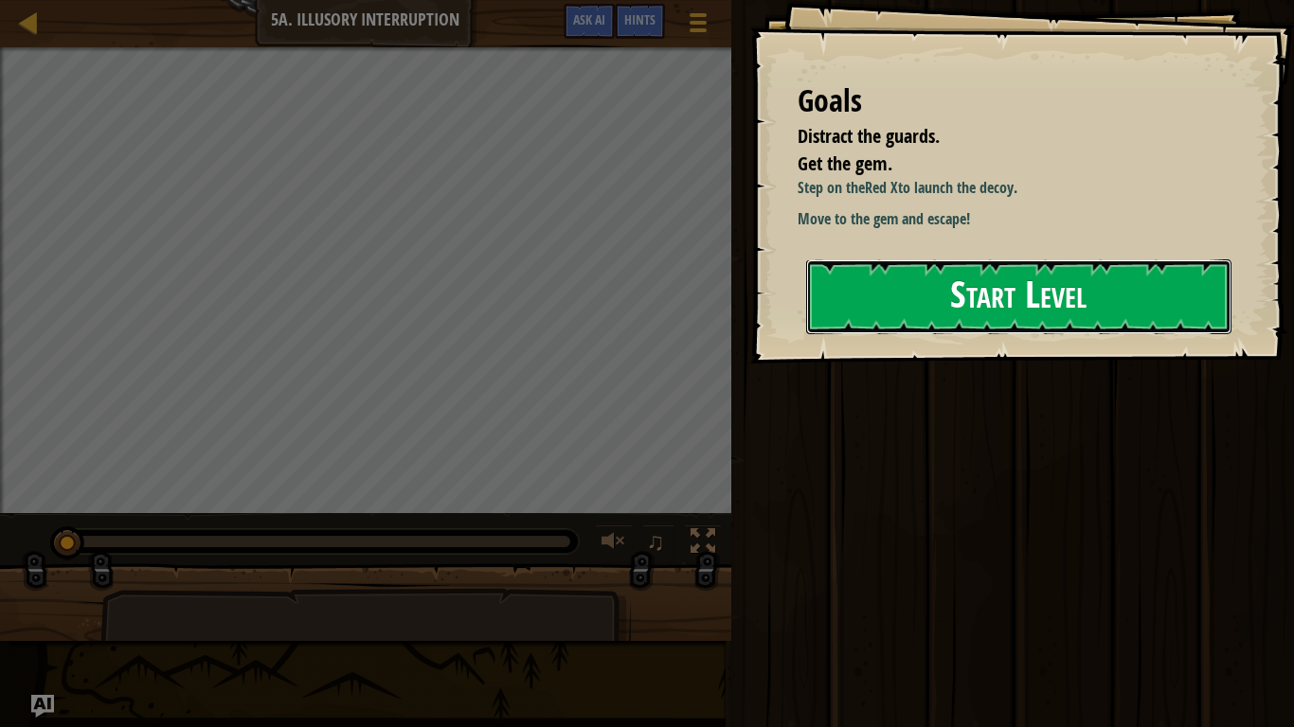
click at [836, 287] on button "Start Level" at bounding box center [1018, 297] width 425 height 75
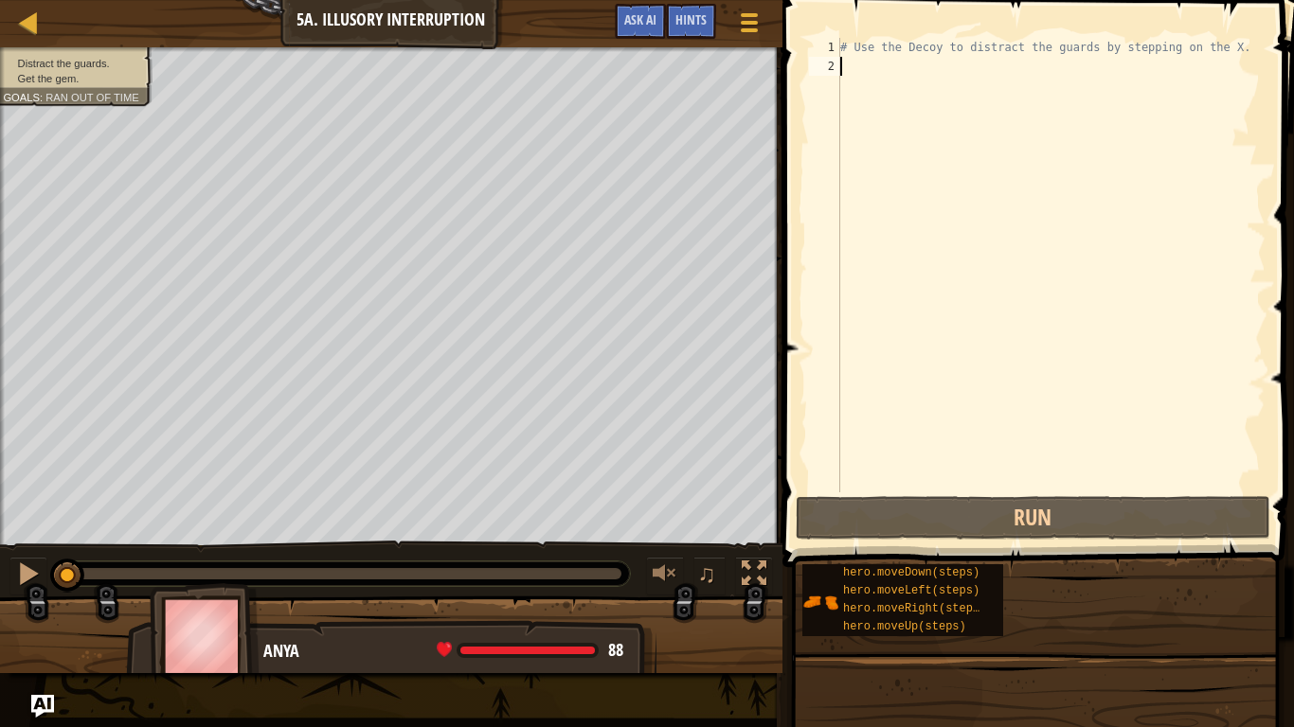
scroll to position [9, 0]
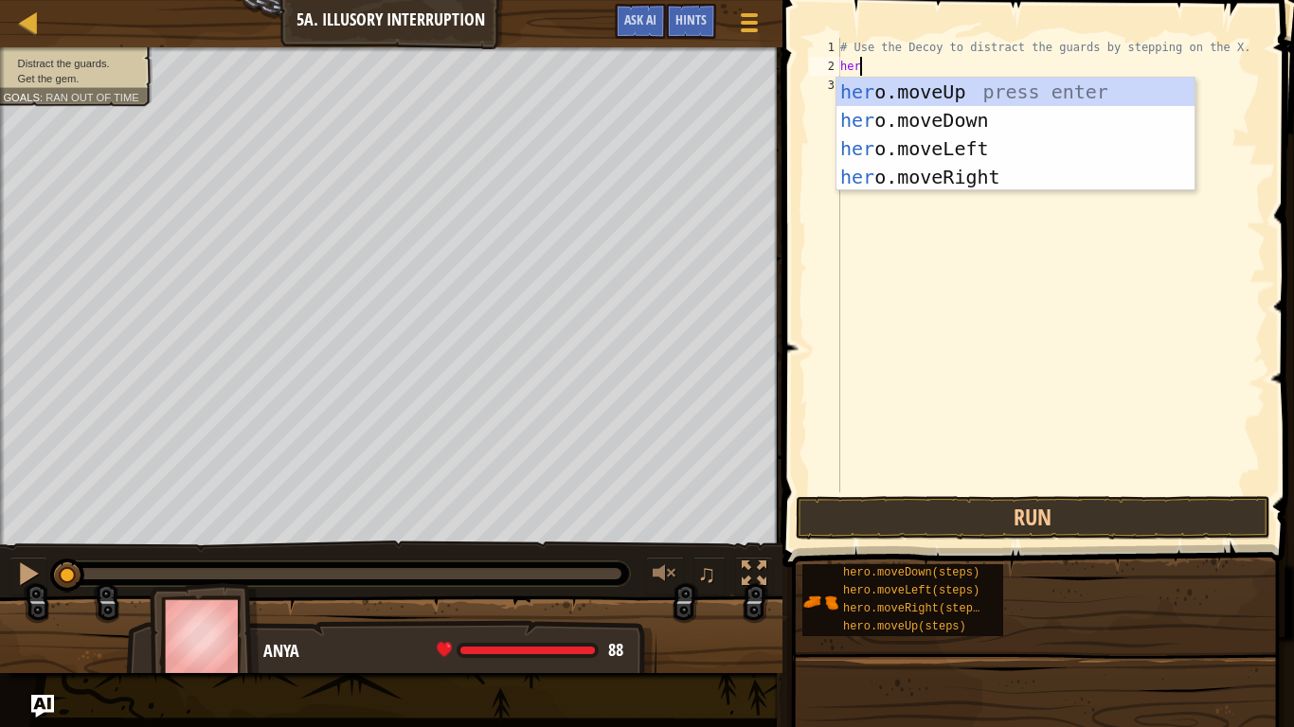
type textarea "hero"
click at [967, 178] on div "hero .moveUp press enter hero .moveDown press enter hero .moveLeft press enter …" at bounding box center [1015, 163] width 358 height 170
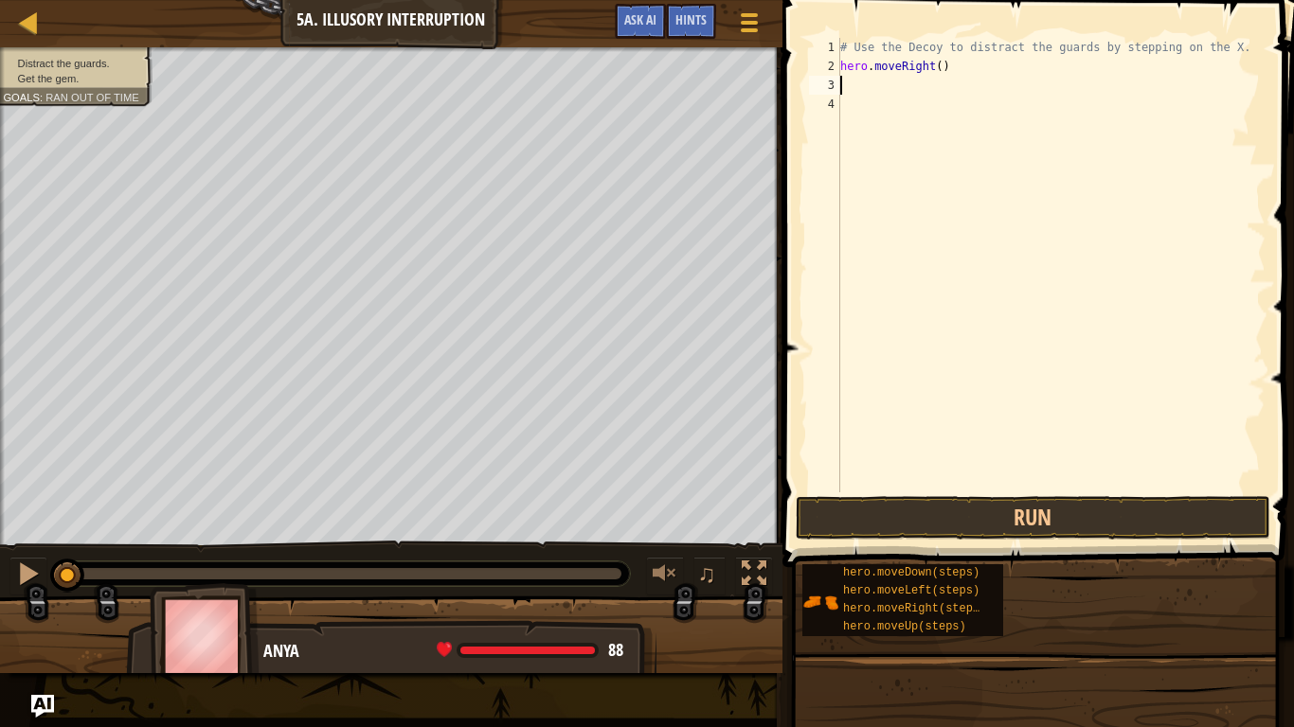
scroll to position [9, 0]
click at [686, 20] on span "Hints" at bounding box center [690, 19] width 31 height 18
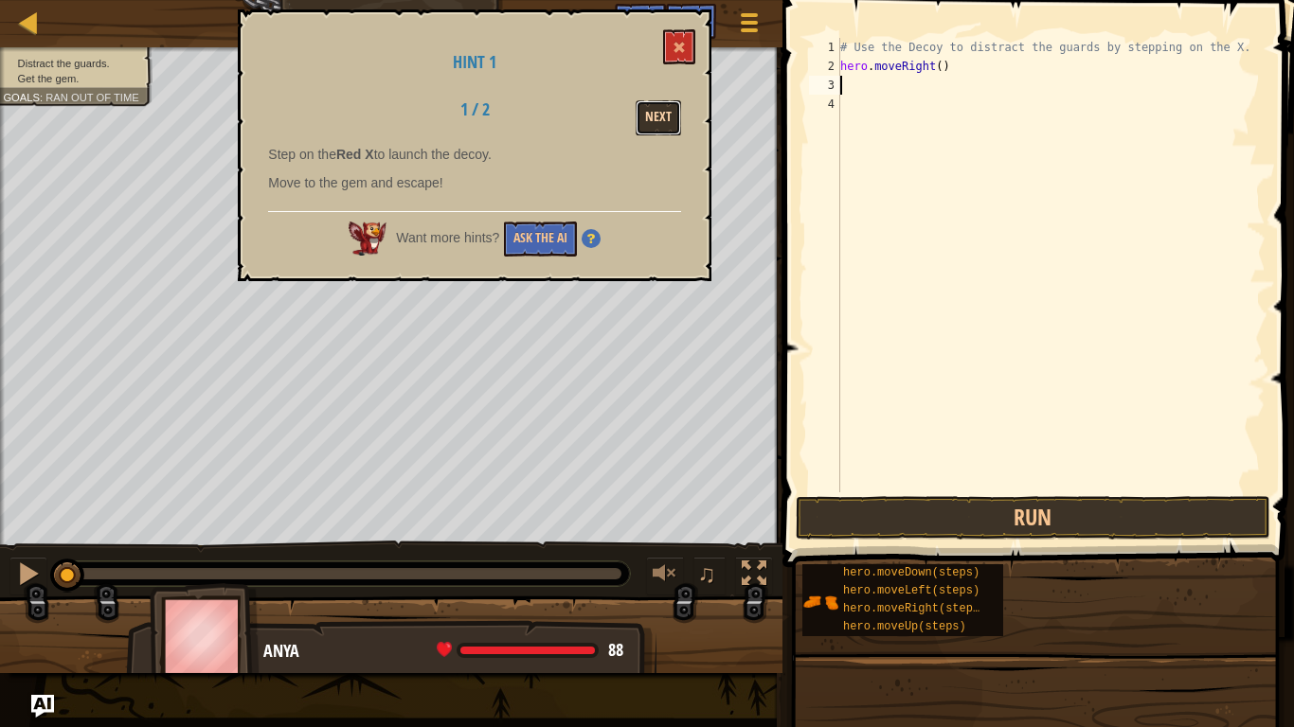
click at [656, 114] on button "Next" at bounding box center [658, 117] width 45 height 35
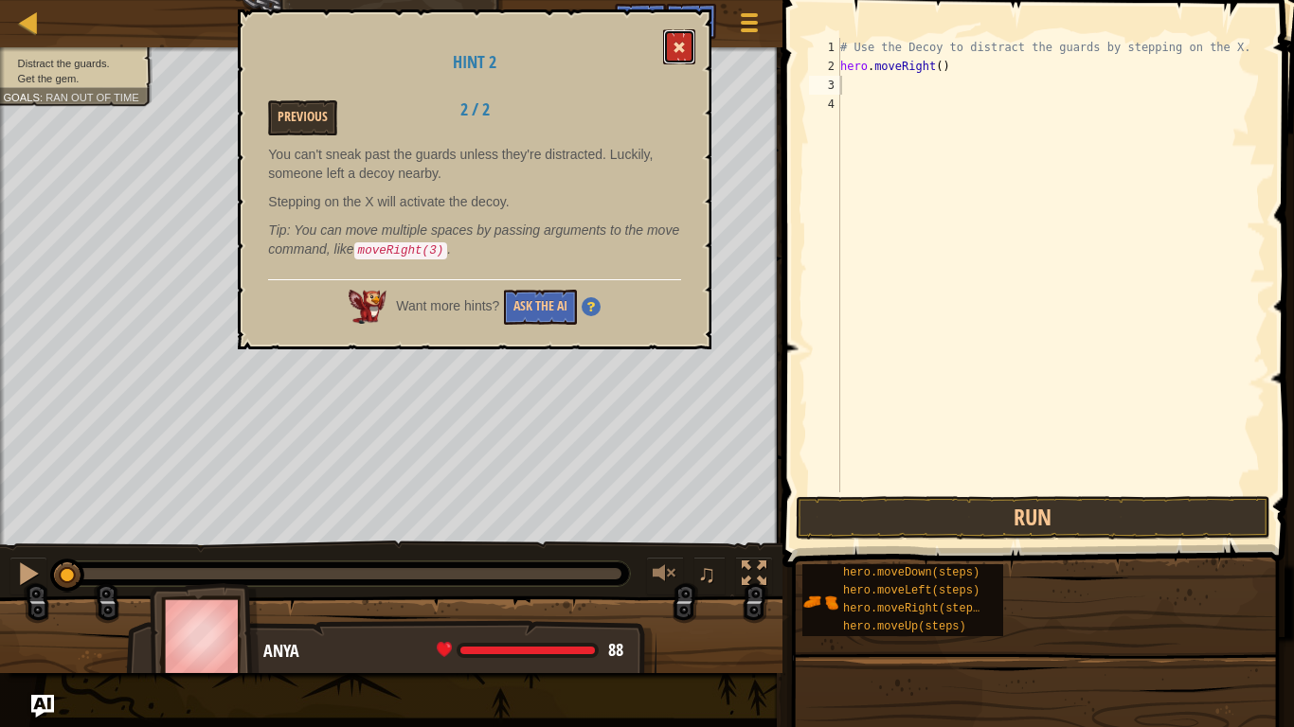
click at [676, 46] on span at bounding box center [678, 47] width 13 height 13
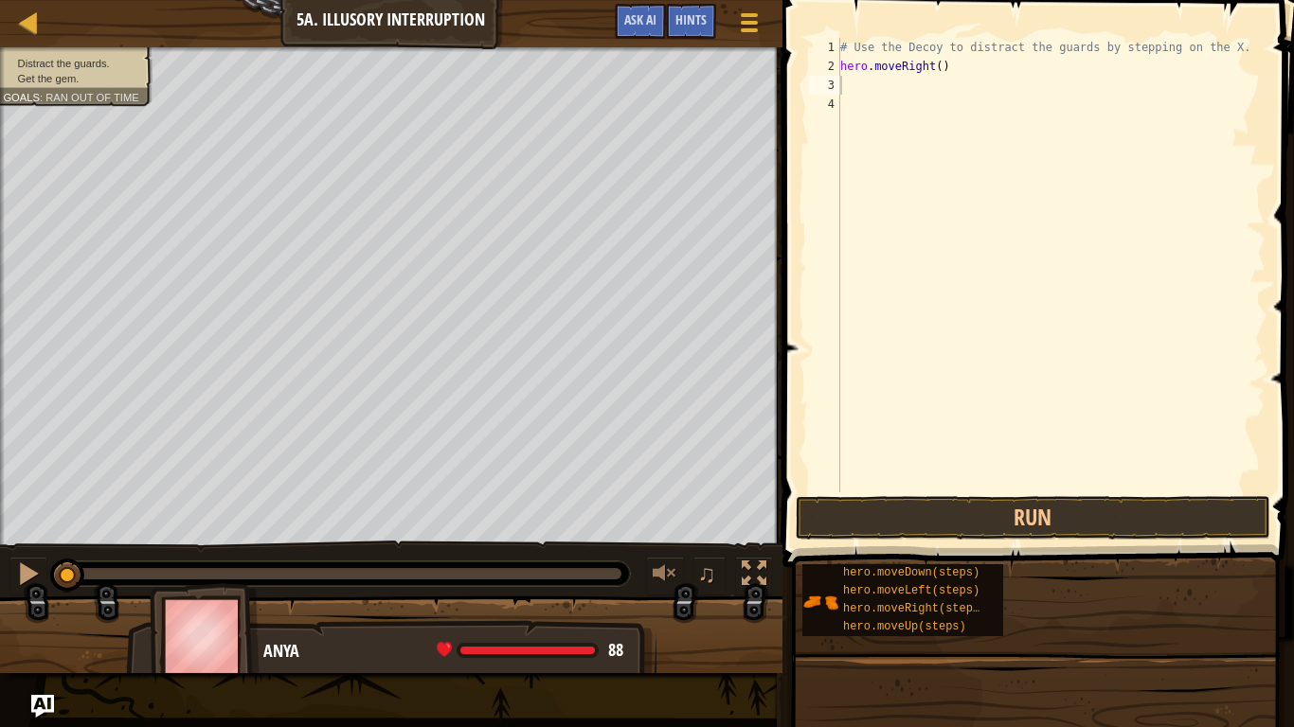
type textarea "hero.moveRight()"
click at [987, 67] on div "# Use the Decoy to distract the guards by stepping on the X. hero . moveRight (…" at bounding box center [1050, 284] width 429 height 493
click at [870, 90] on div "# Use the Decoy to distract the guards by stepping on the X. hero . moveRight (…" at bounding box center [1050, 284] width 429 height 493
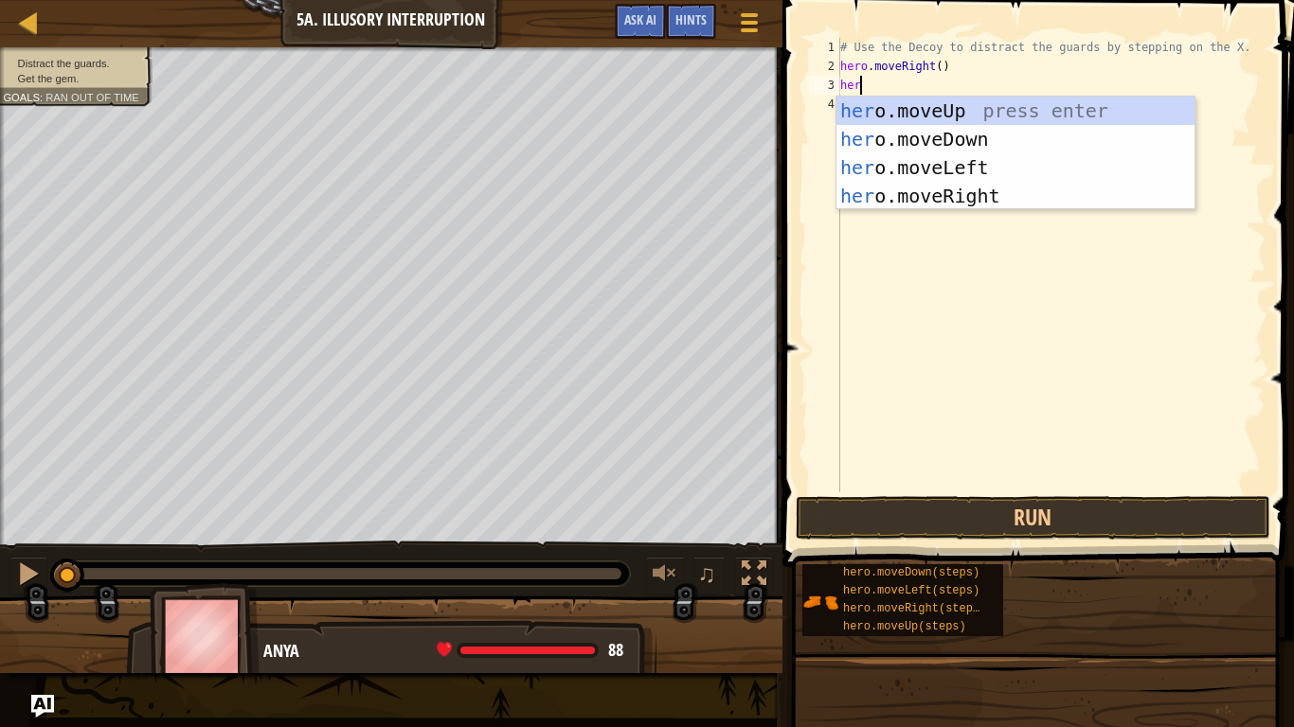
type textarea "hero"
click at [918, 139] on div "hero .moveUp press enter hero .moveDown press enter hero .moveLeft press enter …" at bounding box center [1015, 182] width 358 height 170
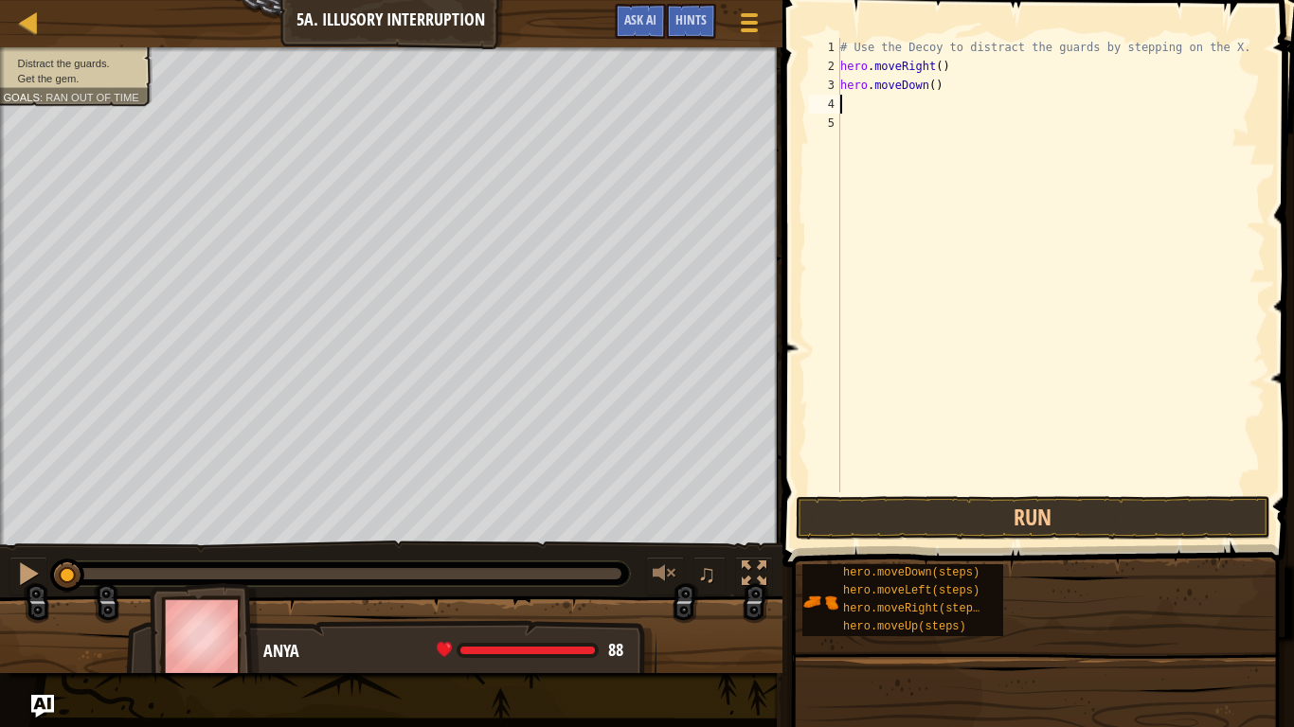
scroll to position [9, 0]
click at [932, 84] on div "# Use the Decoy to distract the guards by stepping on the X. hero . moveRight (…" at bounding box center [1050, 284] width 429 height 493
type textarea "hero.moveDown(2)"
click at [954, 521] on button "Run" at bounding box center [1033, 518] width 475 height 44
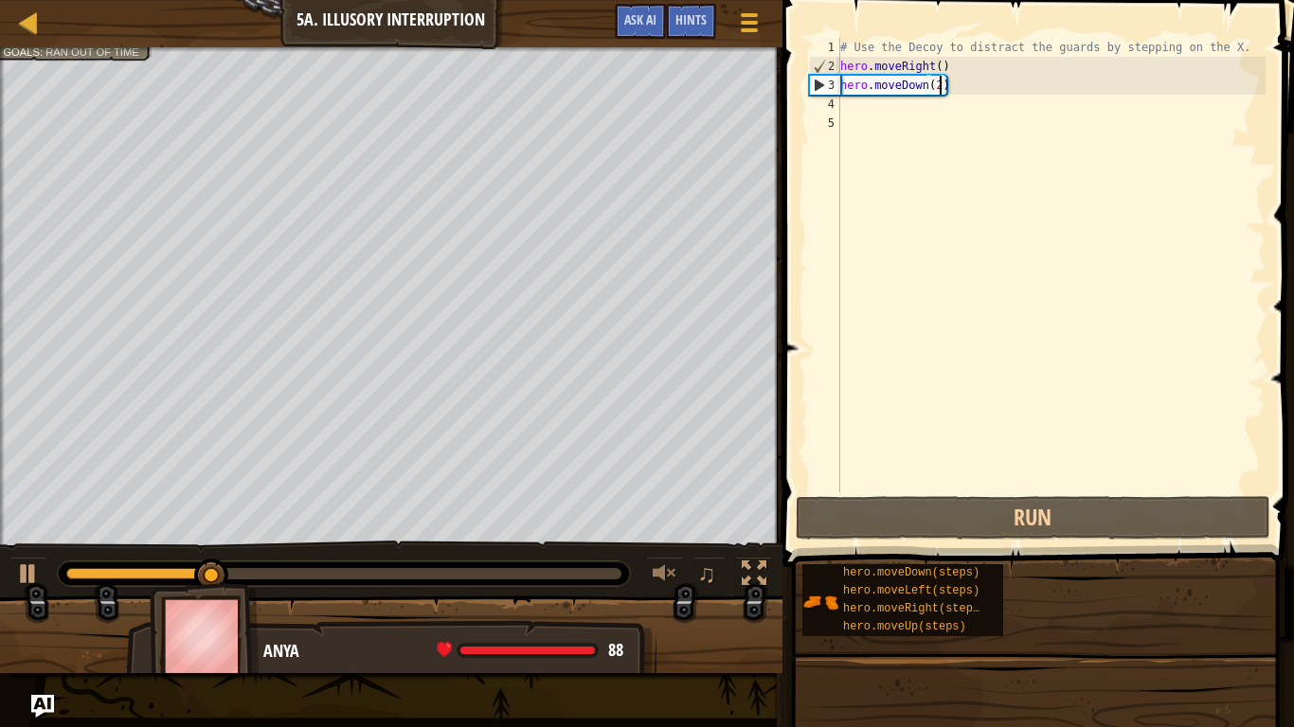
click at [873, 105] on div "# Use the Decoy to distract the guards by stepping on the X. hero . moveRight (…" at bounding box center [1050, 284] width 429 height 493
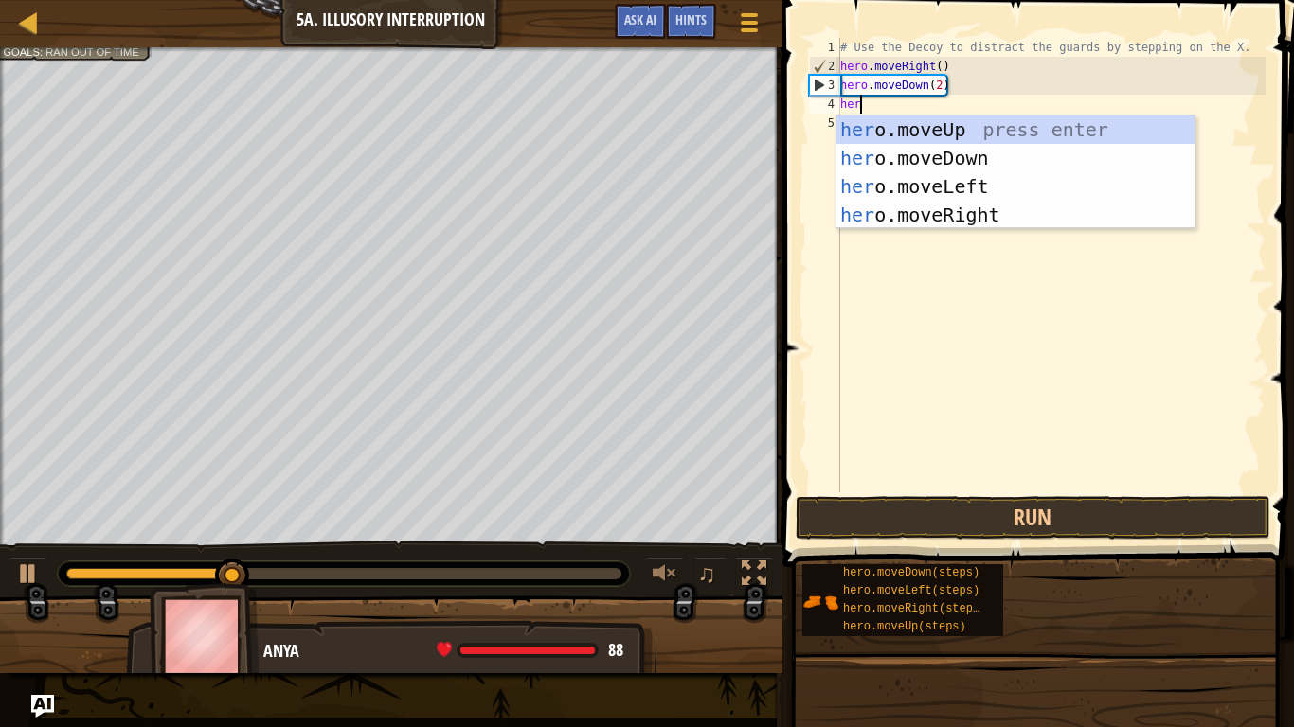
type textarea "hero"
click at [970, 130] on div "hero .moveUp press enter hero .moveDown press enter hero .moveLeft press enter …" at bounding box center [1015, 201] width 358 height 170
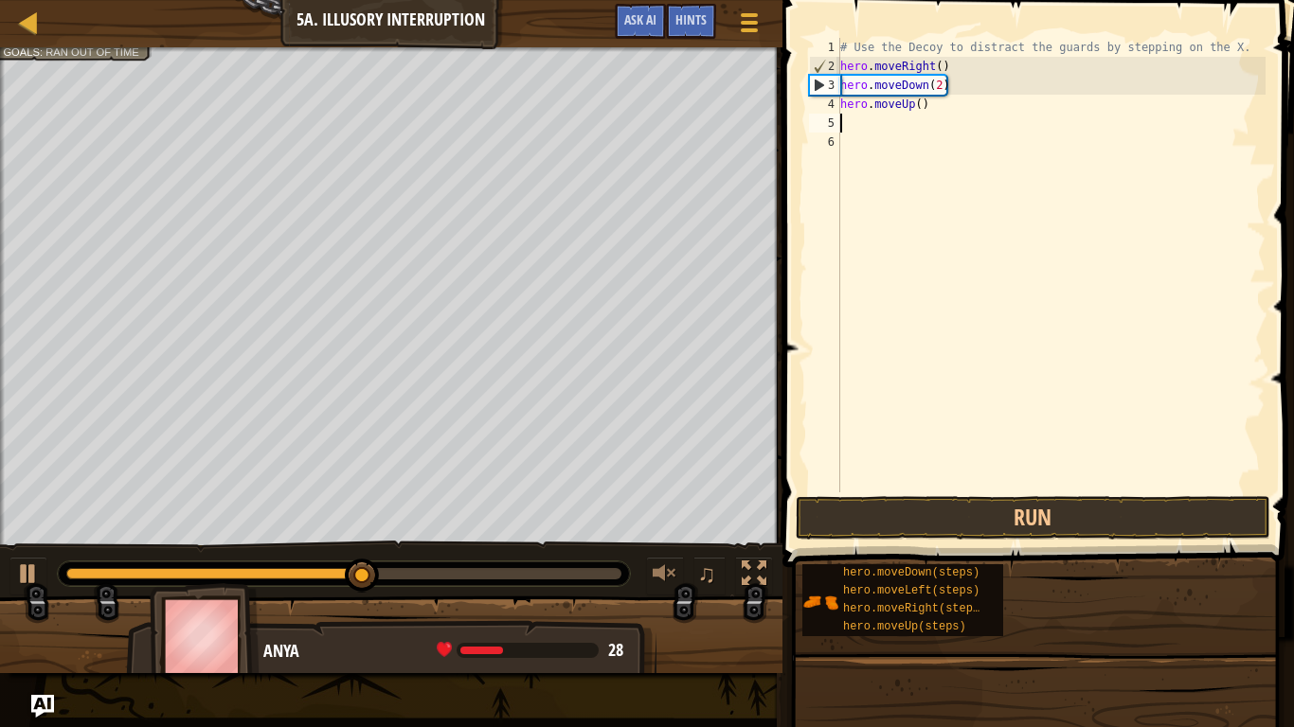
scroll to position [9, 0]
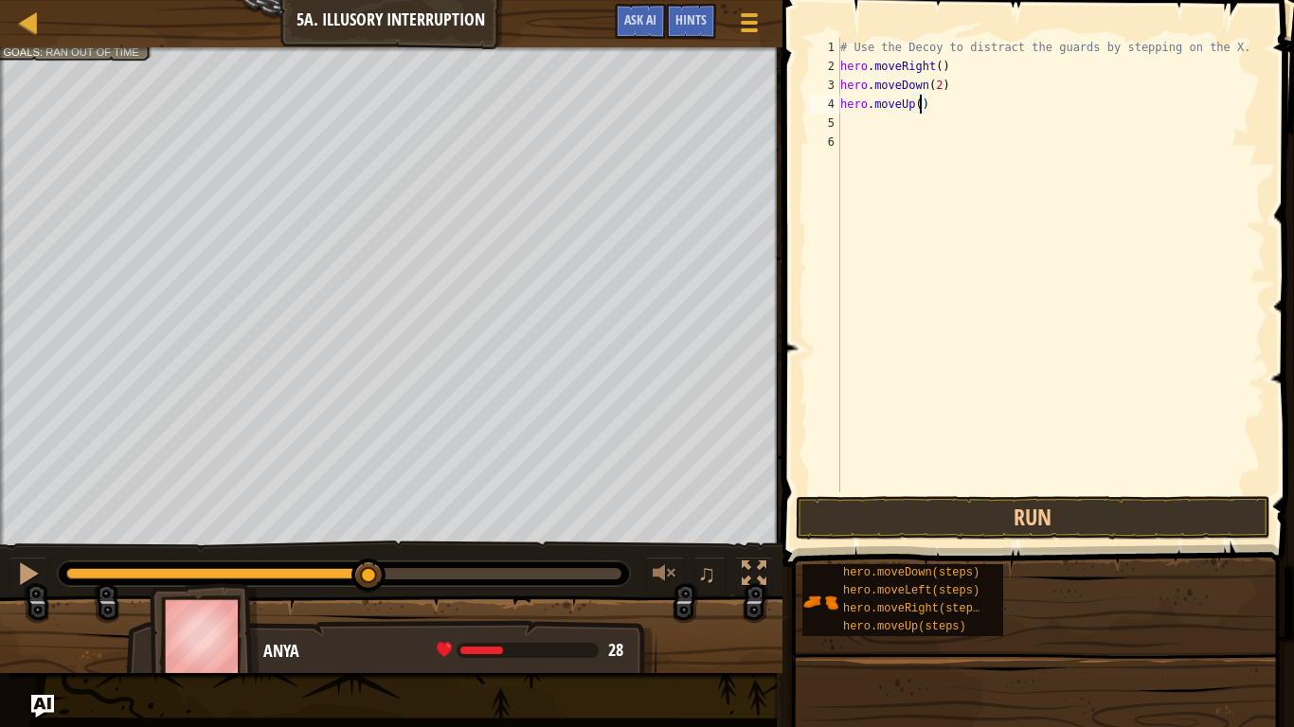
click at [918, 104] on div "# Use the Decoy to distract the guards by stepping on the X. hero . moveRight (…" at bounding box center [1050, 284] width 429 height 493
type textarea "hero.moveUp(2)"
click at [939, 511] on button "Run" at bounding box center [1033, 518] width 475 height 44
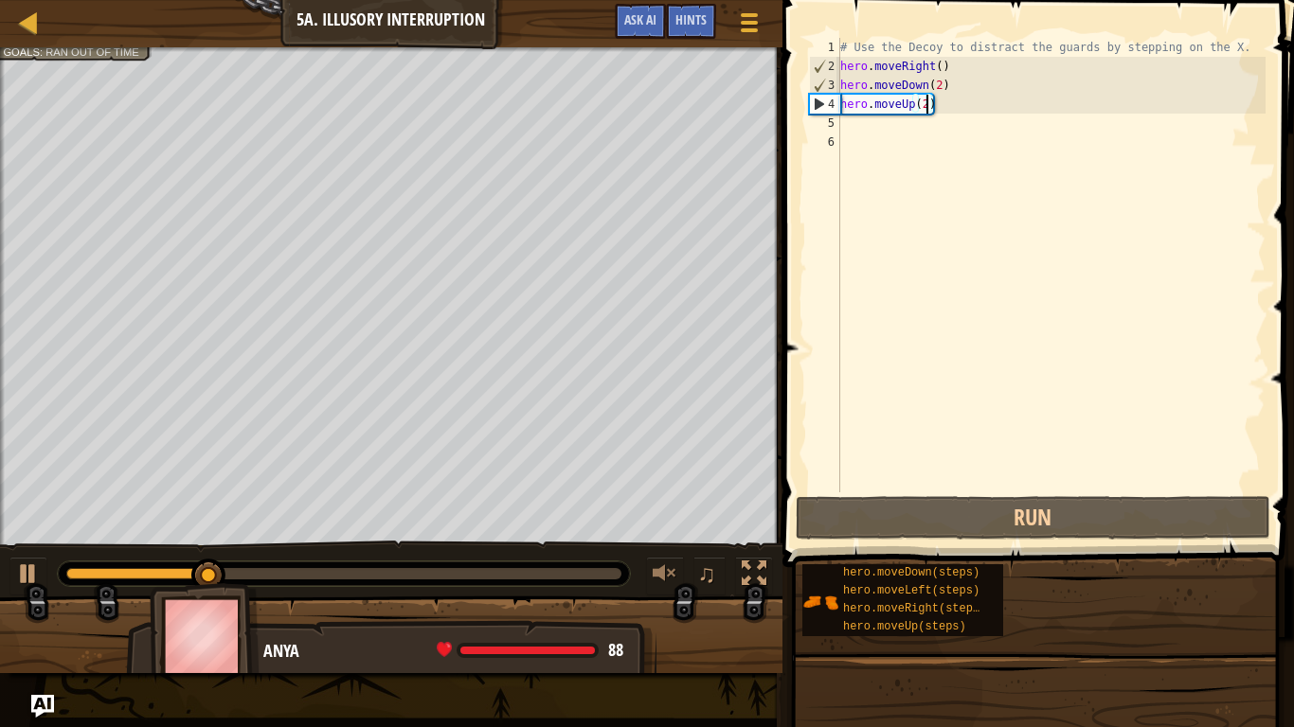
click at [873, 133] on div "# Use the Decoy to distract the guards by stepping on the X. hero . moveRight (…" at bounding box center [1050, 284] width 429 height 493
click at [873, 131] on div "# Use the Decoy to distract the guards by stepping on the X. hero . moveRight (…" at bounding box center [1050, 284] width 429 height 493
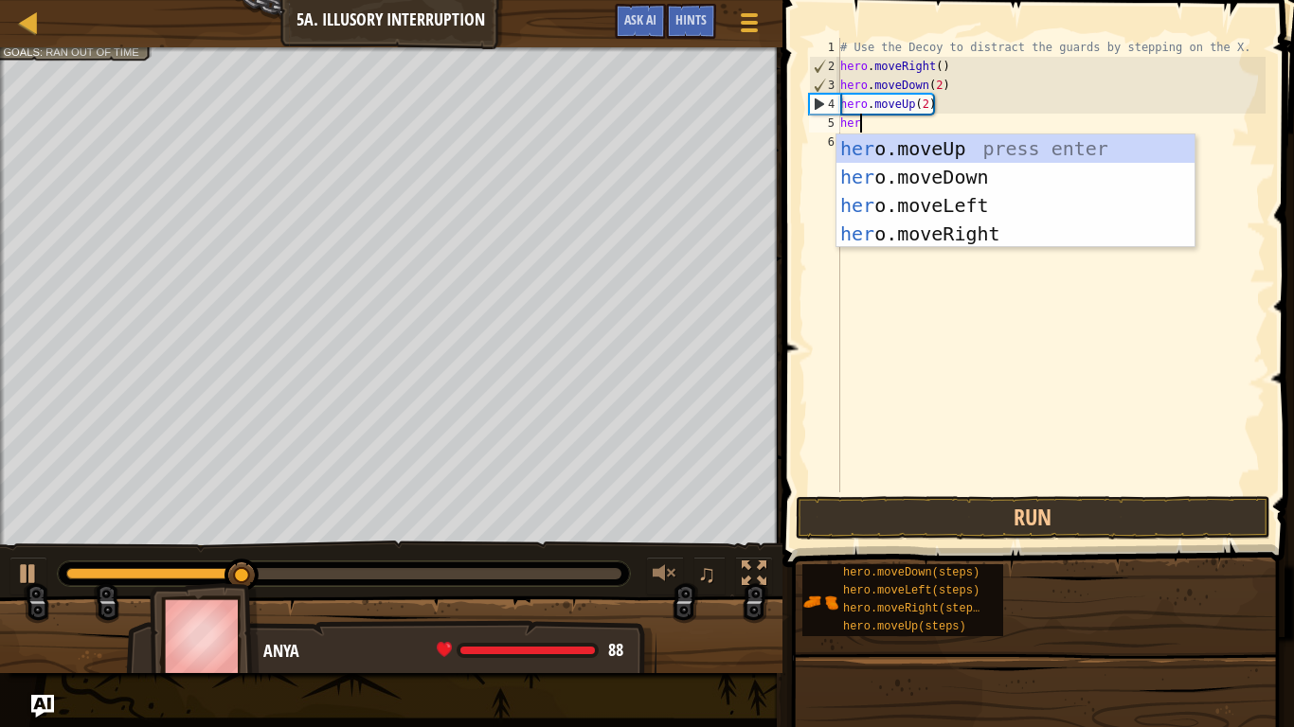
type textarea "hero"
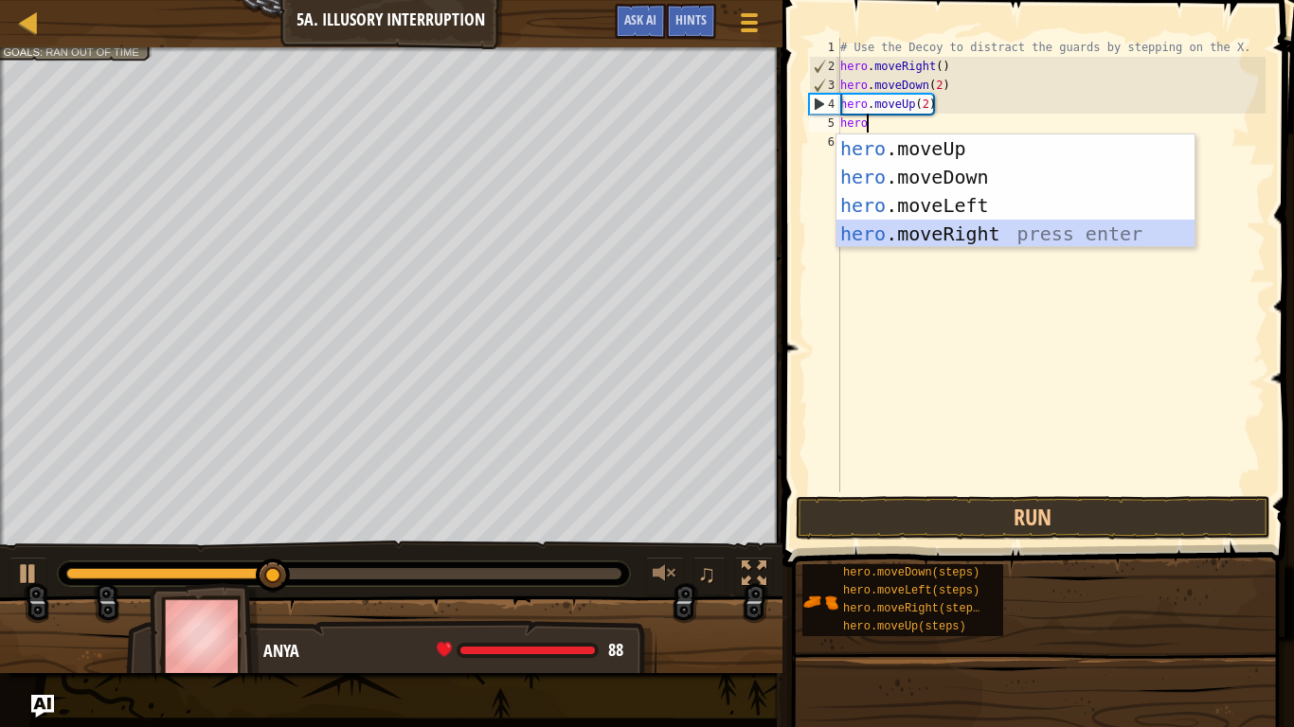
click at [964, 230] on div "hero .moveUp press enter hero .moveDown press enter hero .moveLeft press enter …" at bounding box center [1015, 219] width 358 height 170
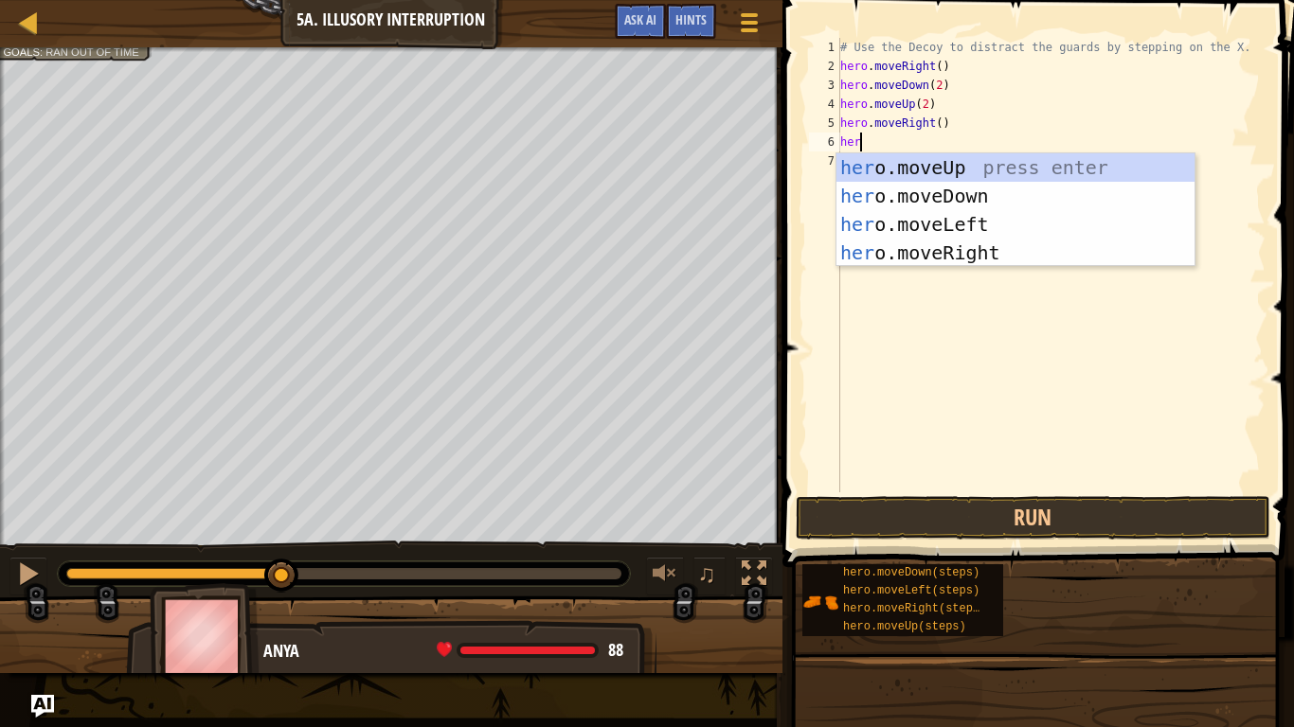
type textarea "hero"
click at [978, 245] on div "hero .moveUp press enter hero .moveDown press enter hero .moveLeft press enter …" at bounding box center [1015, 238] width 358 height 170
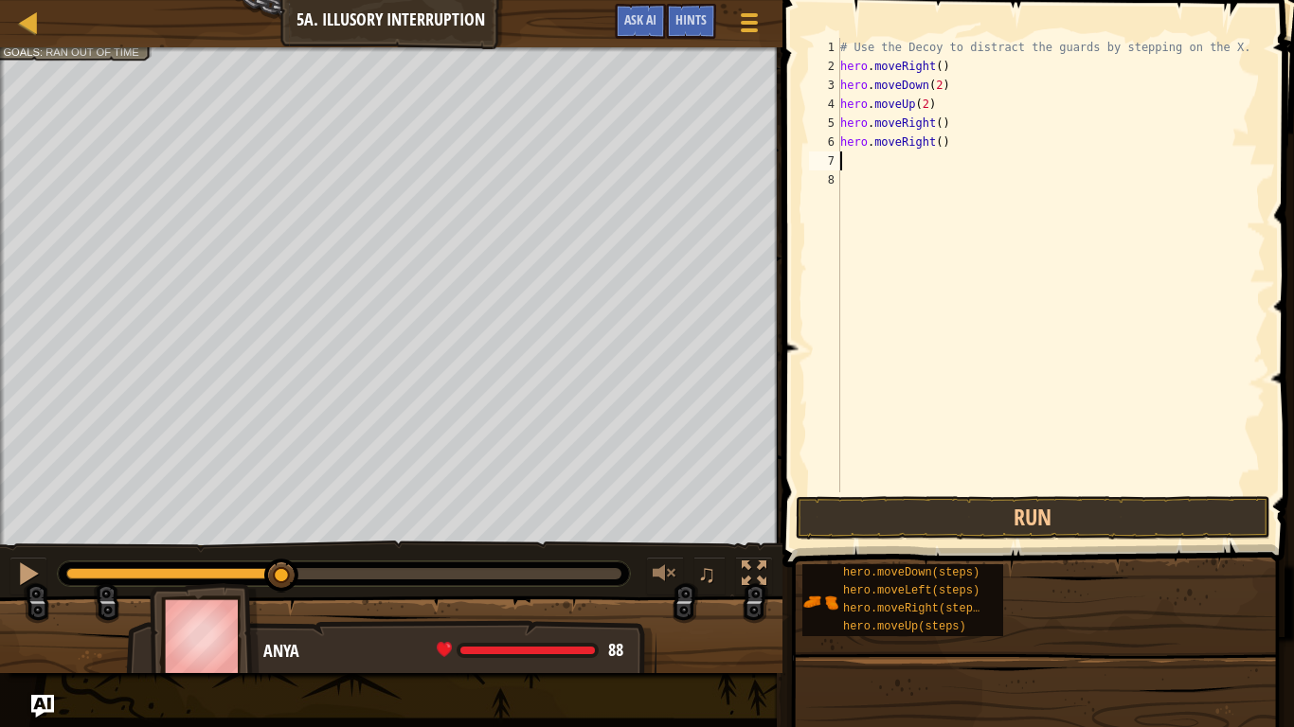
scroll to position [9, 0]
click at [939, 141] on div "# Use the Decoy to distract the guards by stepping on the X. hero . moveRight (…" at bounding box center [1050, 284] width 429 height 493
type textarea "hero.moveRight(3)"
click at [1065, 520] on button "Run" at bounding box center [1033, 518] width 475 height 44
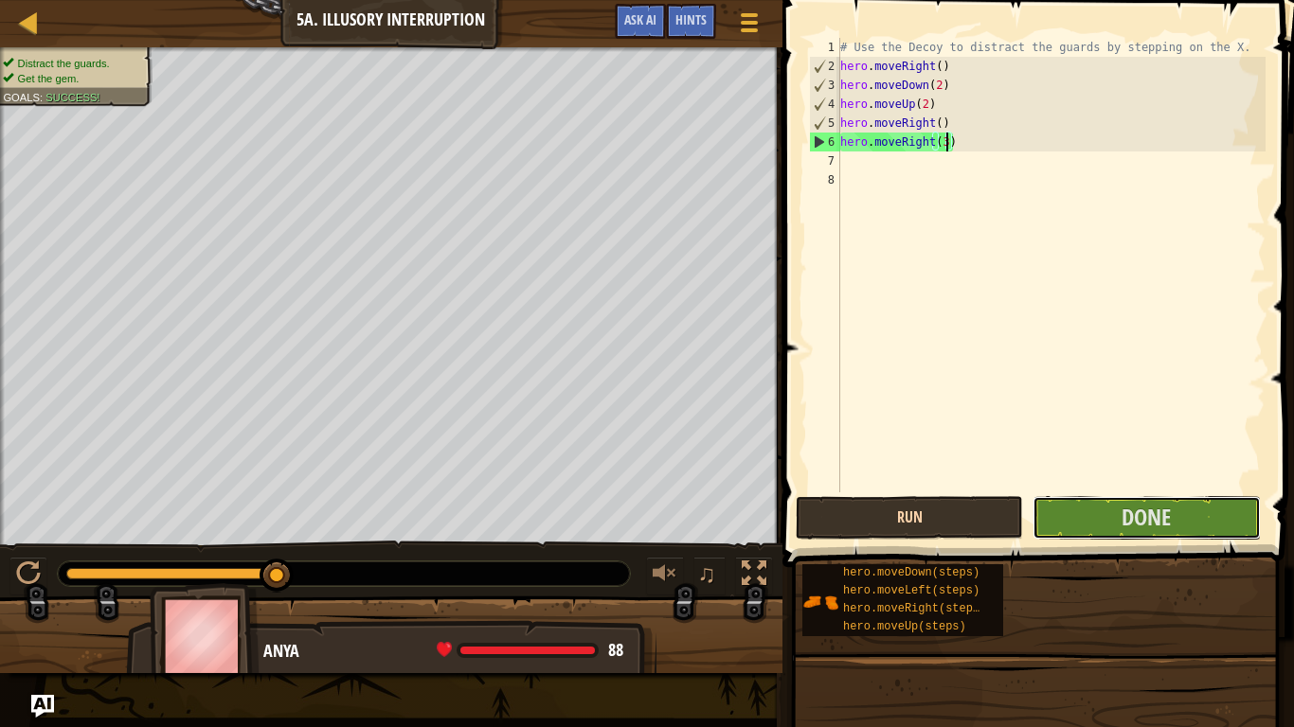
click at [1065, 520] on button "Done" at bounding box center [1145, 518] width 227 height 44
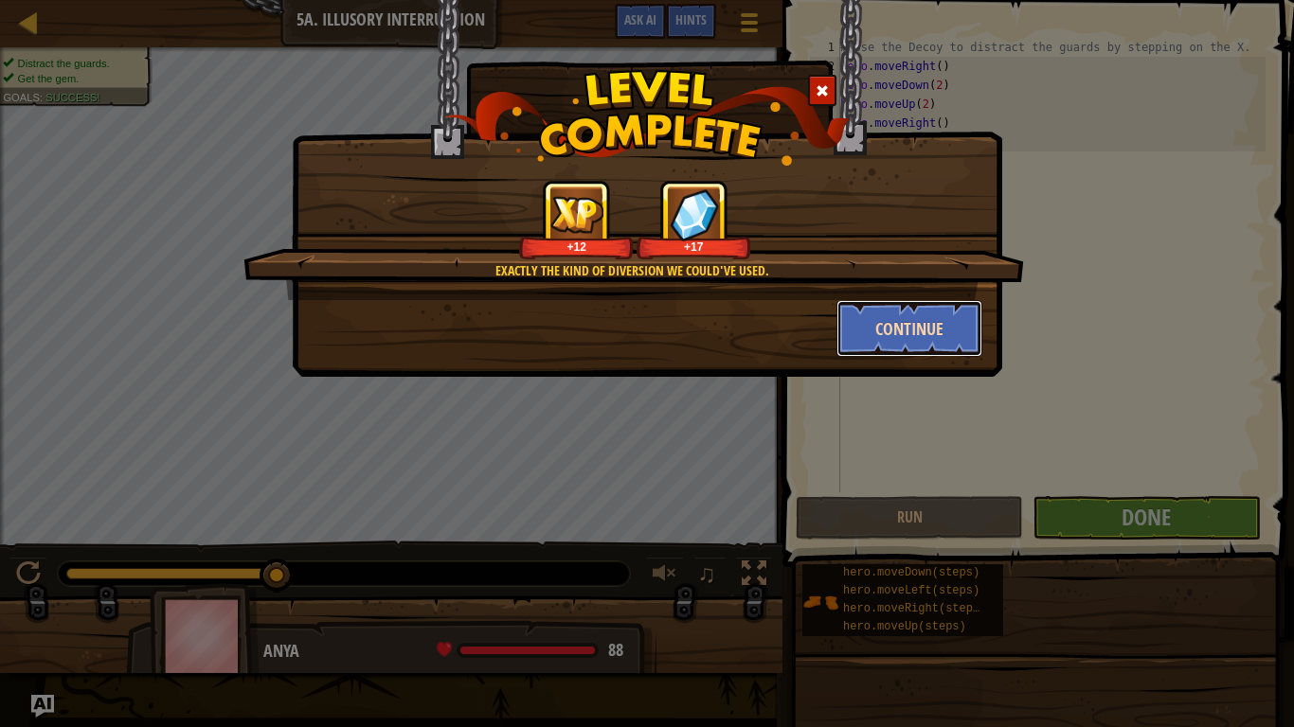
click at [927, 315] on button "Continue" at bounding box center [909, 328] width 147 height 57
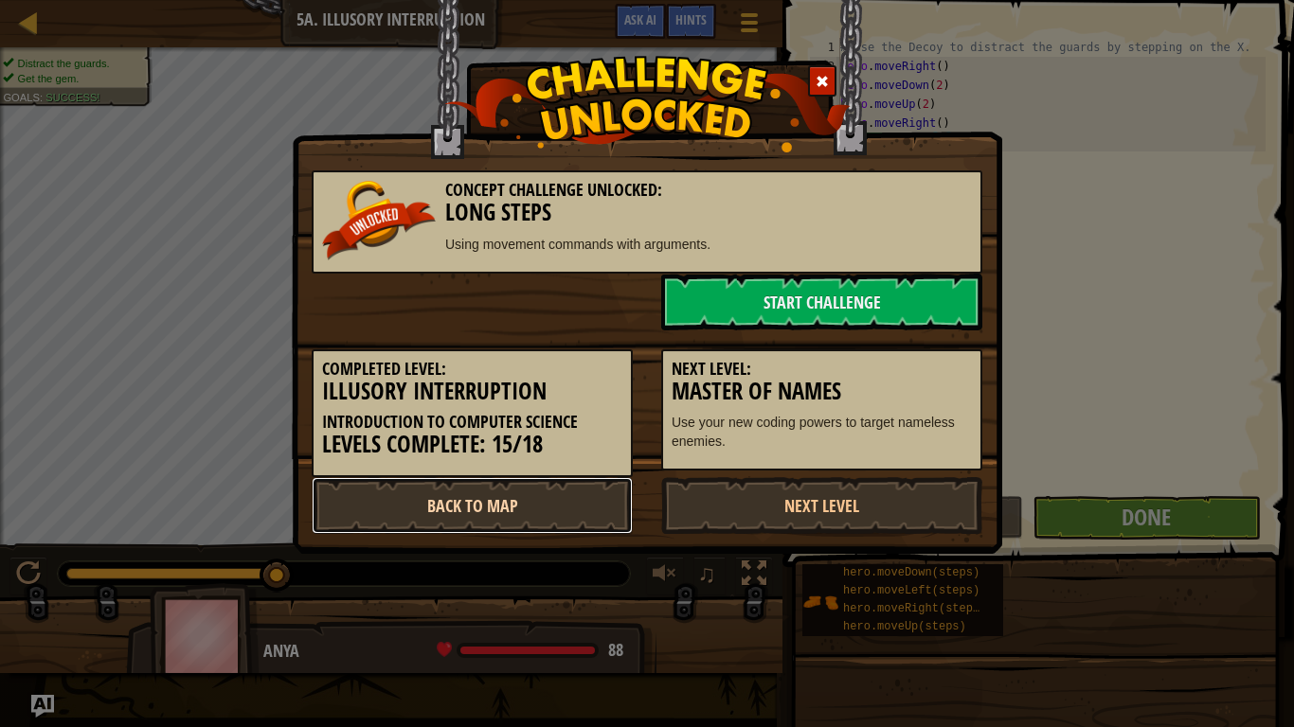
click at [511, 503] on link "Back to Map" at bounding box center [472, 505] width 321 height 57
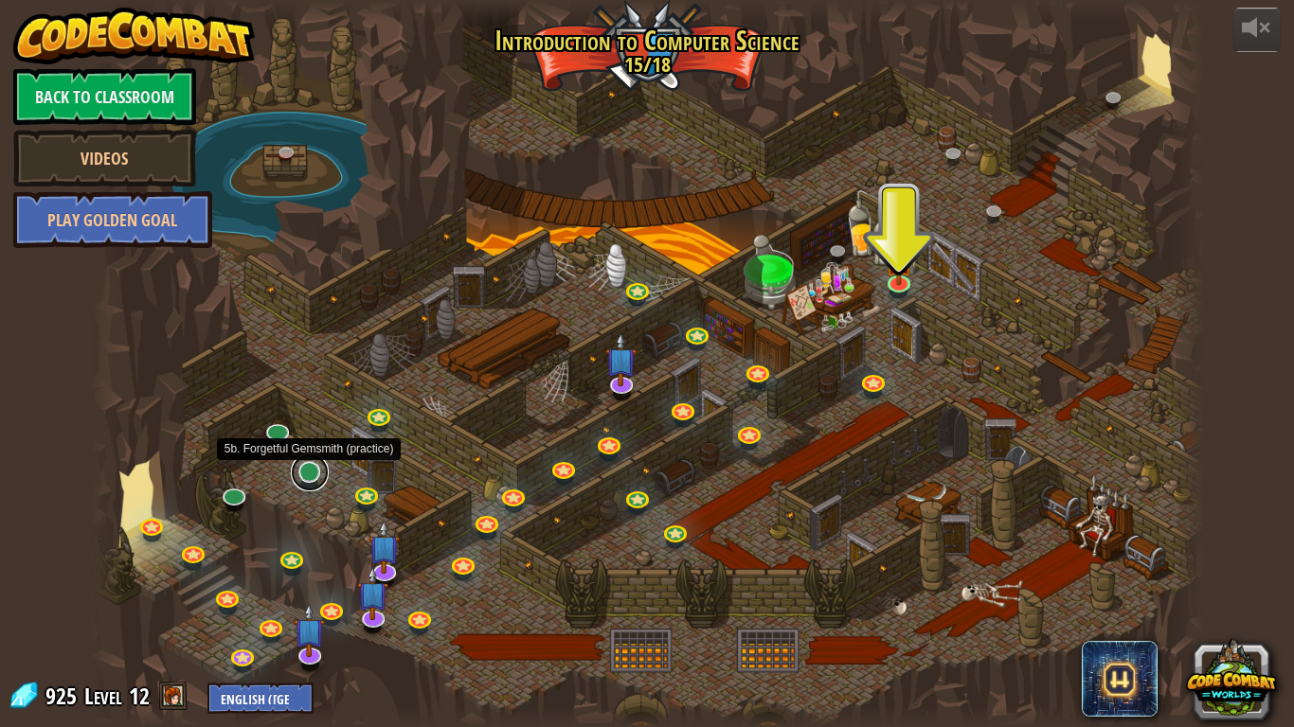
click at [305, 475] on link at bounding box center [310, 473] width 38 height 38
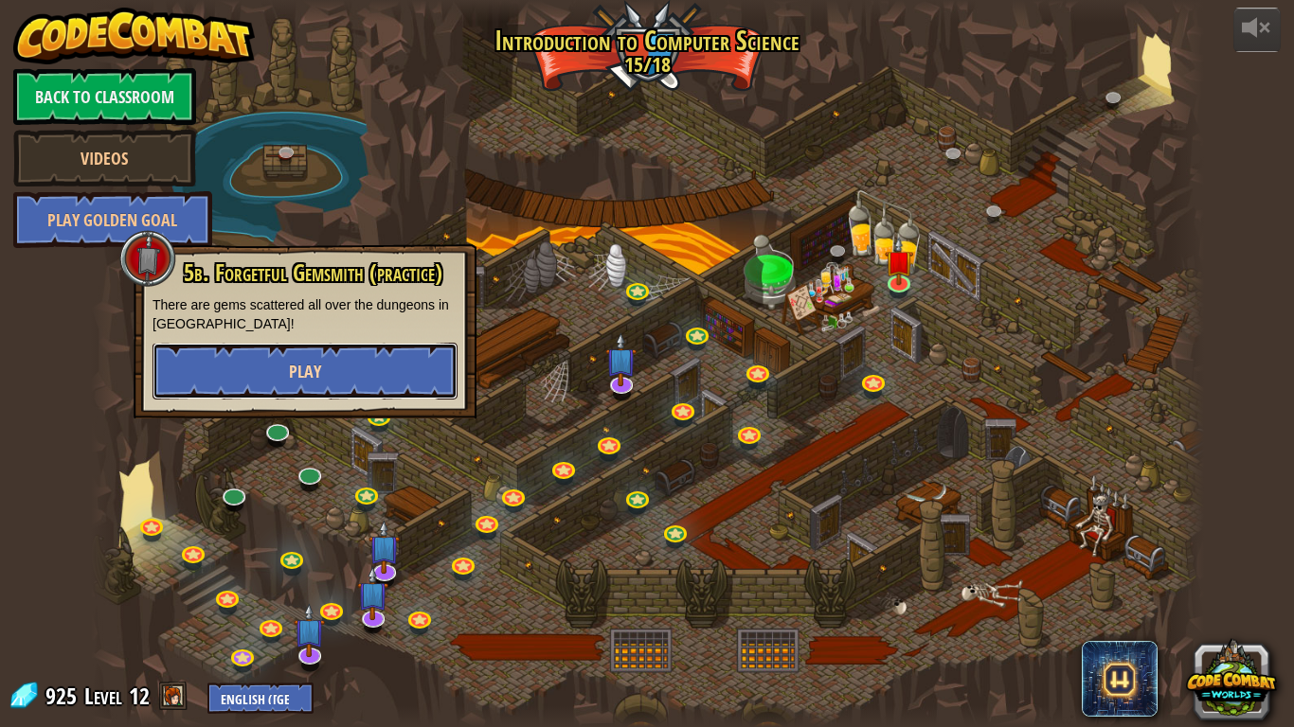
click at [270, 357] on button "Play" at bounding box center [304, 371] width 305 height 57
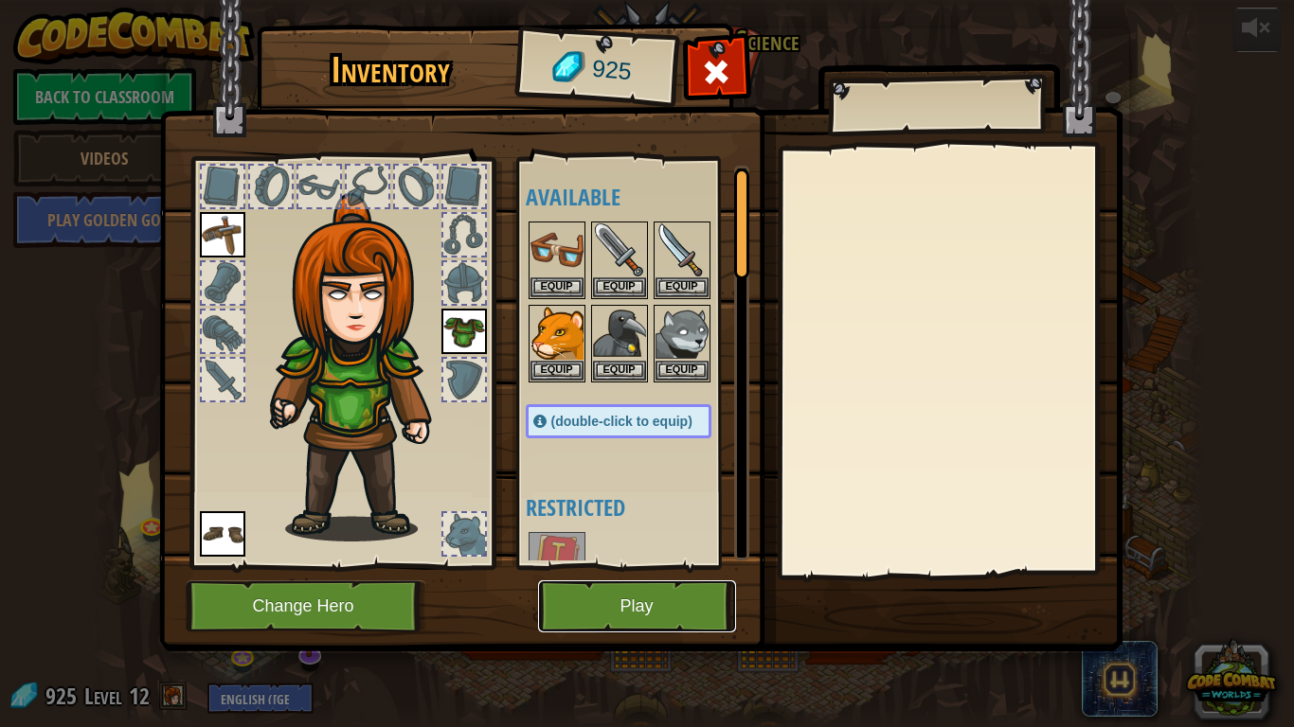
click at [596, 600] on button "Play" at bounding box center [637, 607] width 198 height 52
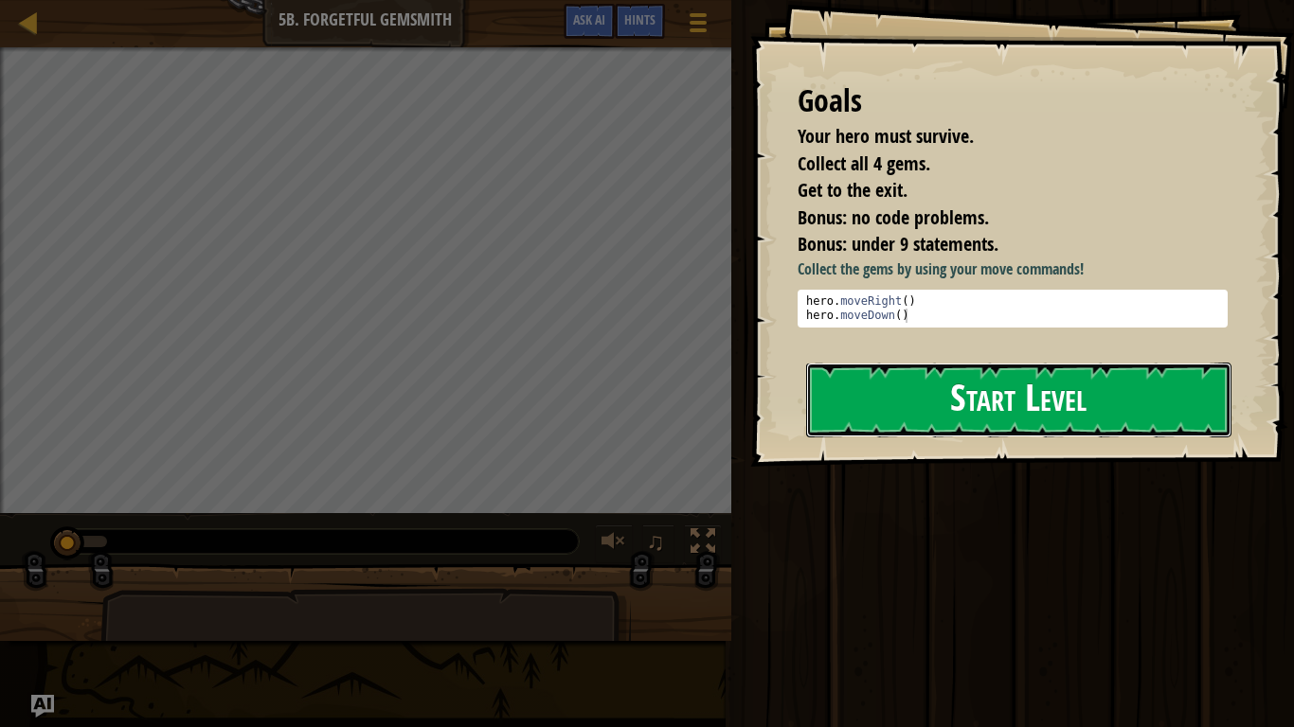
click at [902, 412] on button "Start Level" at bounding box center [1018, 400] width 425 height 75
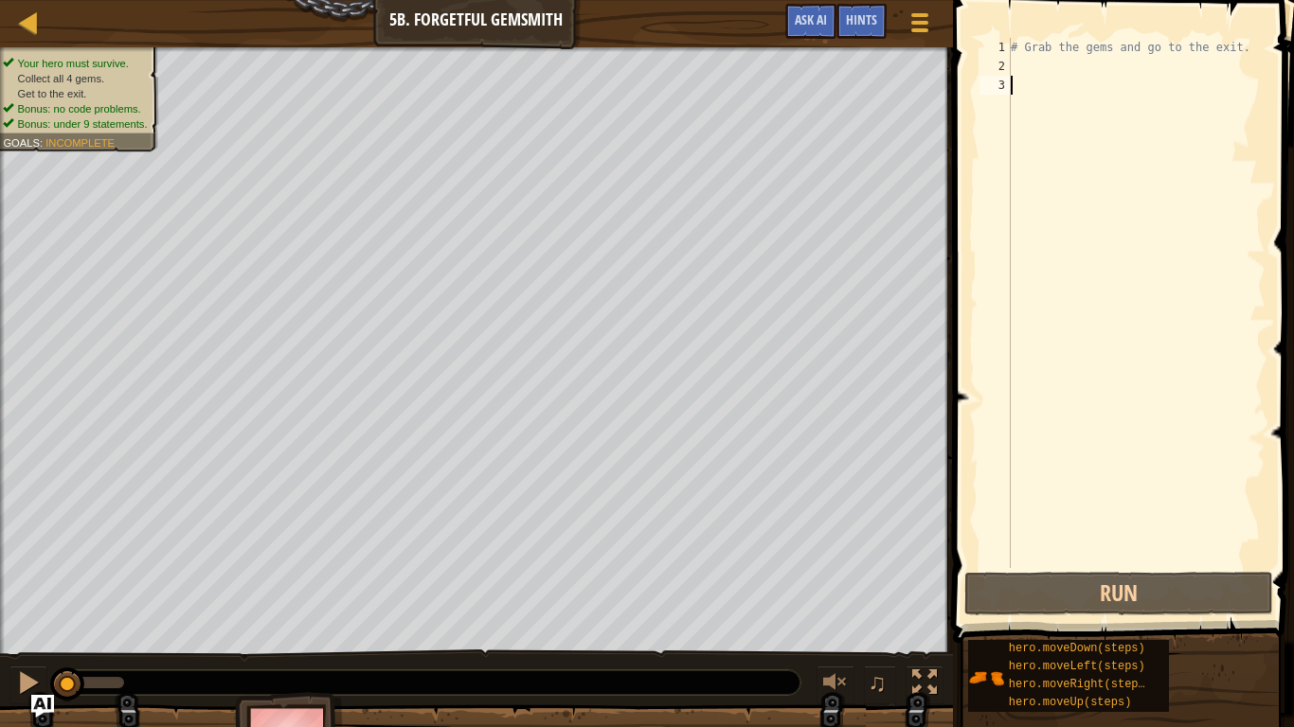
scroll to position [9, 0]
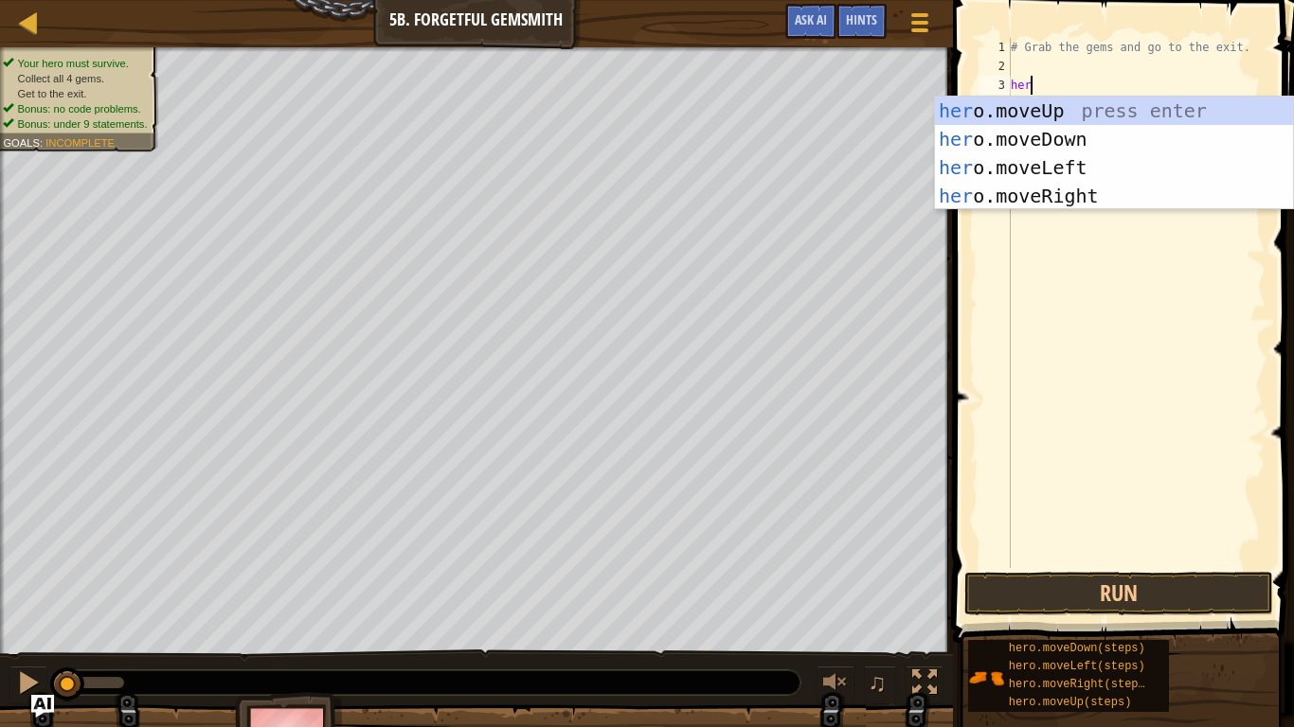
type textarea "hero"
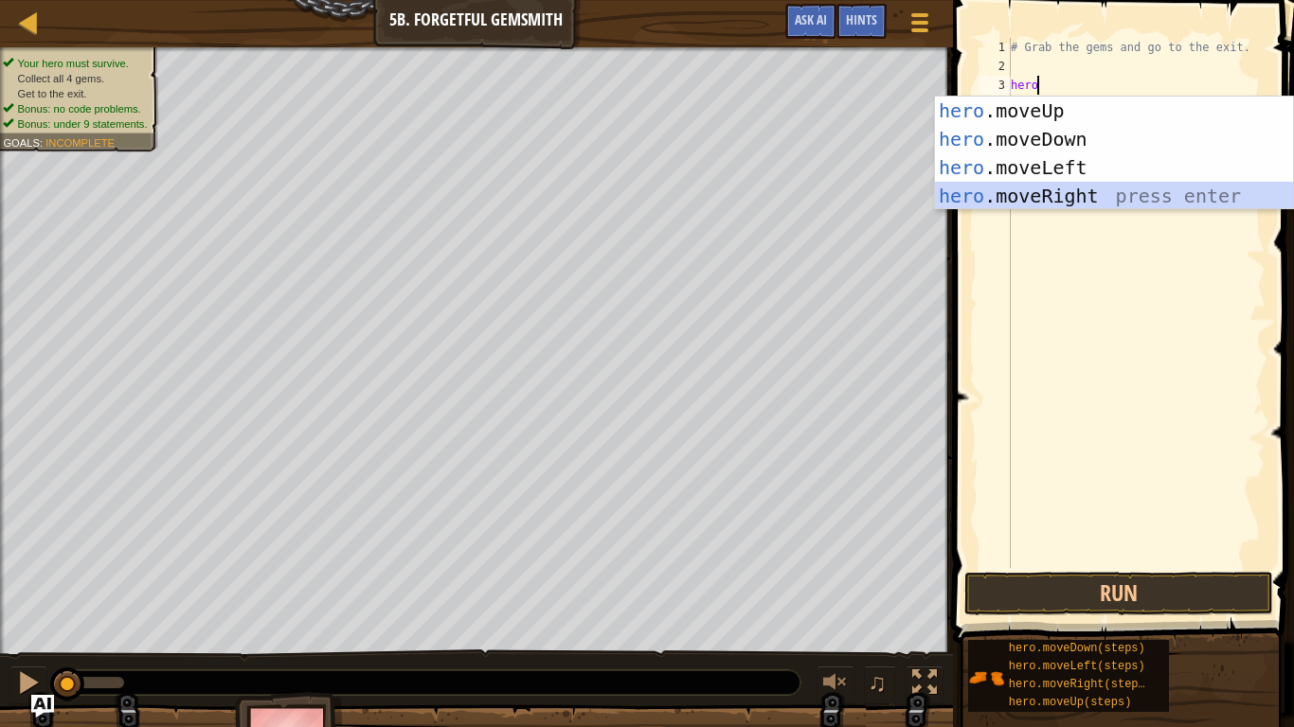
click at [1054, 202] on div "hero .moveUp press enter hero .moveDown press enter hero .moveLeft press enter …" at bounding box center [1114, 182] width 358 height 170
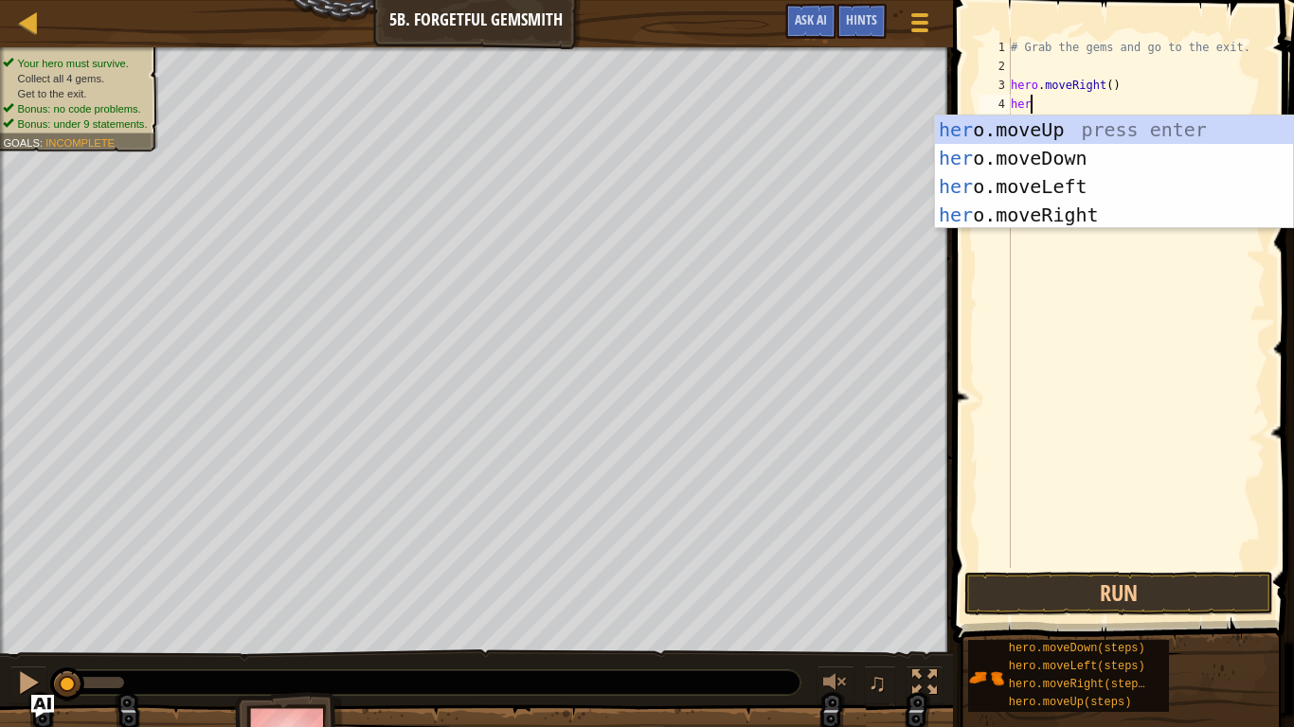
type textarea "hero"
click at [1070, 151] on div "hero .moveUp press enter hero .moveDown press enter hero .moveLeft press enter …" at bounding box center [1114, 201] width 358 height 170
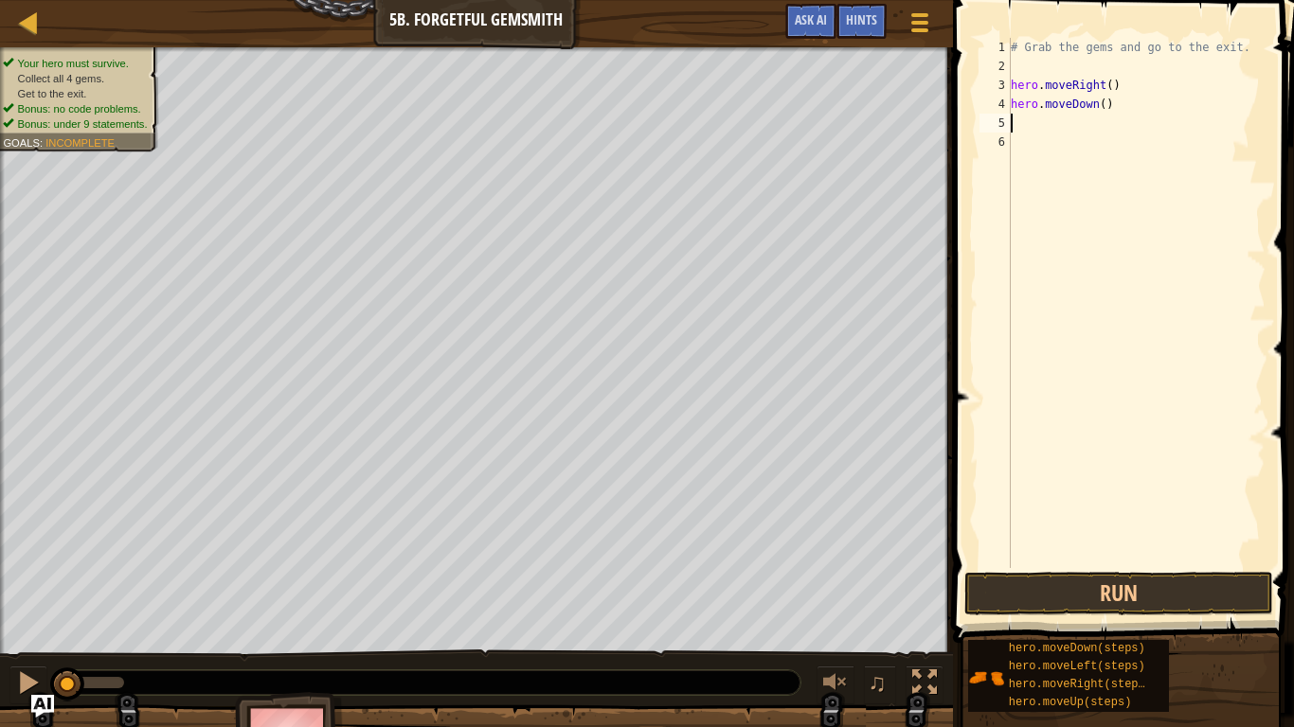
scroll to position [9, 0]
click at [1042, 586] on button "Run" at bounding box center [1118, 594] width 309 height 44
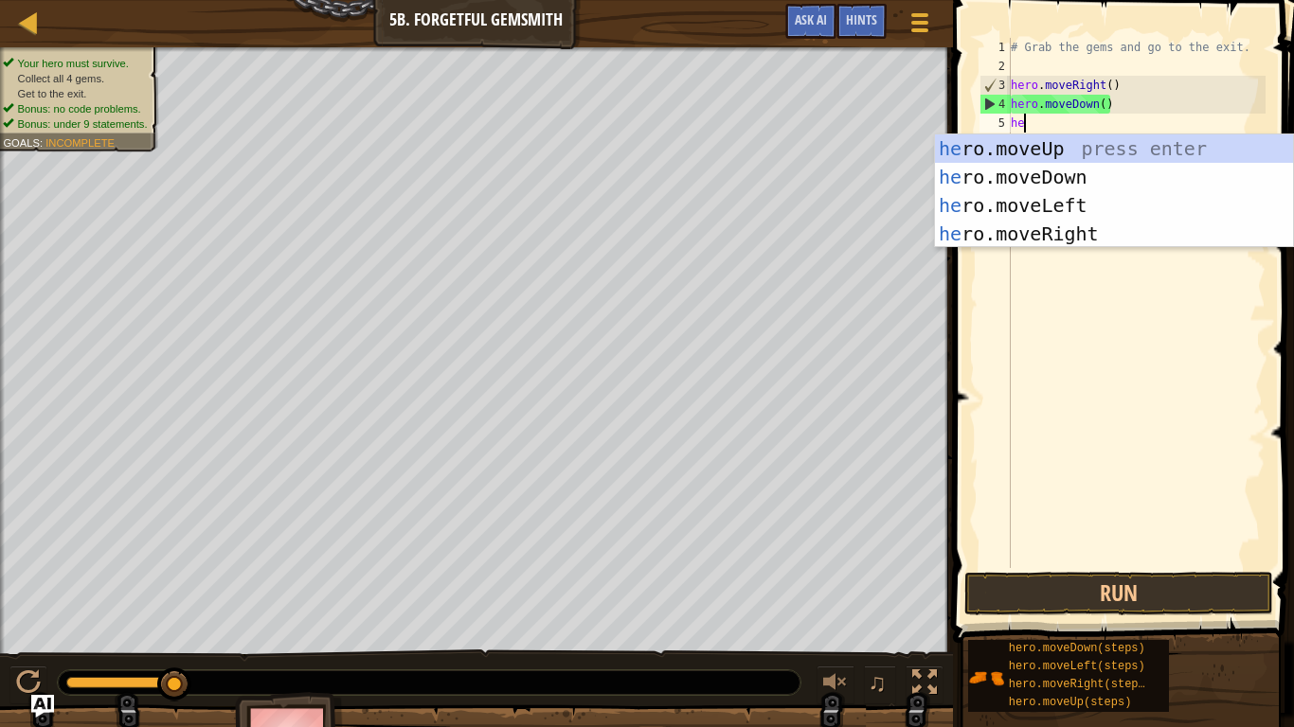
scroll to position [9, 2]
type textarea "hero"
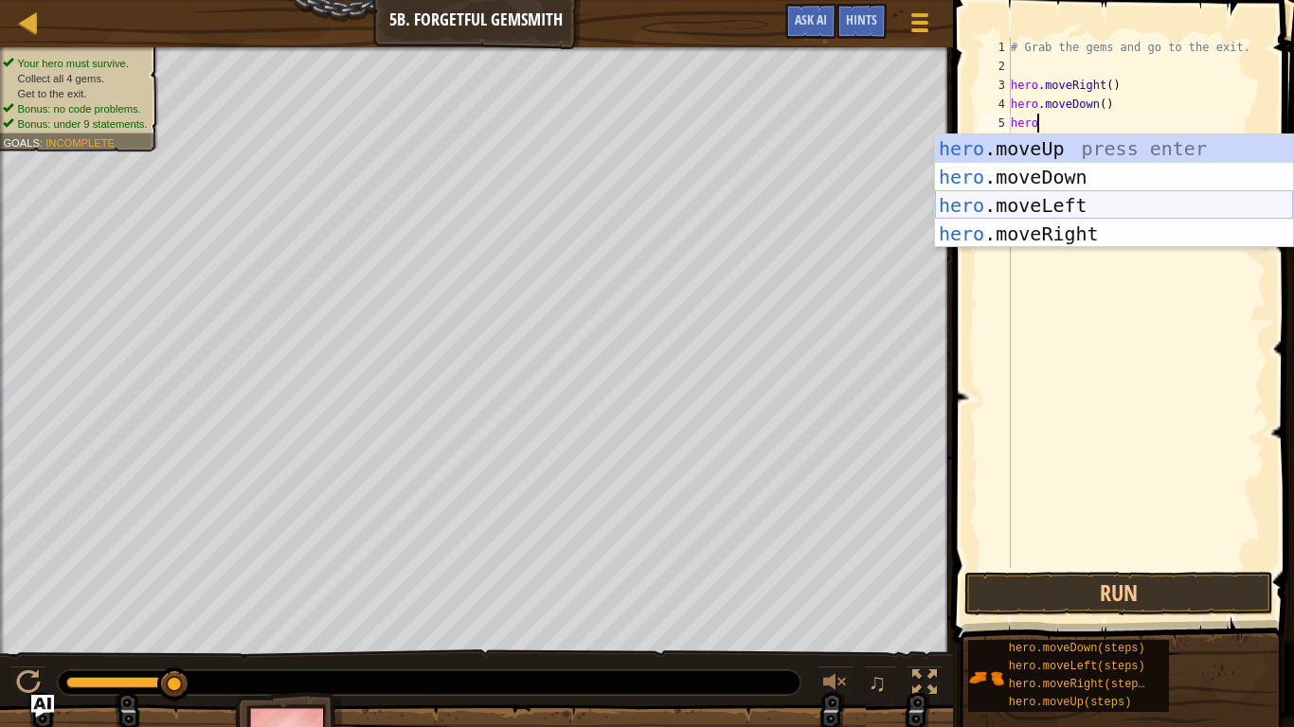
click at [1074, 199] on div "hero .moveUp press enter hero .moveDown press enter hero .moveLeft press enter …" at bounding box center [1114, 219] width 358 height 170
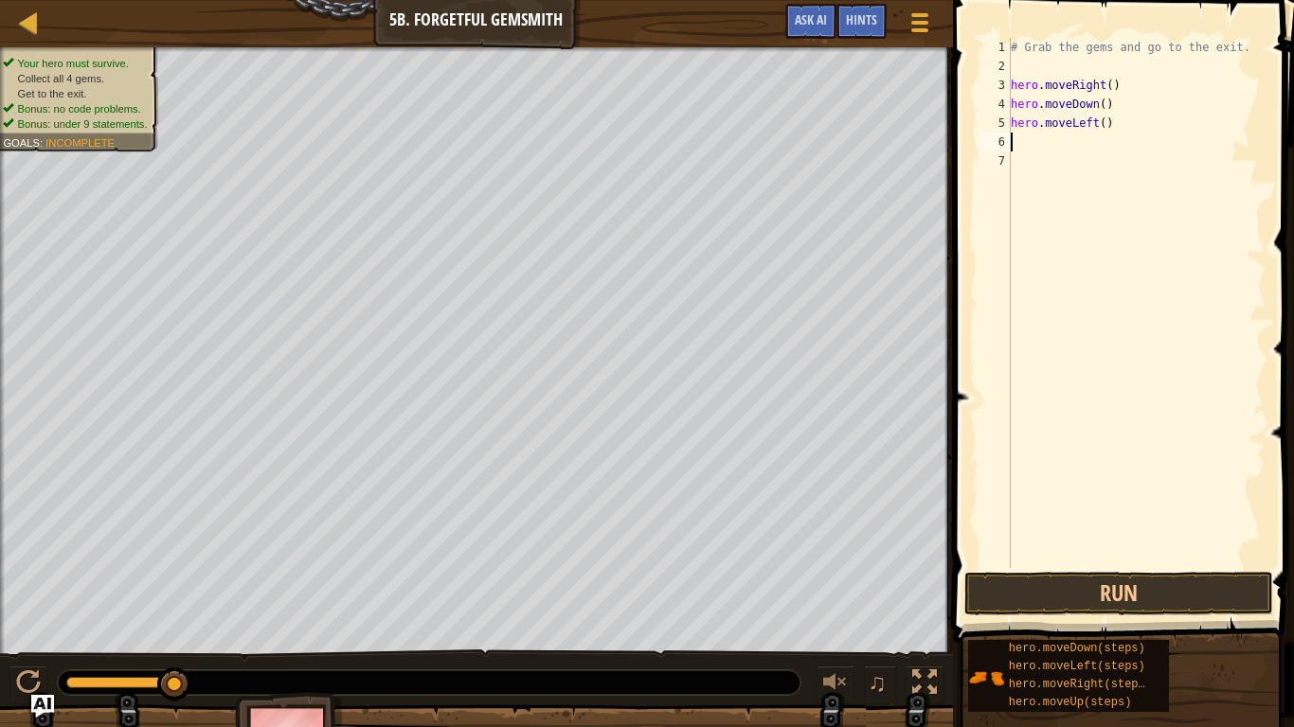
scroll to position [9, 0]
click at [1105, 119] on div "# Grab the gems and go to the exit. hero . moveRight ( ) hero . moveDown ( ) he…" at bounding box center [1136, 322] width 259 height 568
click at [1174, 588] on button "Run" at bounding box center [1118, 594] width 309 height 44
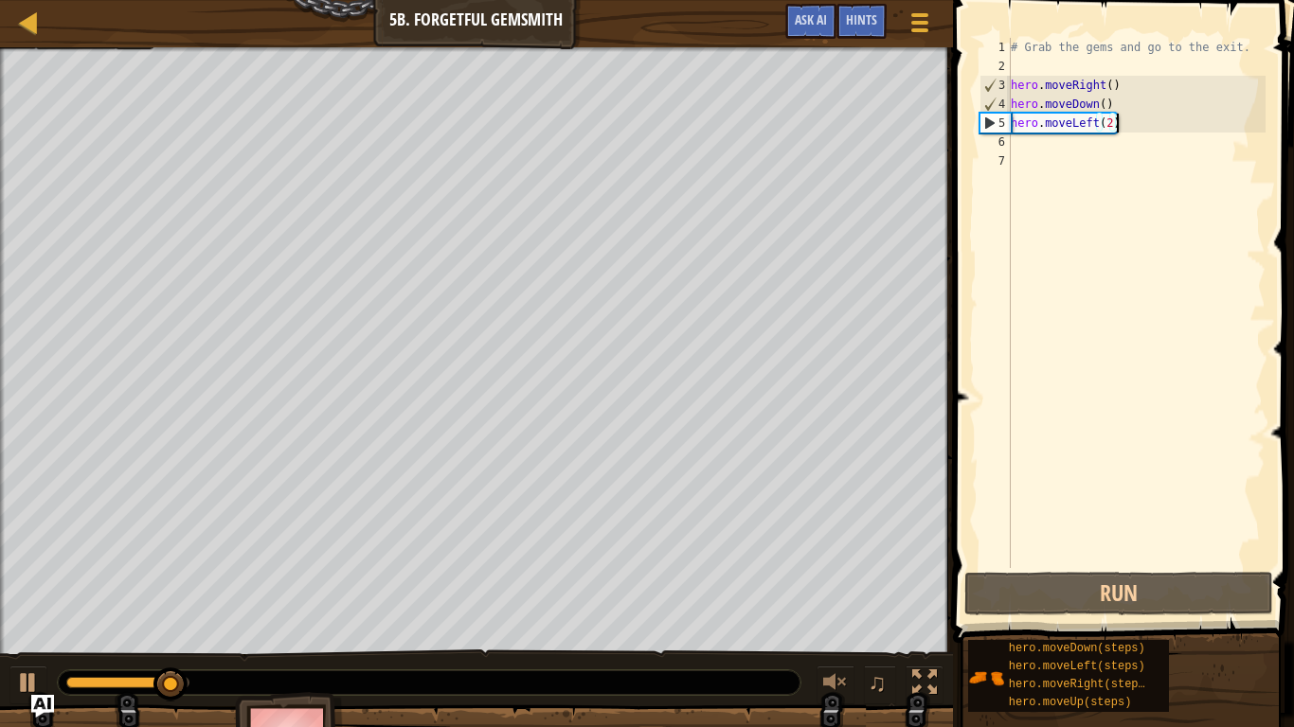
click at [1150, 123] on div "# Grab the gems and go to the exit. hero . moveRight ( ) hero . moveDown ( ) he…" at bounding box center [1136, 322] width 259 height 568
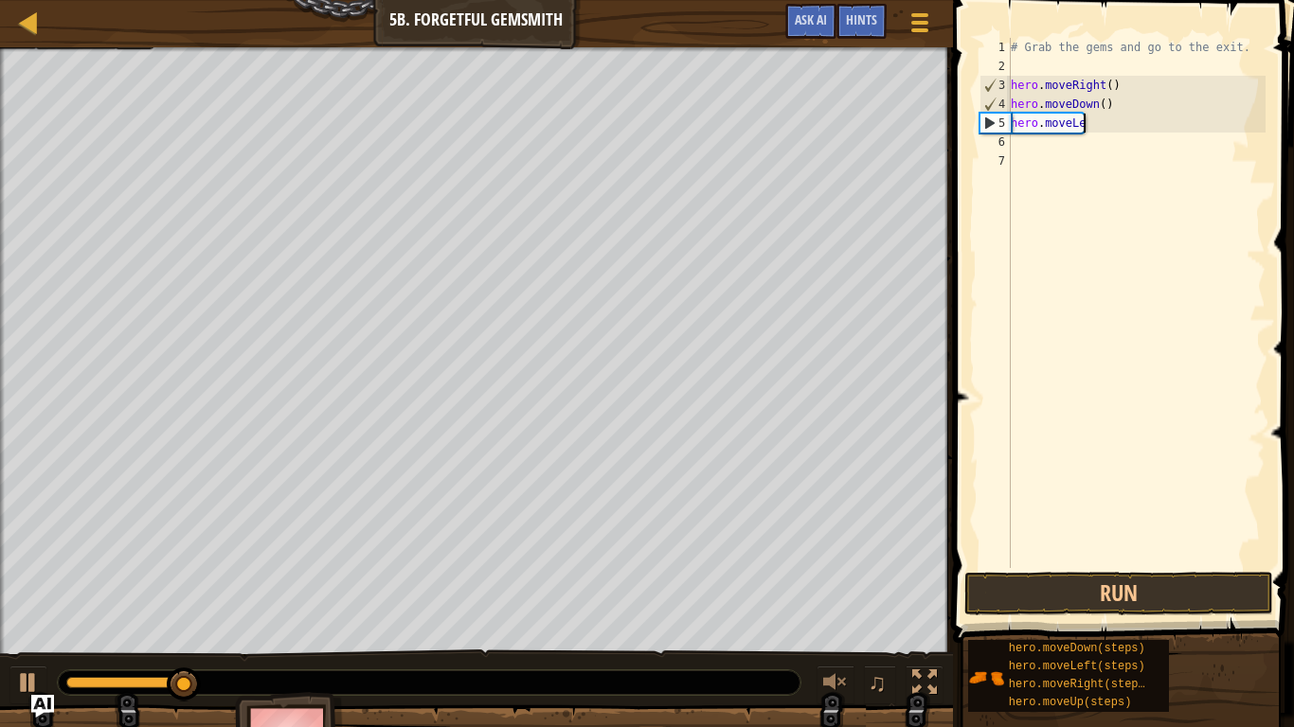
scroll to position [9, 7]
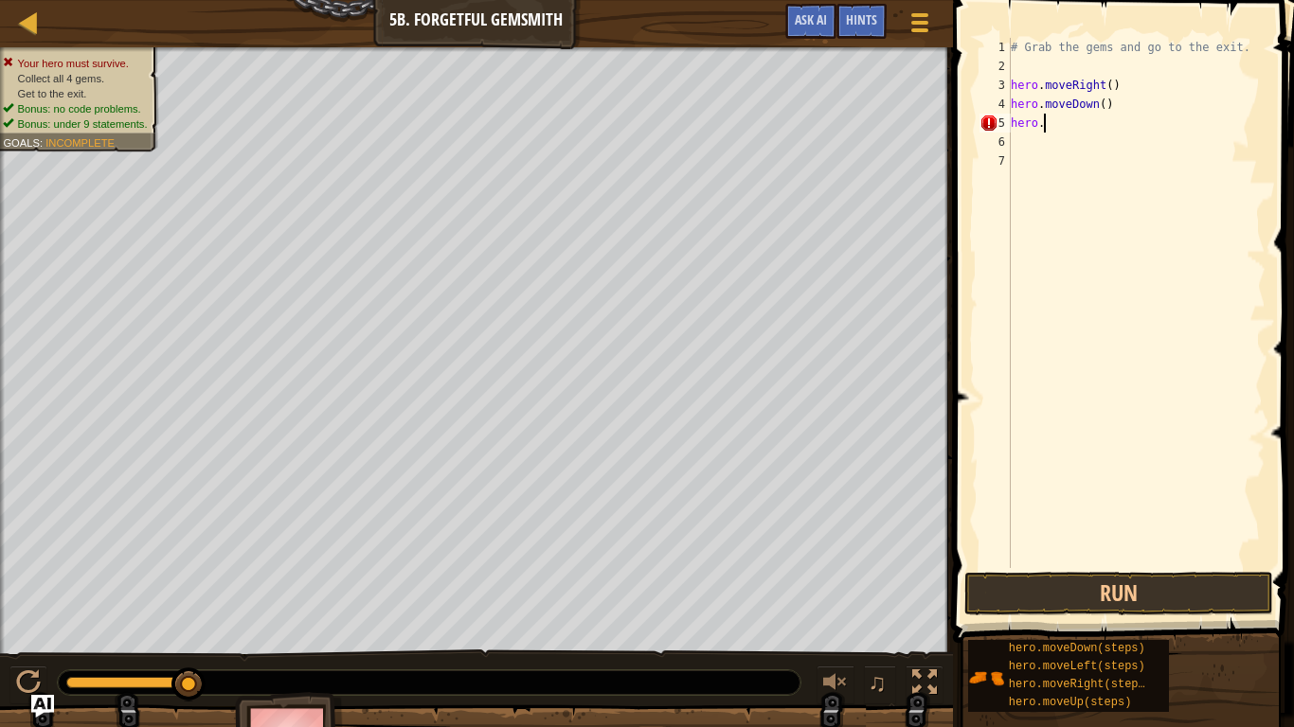
type textarea "hero.m"
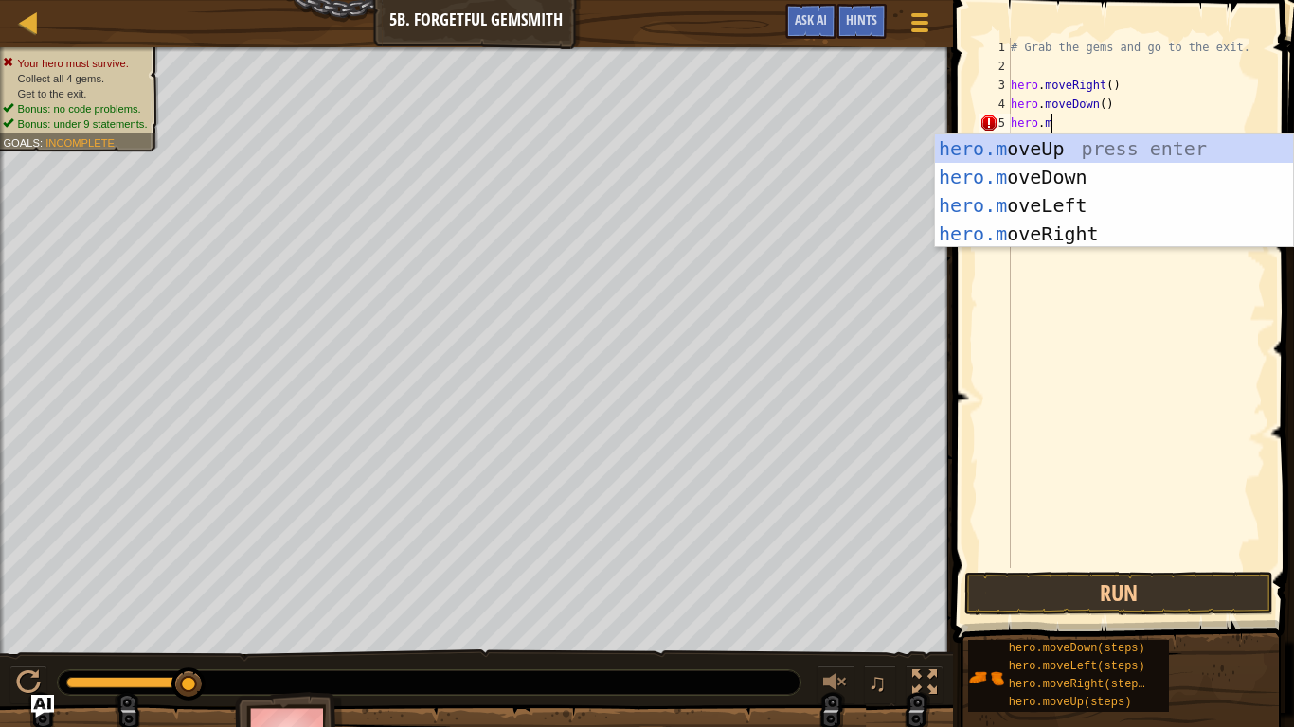
scroll to position [9, 5]
click at [1146, 224] on div "hero.m oveUp press enter hero.m oveDown press enter hero.m oveLeft press enter …" at bounding box center [1114, 219] width 358 height 170
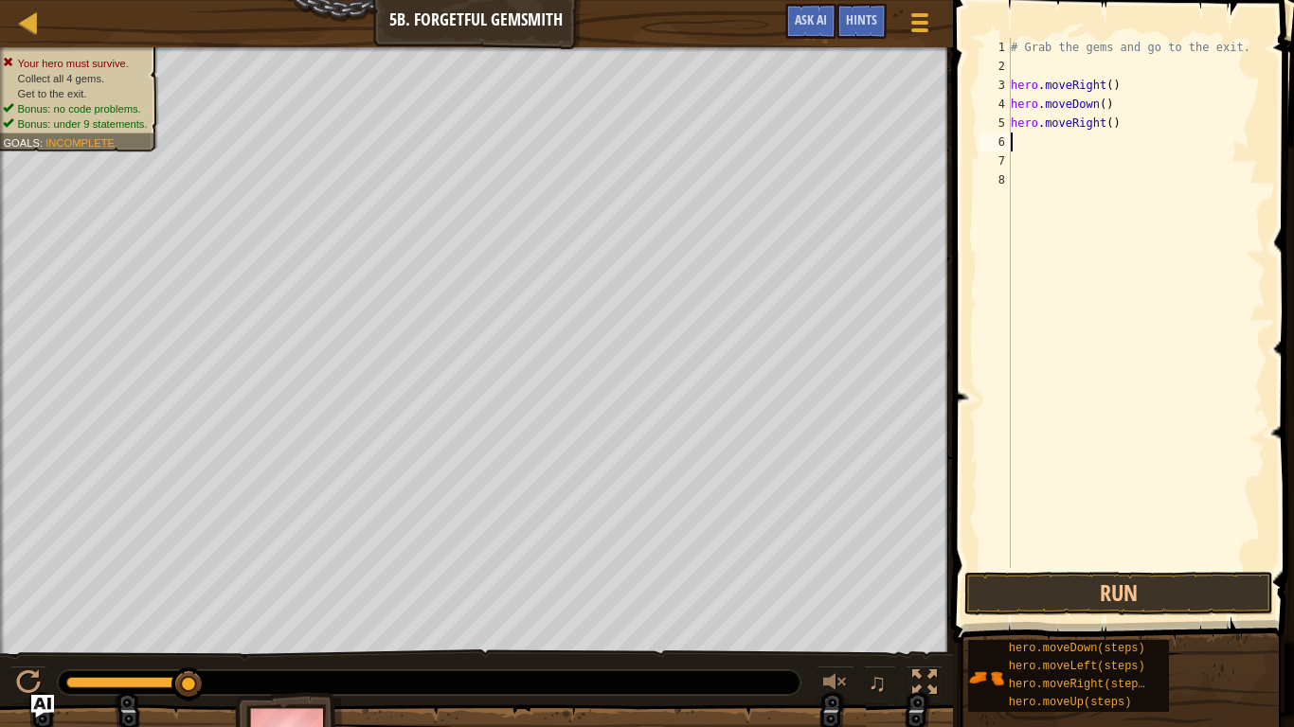
click at [1110, 123] on div "# Grab the gems and go to the exit. hero . moveRight ( ) hero . moveDown ( ) he…" at bounding box center [1136, 322] width 259 height 568
type textarea "hero.moveRight(2)"
click at [1013, 600] on button "Run" at bounding box center [1118, 594] width 309 height 44
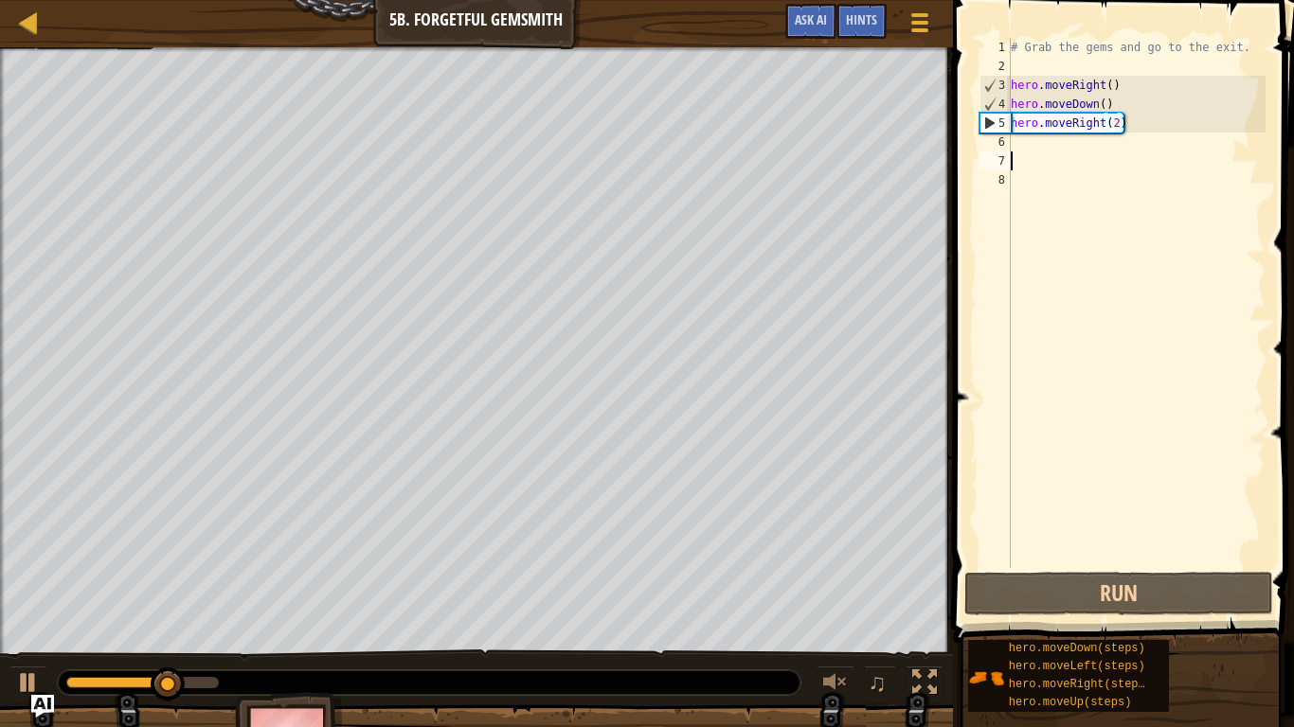
click at [1026, 159] on div "# Grab the gems and go to the exit. hero . moveRight ( ) hero . moveDown ( ) he…" at bounding box center [1136, 322] width 259 height 568
click at [1023, 146] on div "# Grab the gems and go to the exit. hero . moveRight ( ) hero . moveDown ( ) he…" at bounding box center [1136, 322] width 259 height 568
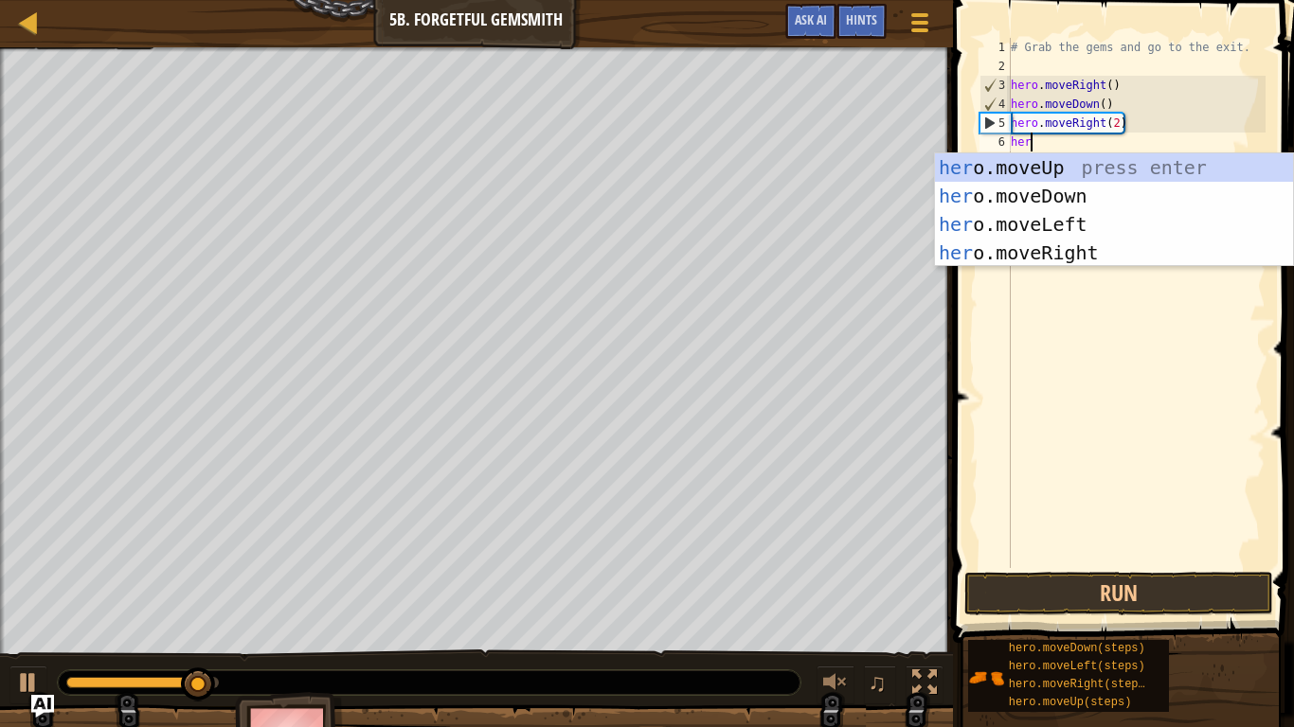
type textarea "hero"
click at [1051, 170] on div "hero .moveUp press enter hero .moveDown press enter hero .moveLeft press enter …" at bounding box center [1114, 238] width 358 height 170
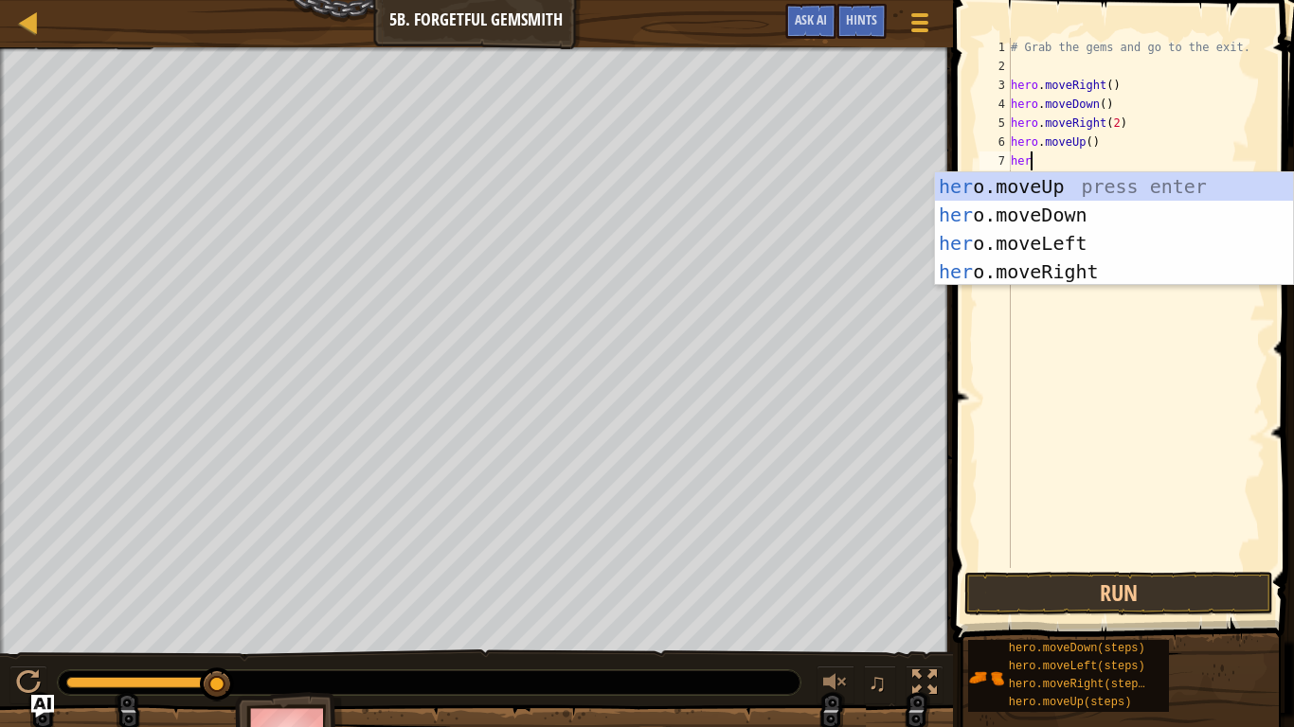
type textarea "hero"
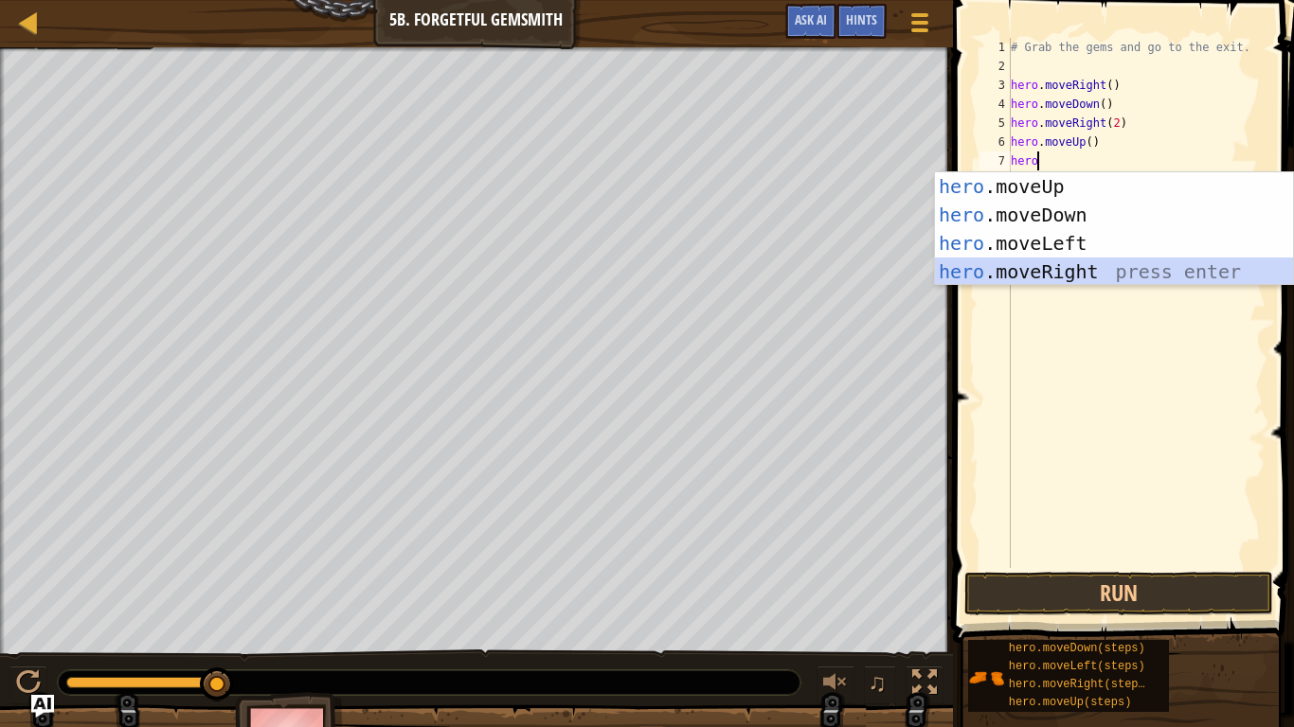
click at [1085, 270] on div "hero .moveUp press enter hero .moveDown press enter hero .moveLeft press enter …" at bounding box center [1114, 257] width 358 height 170
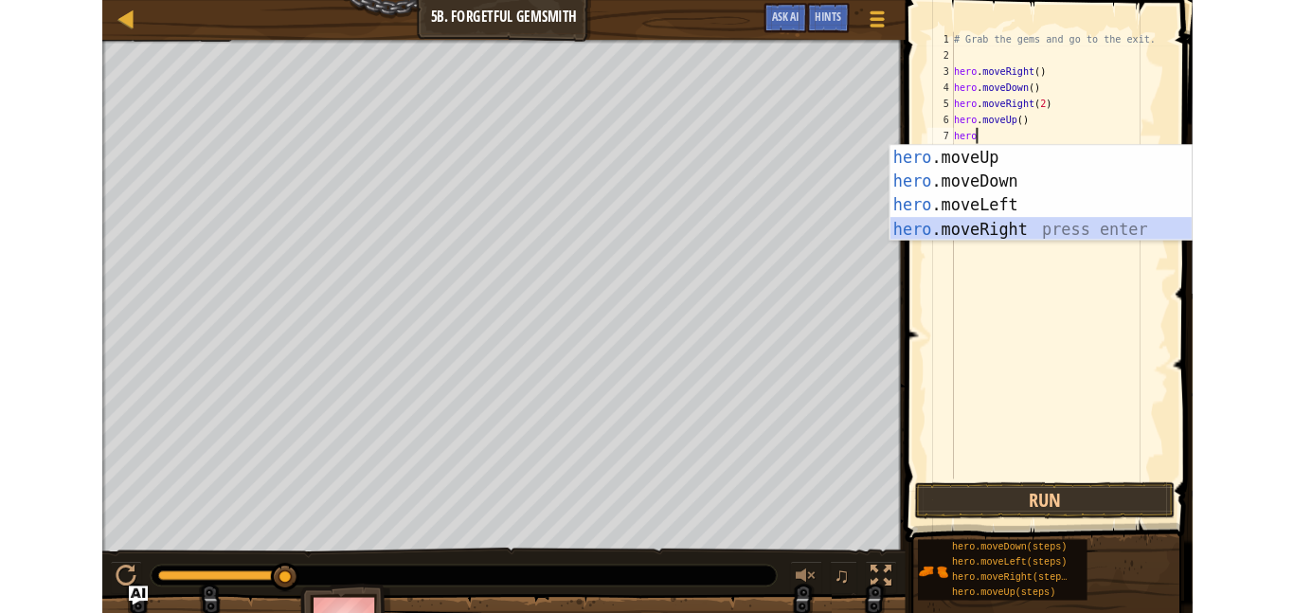
scroll to position [9, 0]
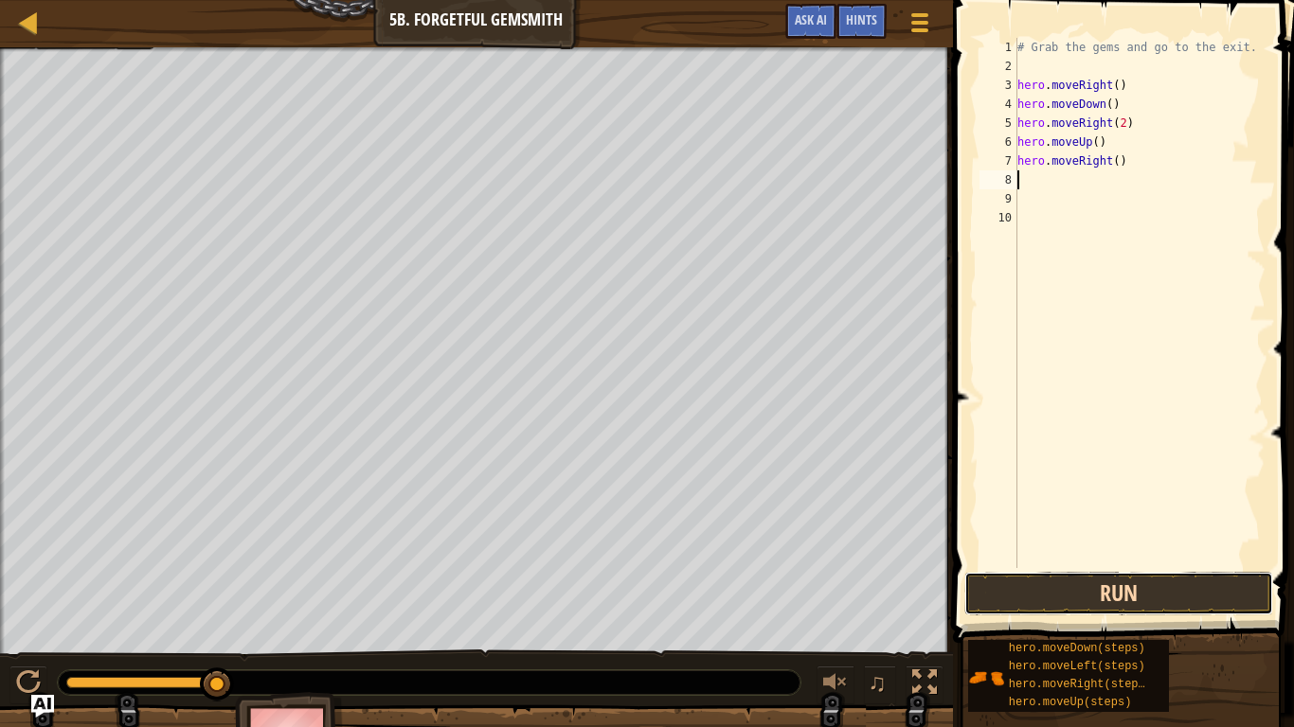
click at [1045, 589] on button "Run" at bounding box center [1118, 594] width 309 height 44
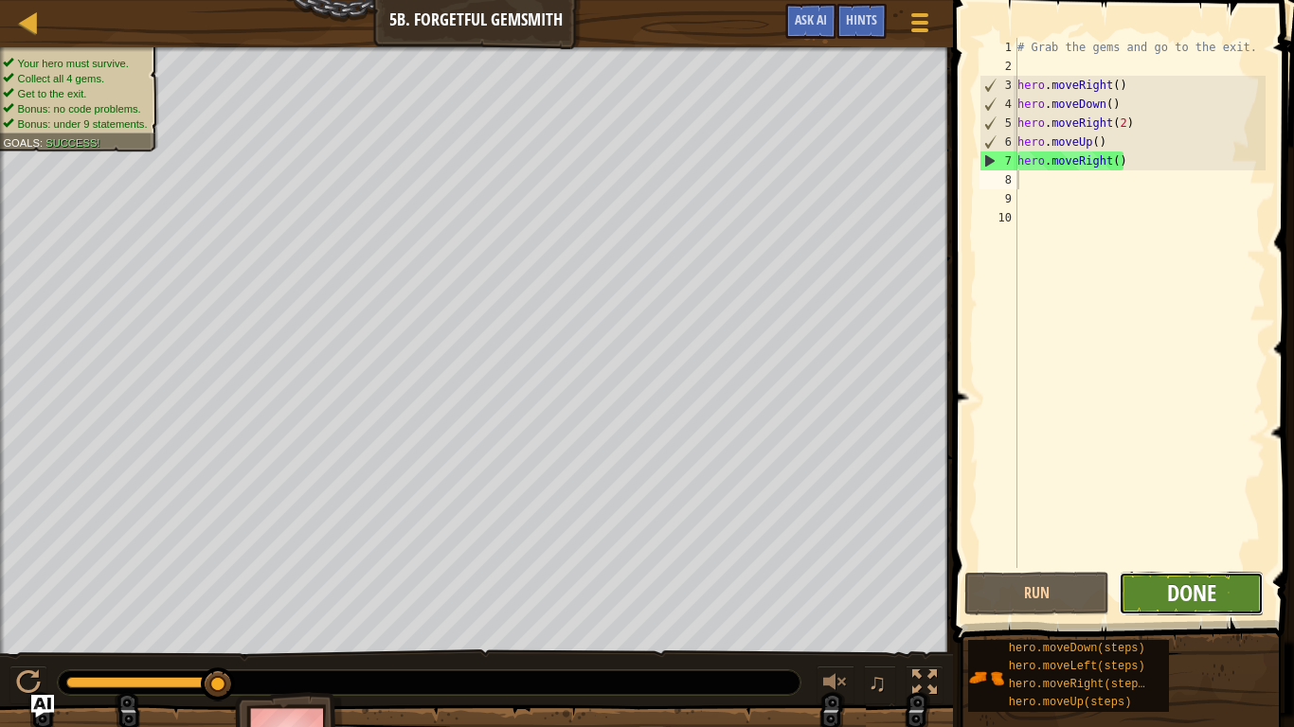
click at [1208, 594] on span "Done" at bounding box center [1191, 593] width 49 height 30
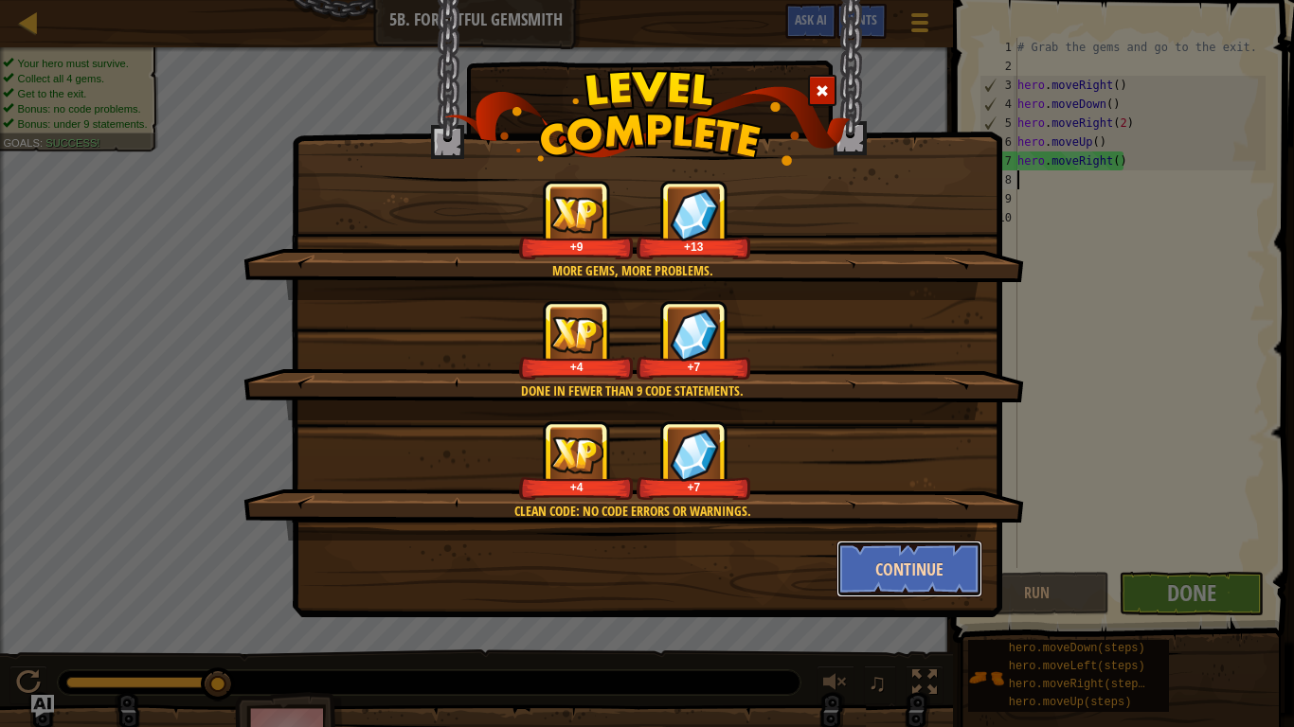
click at [885, 576] on button "Continue" at bounding box center [909, 569] width 147 height 57
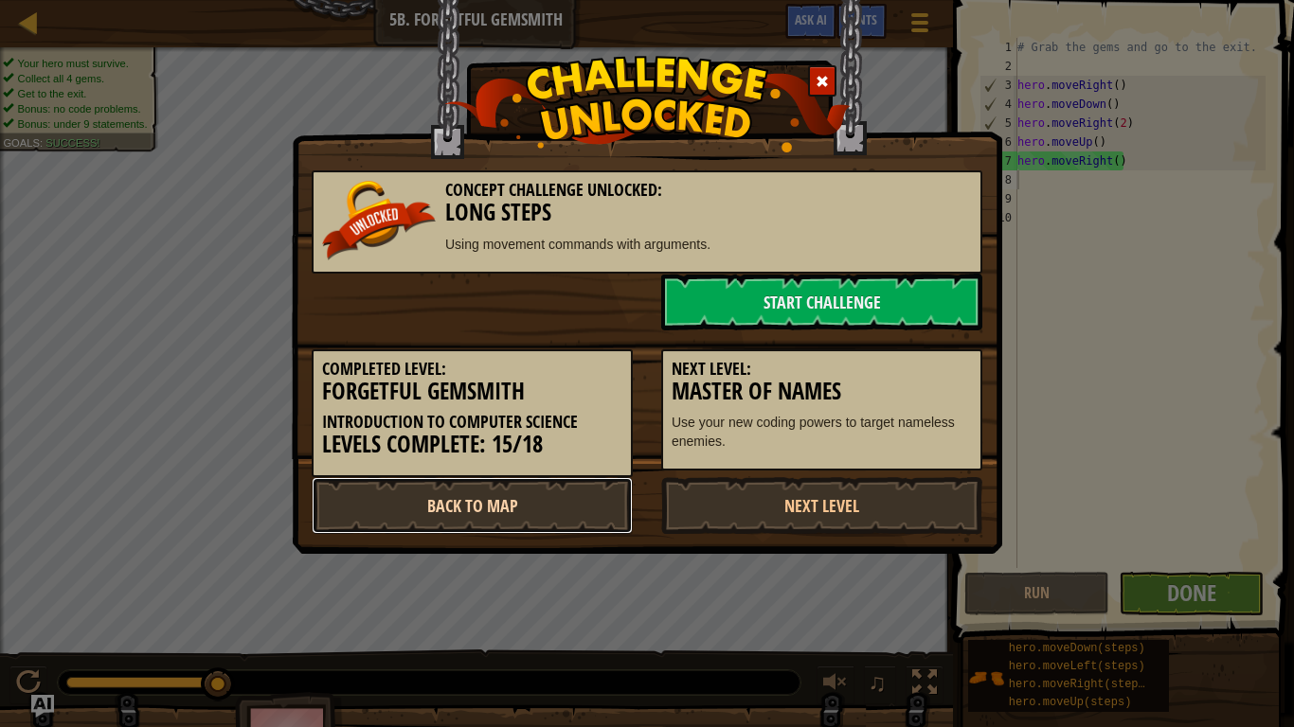
click at [481, 497] on link "Back to Map" at bounding box center [472, 505] width 321 height 57
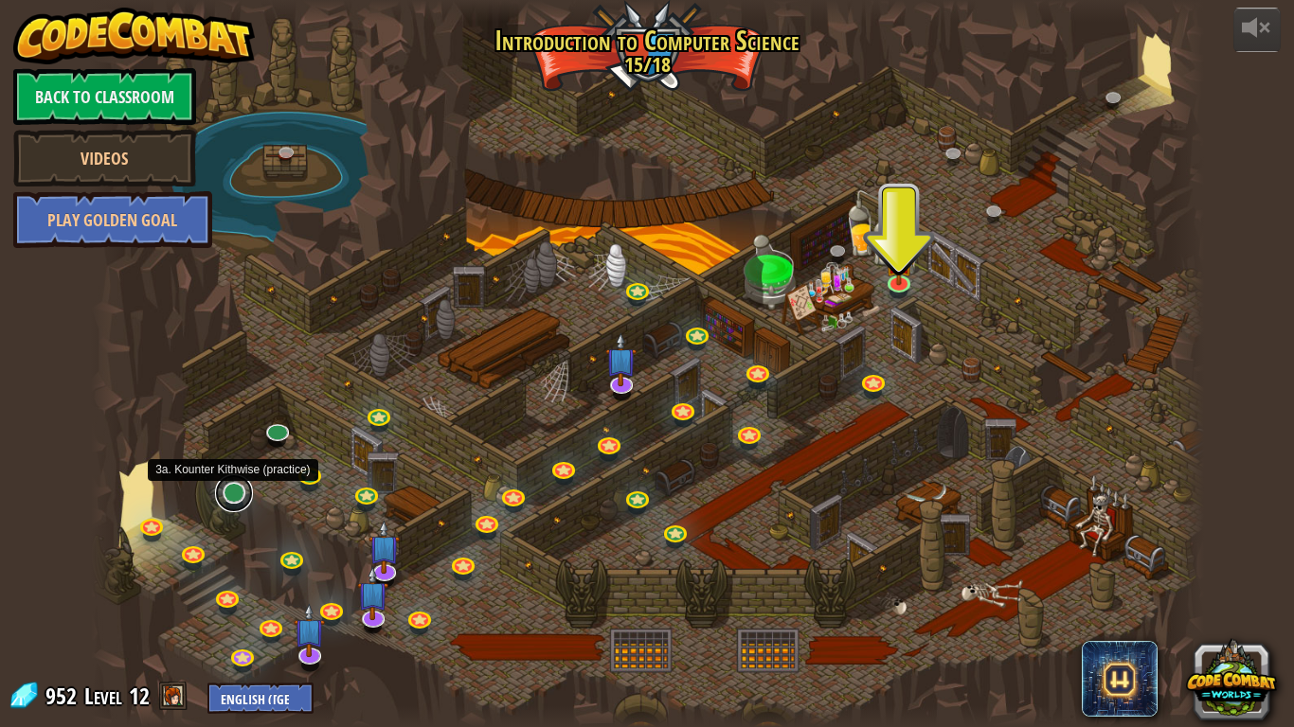
click at [229, 491] on link at bounding box center [234, 494] width 38 height 38
